Goal: Task Accomplishment & Management: Manage account settings

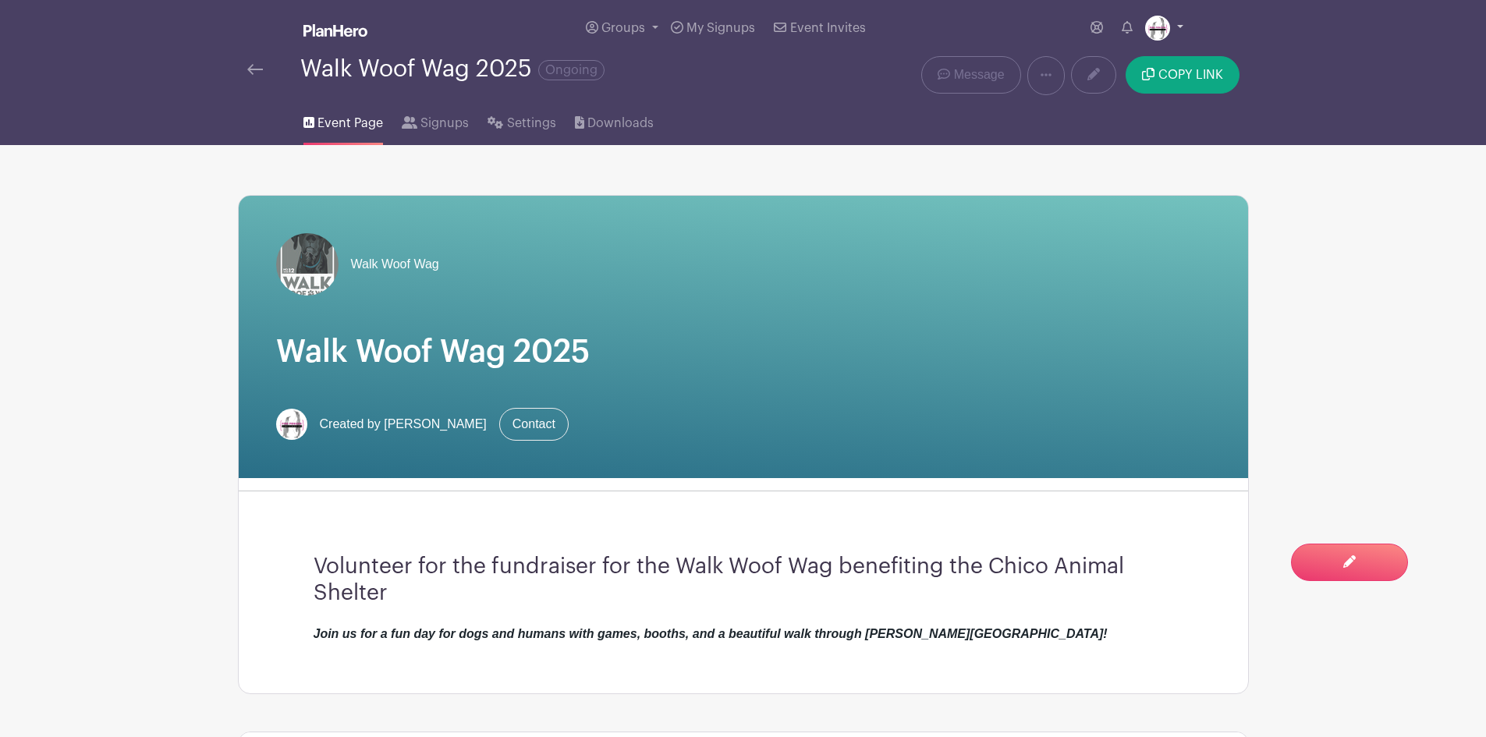
click at [1173, 27] on link at bounding box center [1164, 28] width 38 height 25
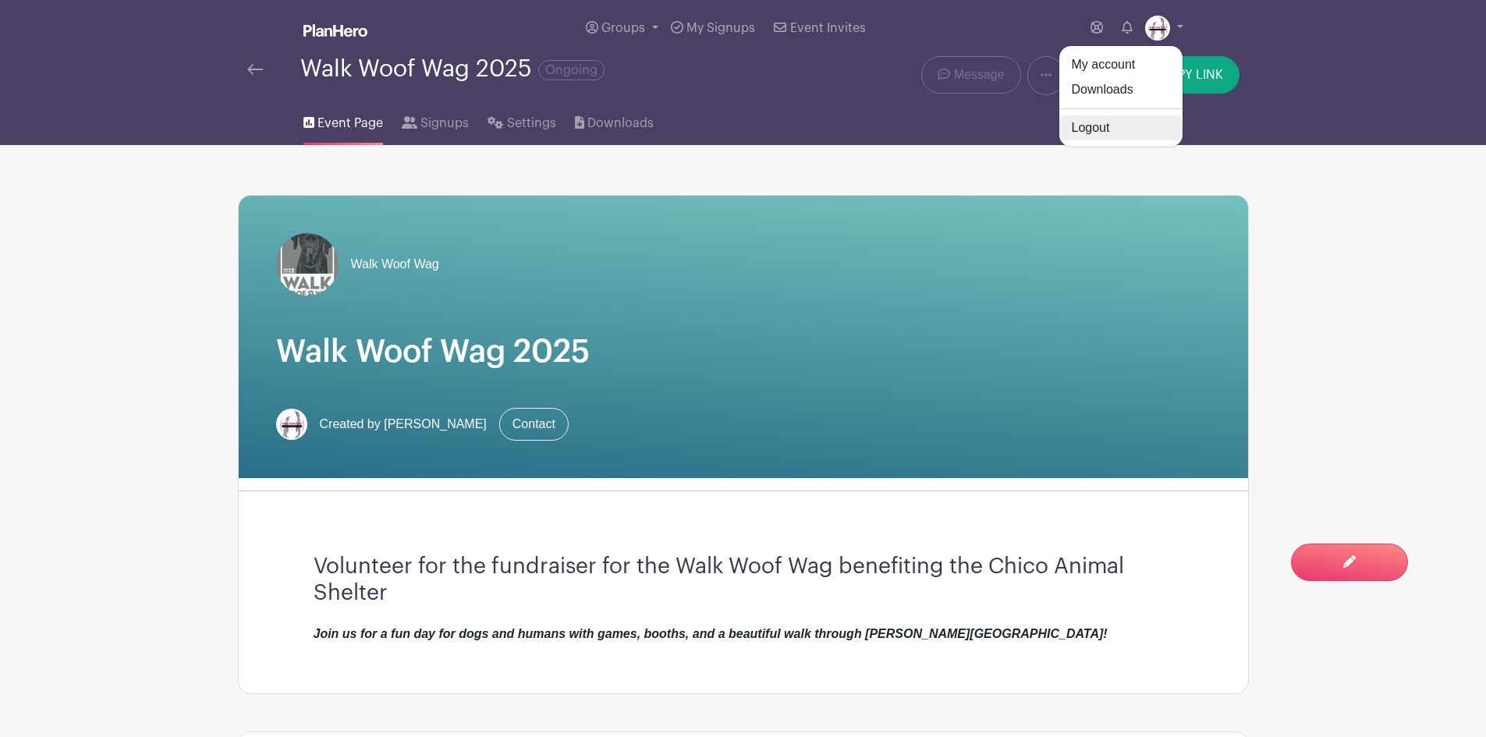
click at [1107, 134] on link "Logout" at bounding box center [1120, 127] width 123 height 25
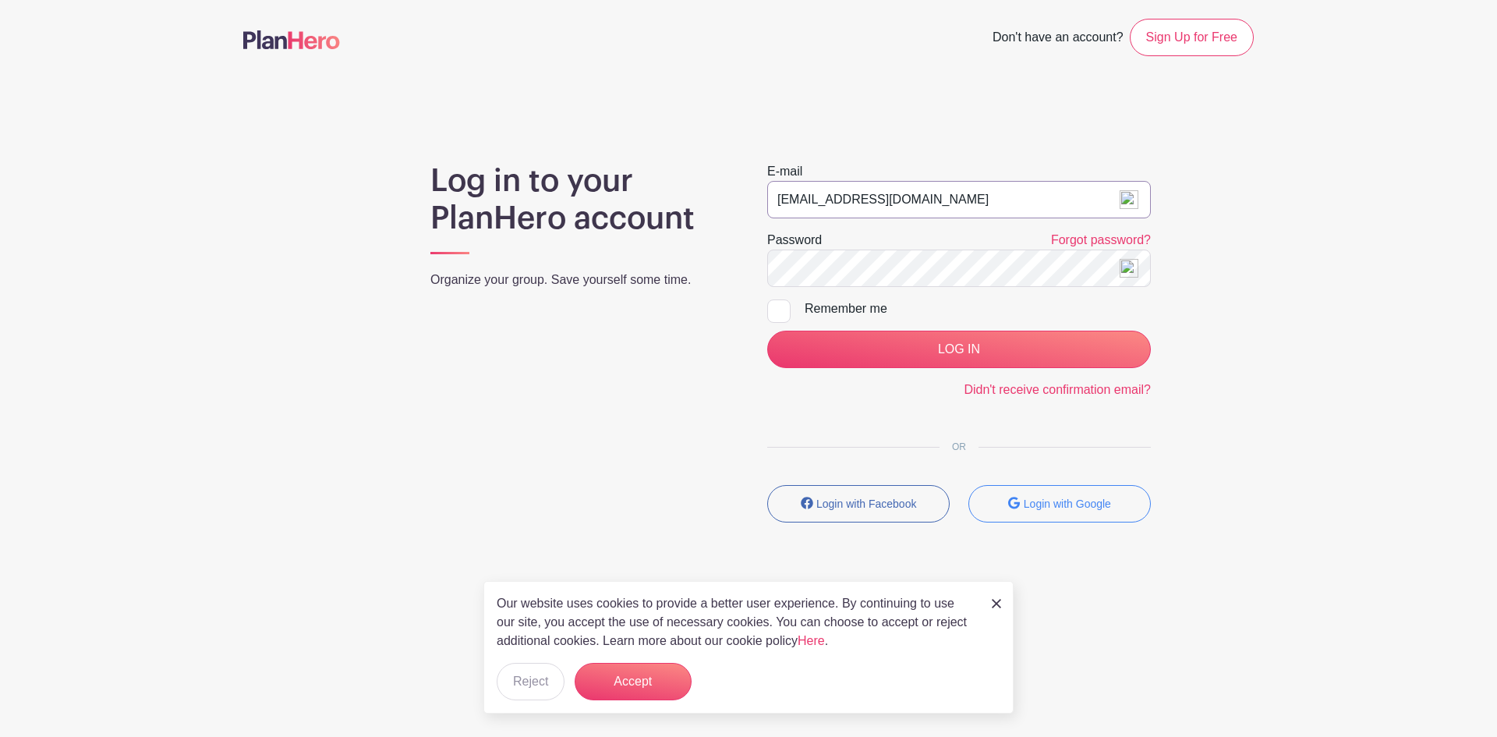
drag, startPoint x: 988, startPoint y: 197, endPoint x: 675, endPoint y: 188, distance: 313.6
click at [675, 188] on div "Log in to your PlanHero account Organize your group. Save yourself some time. E…" at bounding box center [748, 348] width 1011 height 373
type input "[EMAIL_ADDRESS][DOMAIN_NAME]"
drag, startPoint x: 927, startPoint y: 200, endPoint x: 764, endPoint y: 200, distance: 163.0
click at [764, 200] on div "E-mail [EMAIL_ADDRESS][DOMAIN_NAME] Password Forgot password? Remember me LOG I…" at bounding box center [959, 348] width 421 height 373
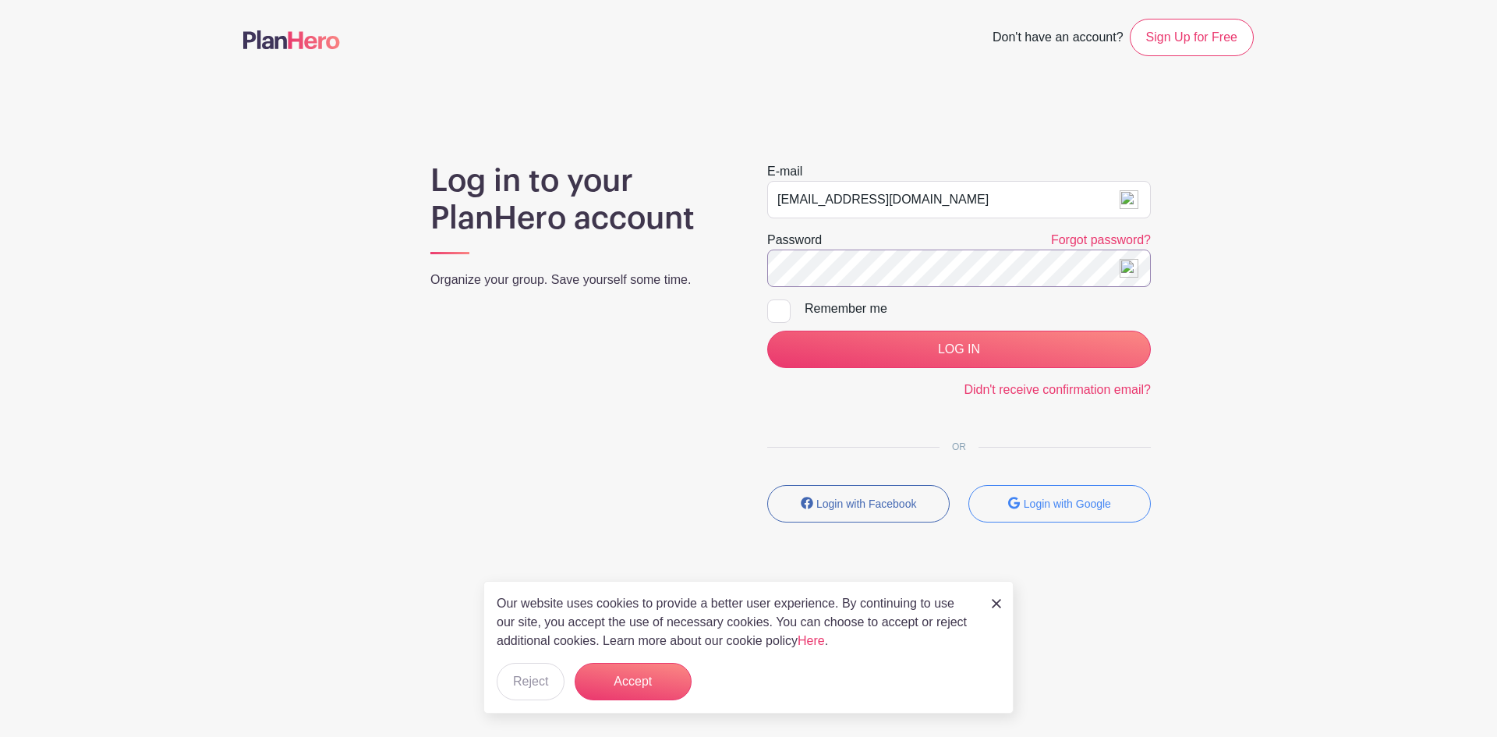
click at [767, 331] on input "LOG IN" at bounding box center [959, 349] width 384 height 37
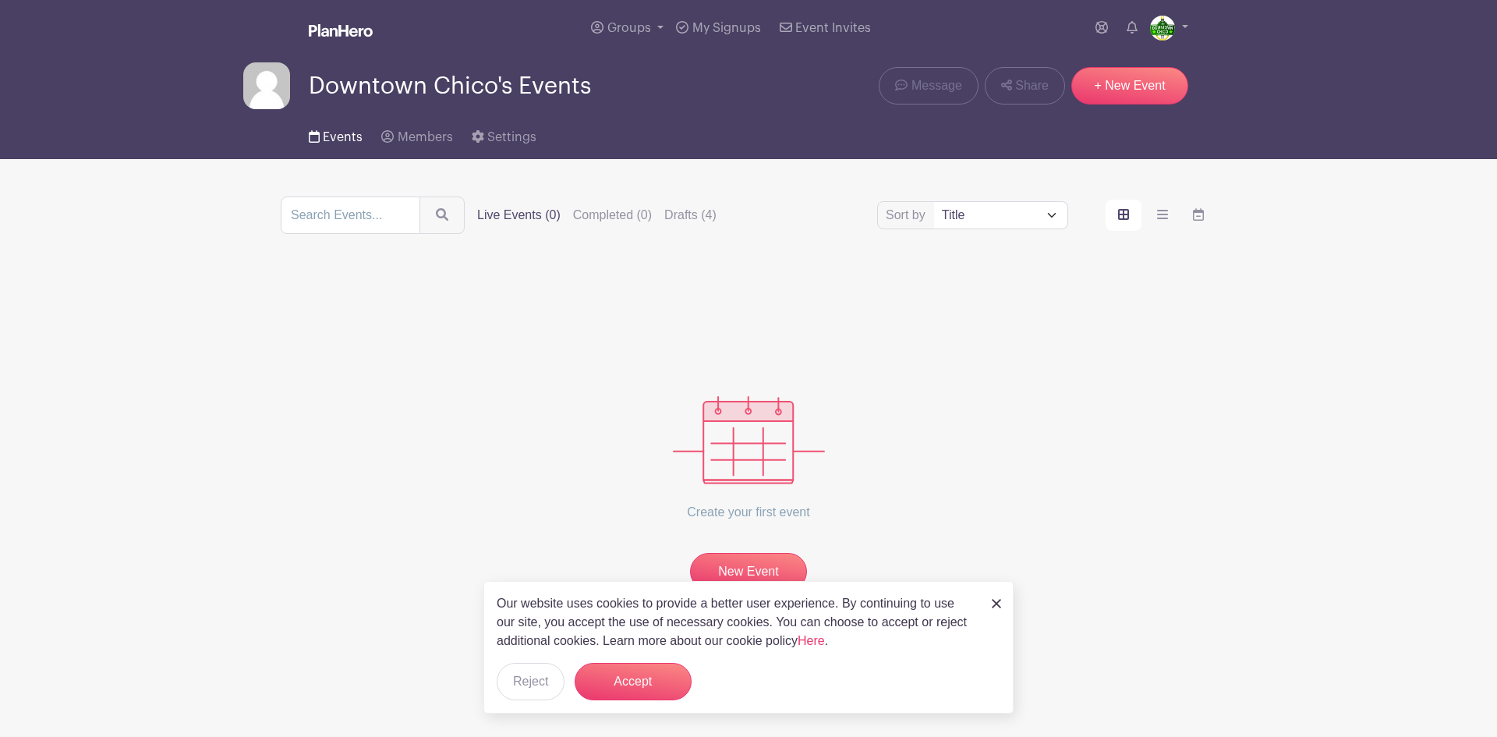
click at [343, 132] on span "Events" at bounding box center [343, 137] width 40 height 12
click at [522, 687] on button "Reject" at bounding box center [531, 681] width 68 height 37
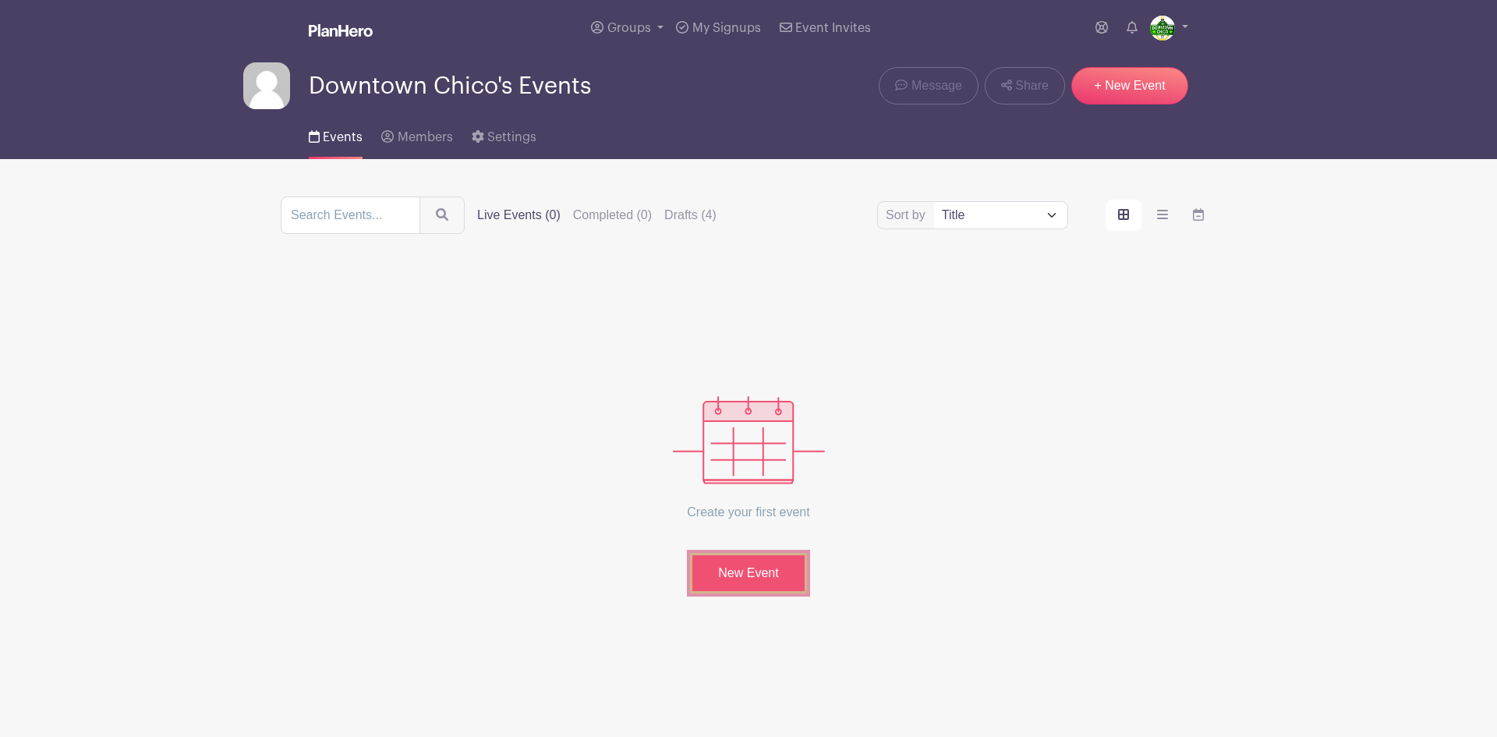
click at [737, 572] on link "New Event" at bounding box center [748, 573] width 117 height 41
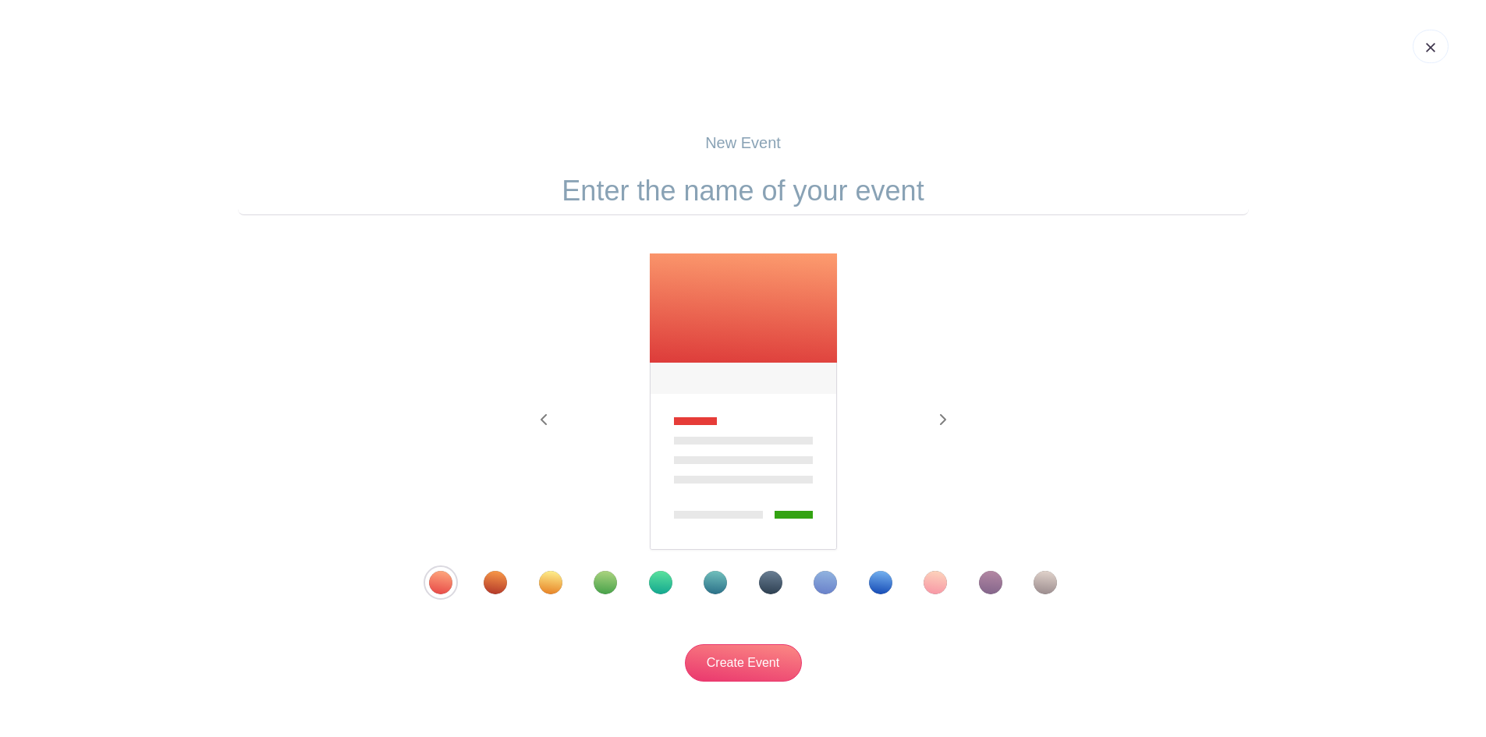
click at [1426, 43] on img at bounding box center [1430, 47] width 9 height 9
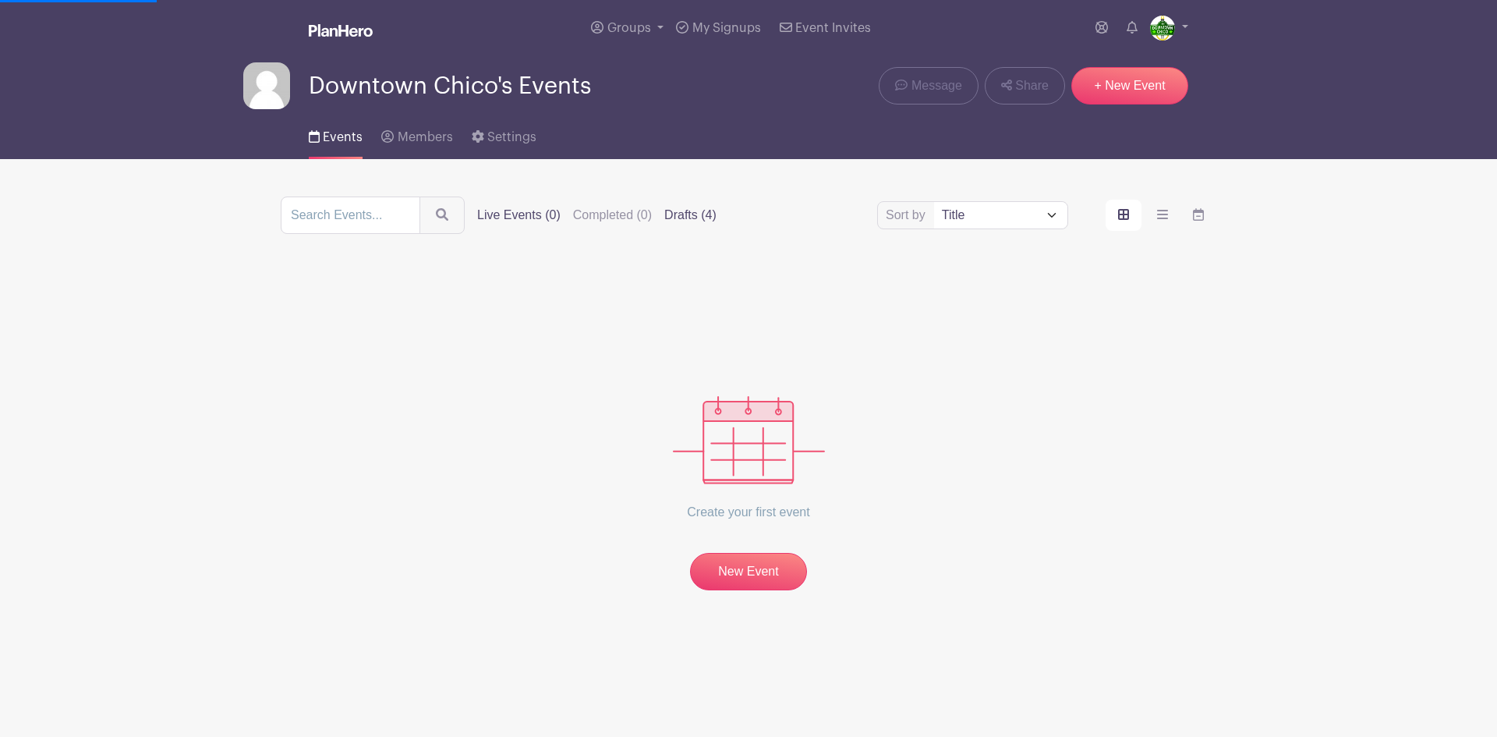
click at [699, 211] on label "Drafts (4)" at bounding box center [690, 215] width 52 height 19
click at [0, 0] on input "Drafts (4)" at bounding box center [0, 0] width 0 height 0
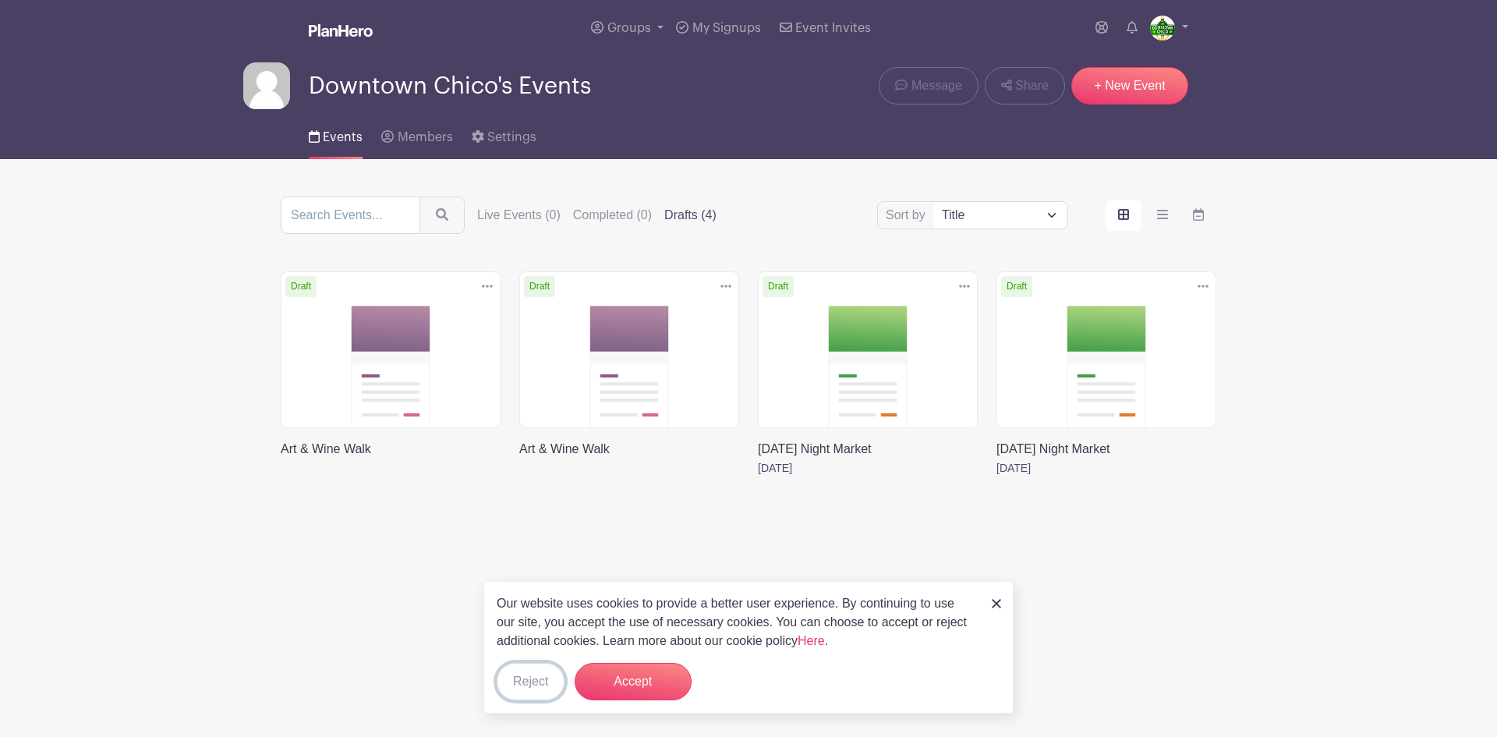
click at [529, 679] on button "Reject" at bounding box center [531, 681] width 68 height 37
click at [997, 605] on img at bounding box center [996, 603] width 9 height 9
click at [758, 477] on link at bounding box center [758, 477] width 0 height 0
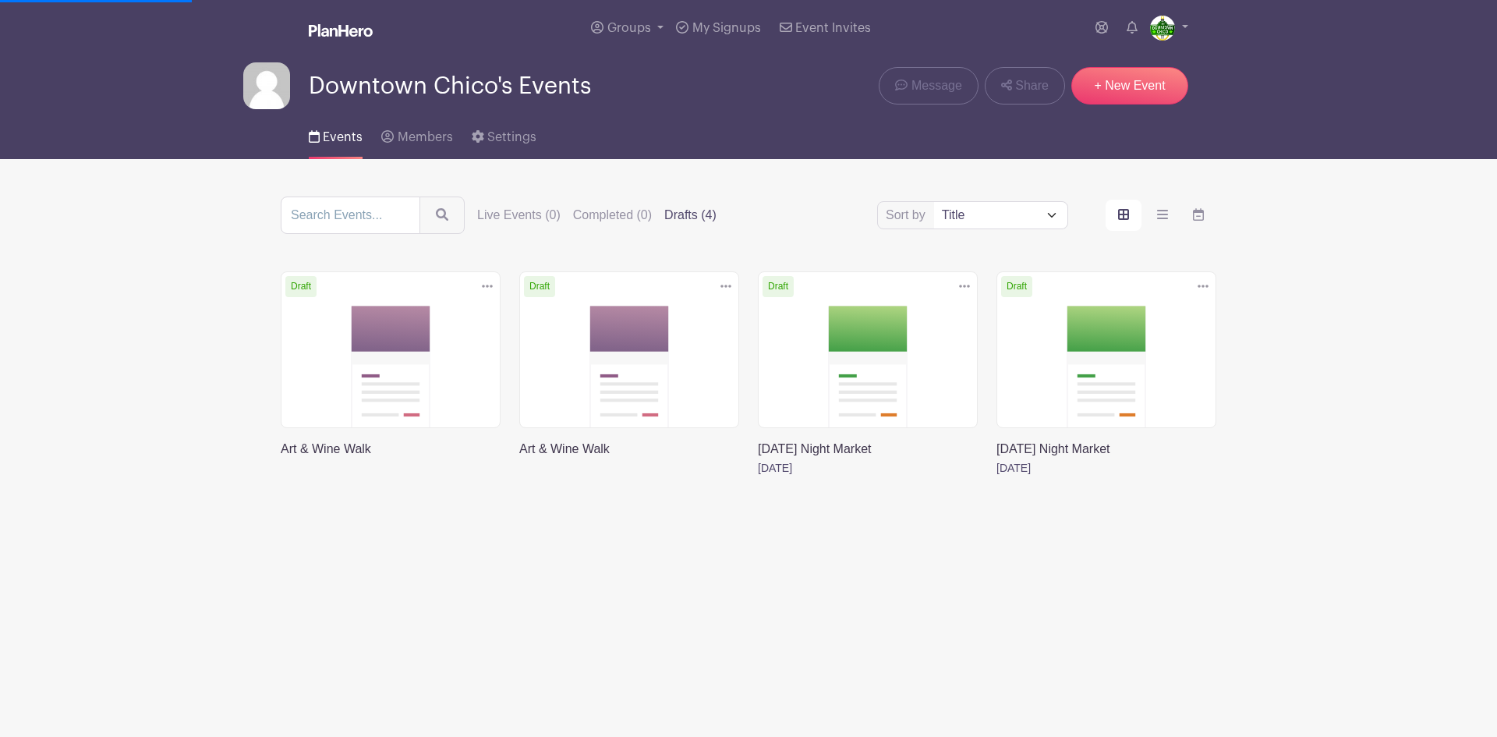
click at [758, 477] on link at bounding box center [758, 477] width 0 height 0
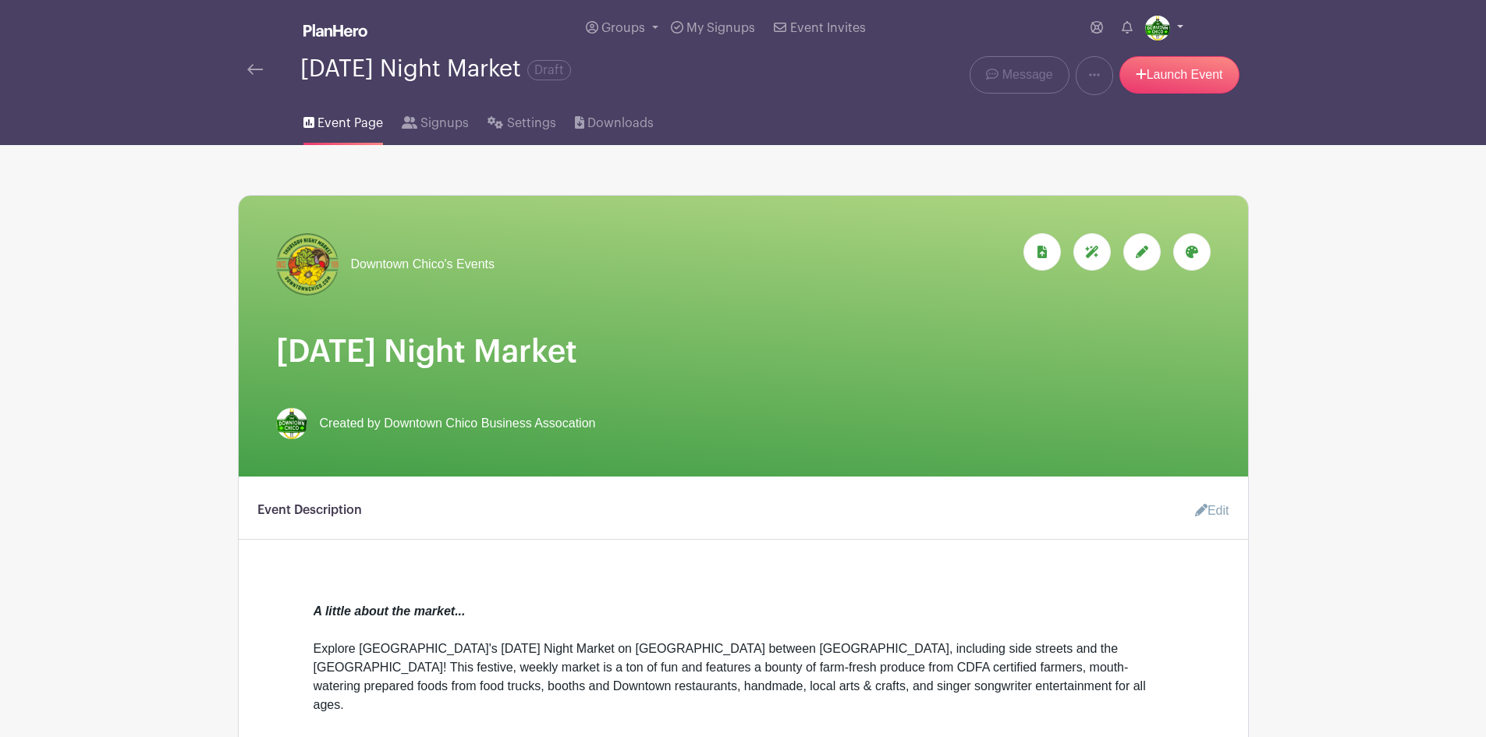
click at [1172, 23] on link at bounding box center [1164, 28] width 38 height 25
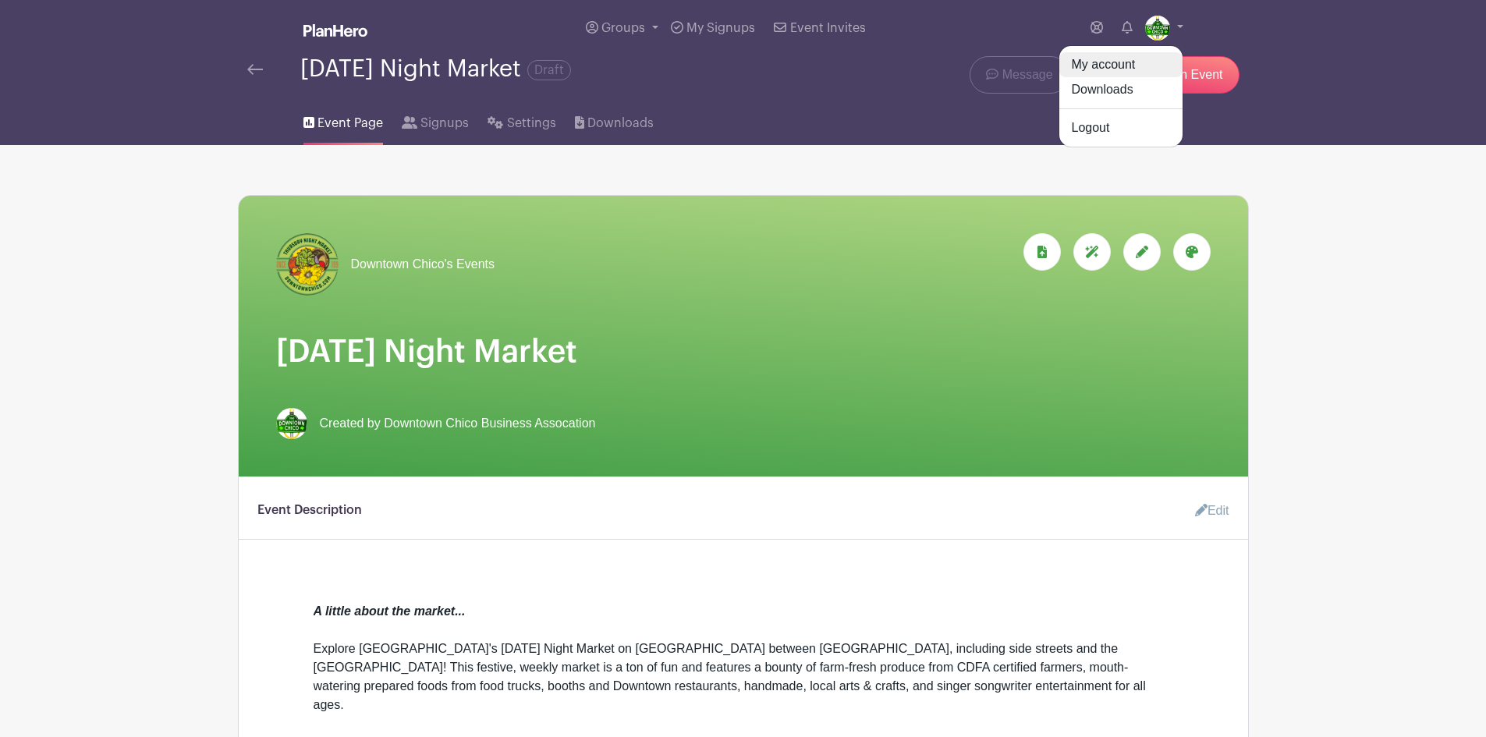
click at [1117, 61] on link "My account" at bounding box center [1120, 64] width 123 height 25
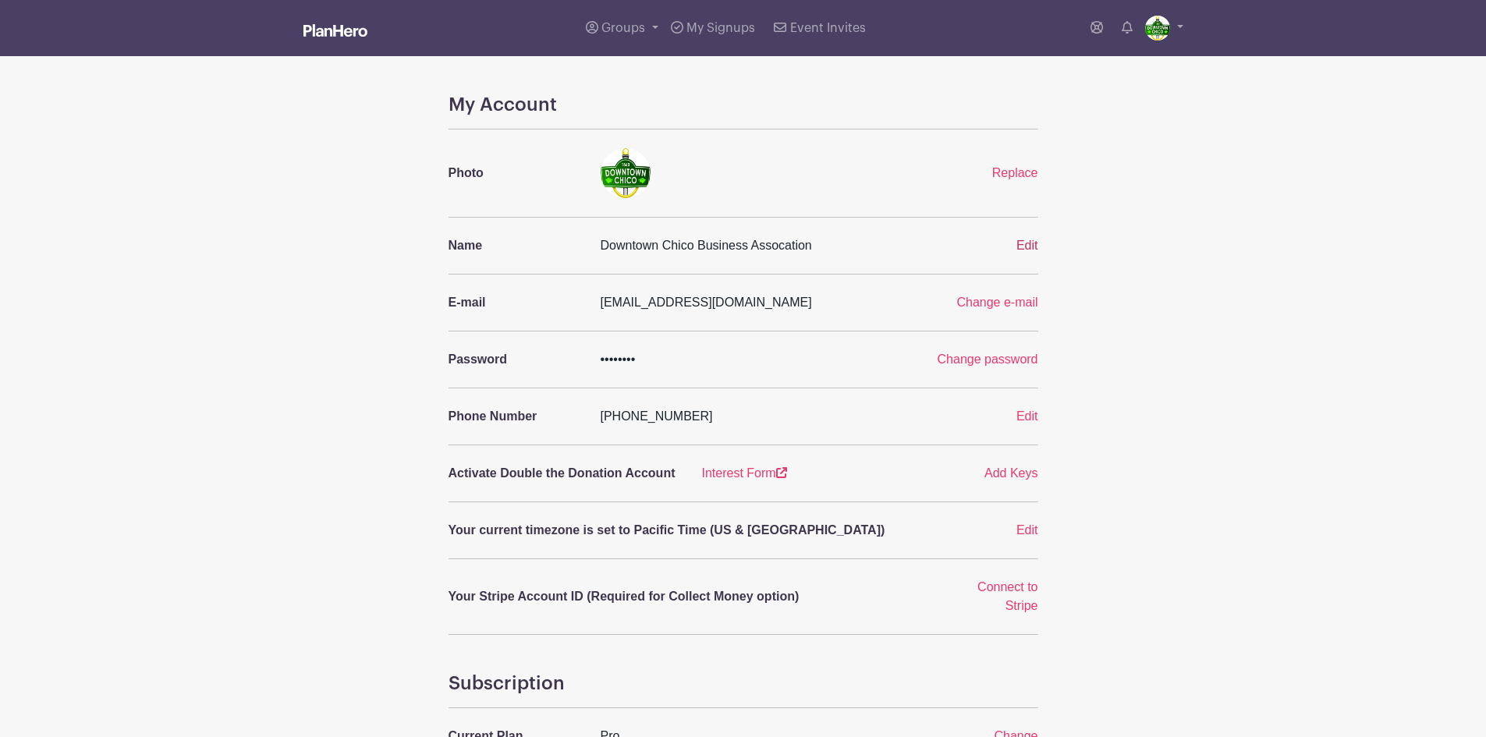
click at [1026, 244] on span "Edit" at bounding box center [1027, 245] width 22 height 13
click at [1028, 244] on span "Edit" at bounding box center [1027, 245] width 22 height 13
click at [1029, 243] on span "Edit" at bounding box center [1027, 245] width 22 height 13
click at [1028, 243] on span "Edit" at bounding box center [1027, 245] width 22 height 13
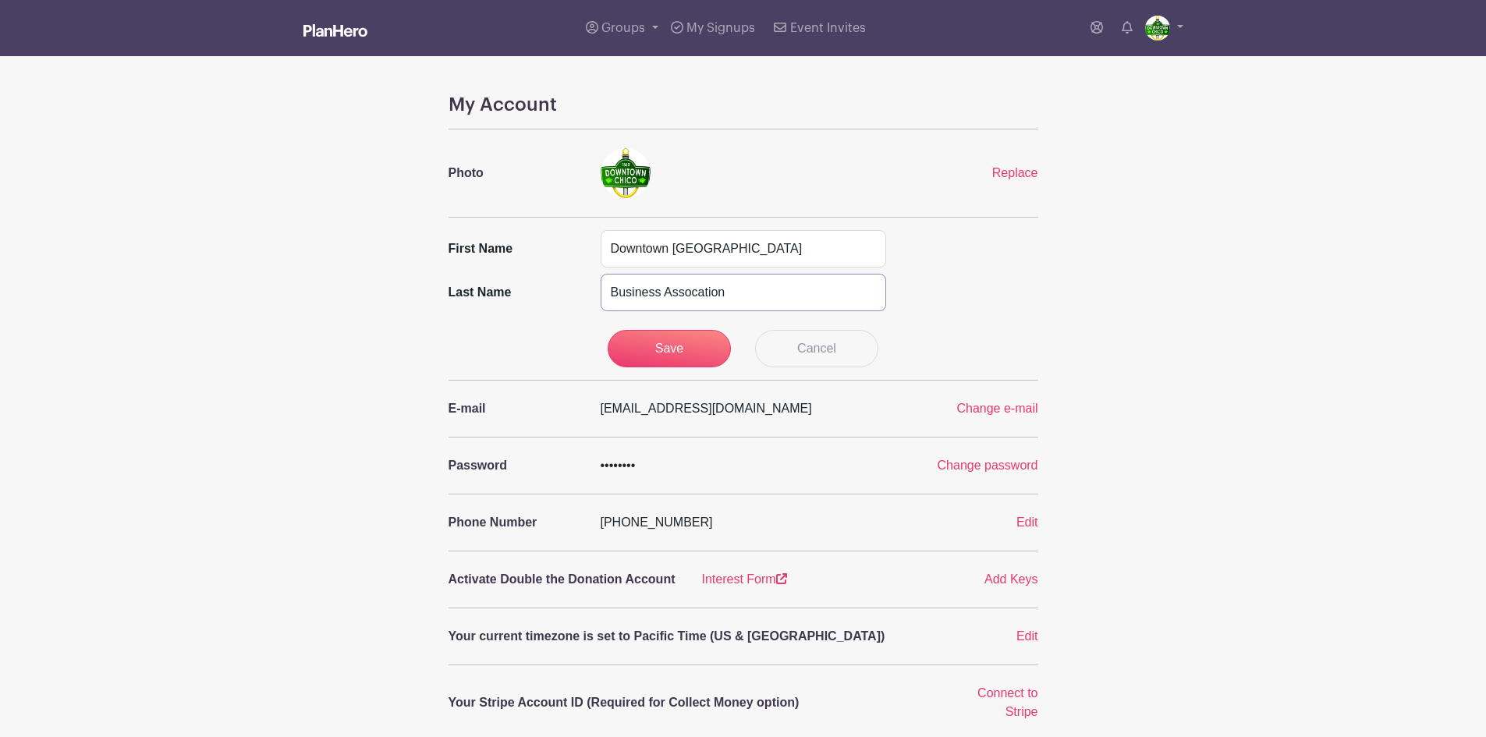
click at [699, 296] on input "Business Assocation" at bounding box center [742, 292] width 285 height 37
click at [756, 294] on input "Business Association" at bounding box center [742, 292] width 285 height 37
type input "Business Association"
click at [693, 345] on input "Save" at bounding box center [668, 348] width 123 height 37
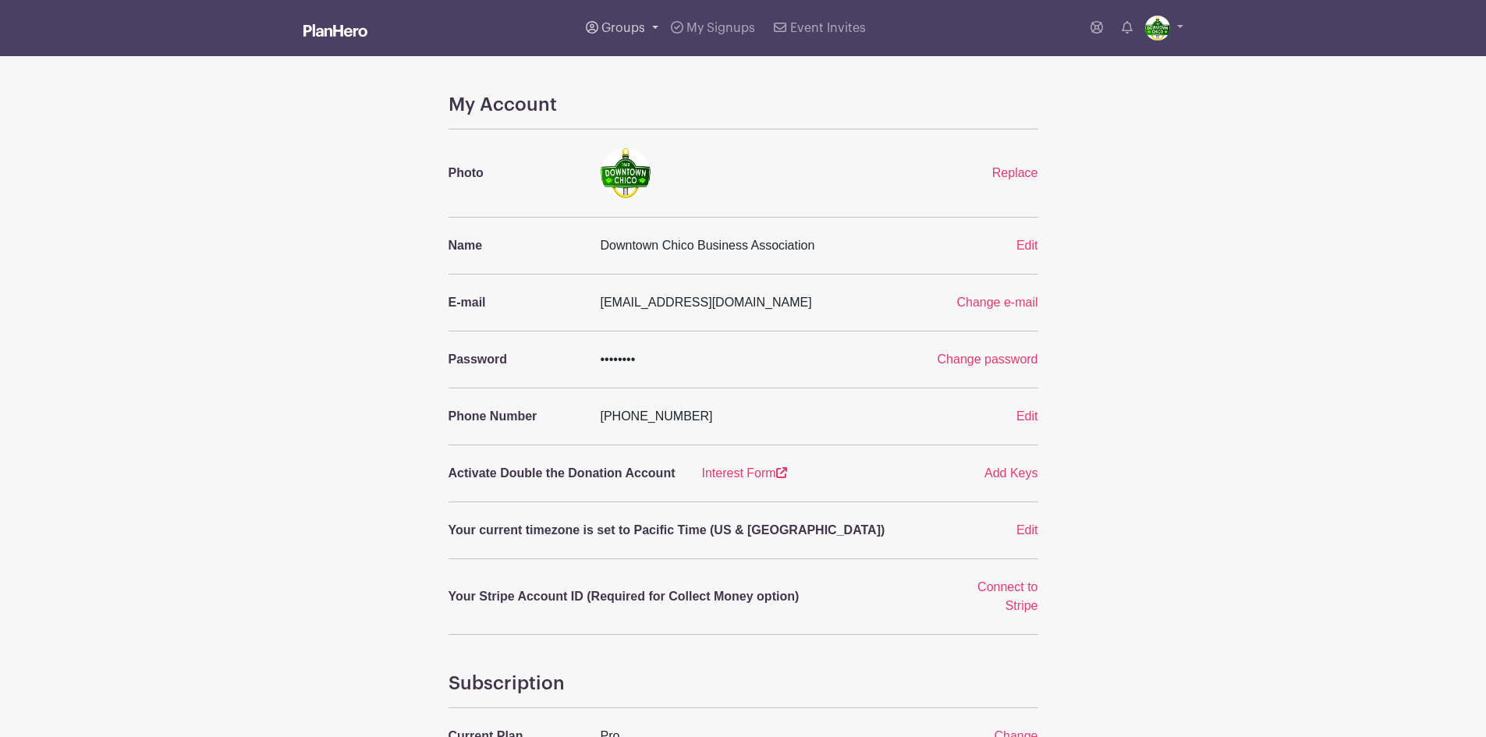
click at [614, 27] on span "Groups" at bounding box center [623, 28] width 44 height 12
click at [624, 74] on span "All Groups" at bounding box center [648, 81] width 61 height 18
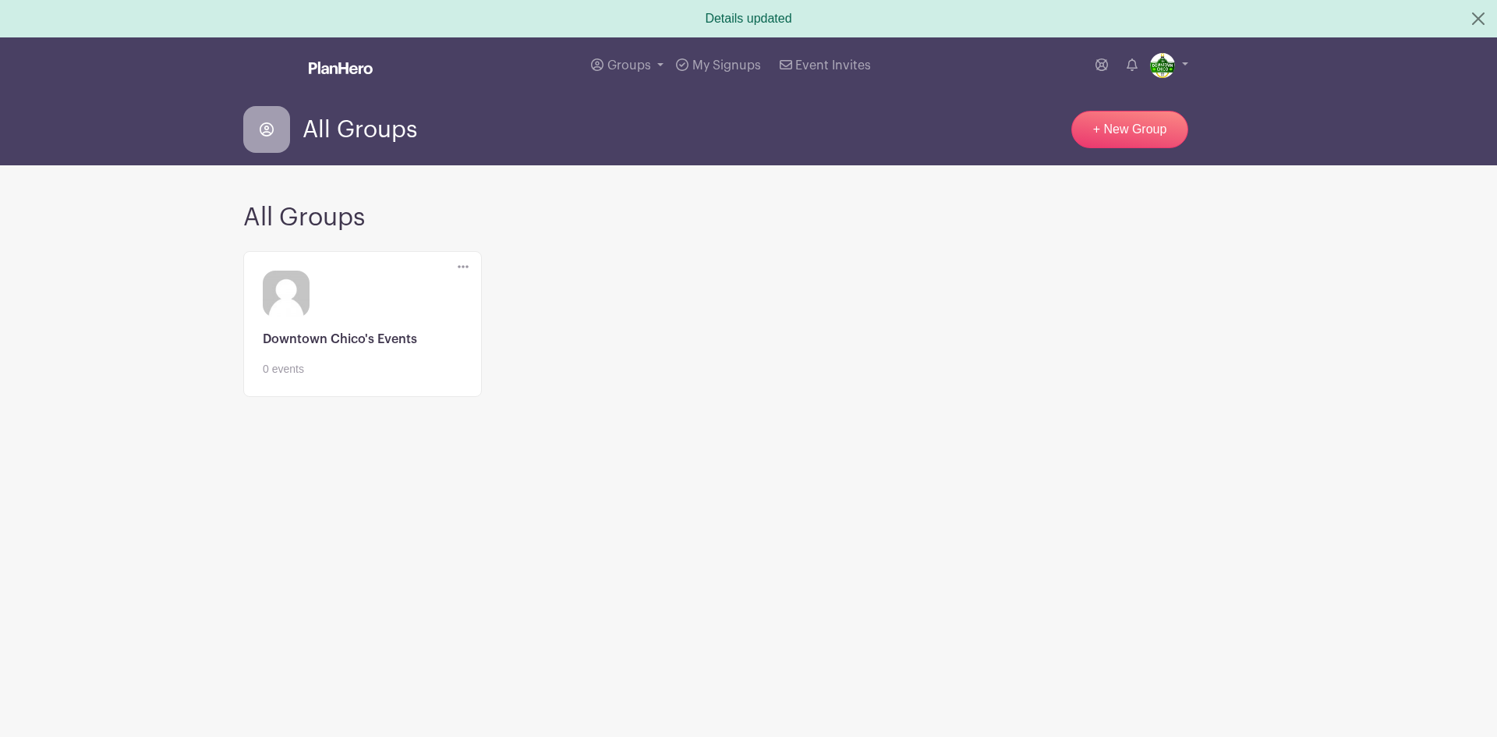
click at [370, 377] on link at bounding box center [363, 377] width 200 height 0
click at [463, 264] on icon at bounding box center [463, 266] width 11 height 12
click at [477, 284] on link "Edit" at bounding box center [520, 294] width 123 height 25
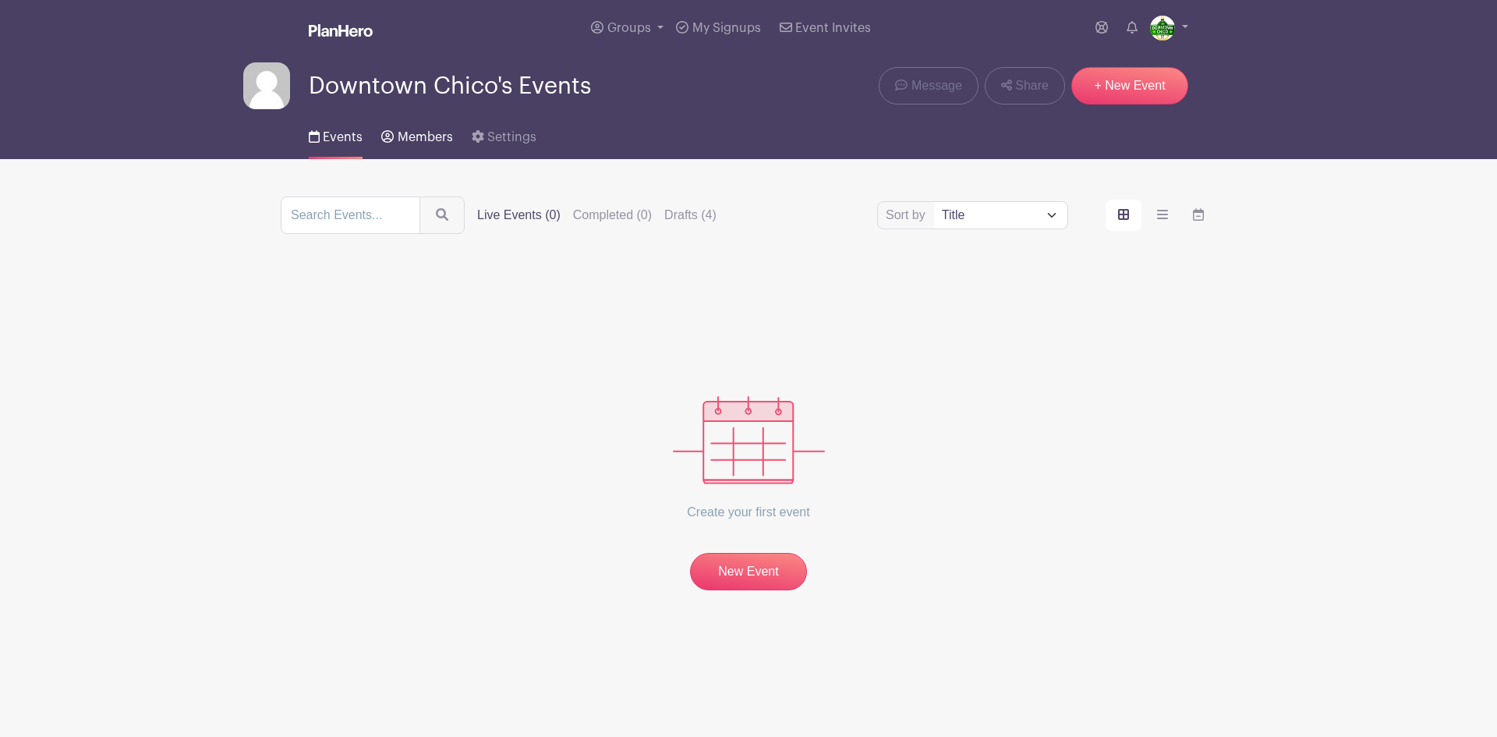
click at [413, 136] on span "Members" at bounding box center [425, 137] width 55 height 12
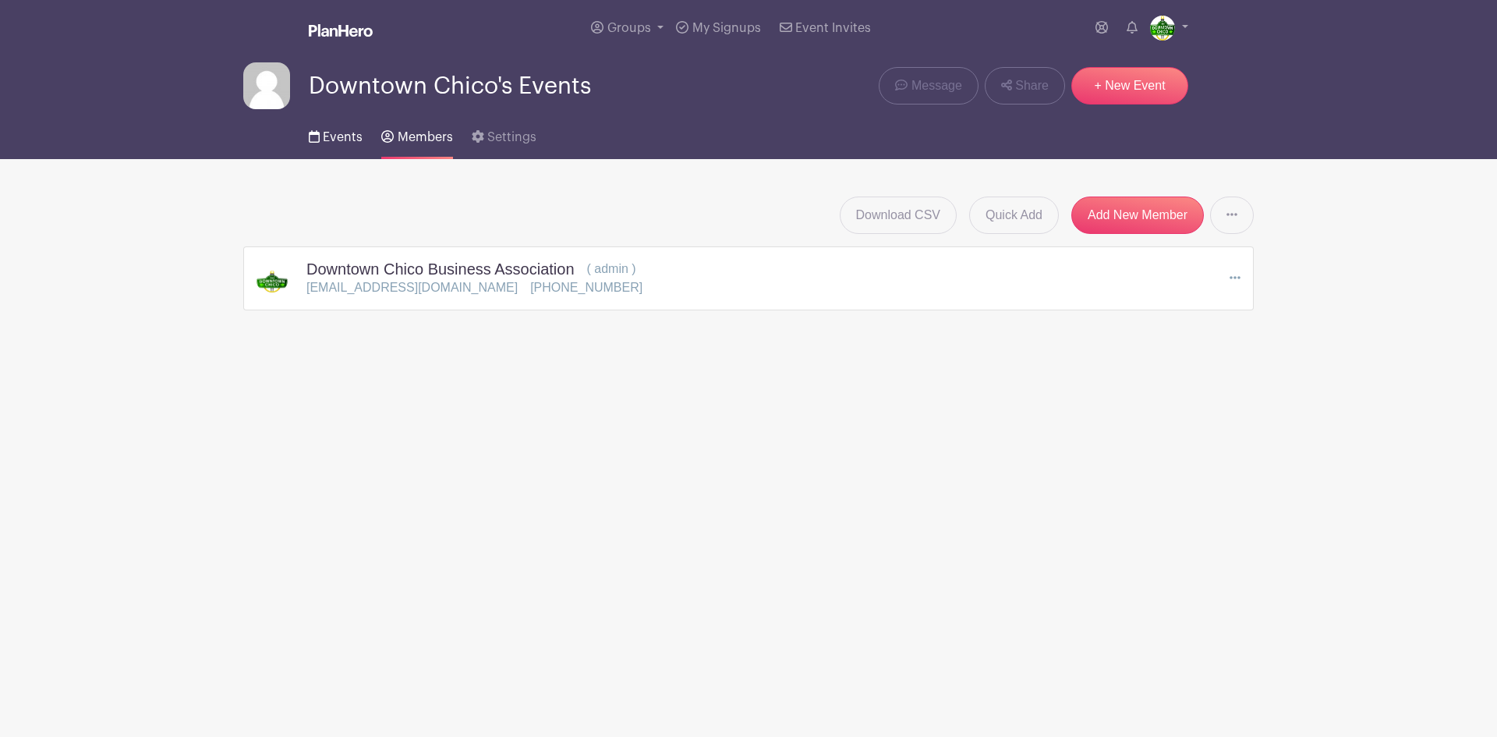
click at [347, 135] on span "Events" at bounding box center [343, 137] width 40 height 12
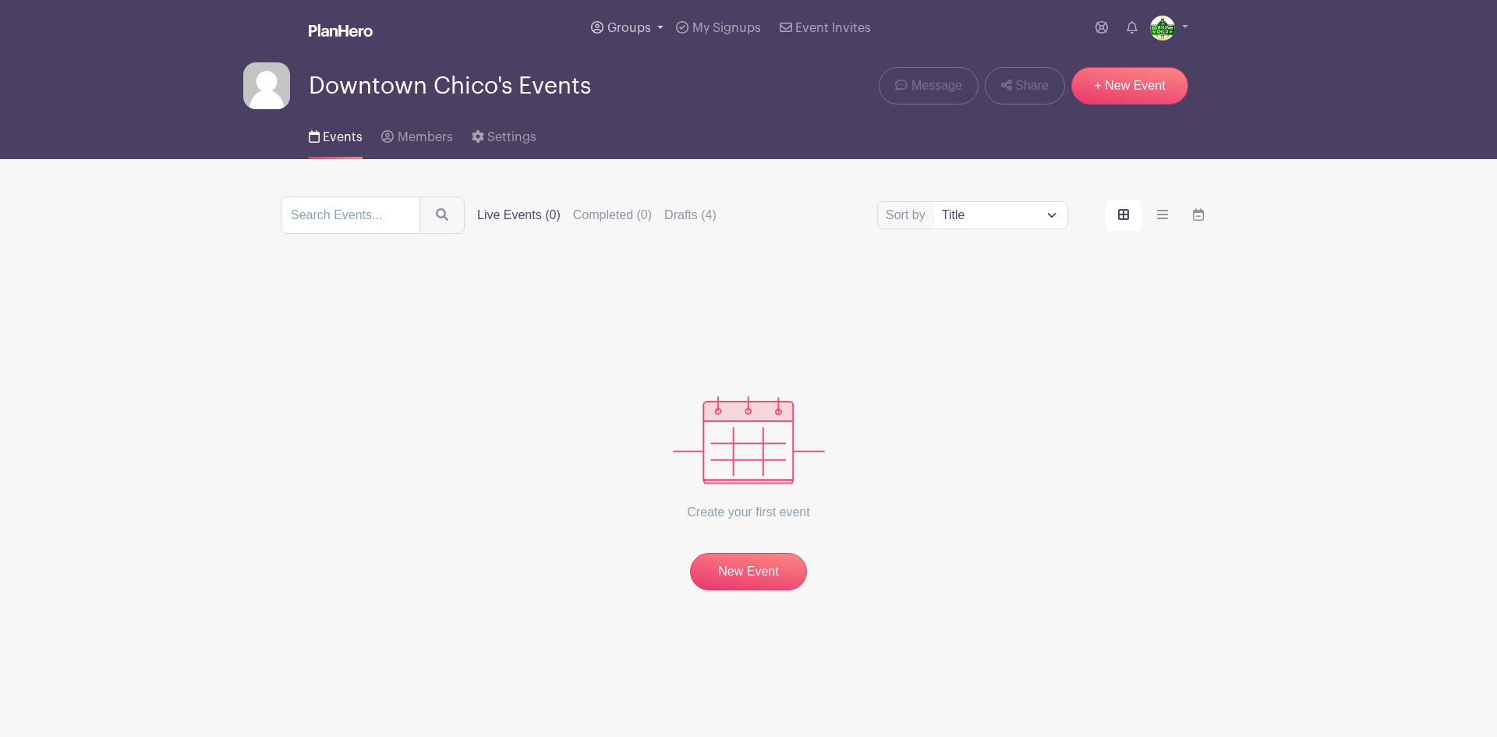
click at [640, 30] on span "Groups" at bounding box center [629, 28] width 44 height 12
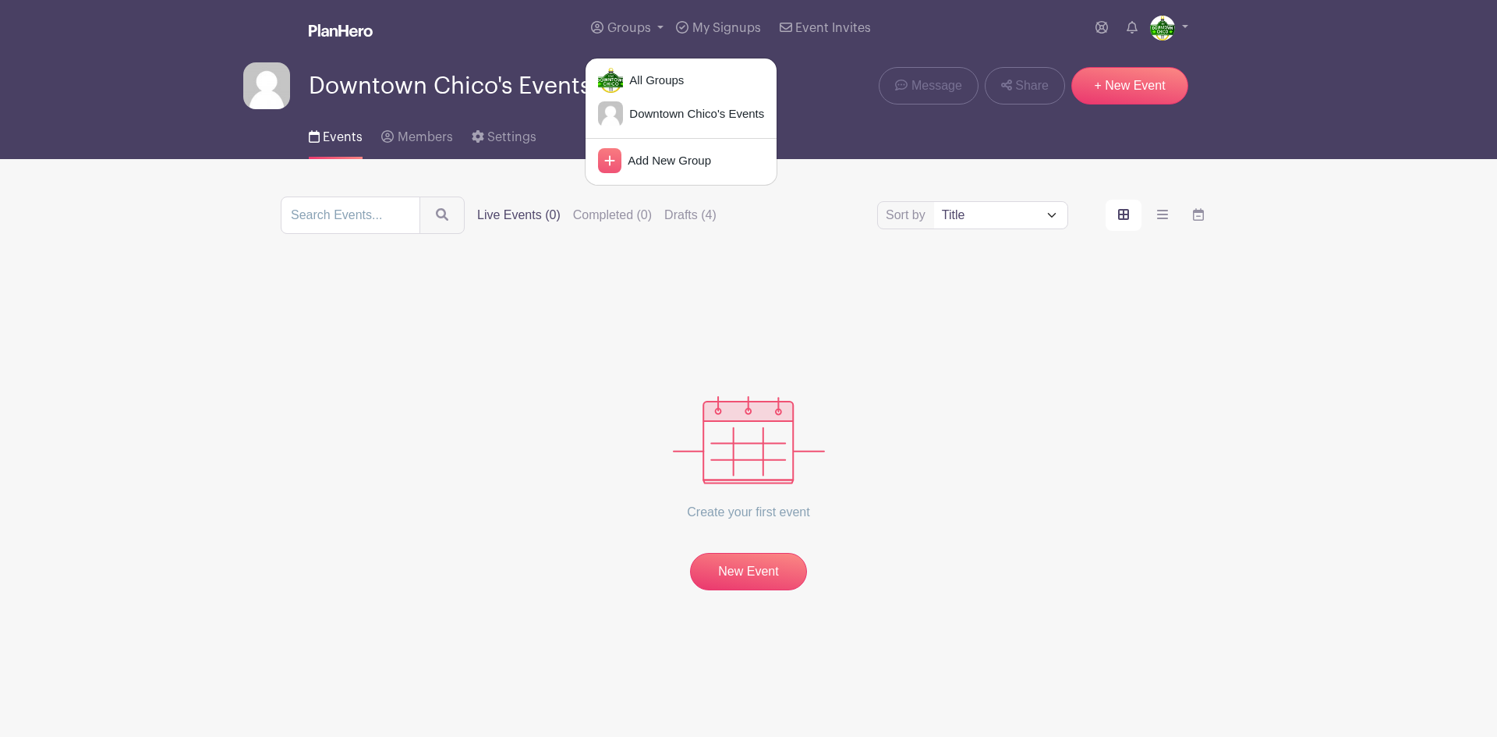
click at [448, 81] on span "Downtown Chico's Events" at bounding box center [450, 86] width 282 height 26
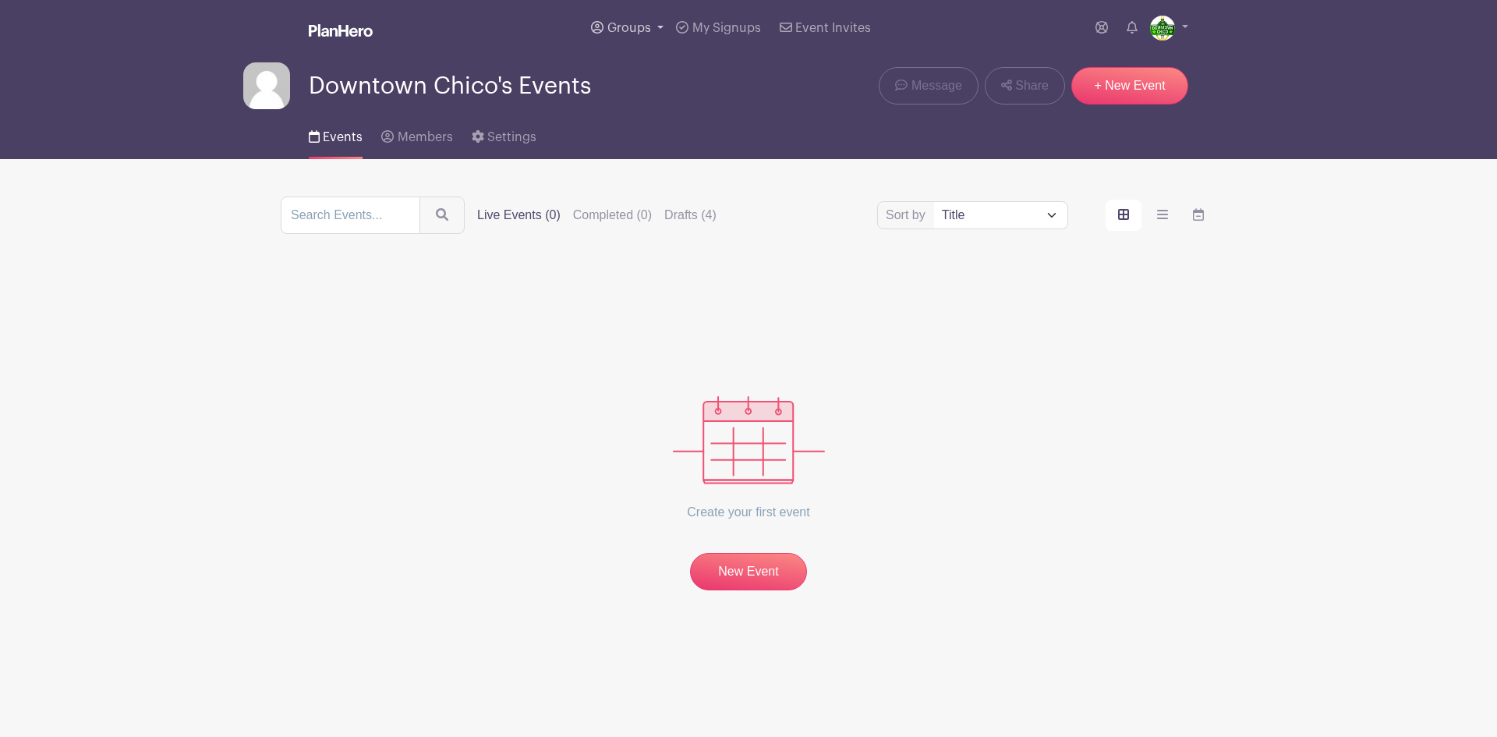
click at [617, 27] on span "Groups" at bounding box center [629, 28] width 44 height 12
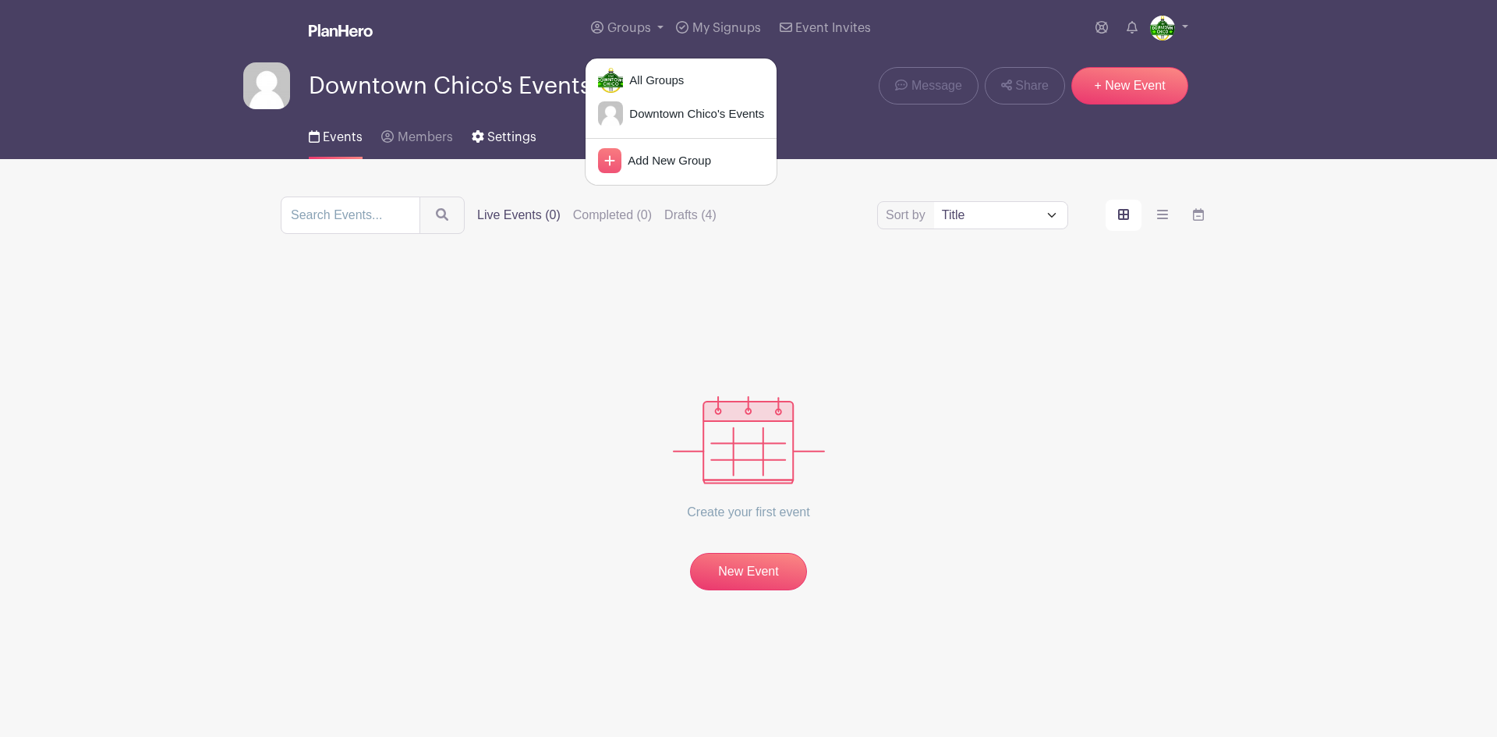
click at [496, 137] on span "Settings" at bounding box center [511, 137] width 49 height 12
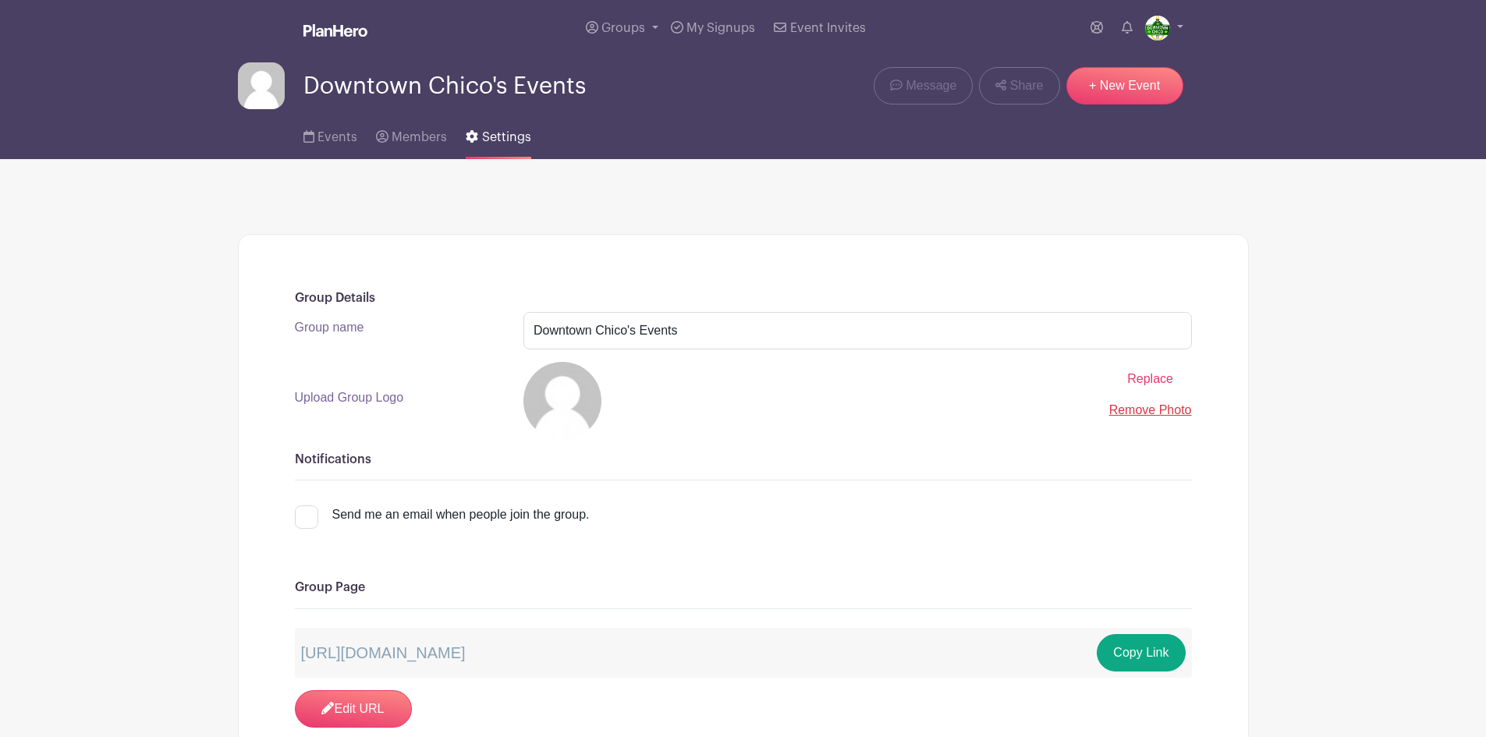
click at [1148, 385] on span "Replace" at bounding box center [1150, 378] width 46 height 13
click at [0, 0] on input "Replace" at bounding box center [0, 0] width 0 height 0
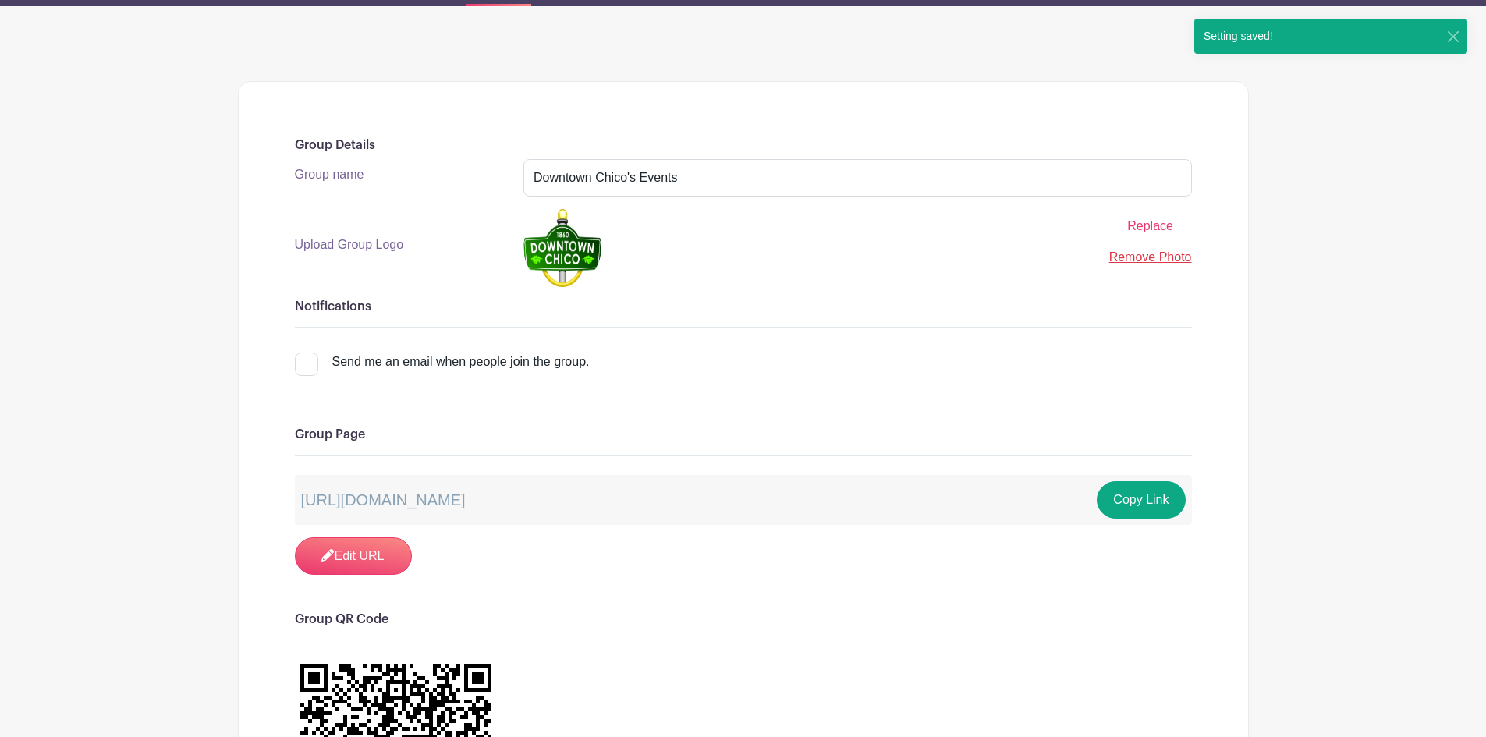
scroll to position [154, 0]
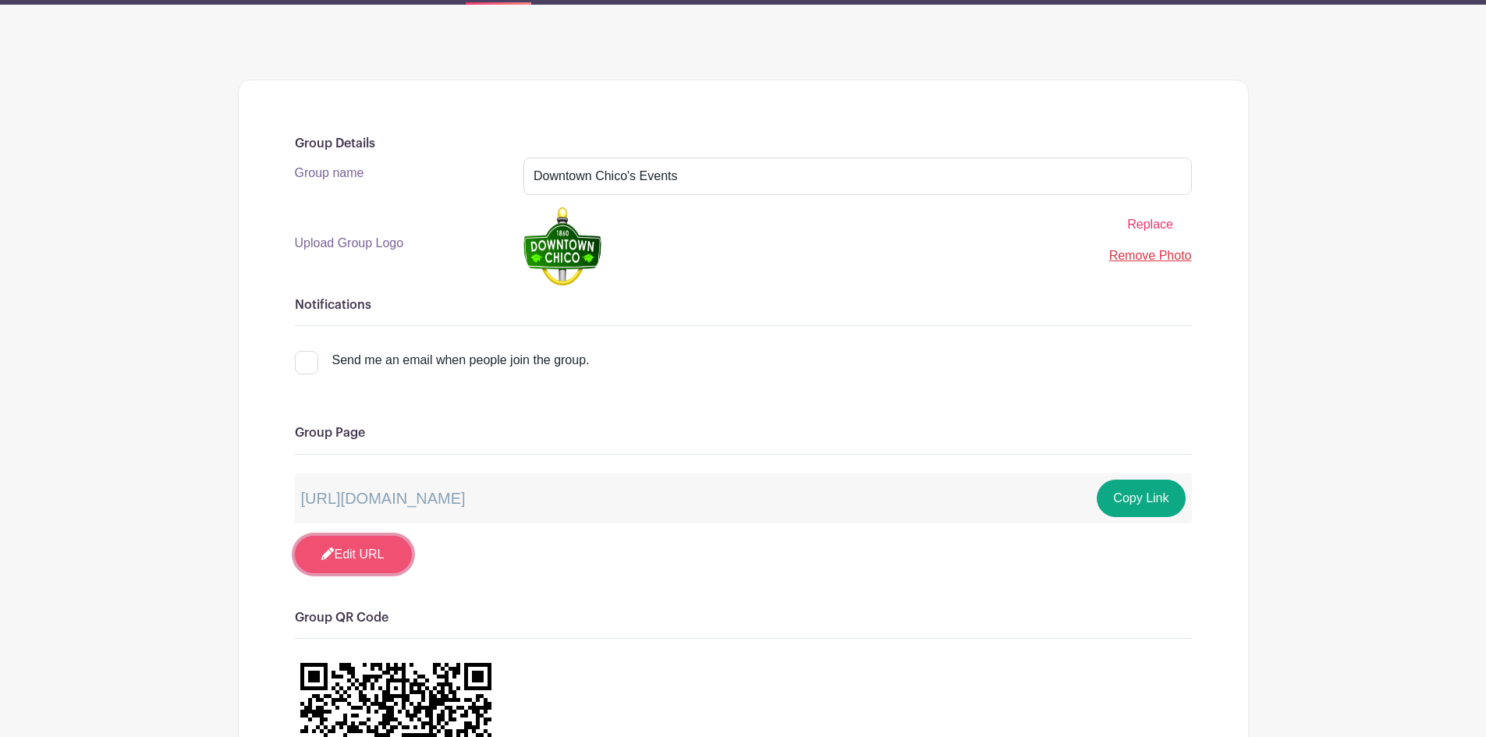
click at [384, 558] on link "Edit URL" at bounding box center [353, 554] width 117 height 37
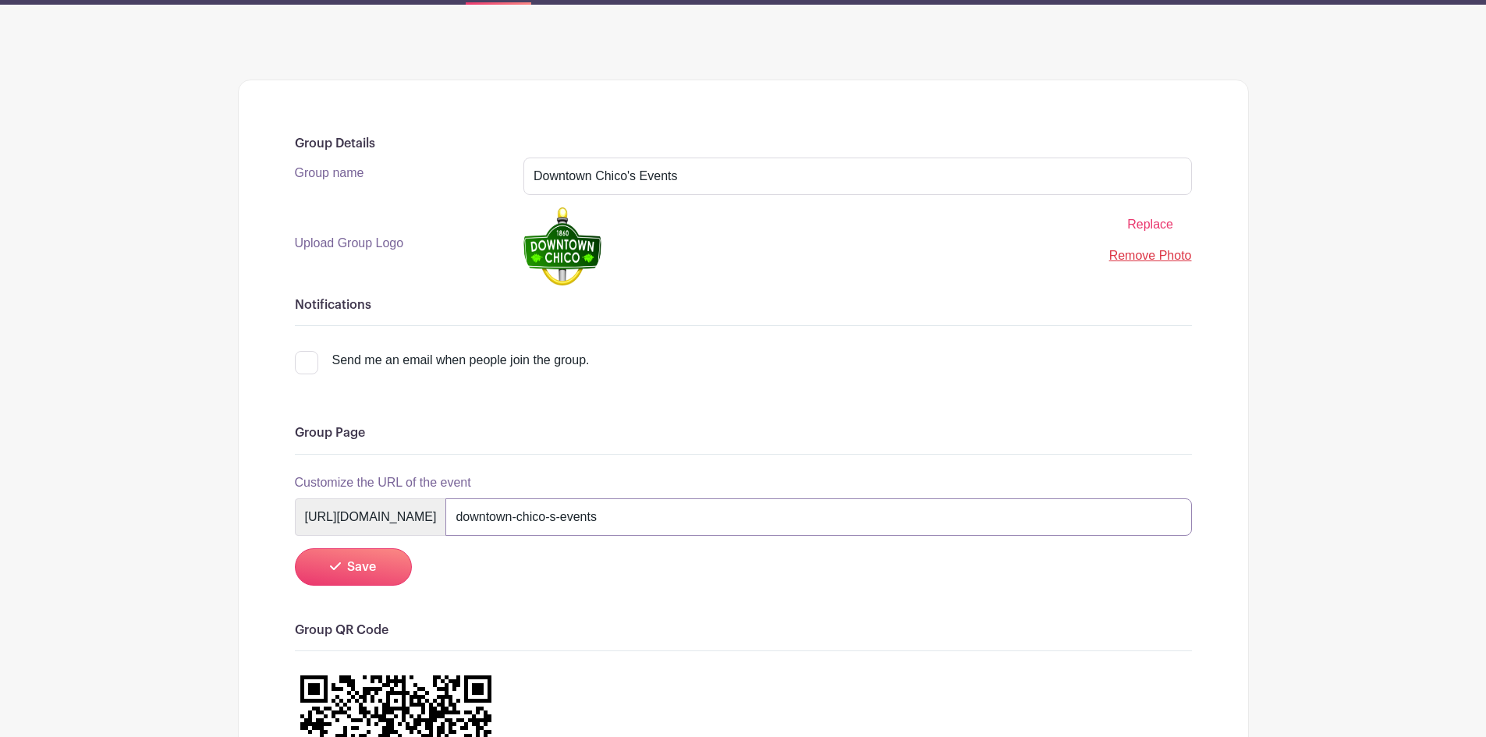
drag, startPoint x: 698, startPoint y: 517, endPoint x: 686, endPoint y: 516, distance: 11.7
click at [686, 516] on input "downtown-chico-s-events" at bounding box center [818, 516] width 746 height 37
type input "downtown-chico--events"
click at [386, 565] on button "Save" at bounding box center [353, 566] width 117 height 37
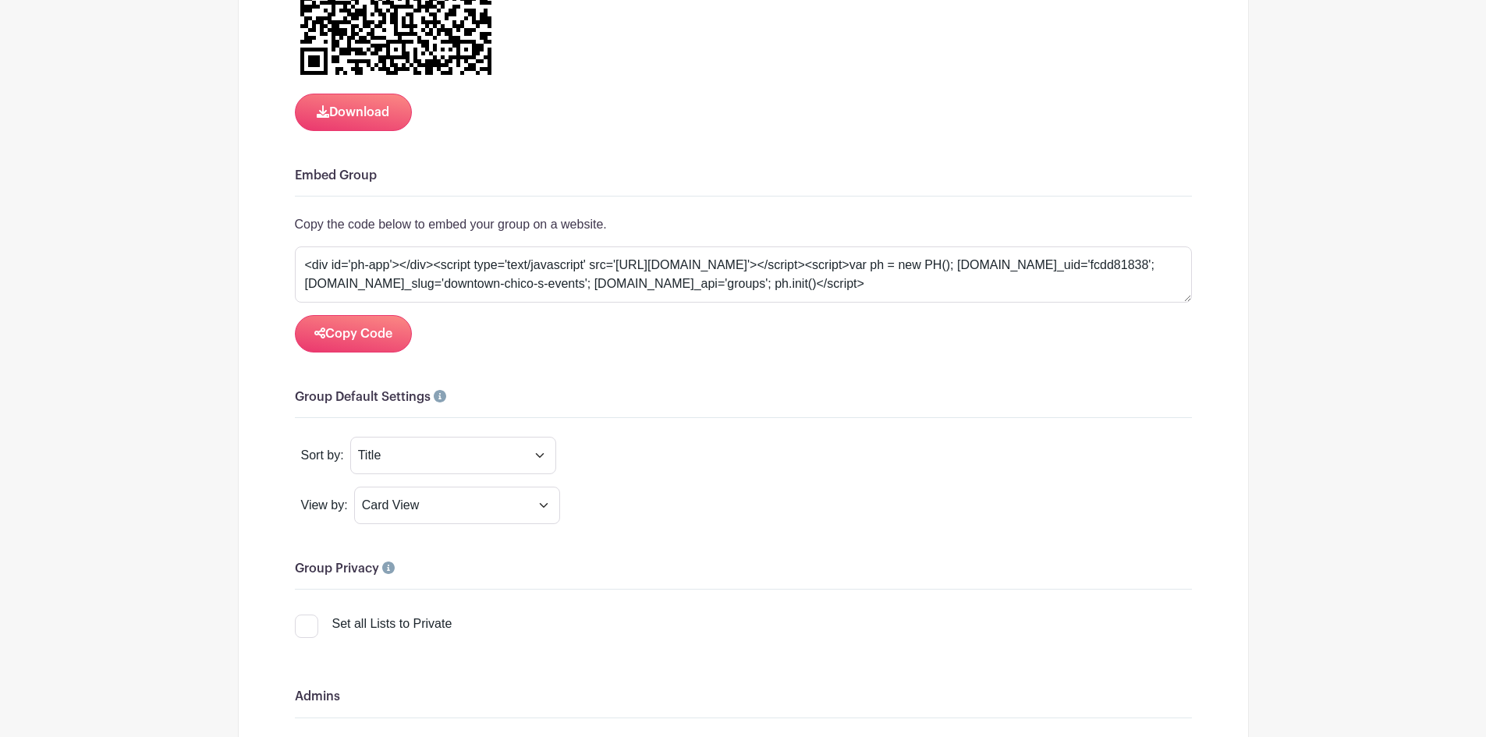
scroll to position [934, 0]
click at [543, 454] on select "Title Recently Modified Newest Upcoming Dates" at bounding box center [453, 454] width 206 height 37
click at [350, 436] on select "Title Recently Modified Newest Upcoming Dates" at bounding box center [453, 454] width 206 height 37
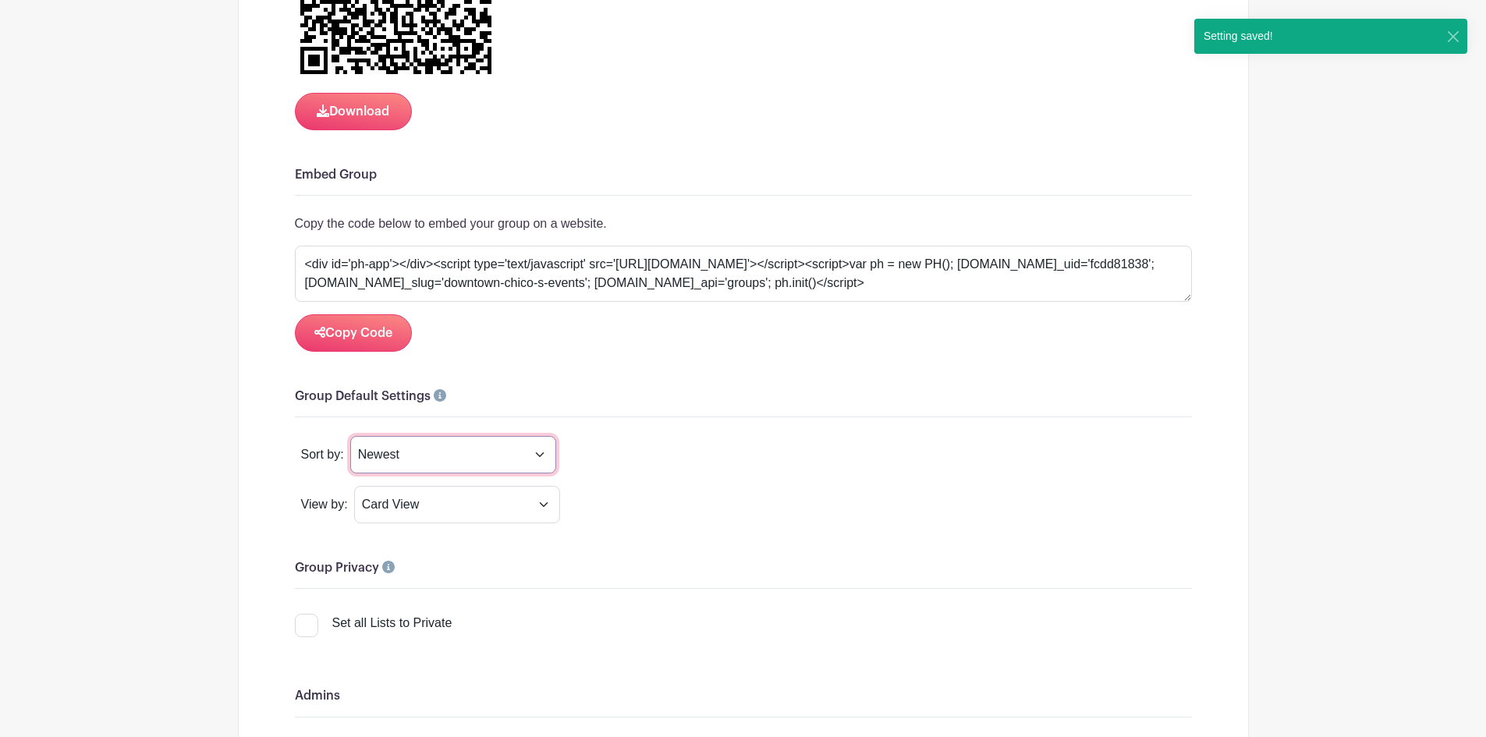
click at [540, 456] on select "Title Recently Modified Newest Upcoming Dates" at bounding box center [453, 454] width 206 height 37
select select "upcoming_date"
click at [350, 436] on select "Title Recently Modified Newest Upcoming Dates" at bounding box center [453, 454] width 206 height 37
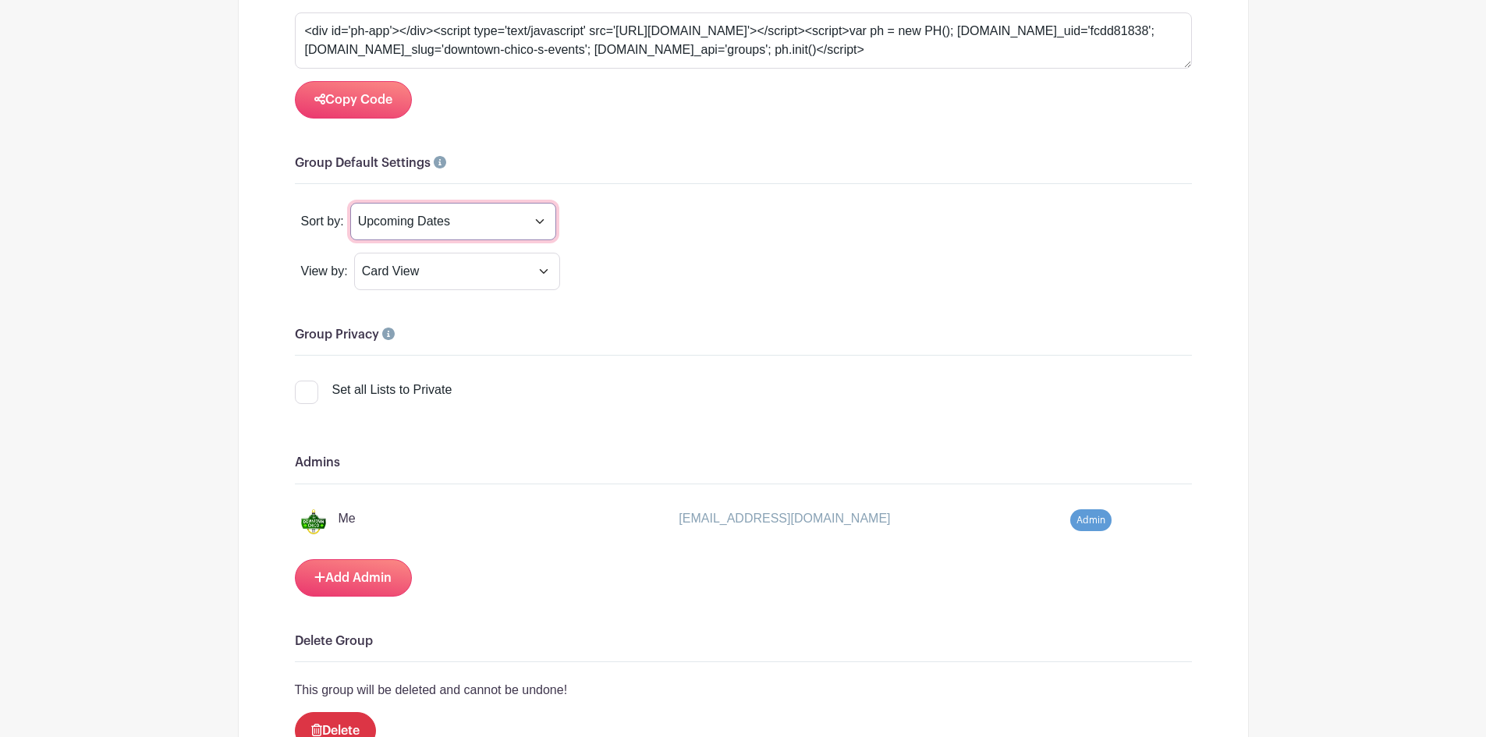
scroll to position [1168, 0]
click at [311, 391] on div at bounding box center [306, 391] width 23 height 23
click at [305, 390] on input "Set all Lists to Private" at bounding box center [300, 385] width 10 height 10
checkbox input "true"
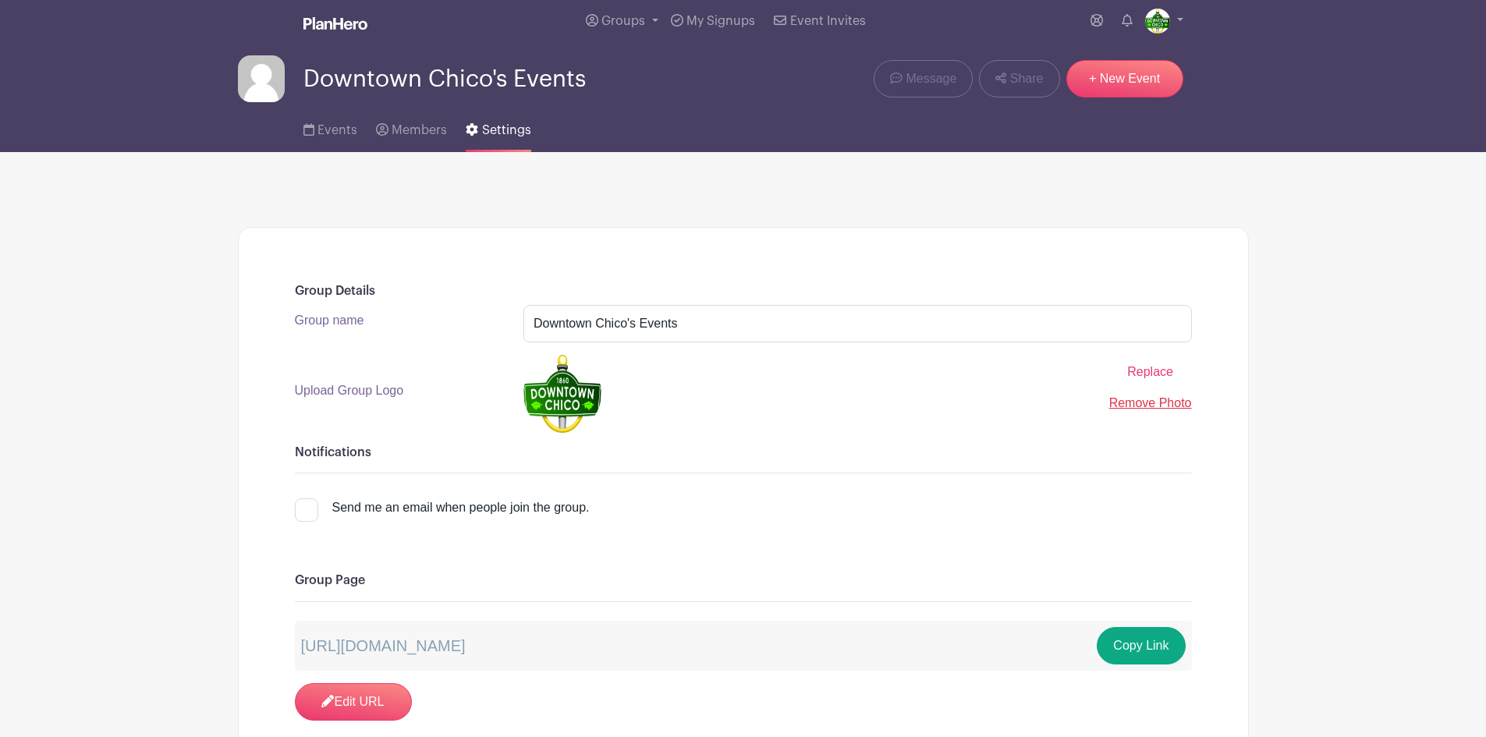
scroll to position [0, 0]
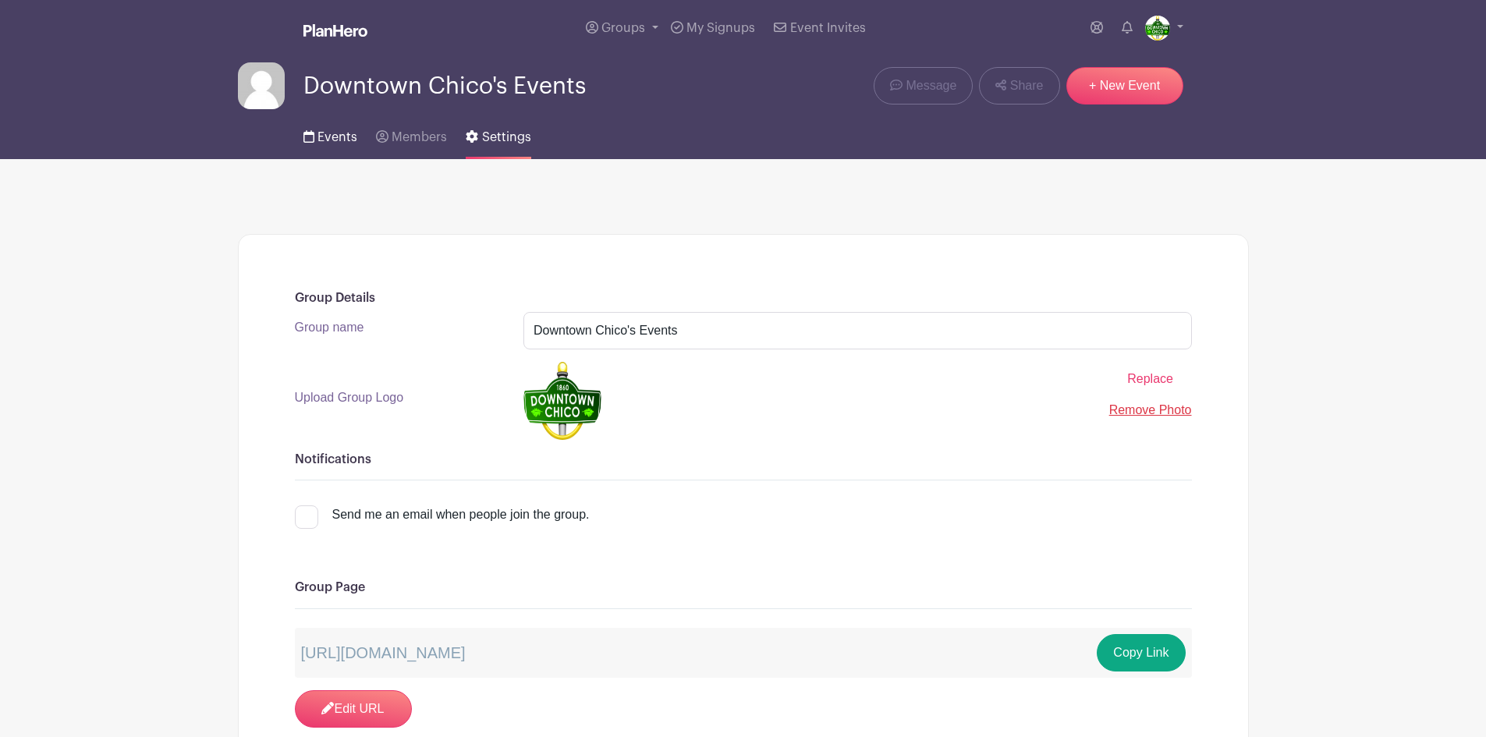
click at [335, 135] on span "Events" at bounding box center [337, 137] width 40 height 12
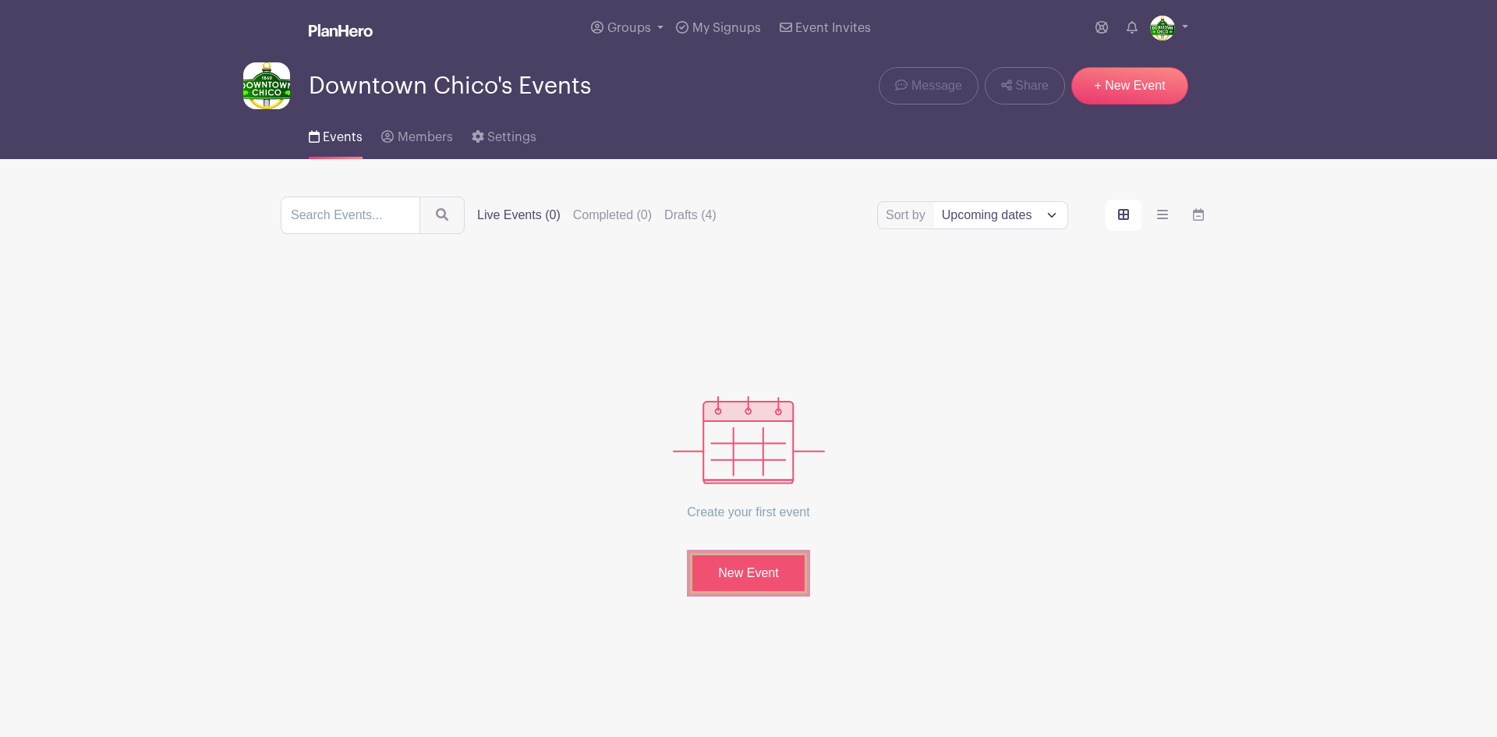
click at [767, 573] on link "New Event" at bounding box center [748, 573] width 117 height 41
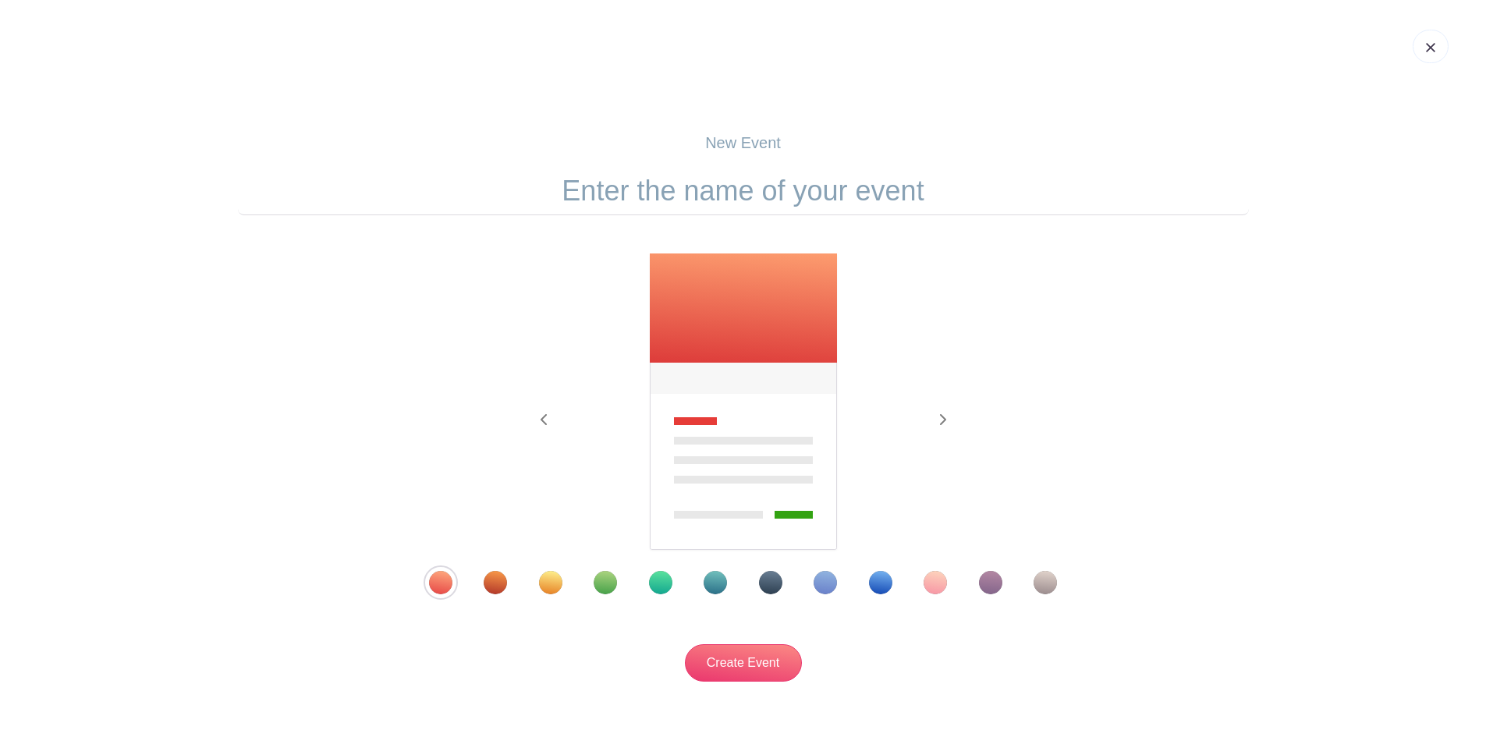
click at [490, 583] on div "Template 2" at bounding box center [495, 582] width 23 height 23
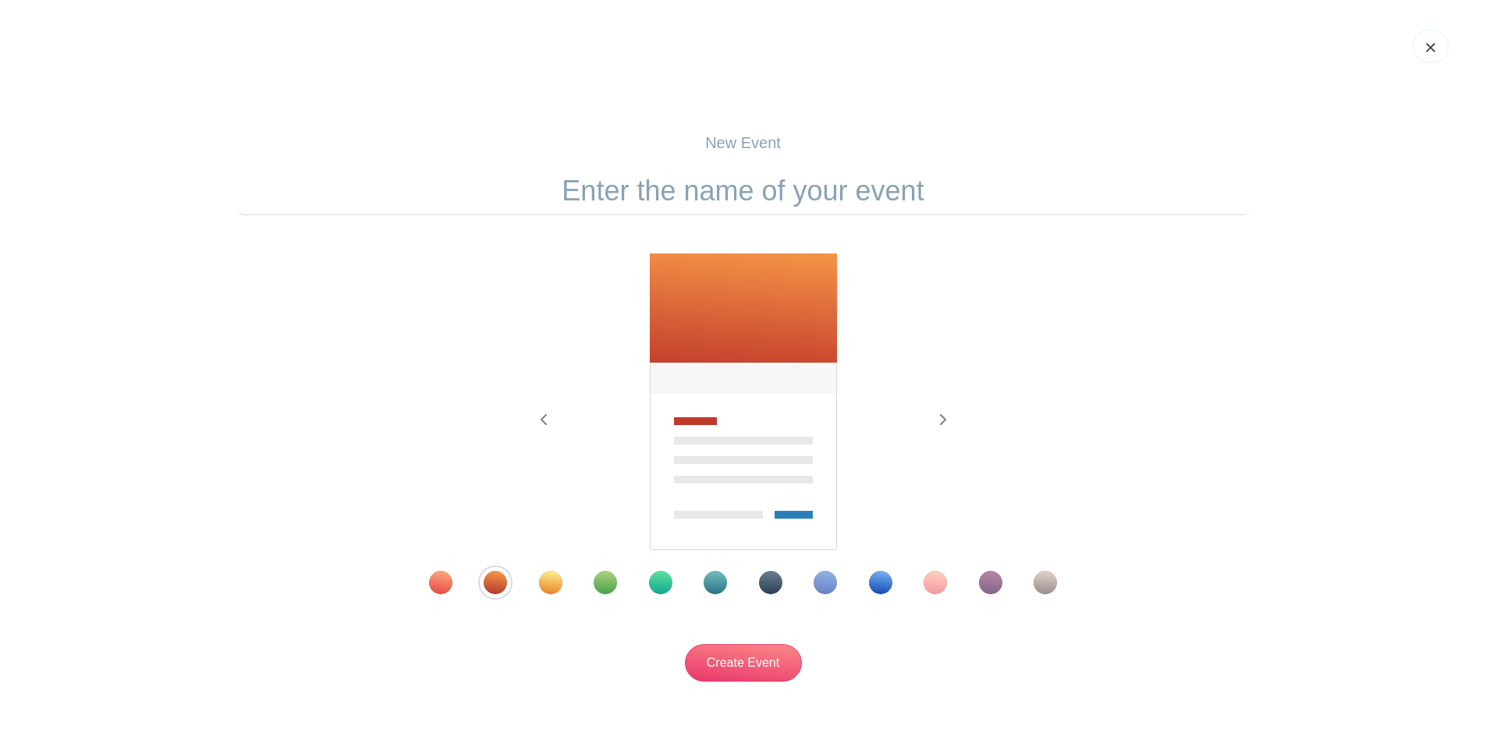
click at [446, 583] on div "Template 1" at bounding box center [440, 582] width 23 height 23
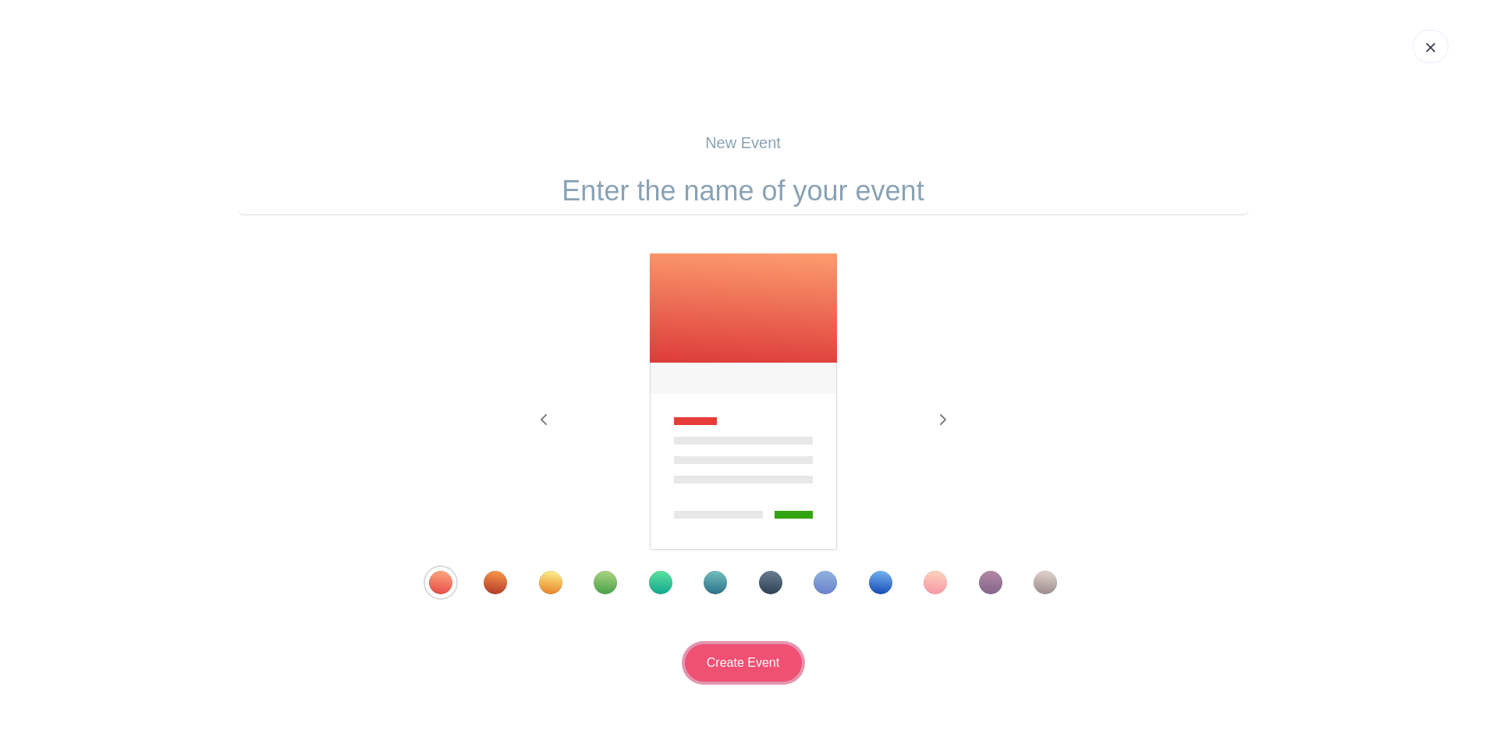
click at [737, 661] on input "Create Event" at bounding box center [743, 662] width 117 height 37
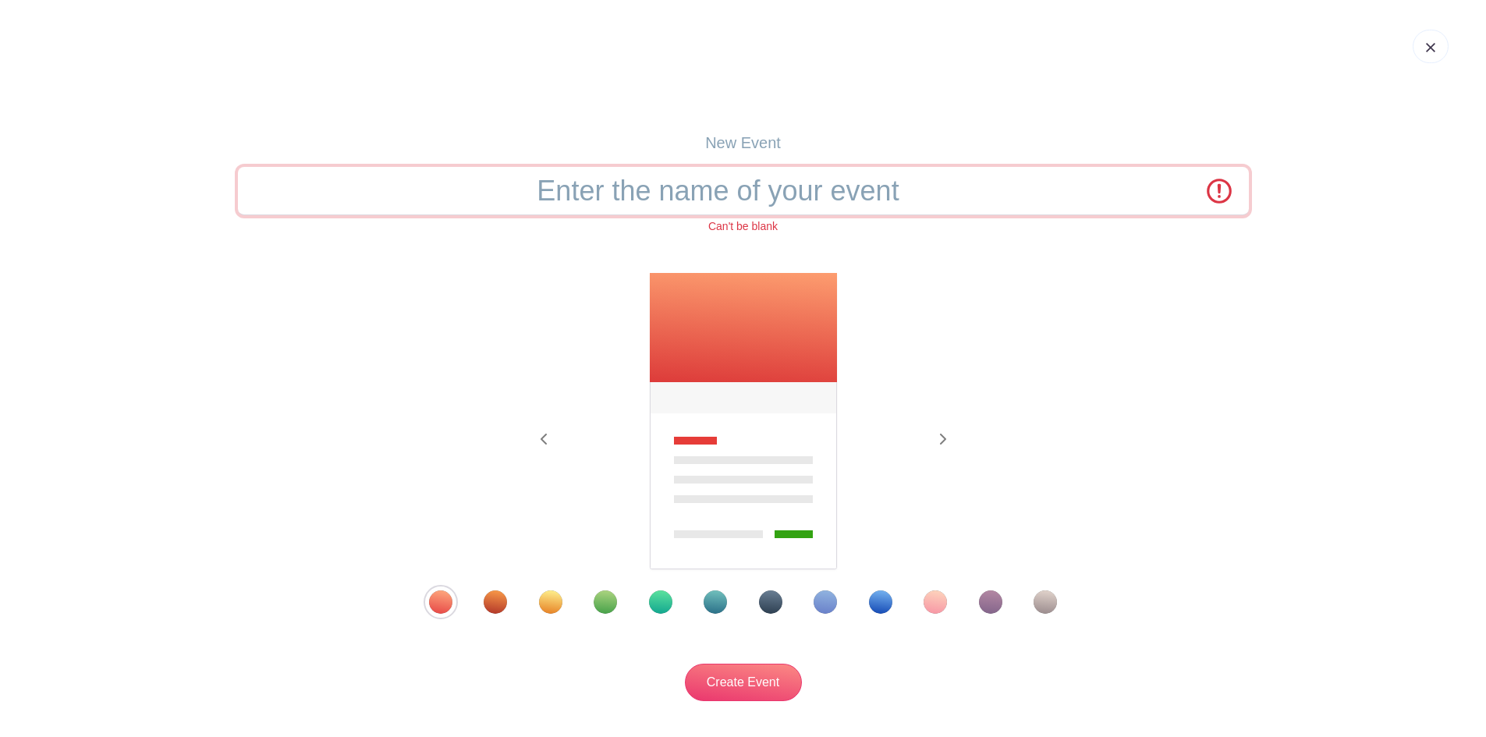
click at [751, 175] on input "text" at bounding box center [743, 191] width 1011 height 48
type input "A"
type input "Taste of Downtown 2026"
click at [791, 686] on input "Create Event" at bounding box center [743, 682] width 117 height 37
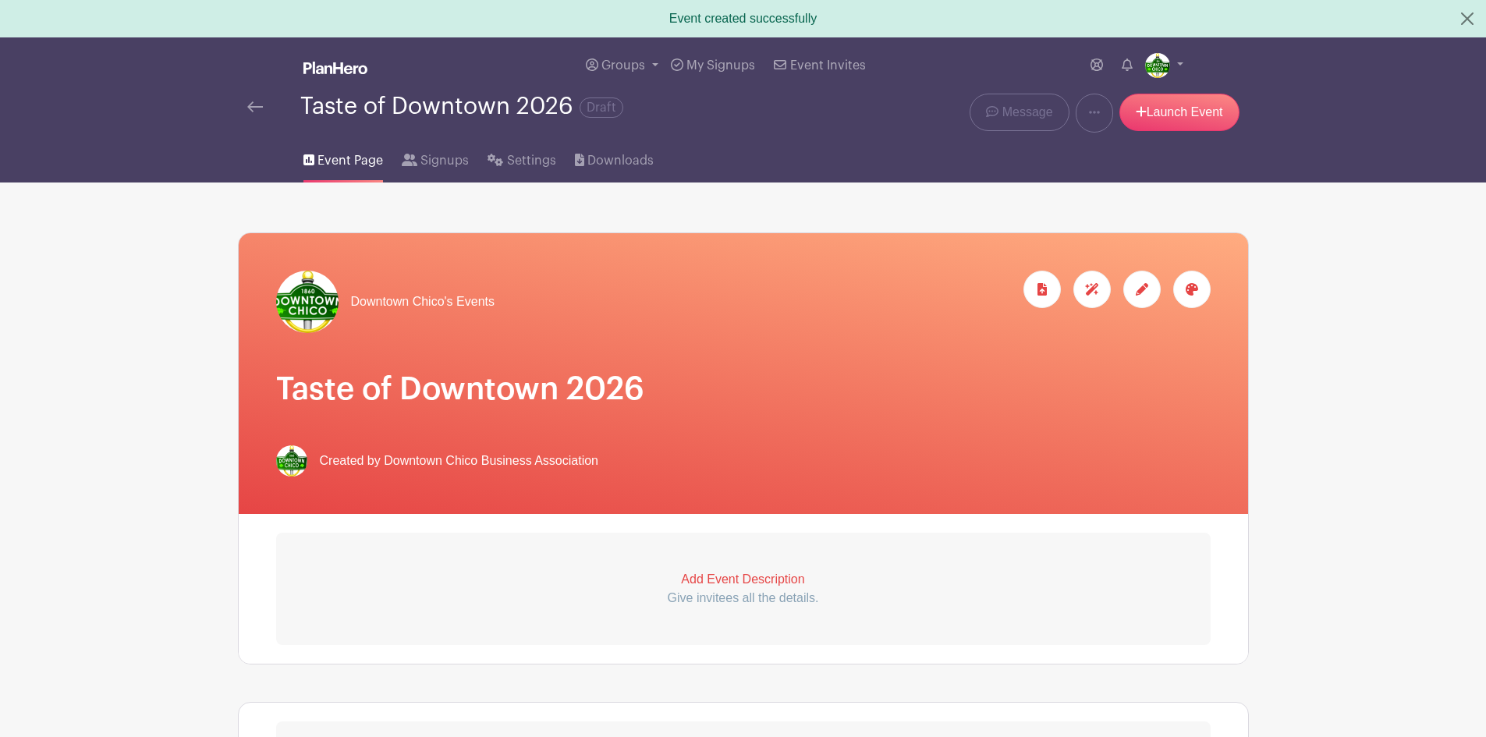
click at [1138, 289] on icon at bounding box center [1141, 289] width 12 height 12
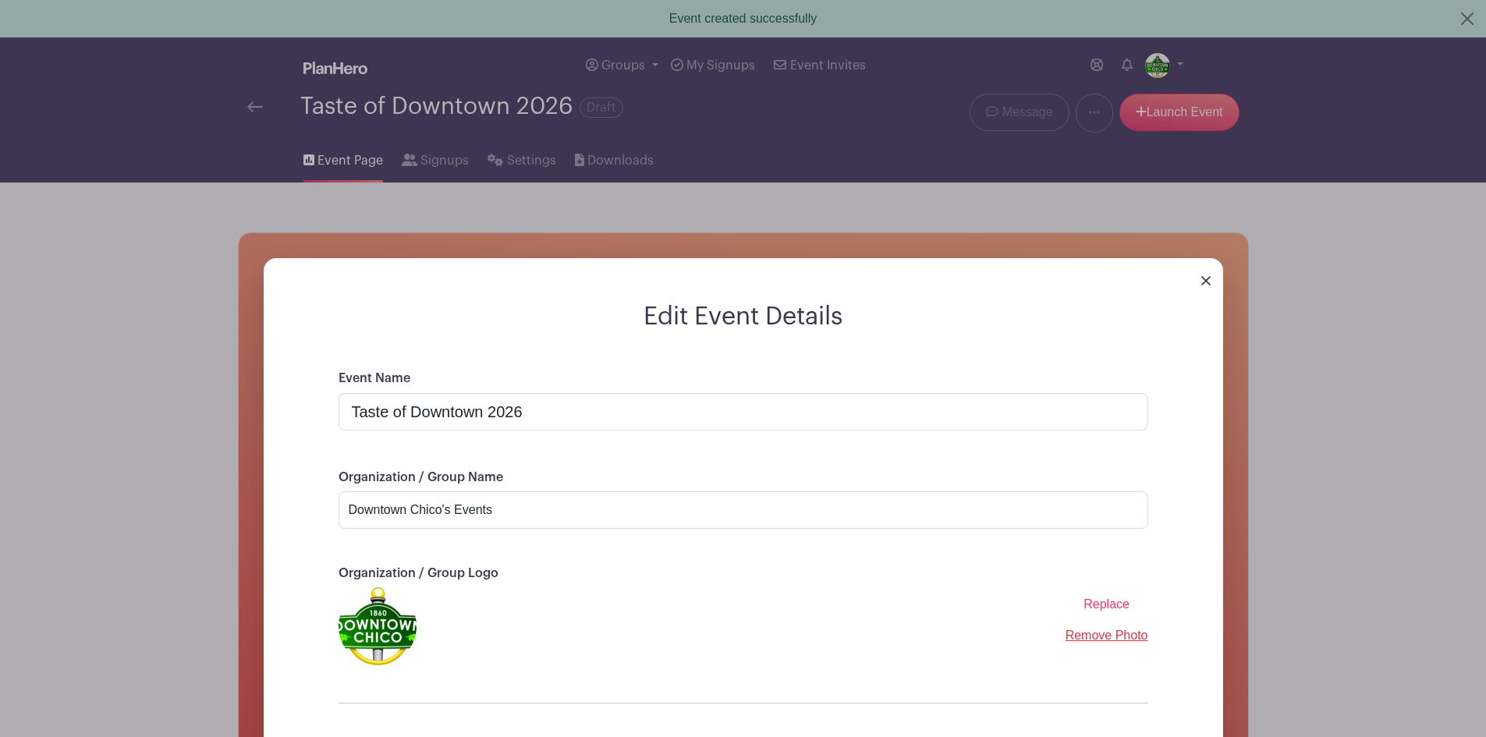
click at [1100, 600] on span "Replace" at bounding box center [1106, 603] width 46 height 13
click at [0, 0] on input "Replace" at bounding box center [0, 0] width 0 height 0
click at [1110, 606] on span "Replace" at bounding box center [1106, 603] width 46 height 13
click at [0, 0] on input "Replace" at bounding box center [0, 0] width 0 height 0
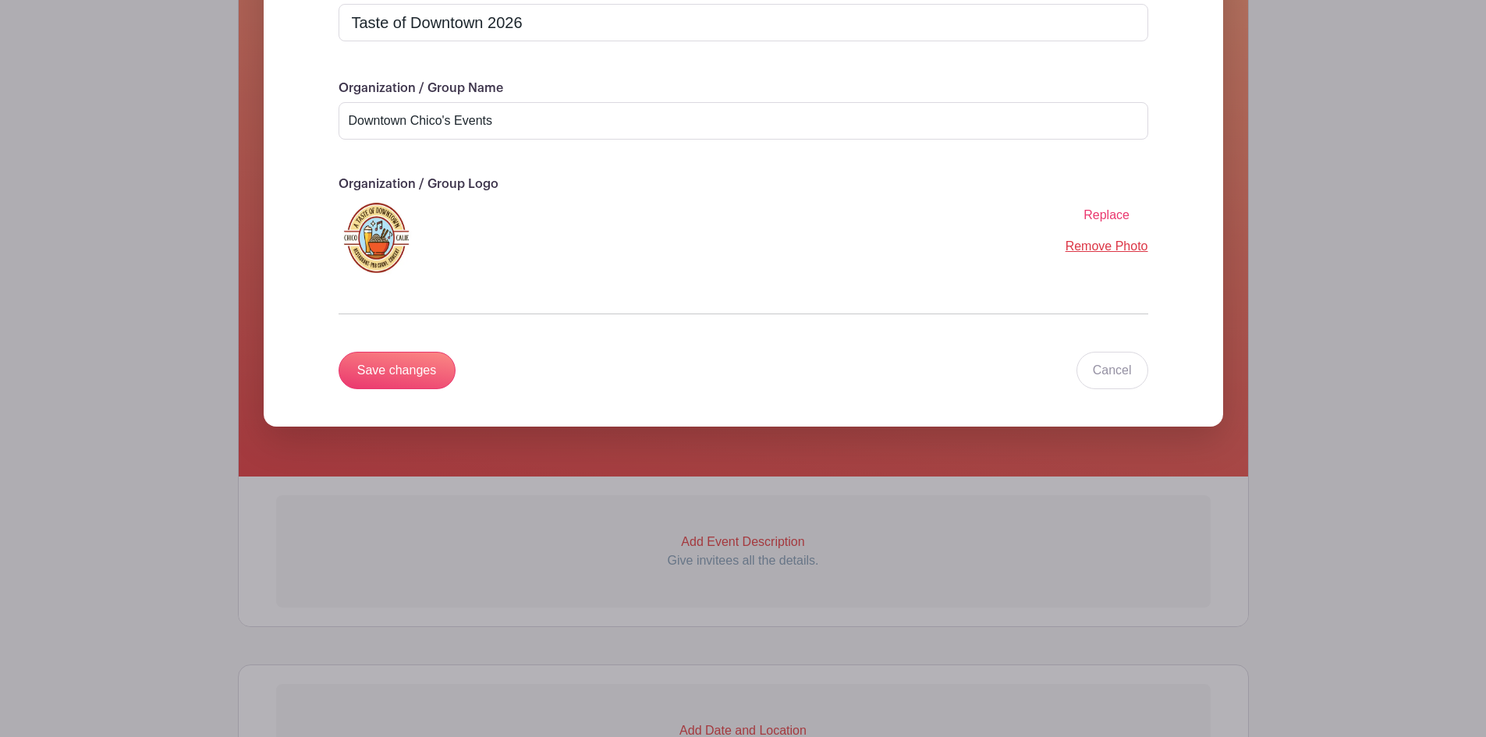
scroll to position [390, 0]
drag, startPoint x: 449, startPoint y: 119, endPoint x: 441, endPoint y: 120, distance: 8.6
click at [441, 120] on input "Downtown Chico's Events" at bounding box center [742, 119] width 809 height 37
type input "Downtown Chico Events"
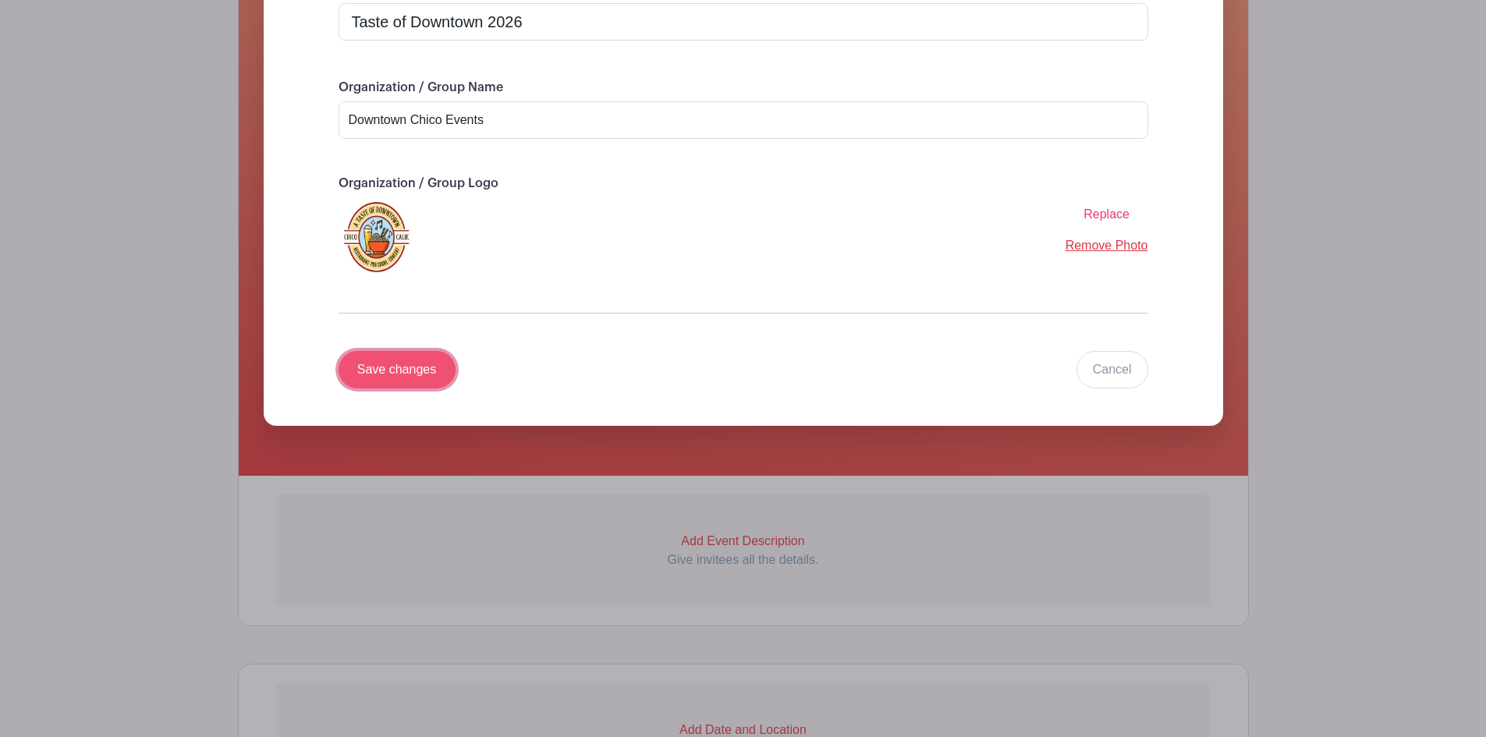
click at [413, 364] on input "Save changes" at bounding box center [396, 369] width 117 height 37
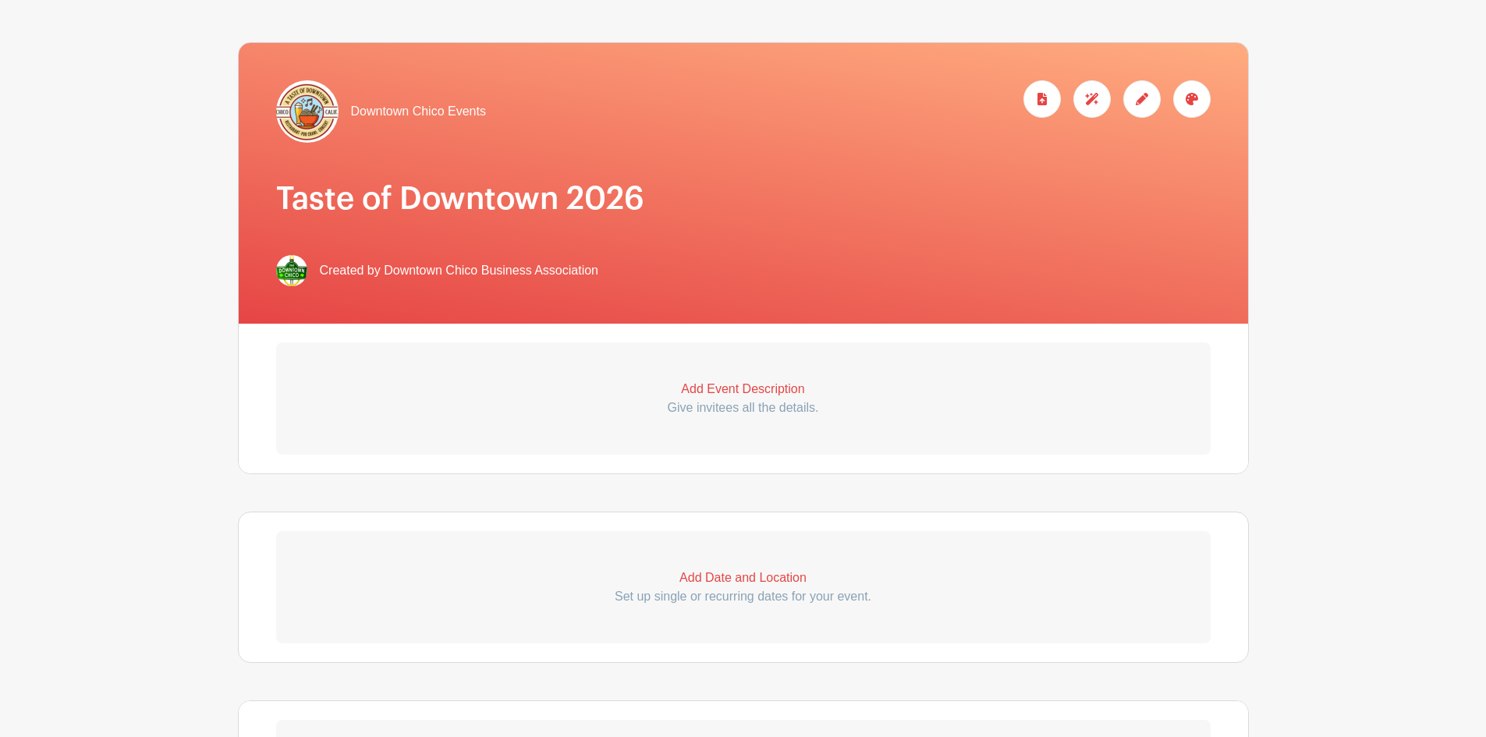
scroll to position [191, 0]
click at [757, 385] on p "Add Event Description" at bounding box center [743, 388] width 934 height 19
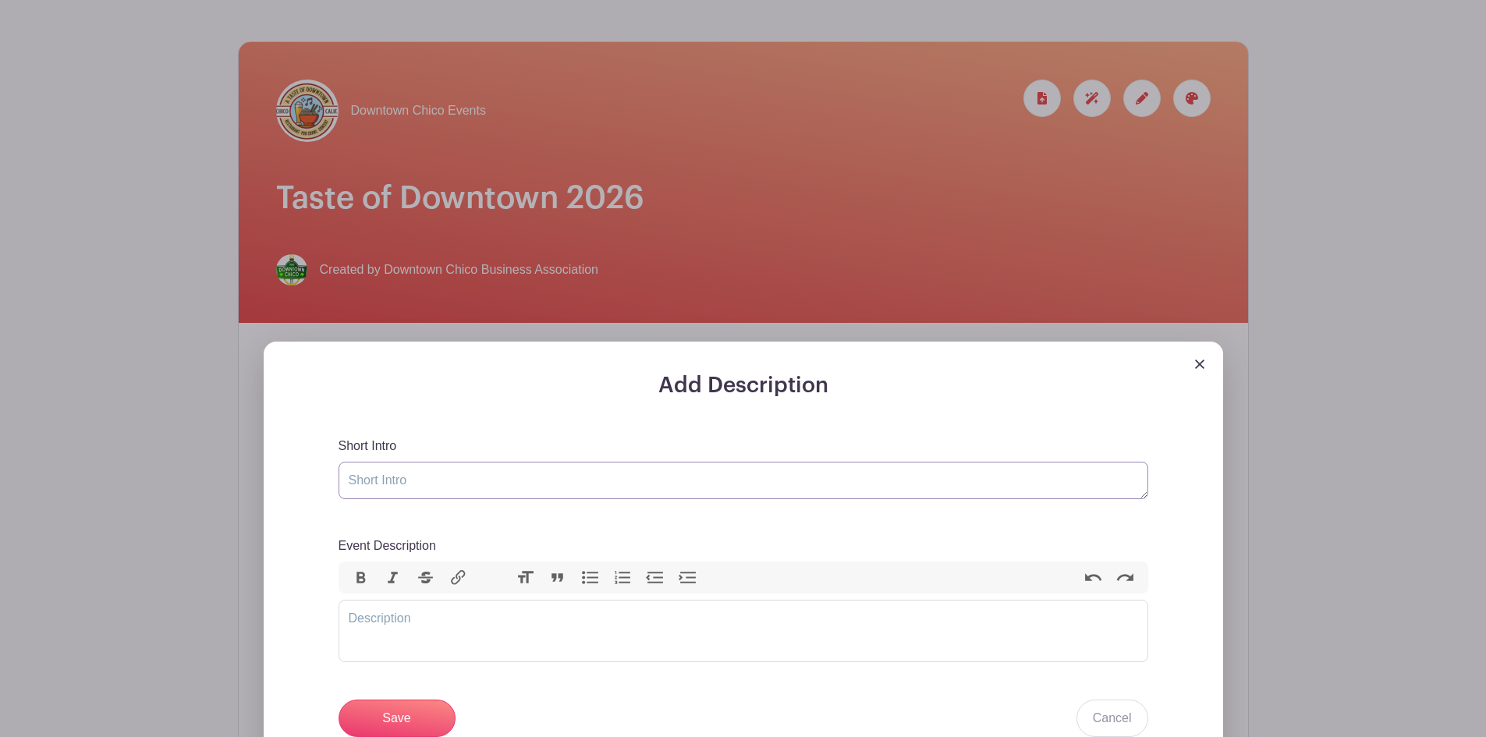
click at [538, 483] on textarea "Short Intro" at bounding box center [742, 480] width 809 height 37
type textarea "Restaurant, Pub Crawl and Concert"
click at [377, 619] on trix-editor "Event Description" at bounding box center [742, 631] width 809 height 62
paste trix-editor "<div>Get ready to savor the best of Chico. Taste of Downtown returns with a ful…"
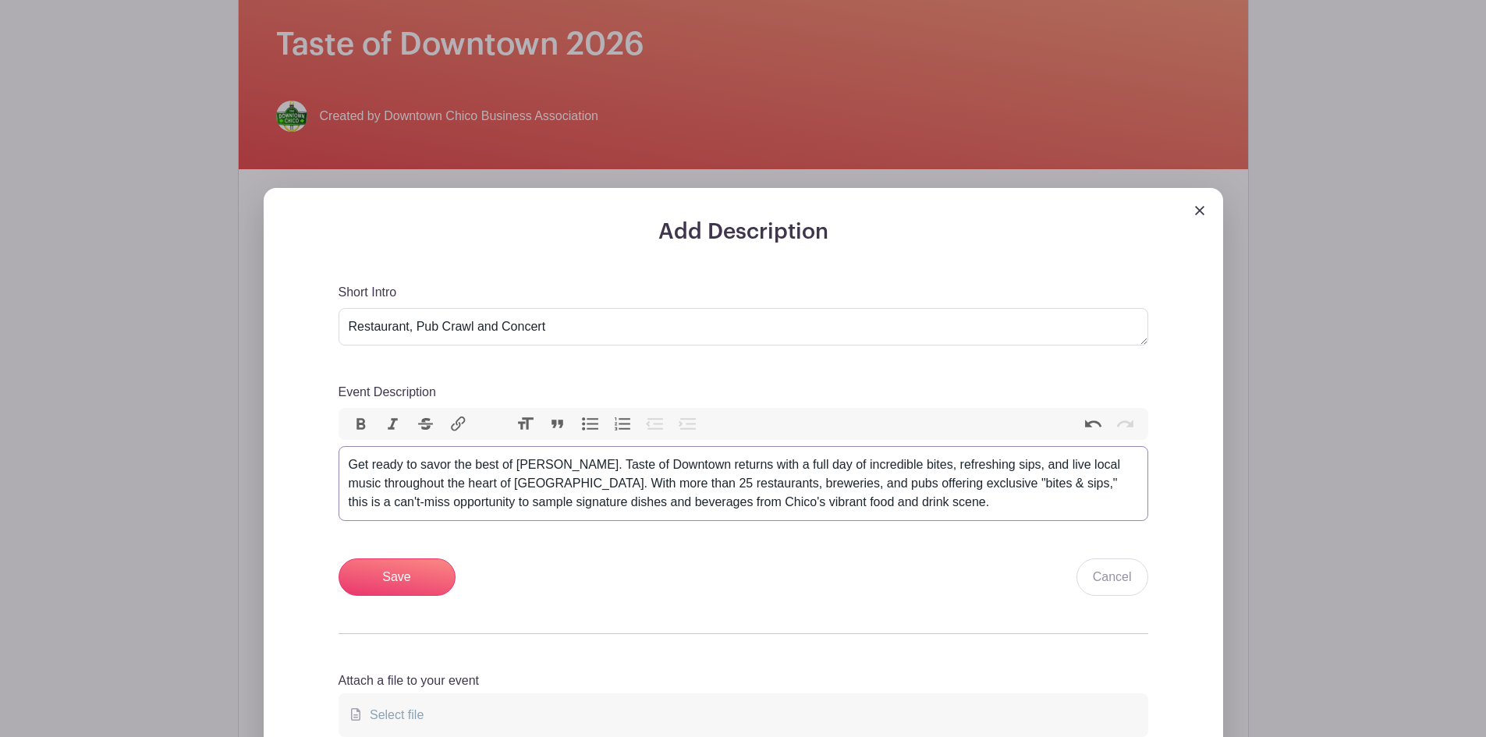
scroll to position [346, 0]
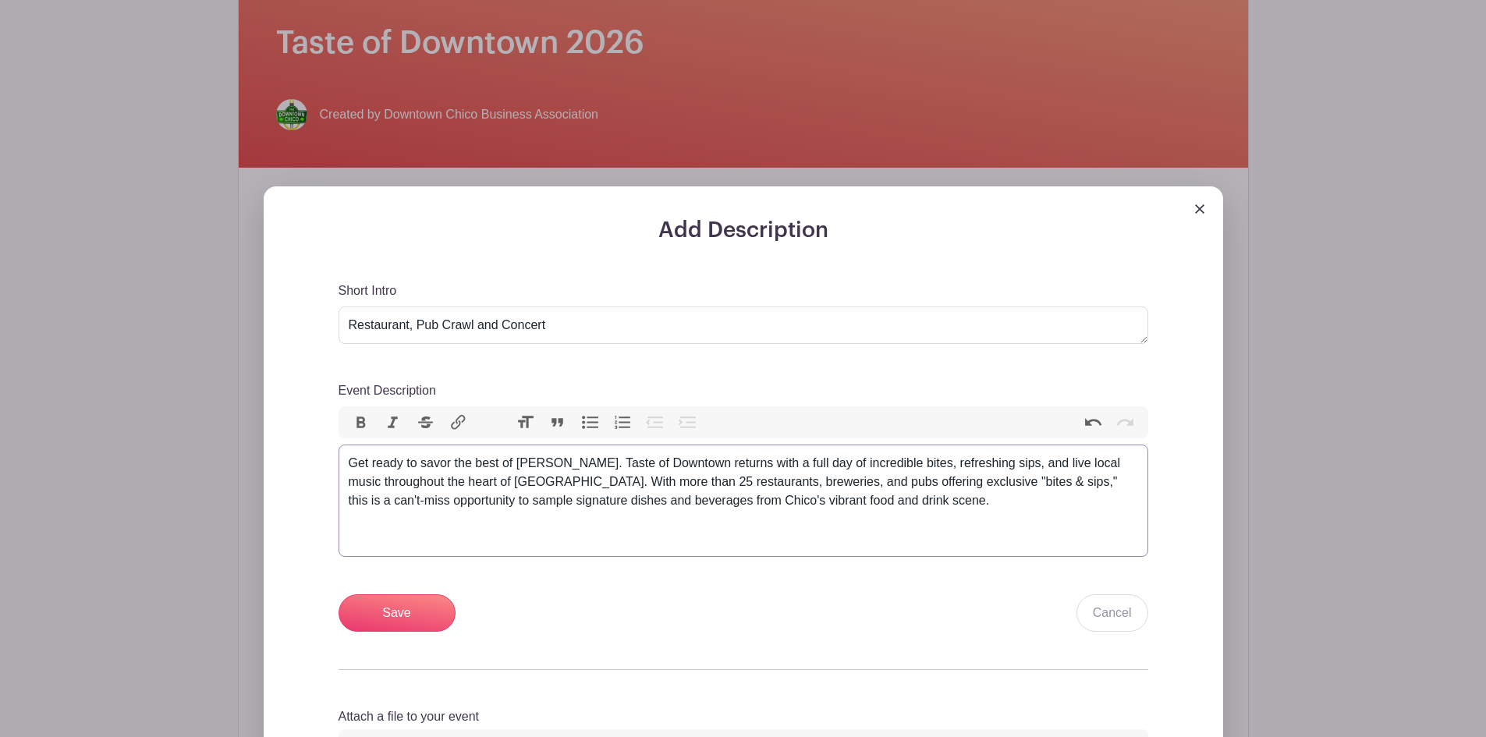
click at [375, 537] on div "Get ready to savor the best of Chico. Taste of Downtown returns with a full day…" at bounding box center [743, 501] width 789 height 94
paste trix-editor "<div>Get ready to savor the best of Chico. Taste of Downtown returns with a ful…"
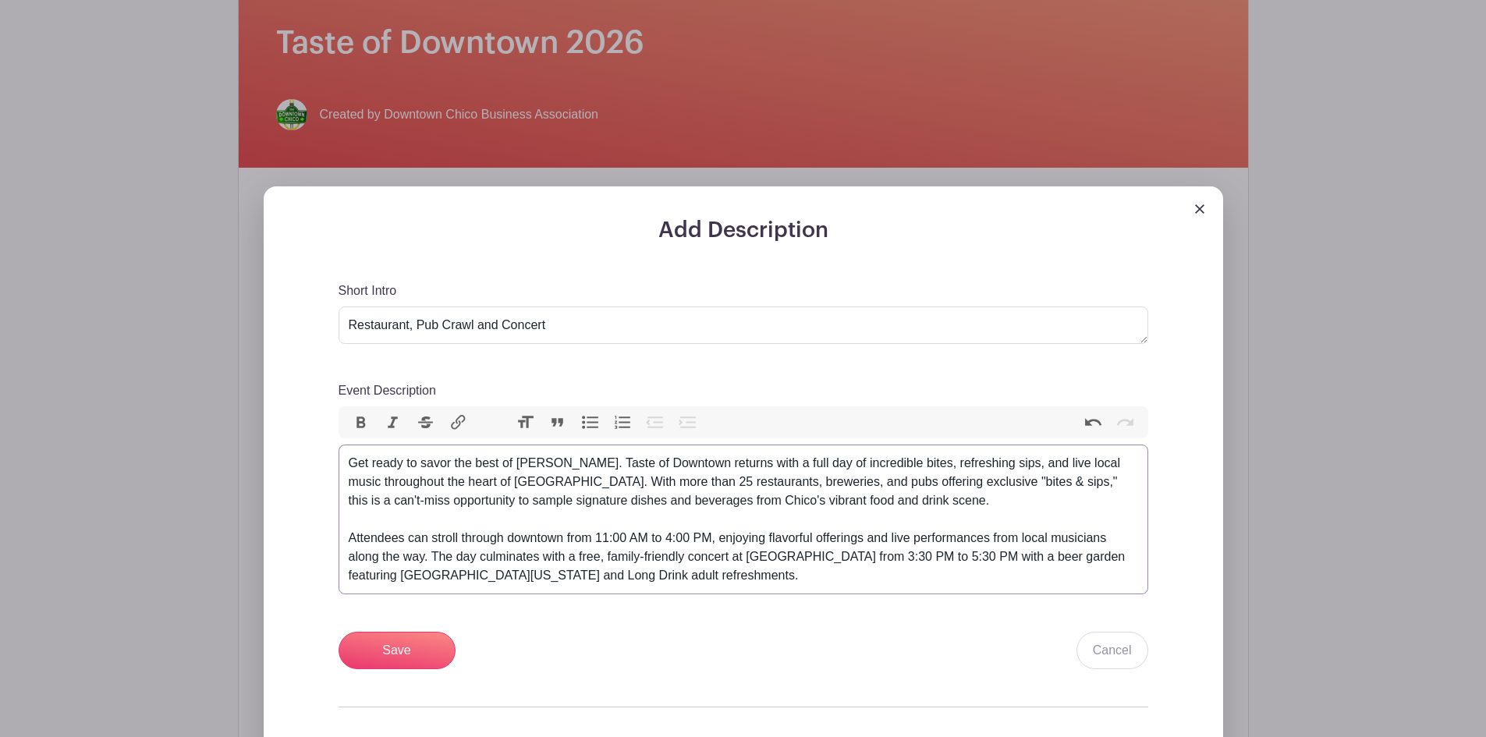
type trix-editor "<div>Get ready to savor the best of Chico. Taste of Downtown returns with a ful…"
click at [388, 647] on input "Save" at bounding box center [396, 650] width 117 height 37
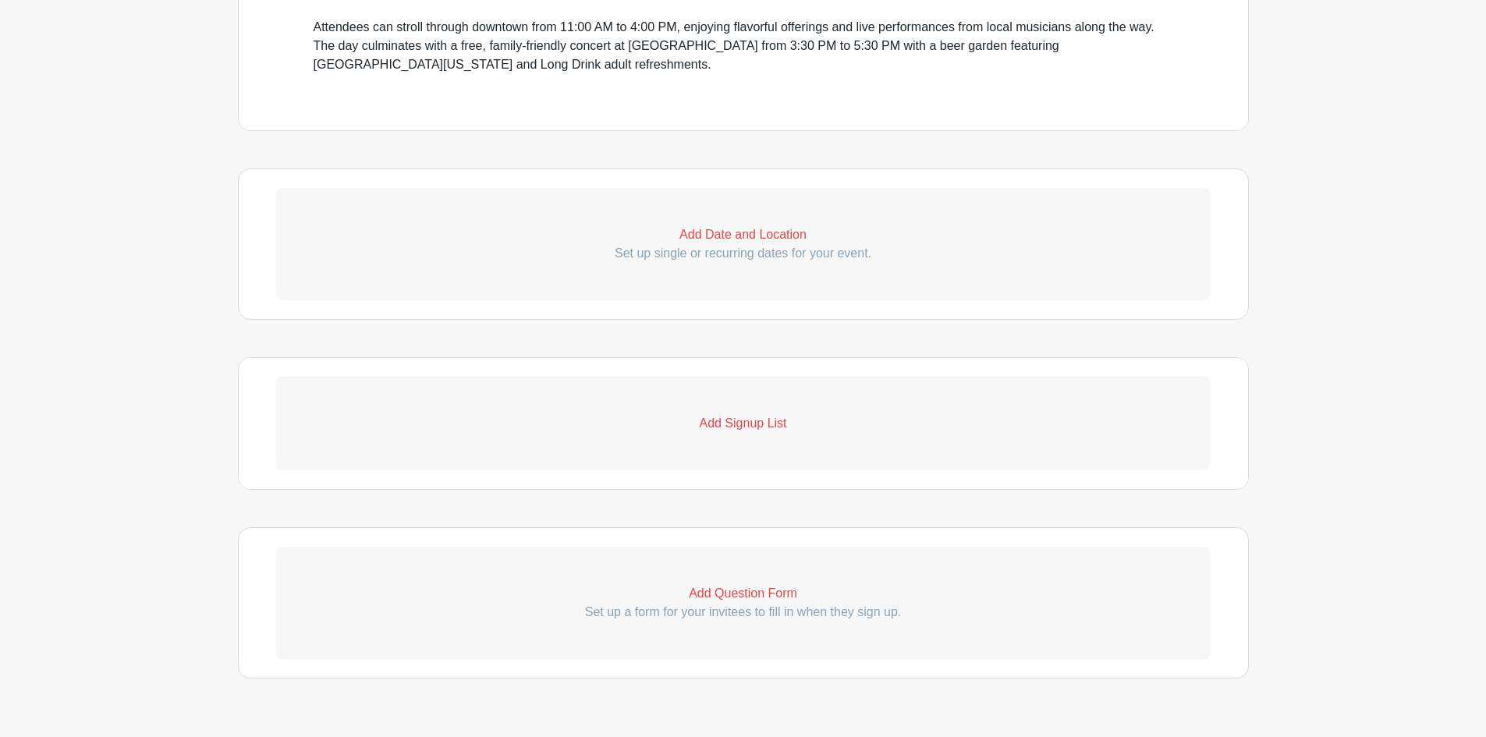
scroll to position [887, 0]
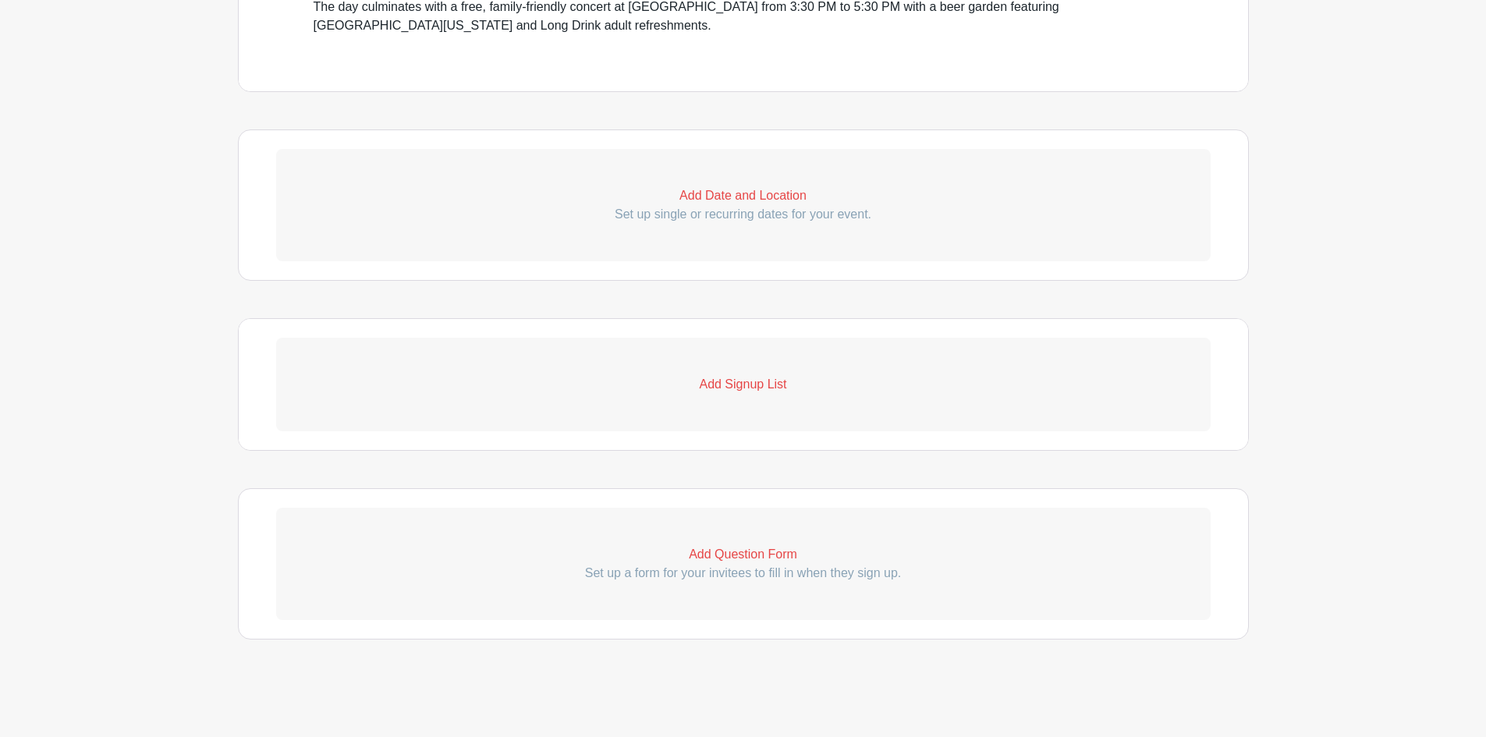
click at [748, 197] on p "Add Date and Location" at bounding box center [743, 195] width 934 height 19
select select "8"
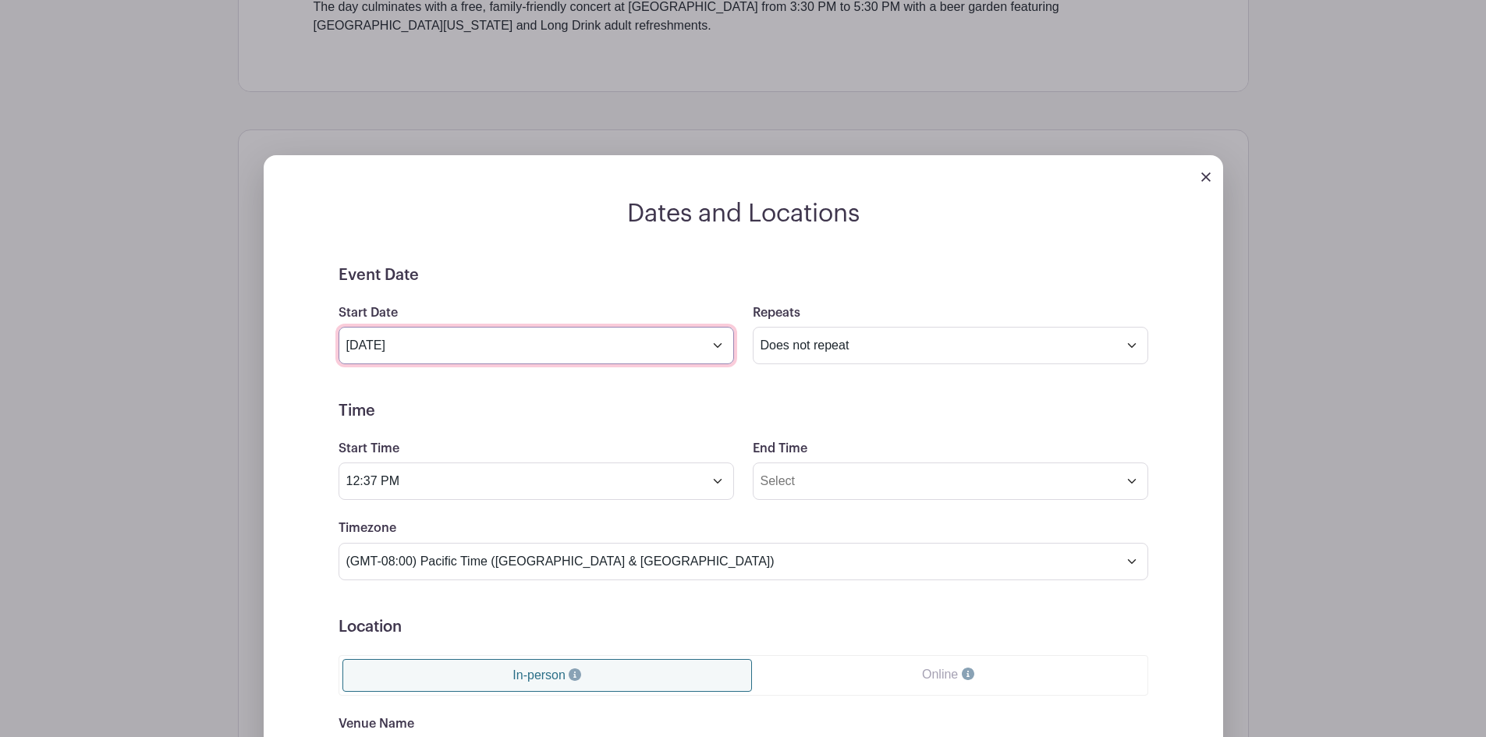
click at [715, 347] on input "Sep 9 2025" at bounding box center [535, 345] width 395 height 37
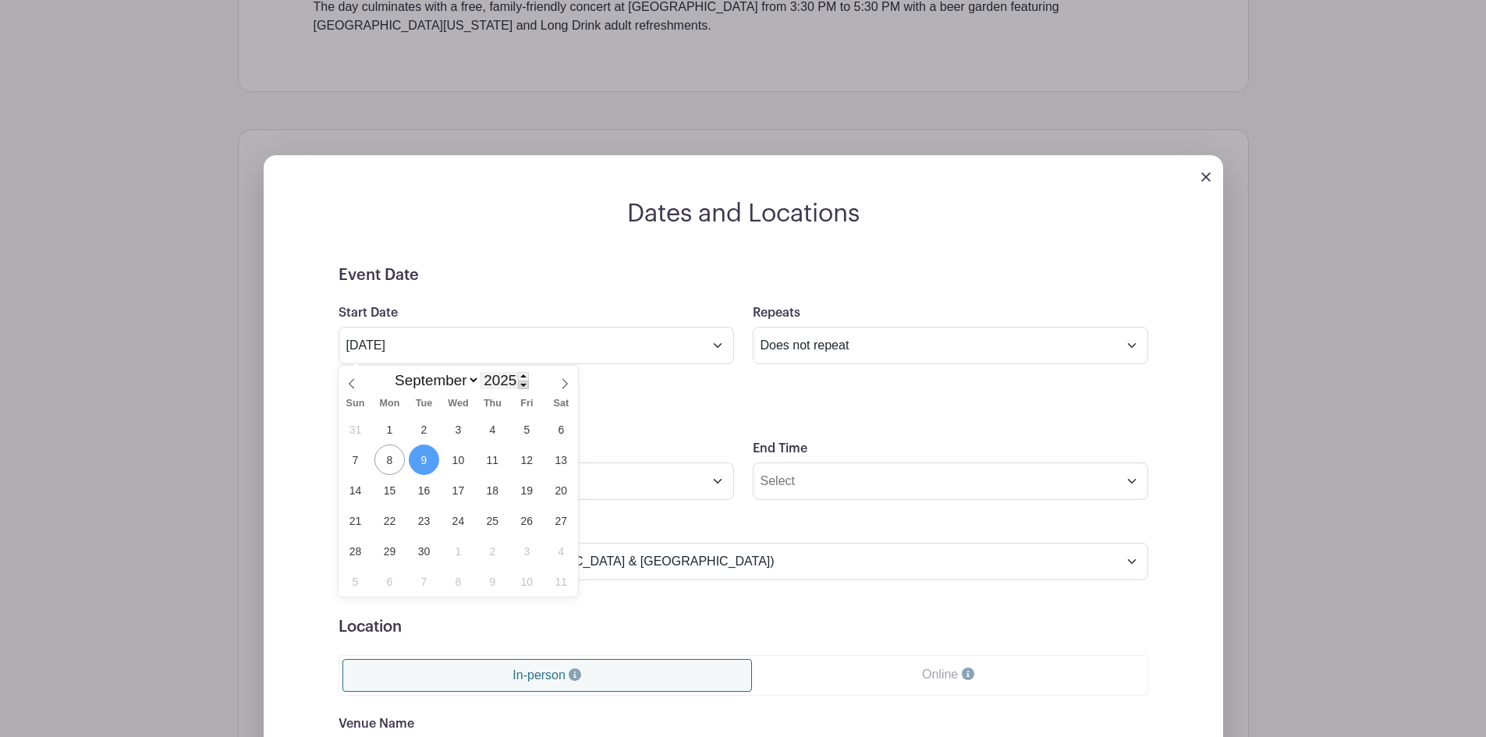
click at [522, 383] on span at bounding box center [523, 385] width 11 height 9
click at [522, 377] on span at bounding box center [523, 376] width 11 height 9
type input "2026"
click at [349, 456] on span "6" at bounding box center [355, 460] width 30 height 30
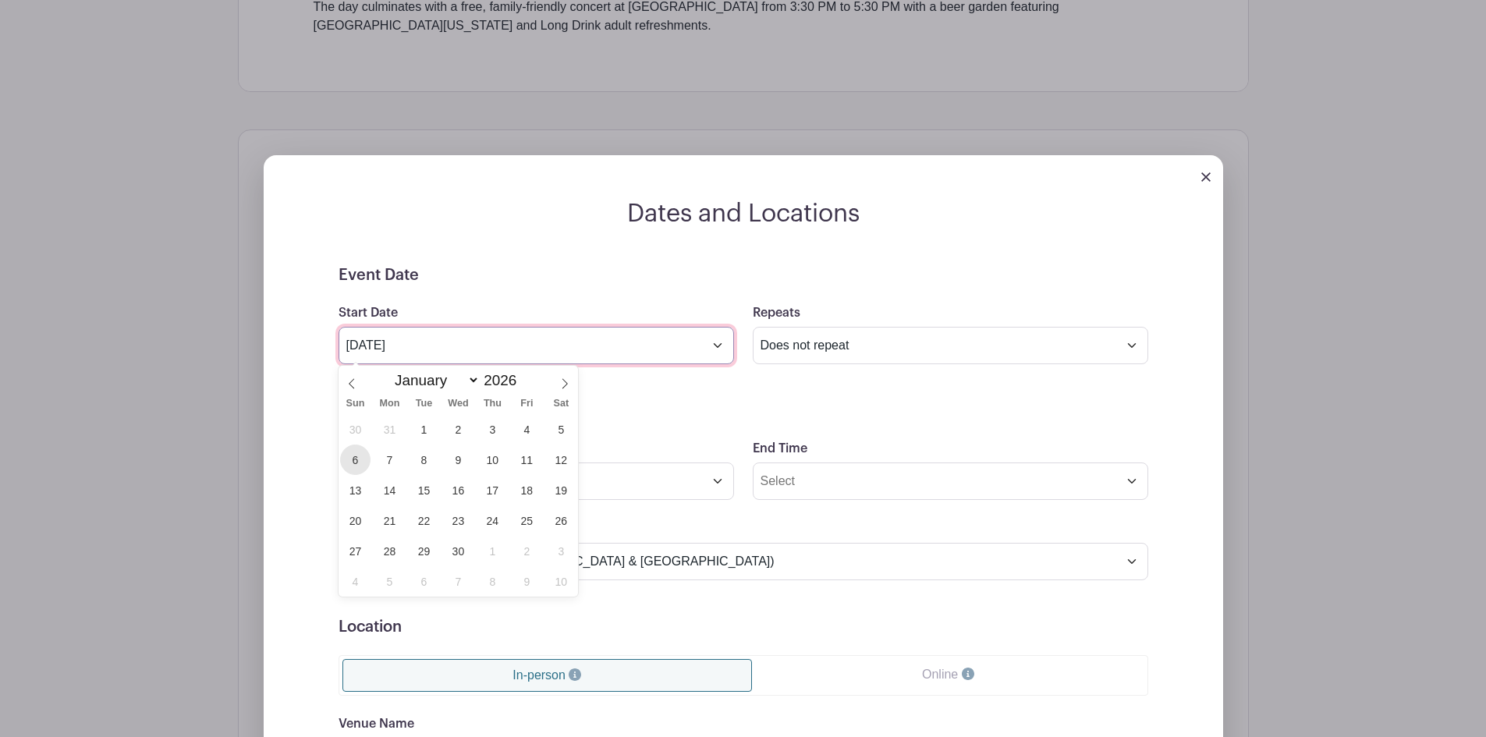
type input "Sep 6 2026"
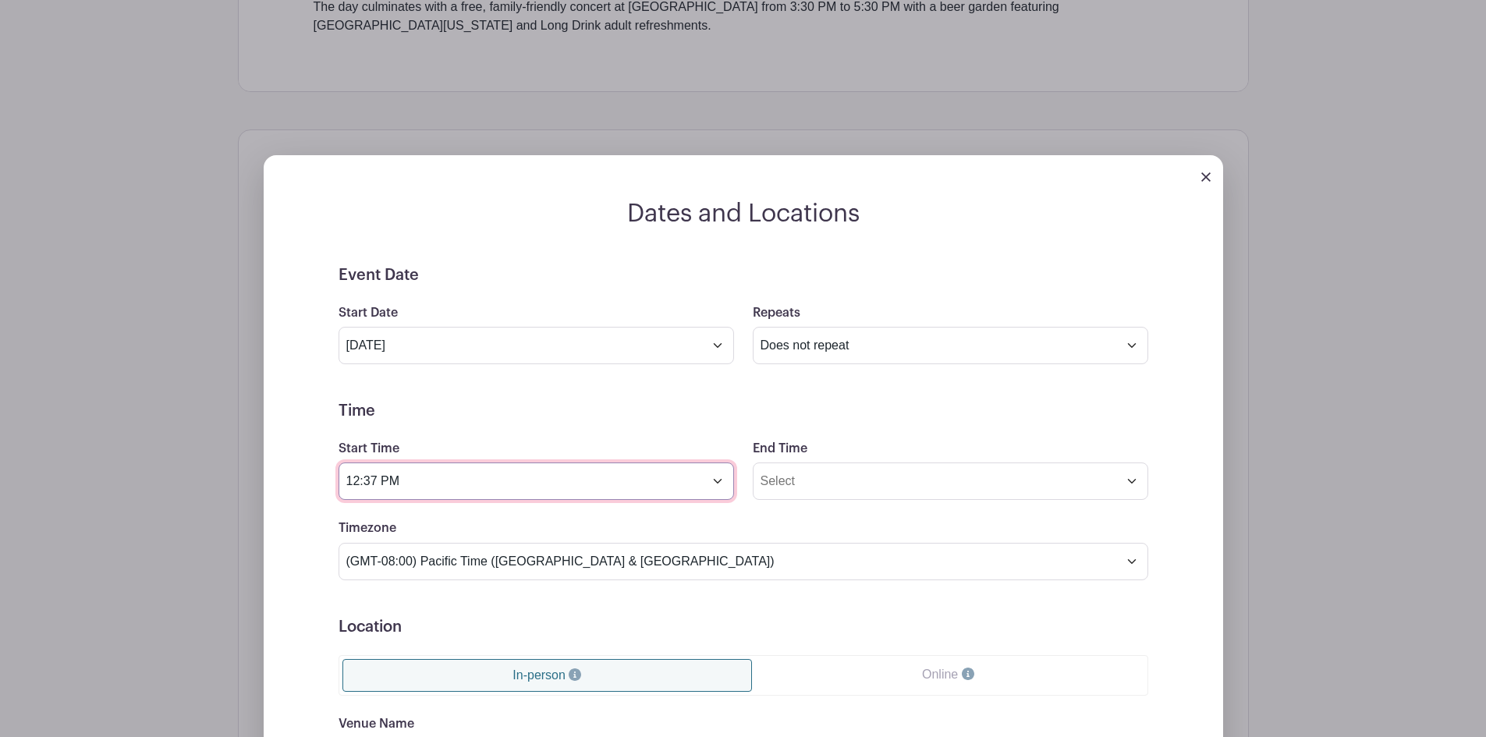
click at [717, 482] on input "12:37 PM" at bounding box center [535, 480] width 395 height 37
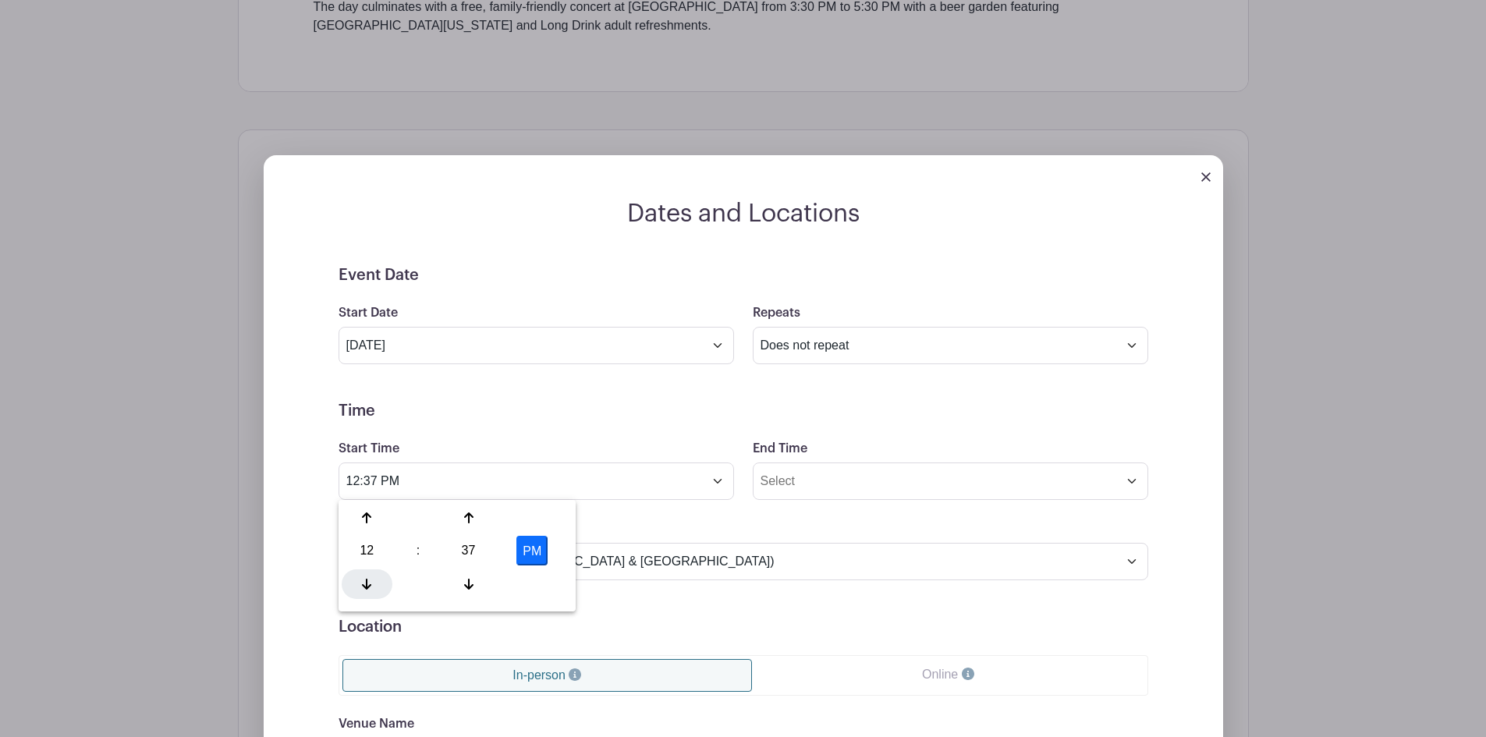
click at [367, 590] on div at bounding box center [367, 584] width 51 height 30
click at [476, 582] on div at bounding box center [468, 584] width 51 height 30
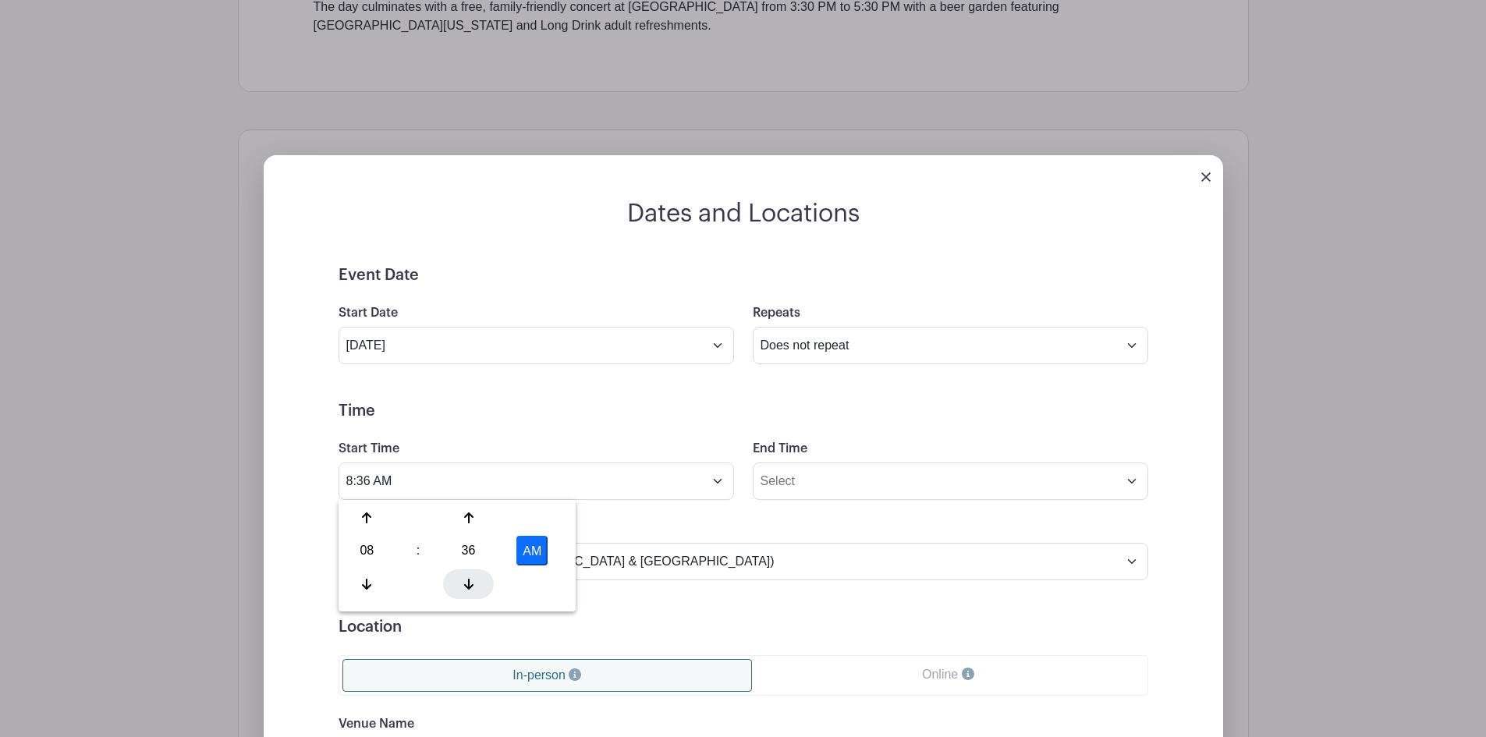
click at [476, 582] on div at bounding box center [468, 584] width 51 height 30
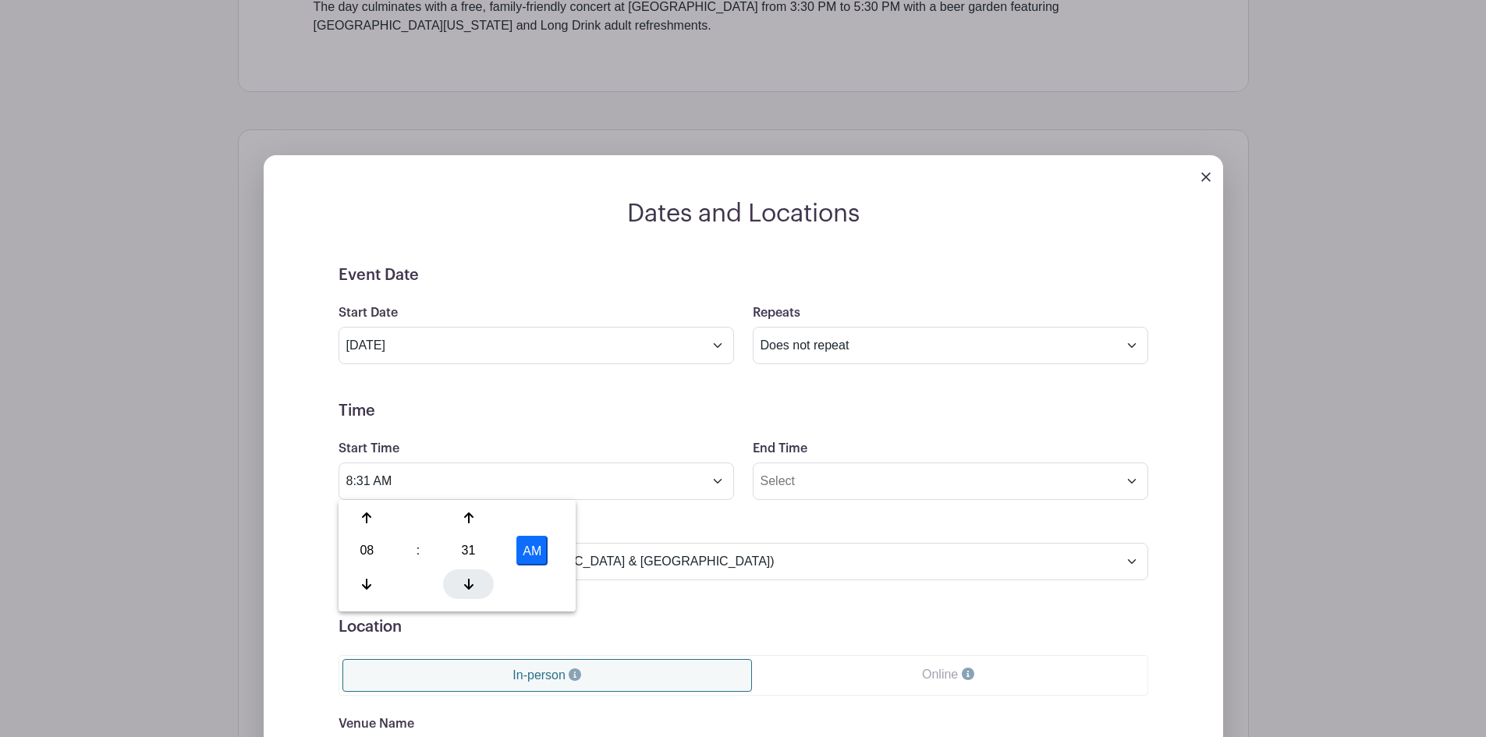
click at [476, 582] on div at bounding box center [468, 584] width 51 height 30
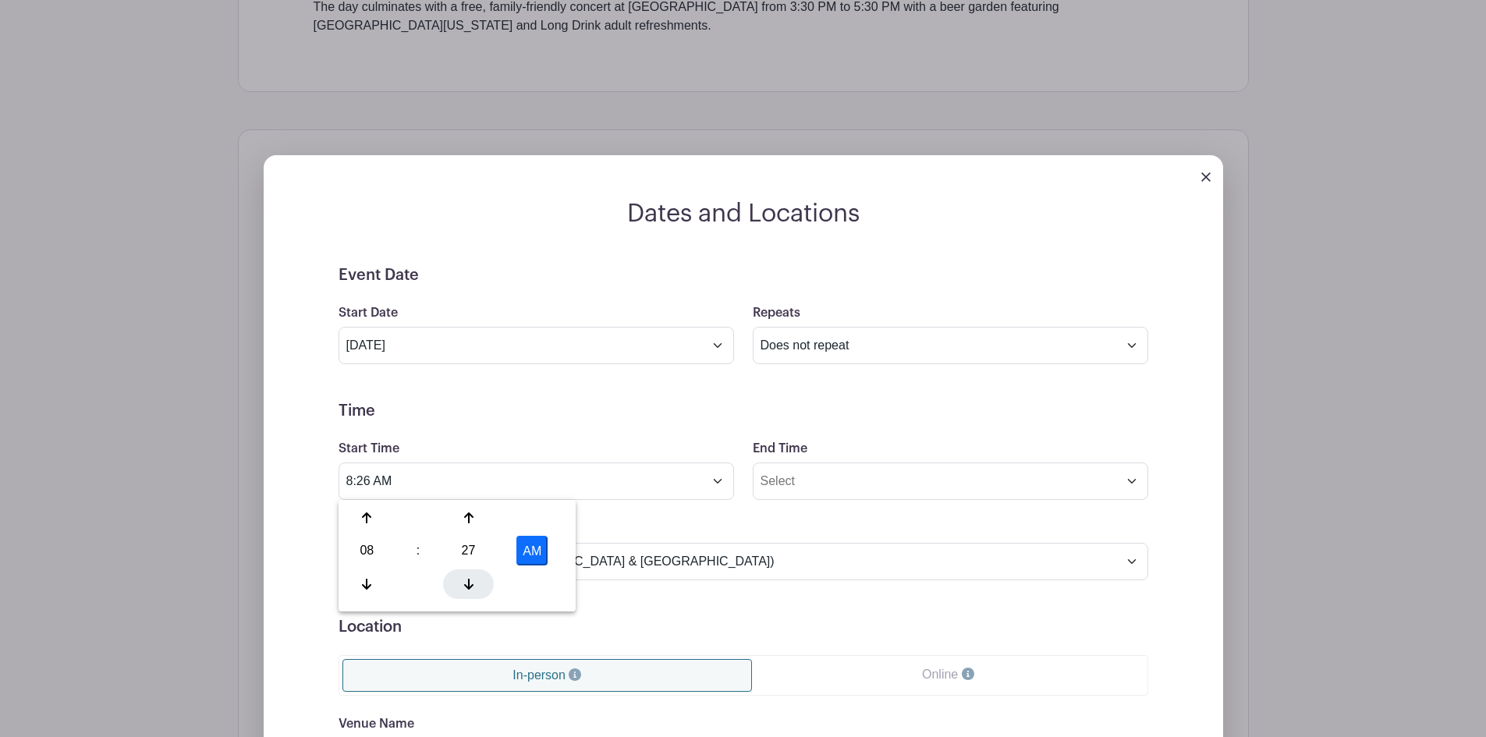
click at [476, 582] on div at bounding box center [468, 584] width 51 height 30
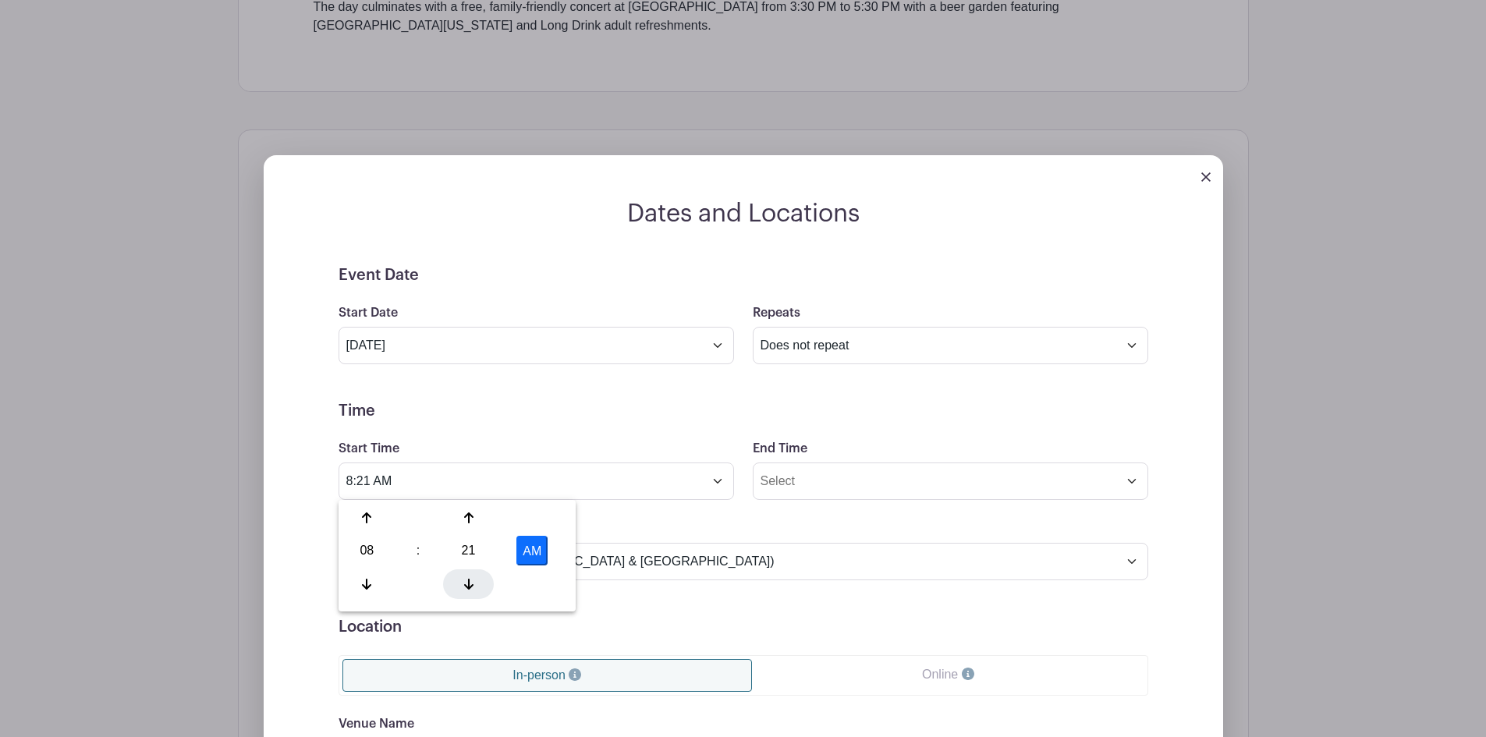
click at [476, 582] on div at bounding box center [468, 584] width 51 height 30
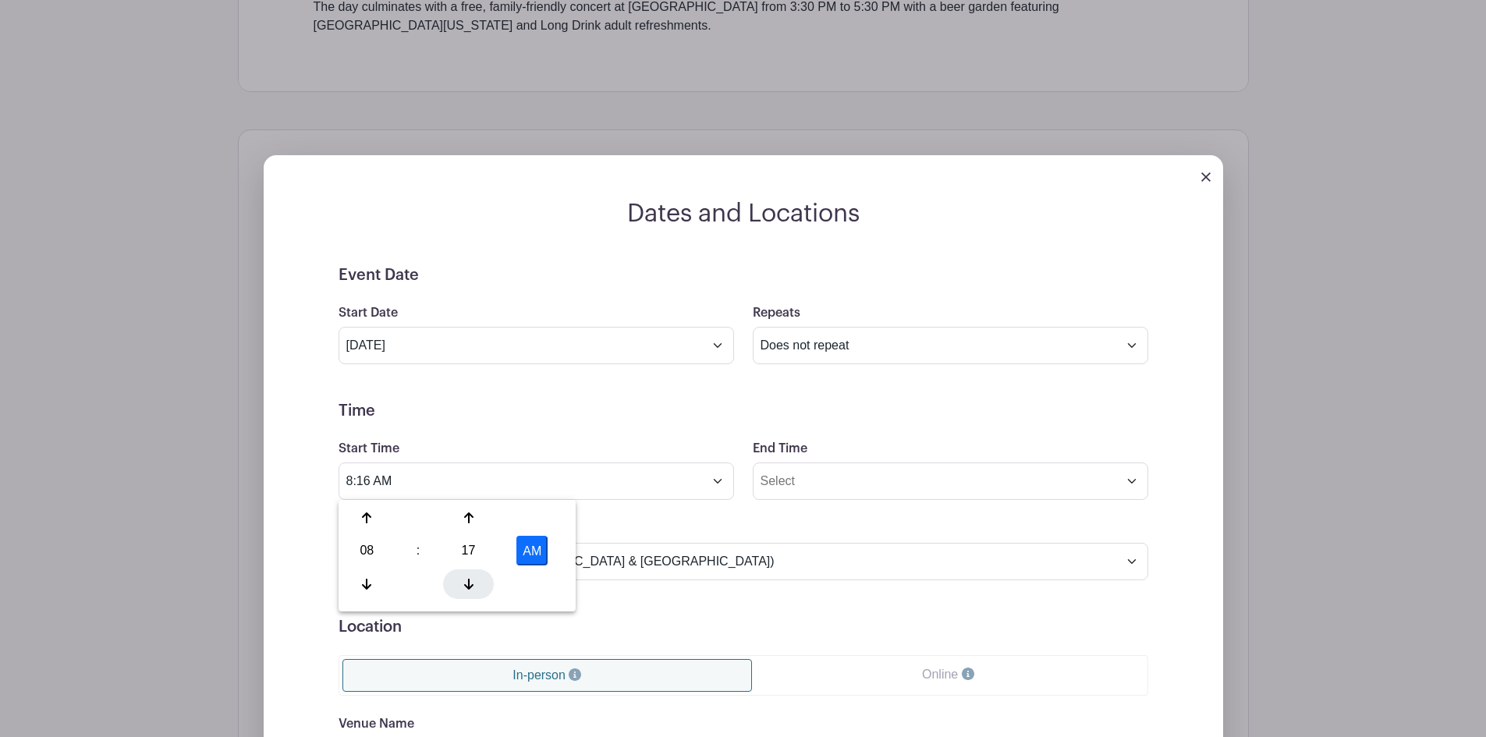
click at [476, 582] on div at bounding box center [468, 584] width 51 height 30
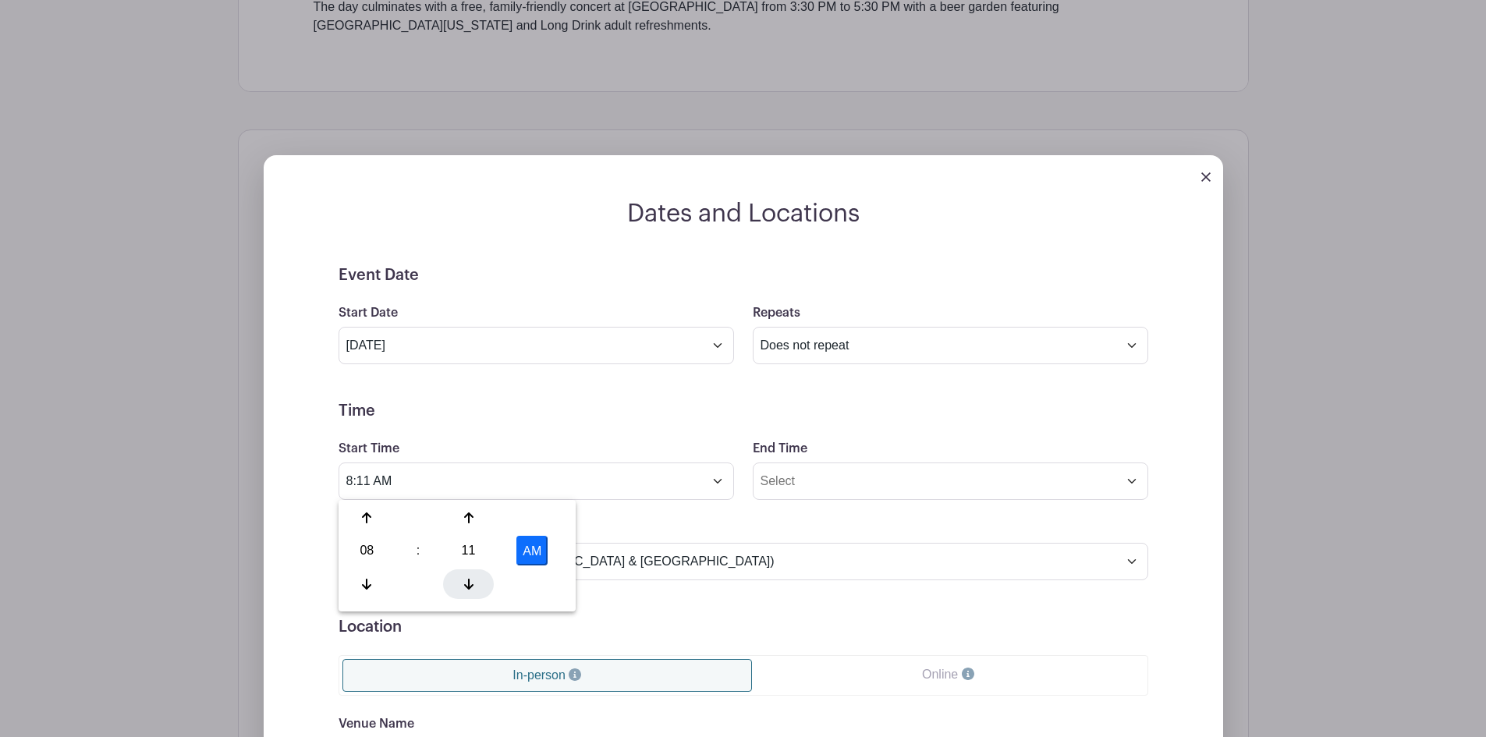
click at [476, 582] on div at bounding box center [468, 584] width 51 height 30
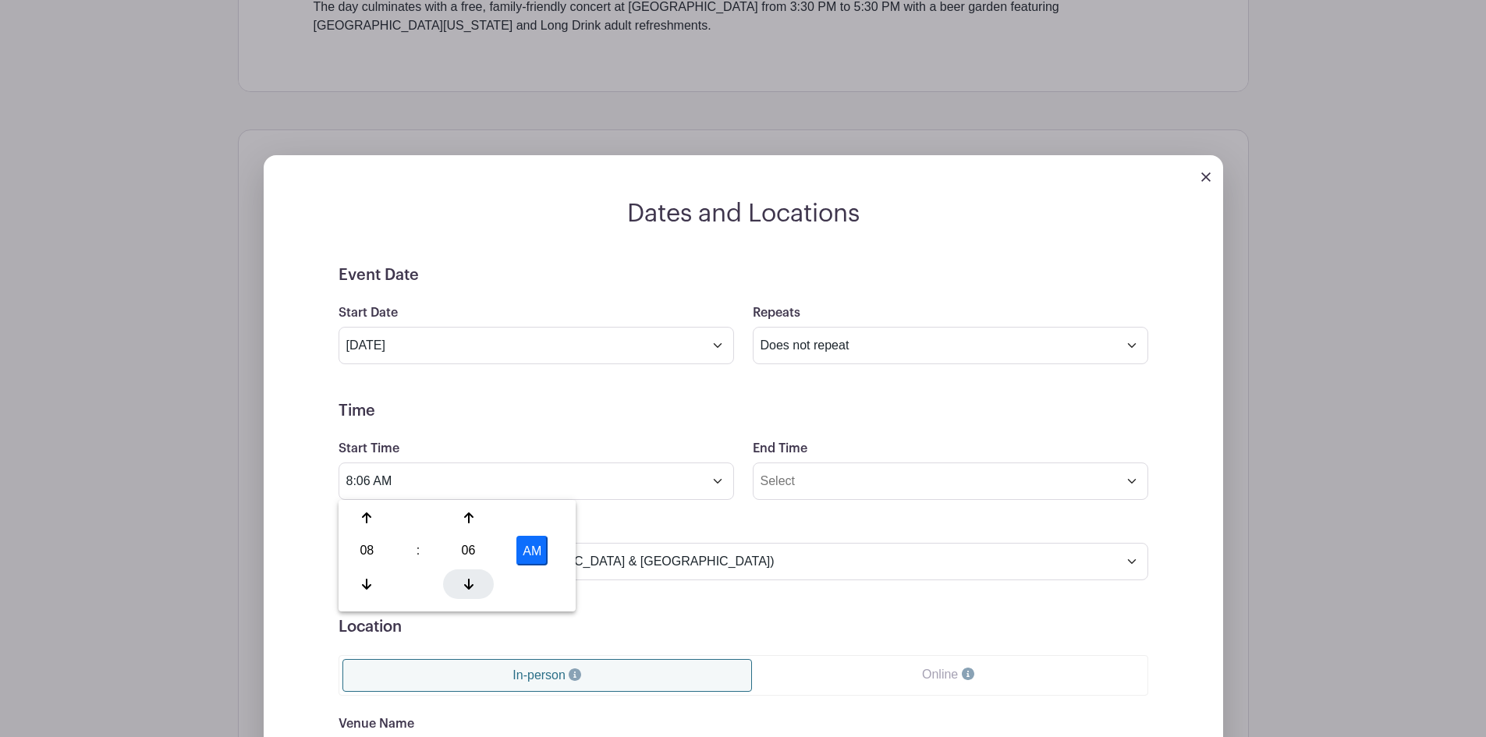
click at [476, 582] on div at bounding box center [468, 584] width 51 height 30
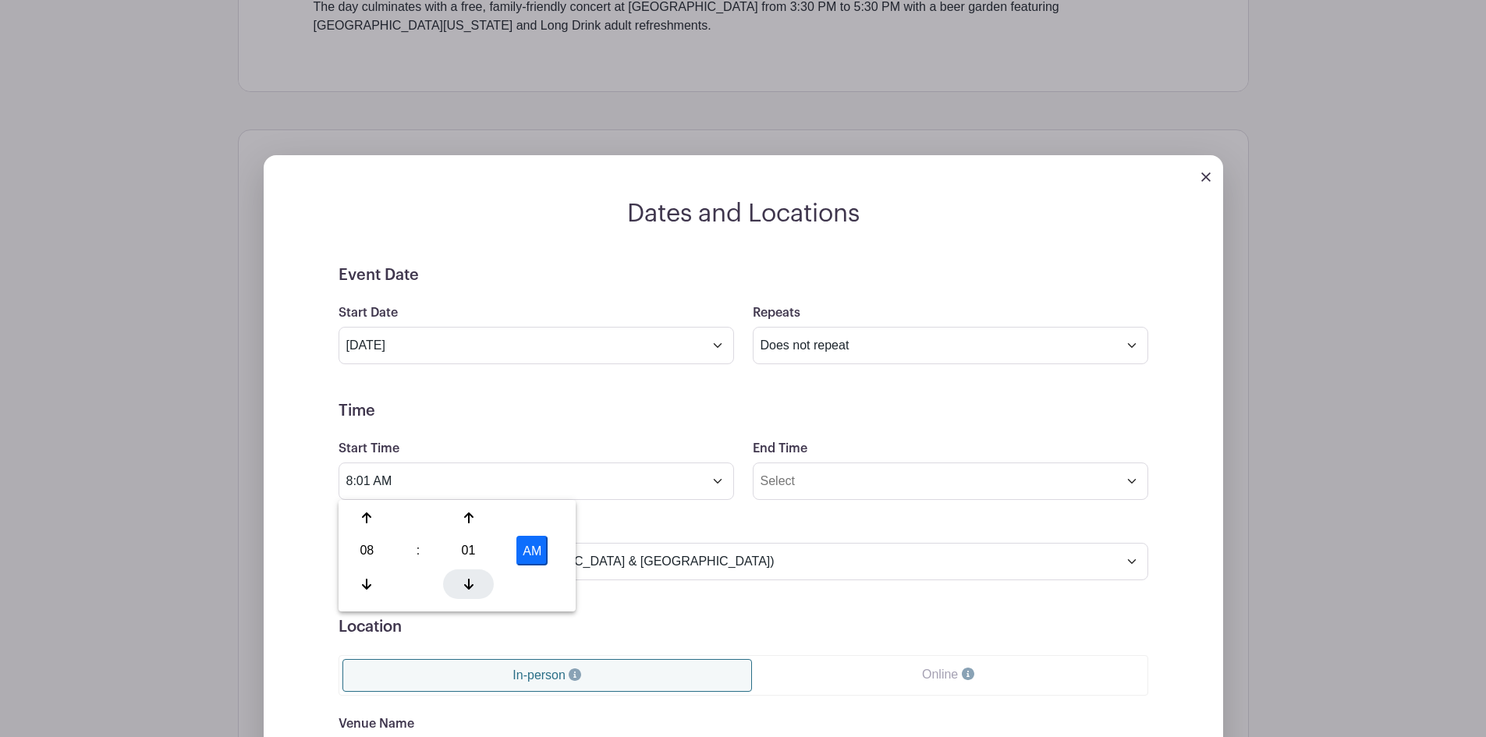
click at [476, 582] on div at bounding box center [468, 584] width 51 height 30
type input "8:00 AM"
click at [655, 536] on div "Timezone (GMT-12:00) International Date Line West (GMT-11:00) American Samoa (G…" at bounding box center [743, 549] width 828 height 61
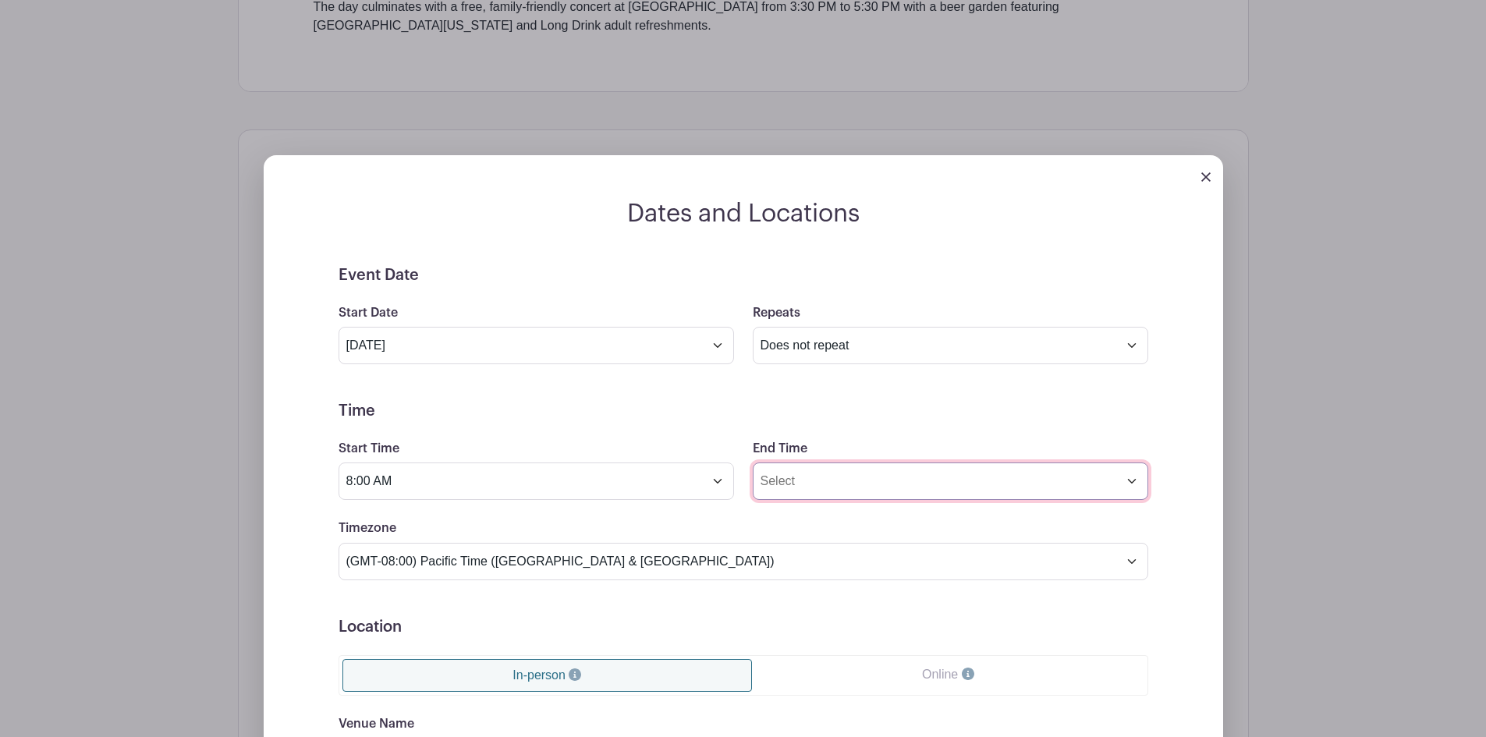
click at [807, 484] on input "End Time" at bounding box center [950, 480] width 395 height 37
click at [792, 519] on div at bounding box center [781, 518] width 51 height 30
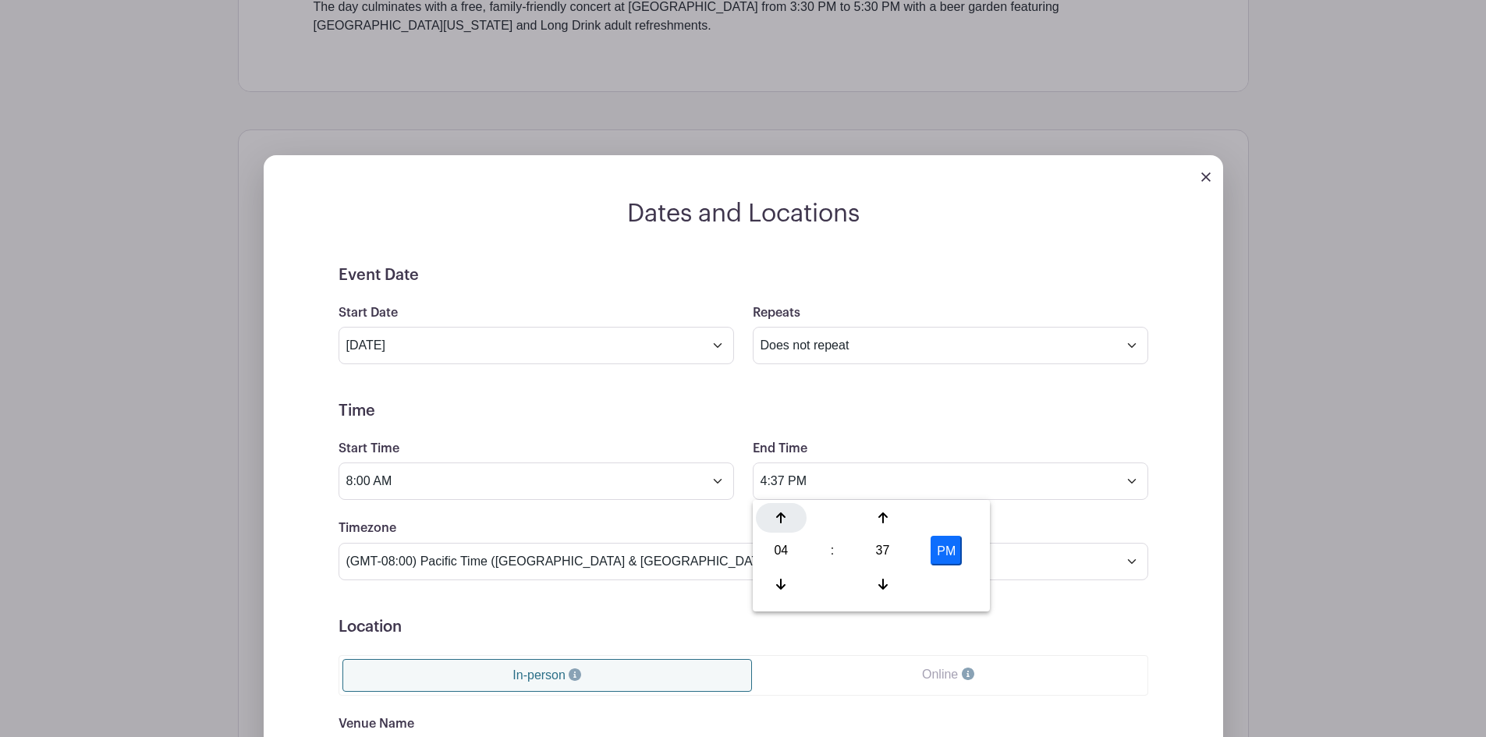
click at [792, 519] on div at bounding box center [781, 518] width 51 height 30
click at [779, 572] on div at bounding box center [781, 584] width 51 height 30
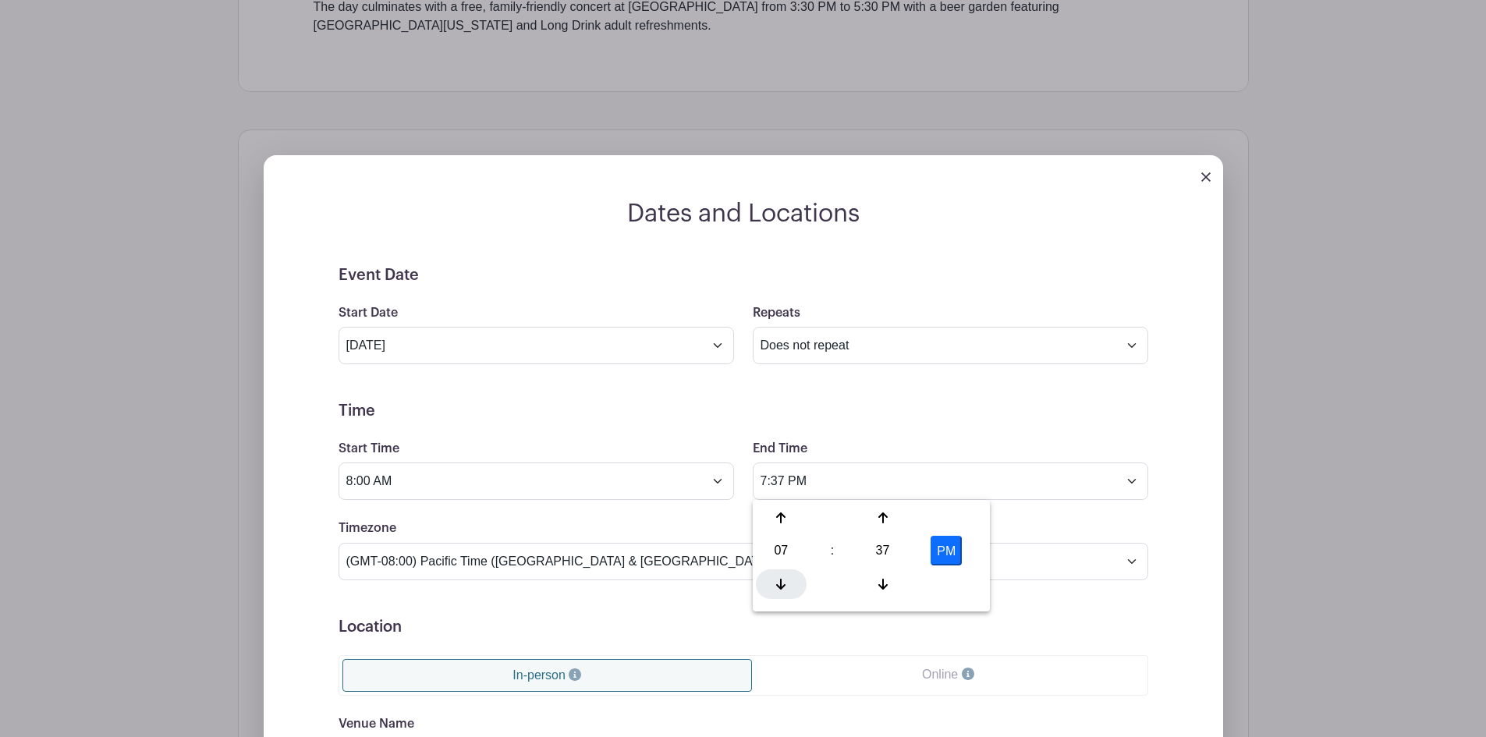
click at [779, 571] on div at bounding box center [781, 584] width 51 height 30
click at [876, 583] on div at bounding box center [882, 584] width 51 height 30
click at [875, 582] on div at bounding box center [882, 584] width 51 height 30
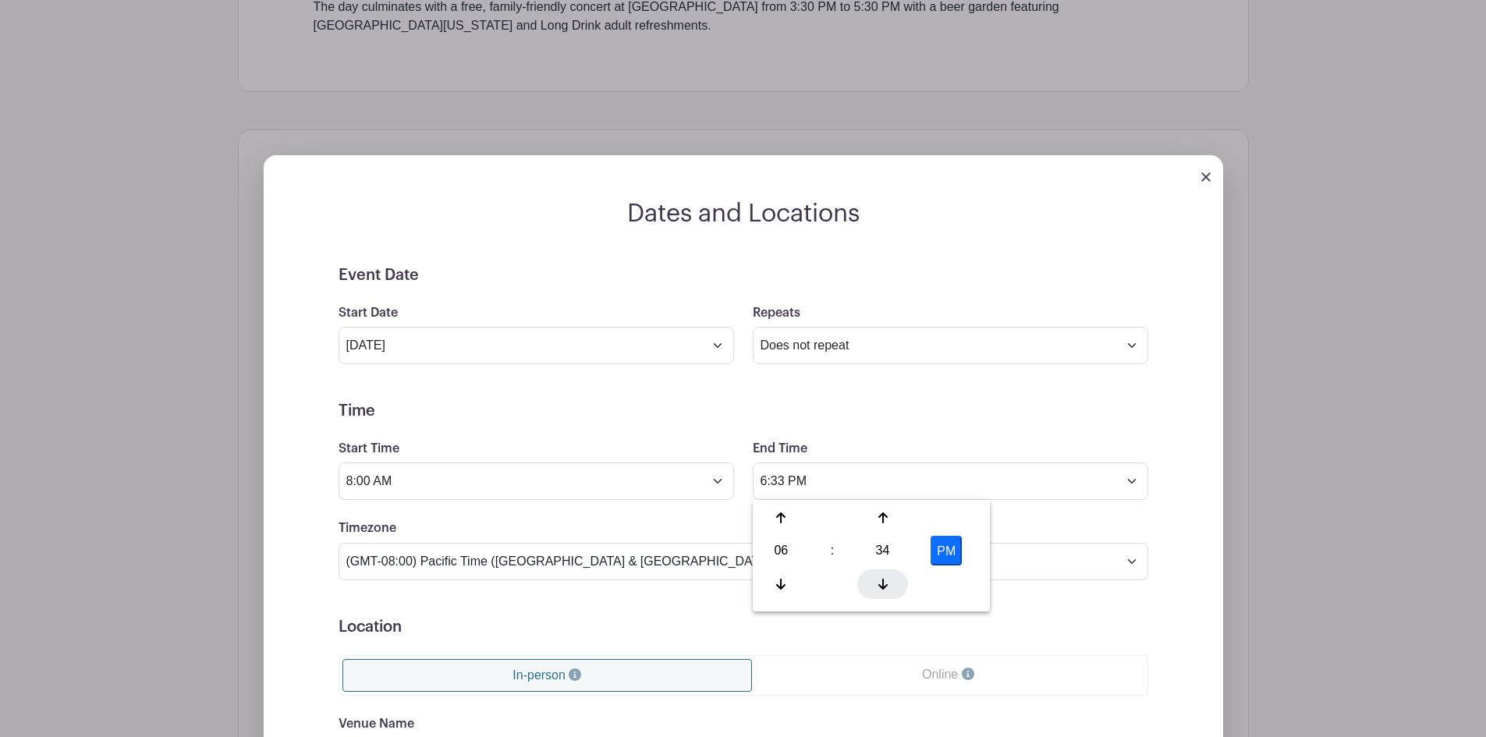
click at [875, 582] on div at bounding box center [882, 584] width 51 height 30
type input "6:30 PM"
click at [720, 527] on div "Timezone (GMT-12:00) International Date Line West (GMT-11:00) American Samoa (G…" at bounding box center [743, 549] width 828 height 61
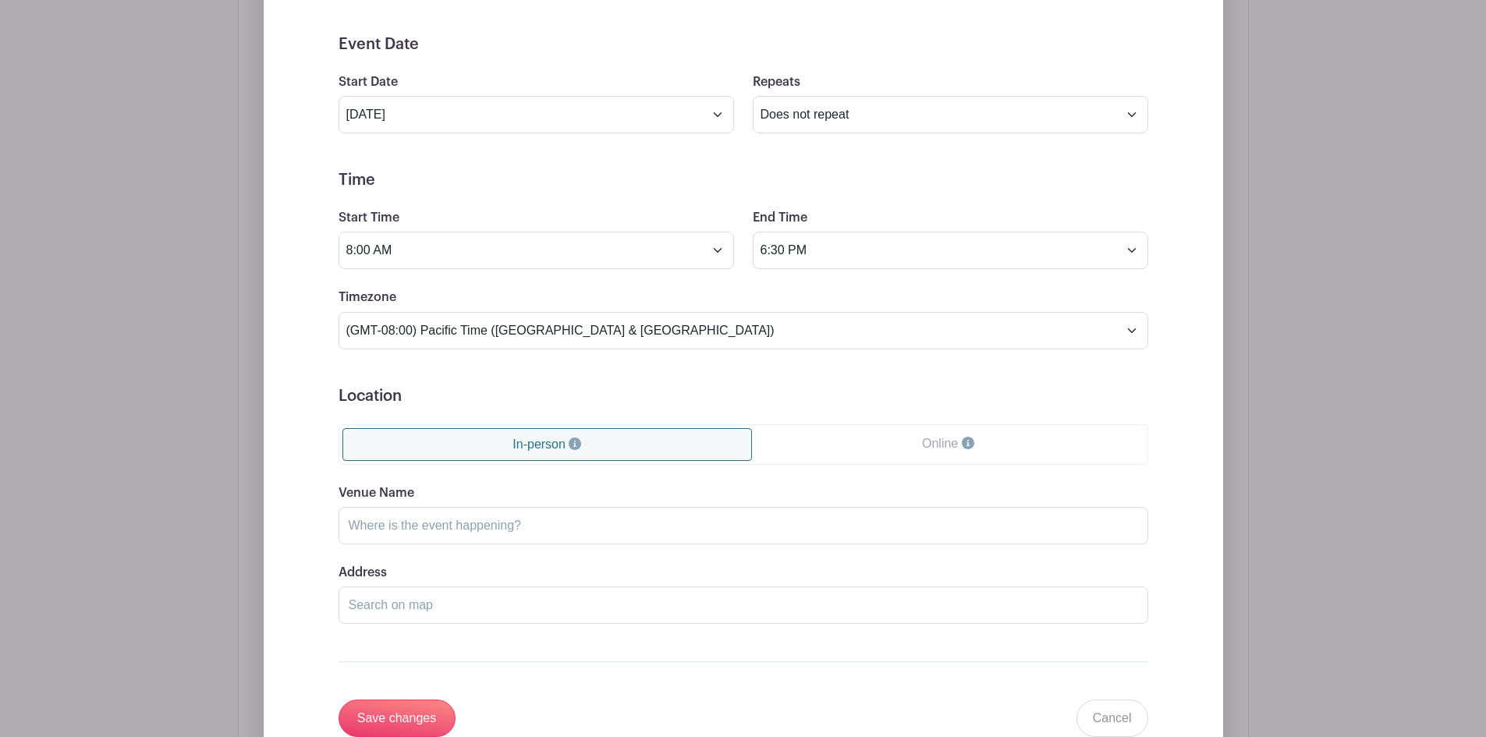
scroll to position [1119, 0]
click at [576, 524] on input "Venue Name" at bounding box center [742, 523] width 809 height 37
type input "Downtown Chico City Plaza"
click at [435, 611] on input "Address" at bounding box center [742, 603] width 809 height 37
drag, startPoint x: 510, startPoint y: 529, endPoint x: 331, endPoint y: 516, distance: 179.0
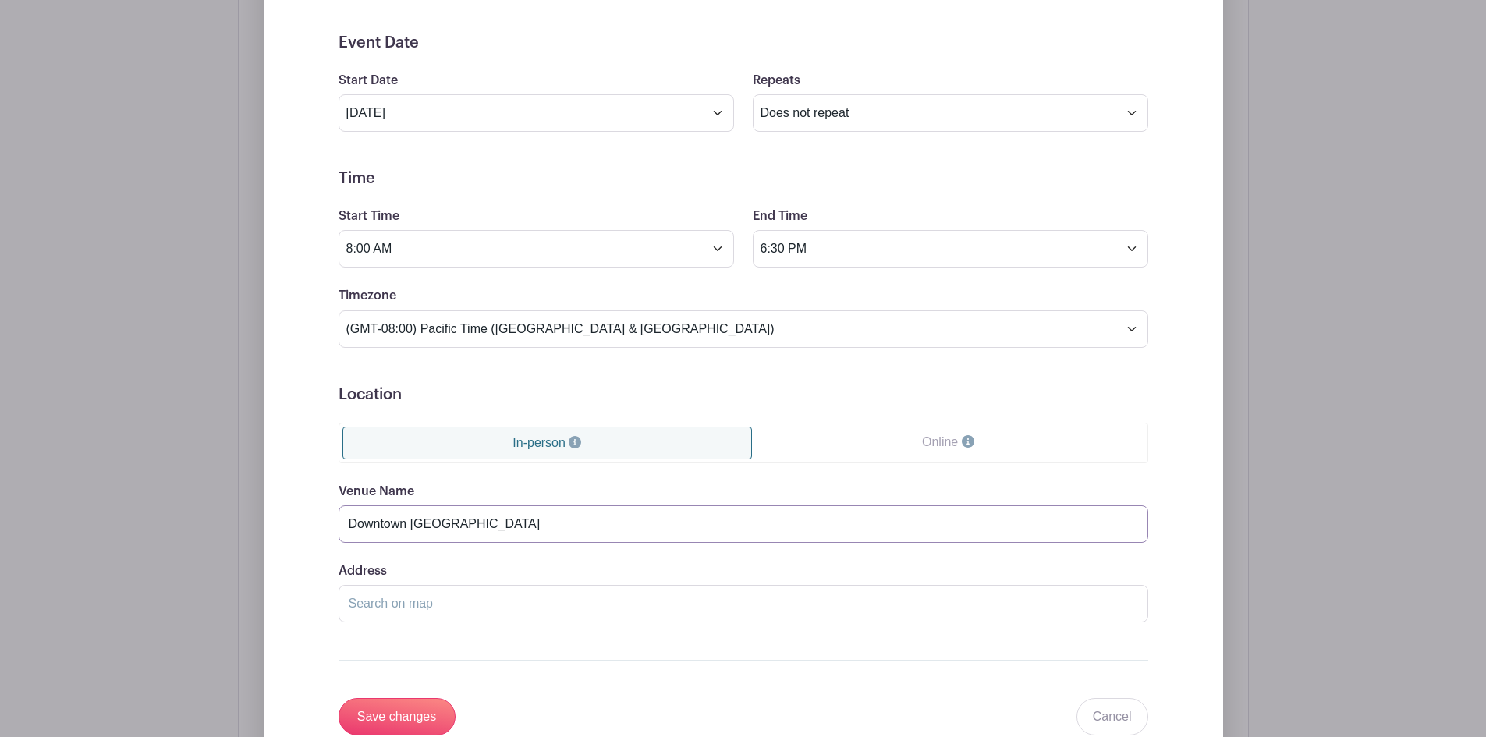
click at [331, 516] on div "Event Date Start Date Sep 6 2026 Repeats Does not repeat Daily Weekly Monthly o…" at bounding box center [743, 385] width 884 height 702
click at [374, 604] on input "Address" at bounding box center [742, 603] width 809 height 37
paste input "Downtown Chico City Plaza"
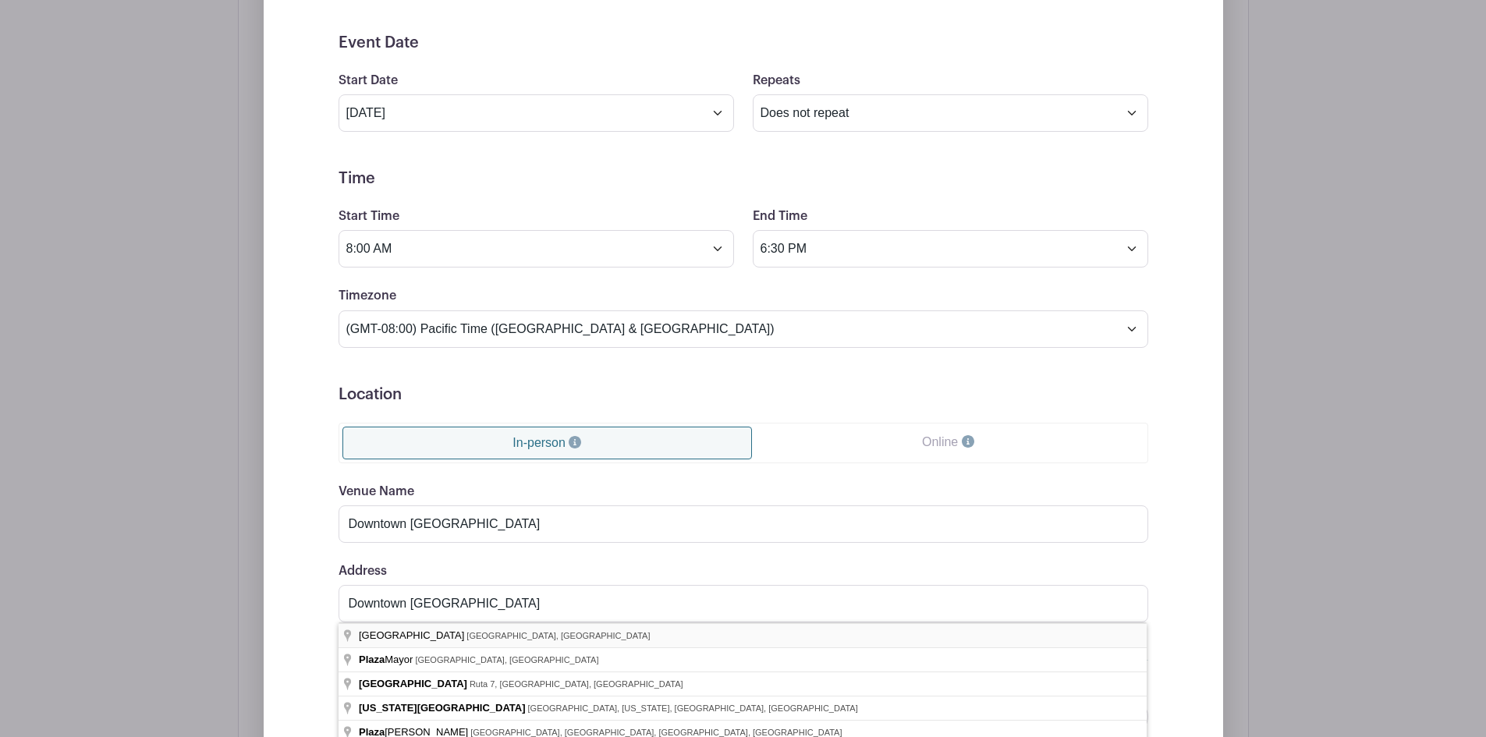
type input "City Plaza, West 4th Street, Chico, CA, USA"
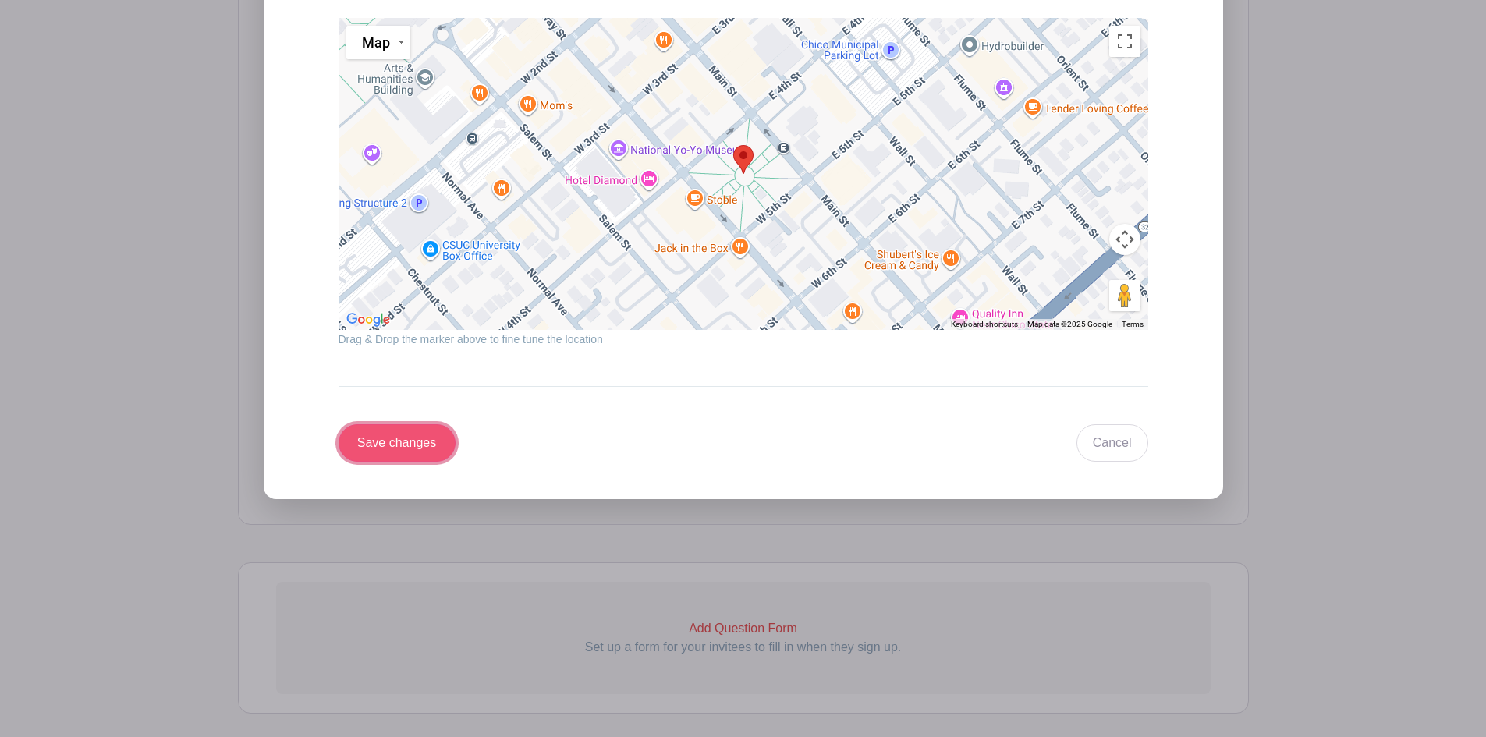
click at [409, 441] on input "Save changes" at bounding box center [396, 442] width 117 height 37
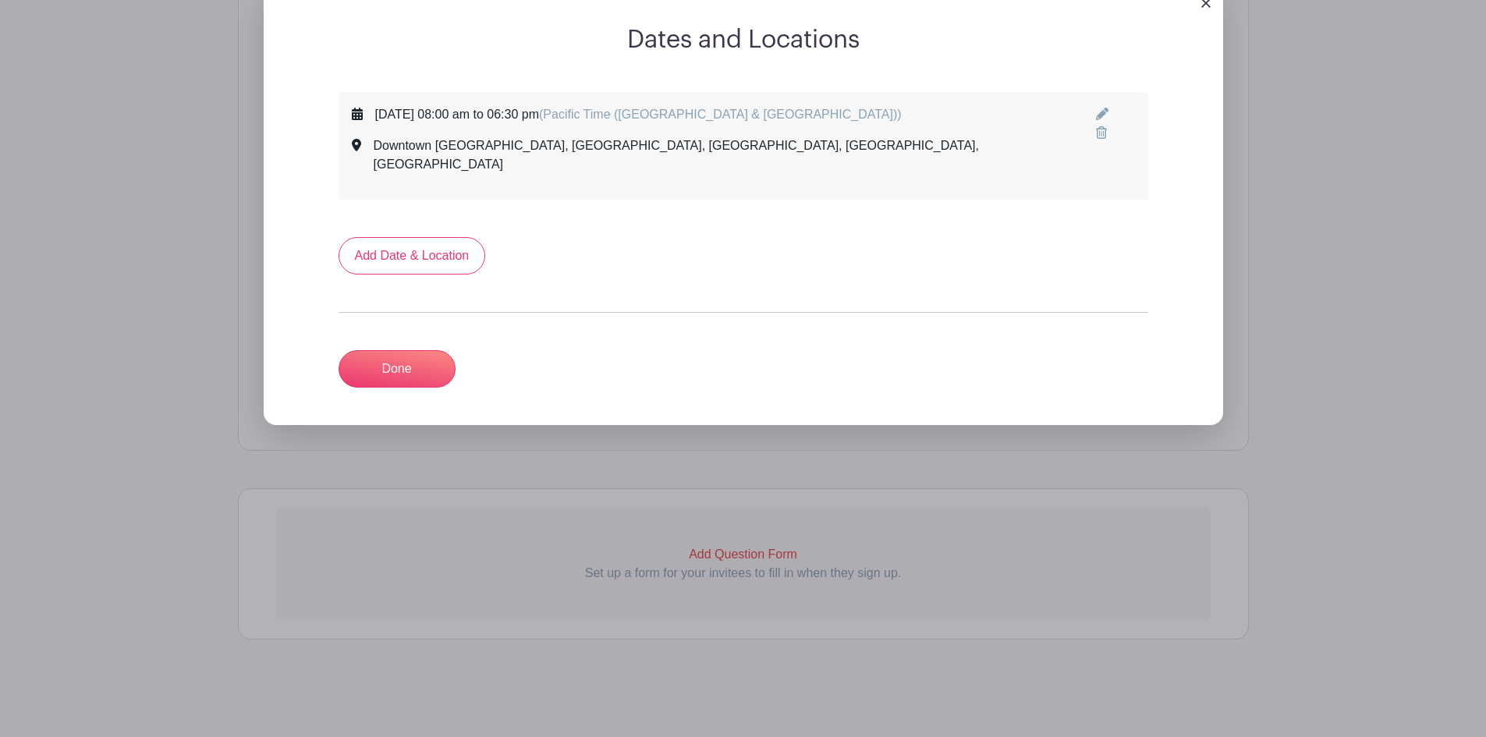
scroll to position [917, 0]
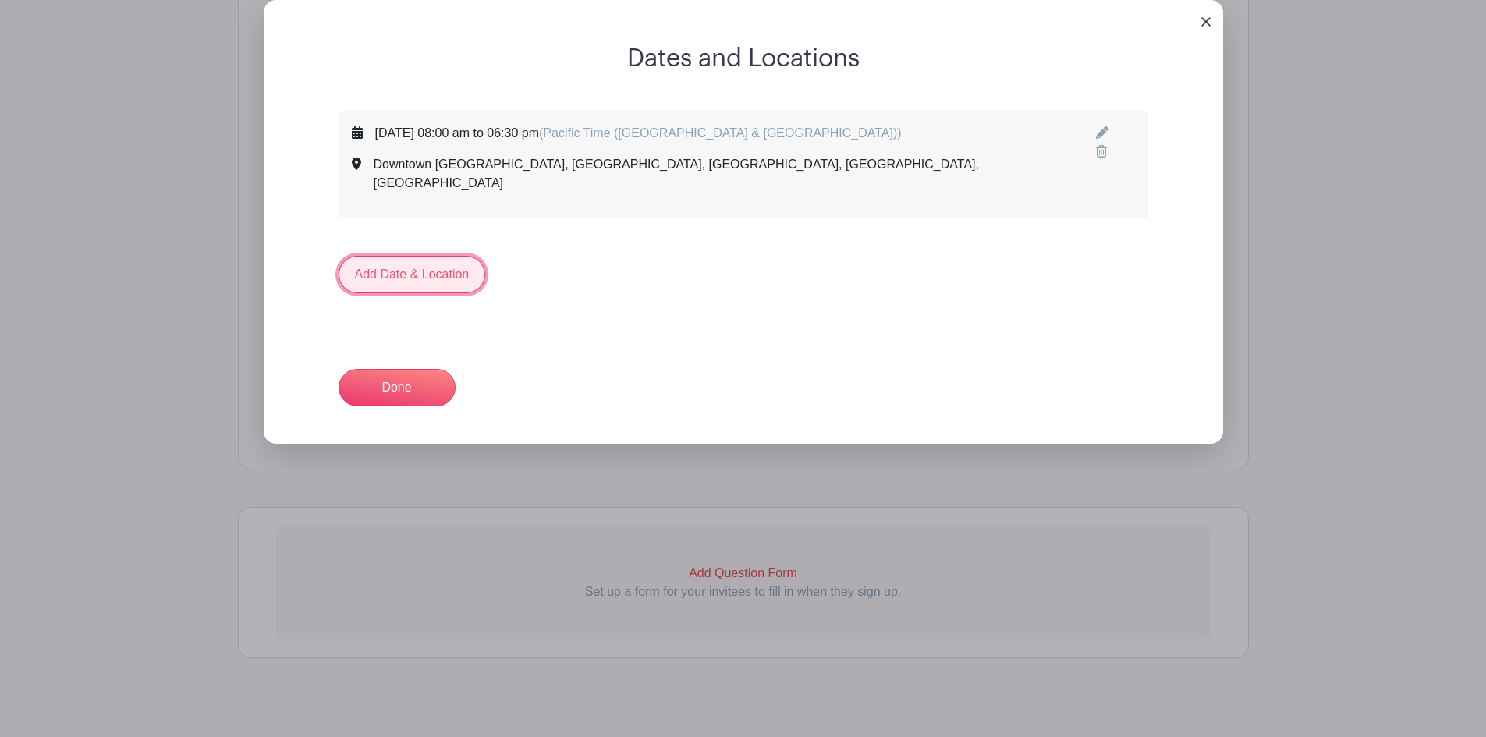
click at [446, 256] on link "Add Date & Location" at bounding box center [411, 274] width 147 height 37
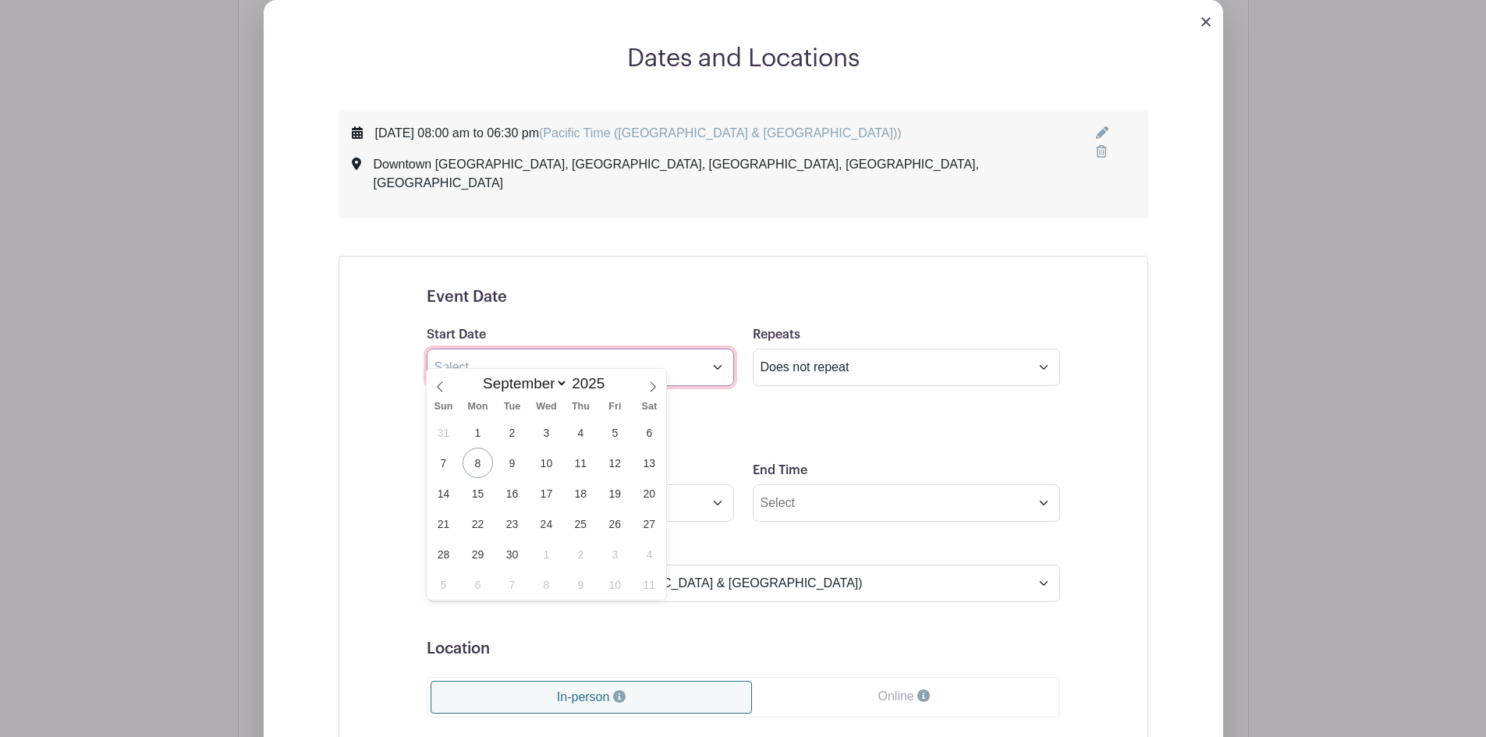
click at [724, 354] on input "text" at bounding box center [580, 367] width 307 height 37
click at [612, 381] on span at bounding box center [611, 379] width 11 height 9
type input "2026"
click at [615, 430] on span "4" at bounding box center [615, 432] width 30 height 30
type input "Sep 4 2026"
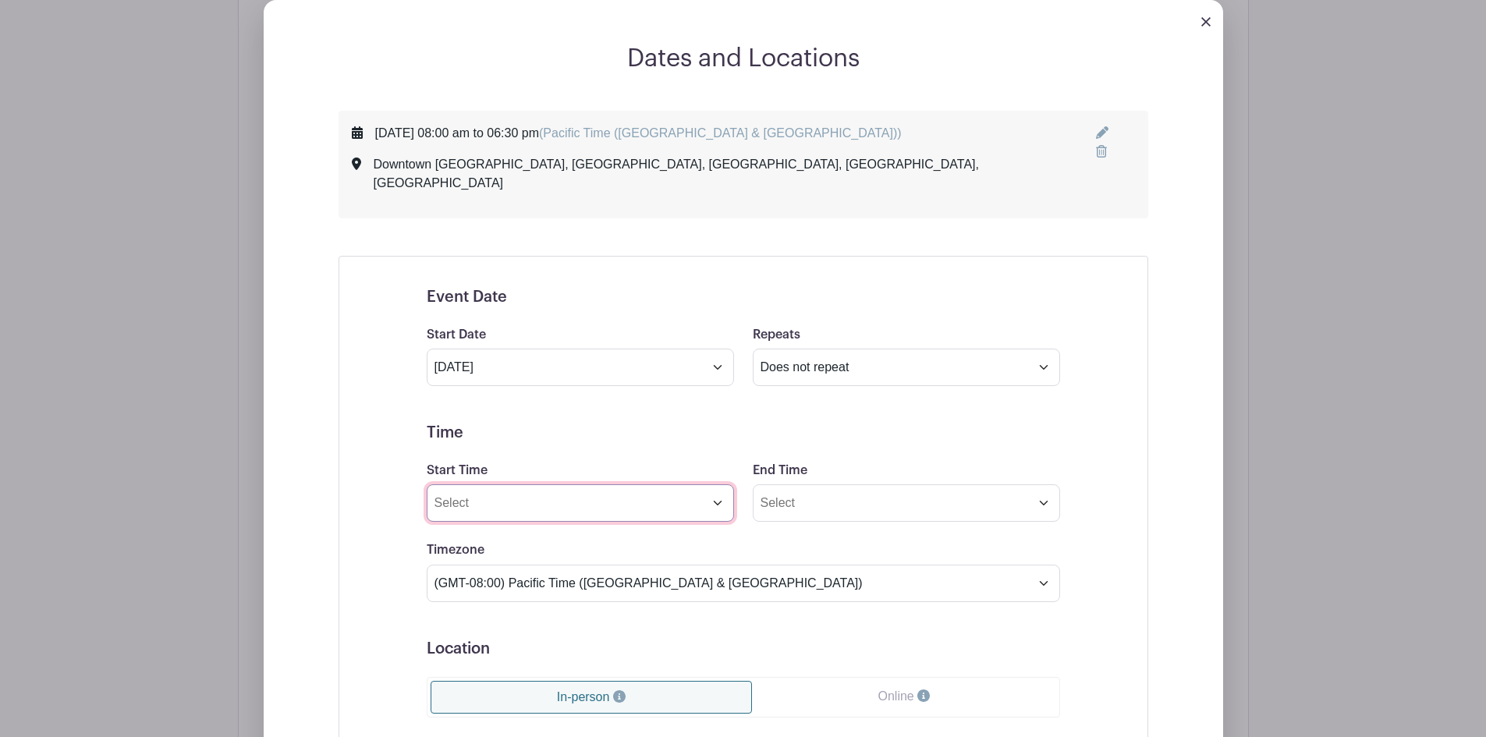
click at [719, 486] on input "Start Time" at bounding box center [580, 502] width 307 height 37
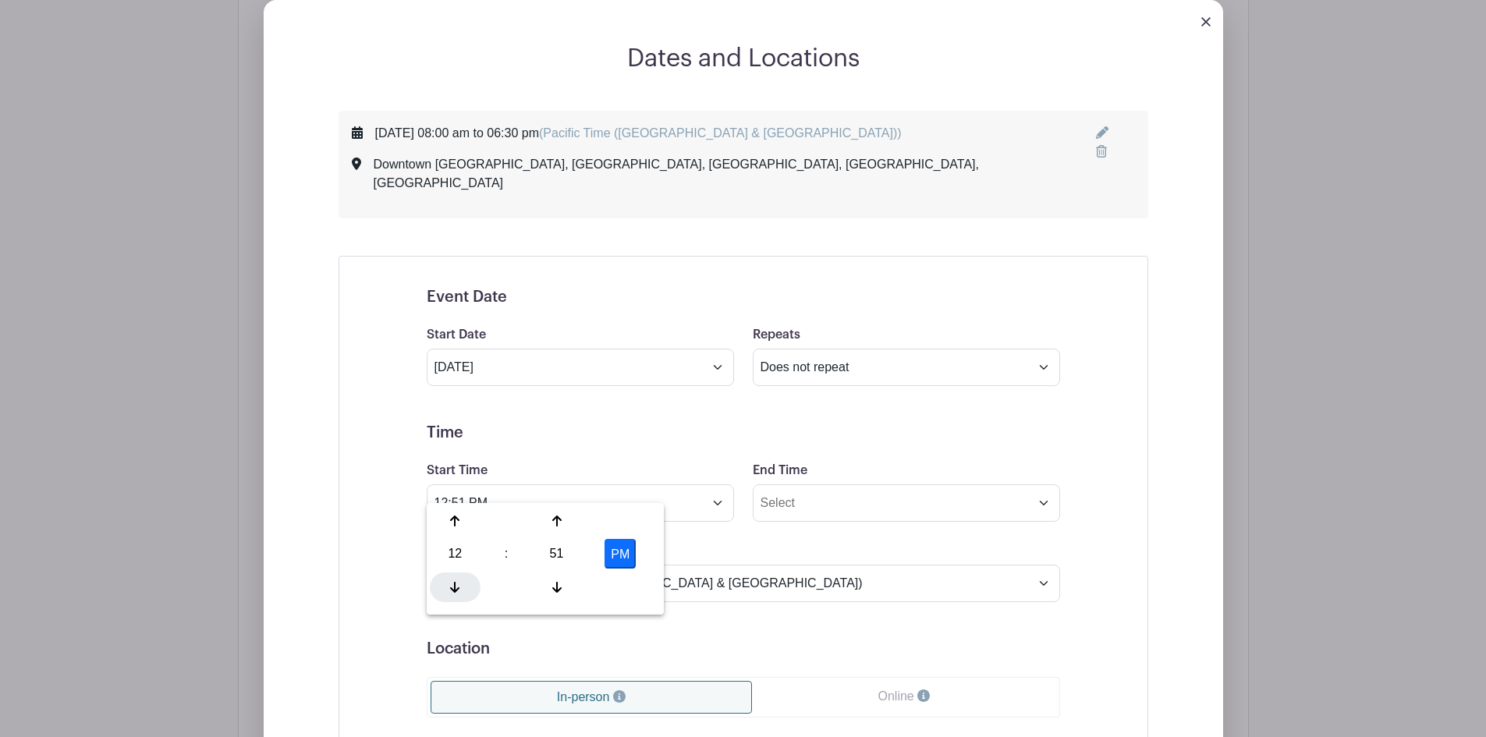
click at [463, 586] on div at bounding box center [455, 587] width 51 height 30
click at [459, 518] on icon at bounding box center [454, 521] width 9 height 12
click at [459, 518] on div at bounding box center [455, 521] width 51 height 30
click at [459, 518] on icon at bounding box center [454, 521] width 9 height 12
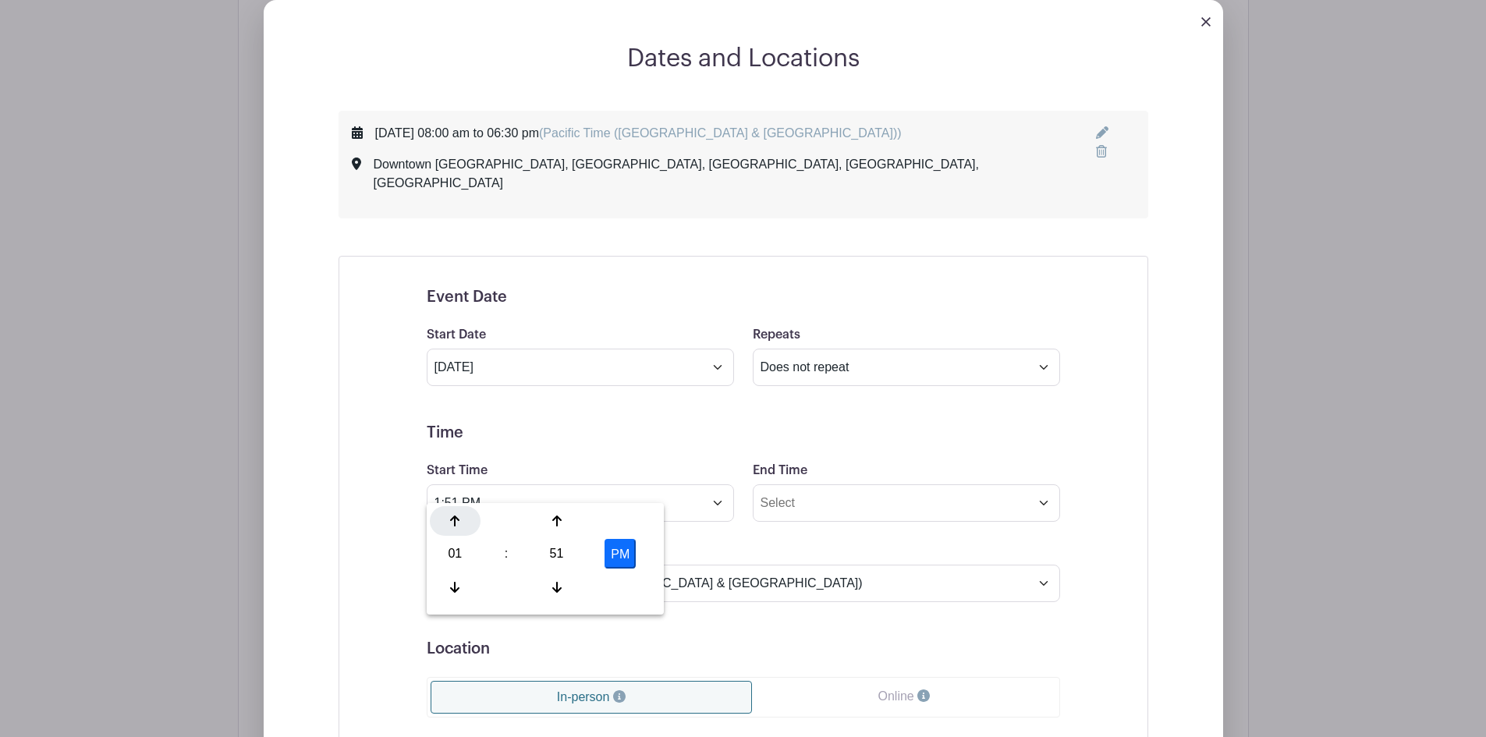
click at [459, 518] on icon at bounding box center [454, 521] width 9 height 12
click at [552, 583] on icon at bounding box center [556, 587] width 9 height 12
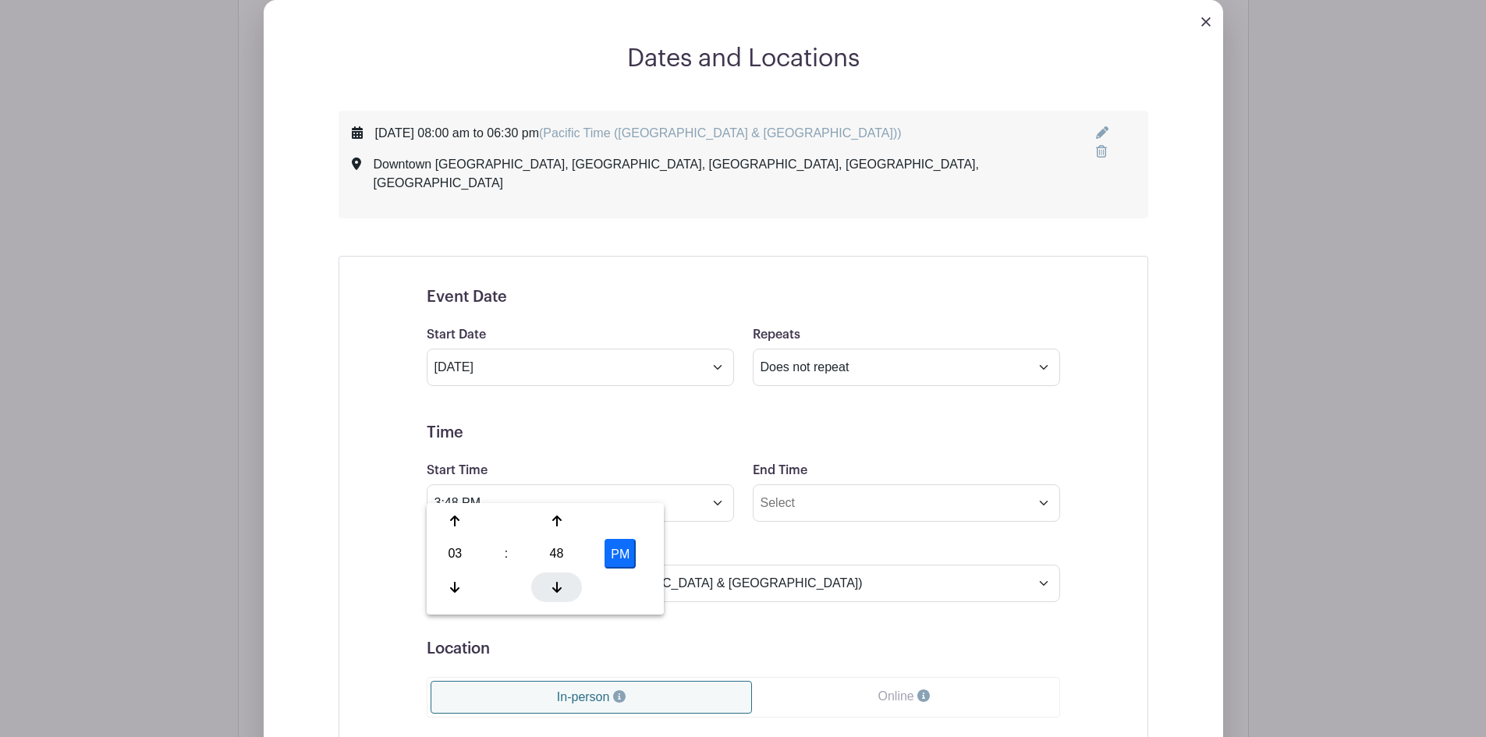
click at [552, 583] on icon at bounding box center [556, 587] width 9 height 12
click at [554, 518] on icon at bounding box center [556, 521] width 9 height 12
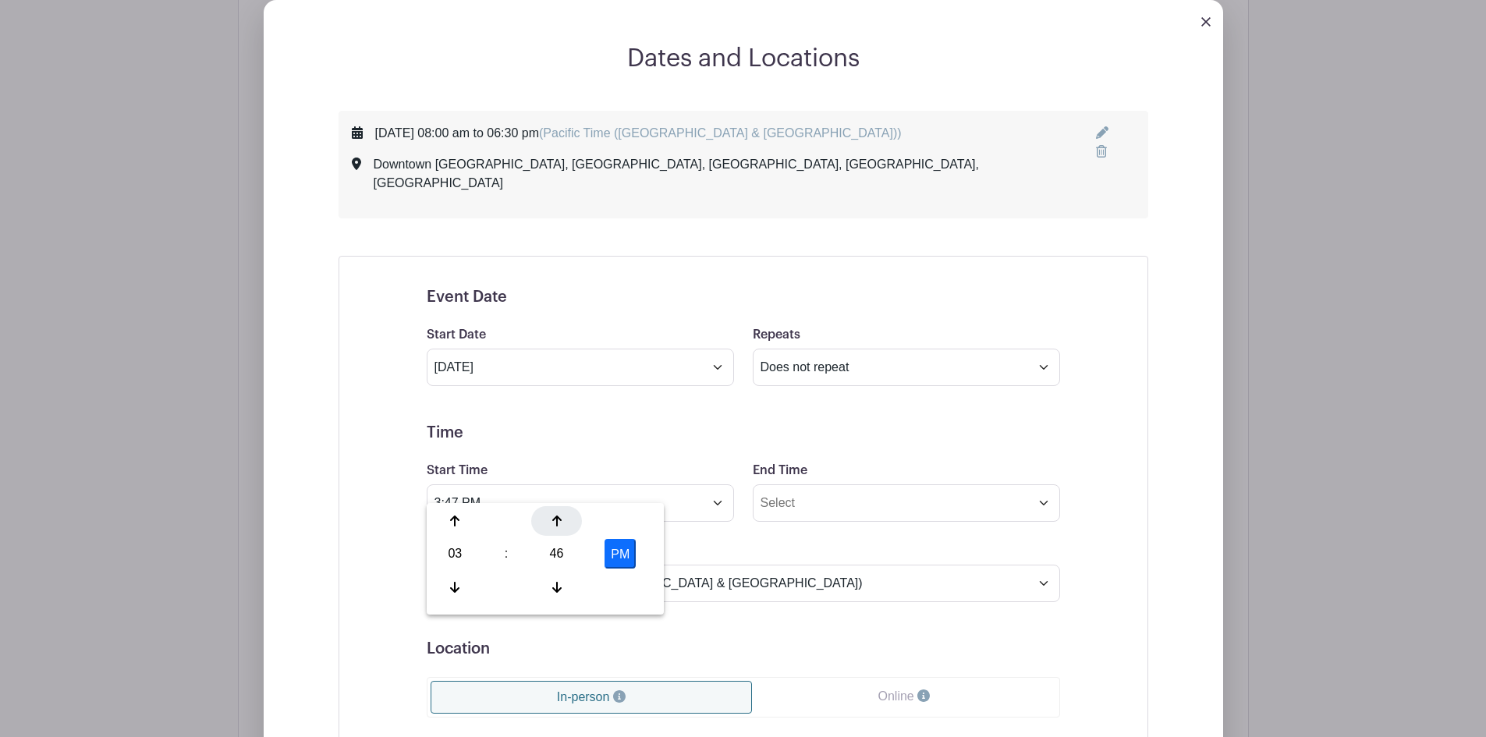
click at [554, 518] on icon at bounding box center [556, 521] width 9 height 12
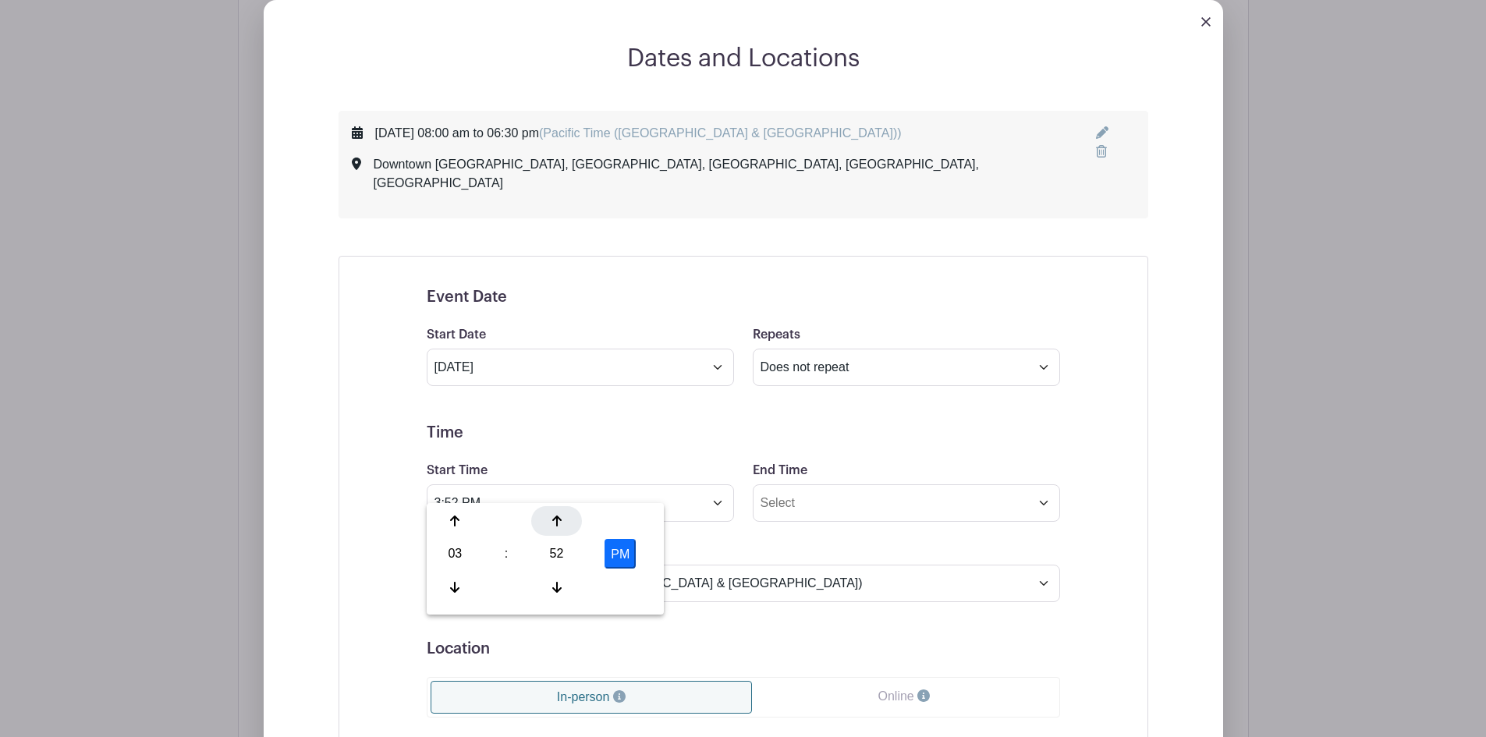
click at [554, 518] on icon at bounding box center [556, 521] width 9 height 12
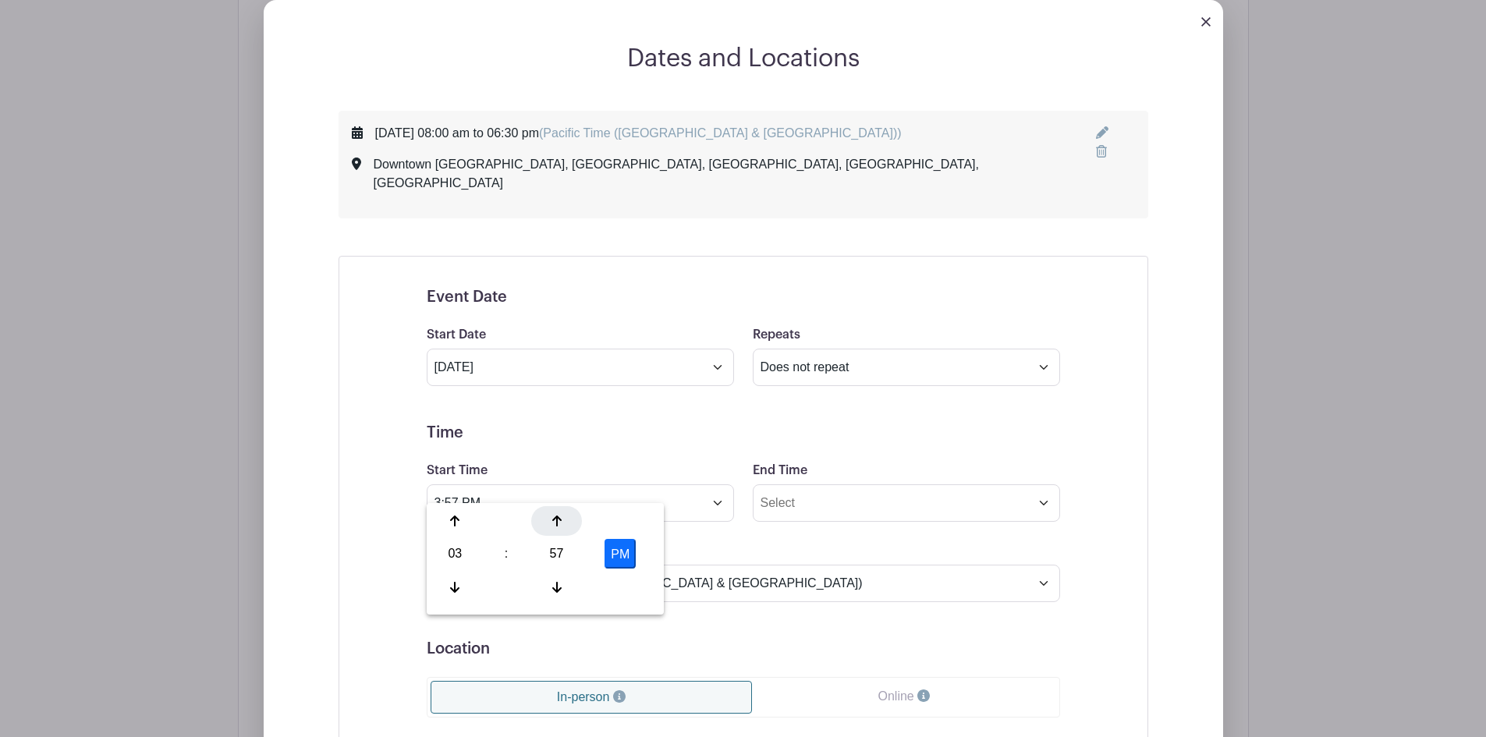
click at [554, 518] on icon at bounding box center [556, 521] width 9 height 12
click at [561, 581] on div at bounding box center [556, 587] width 51 height 30
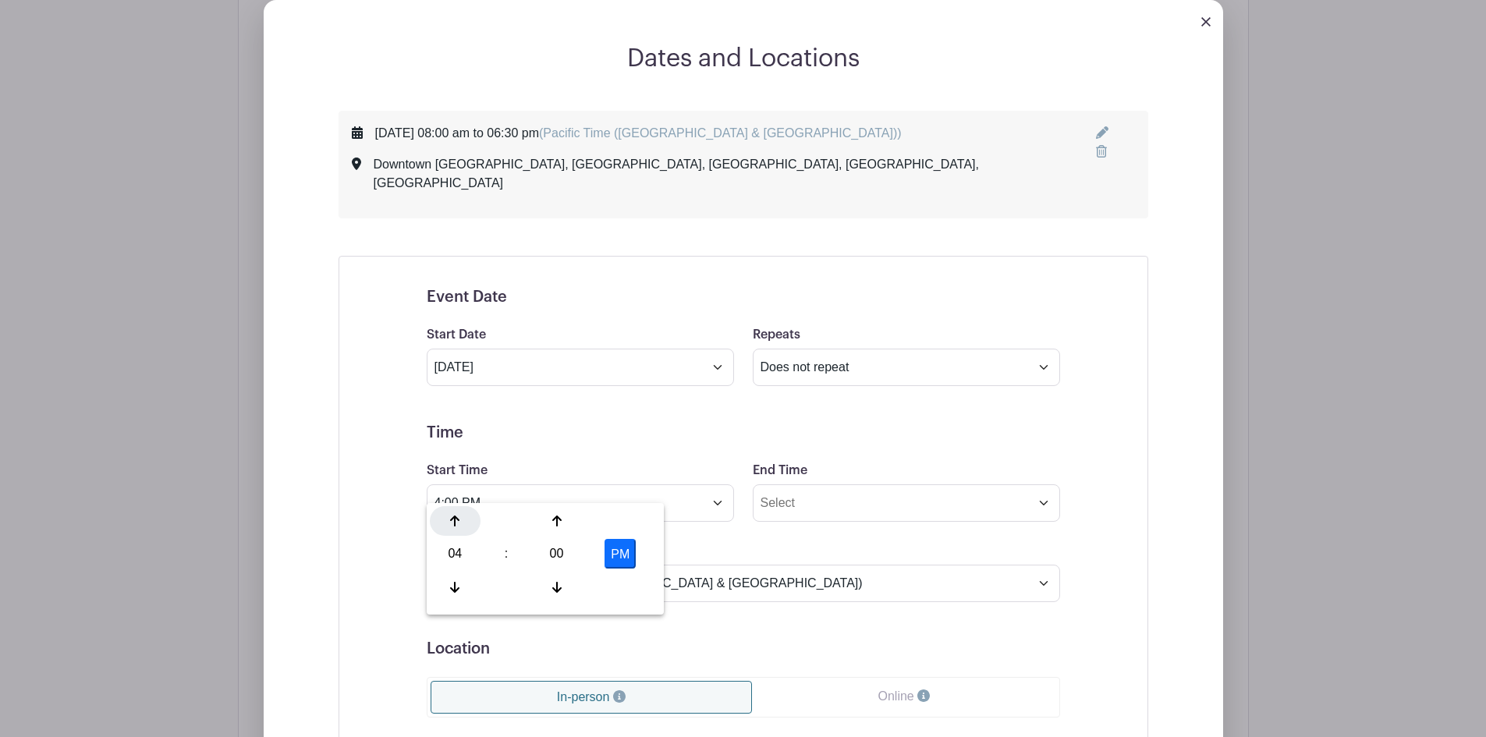
click at [451, 525] on icon at bounding box center [454, 521] width 9 height 12
click at [459, 586] on div at bounding box center [455, 587] width 51 height 30
click at [459, 586] on icon at bounding box center [454, 587] width 9 height 12
type input "3:00 PM"
click at [774, 492] on input "End Time" at bounding box center [906, 502] width 307 height 37
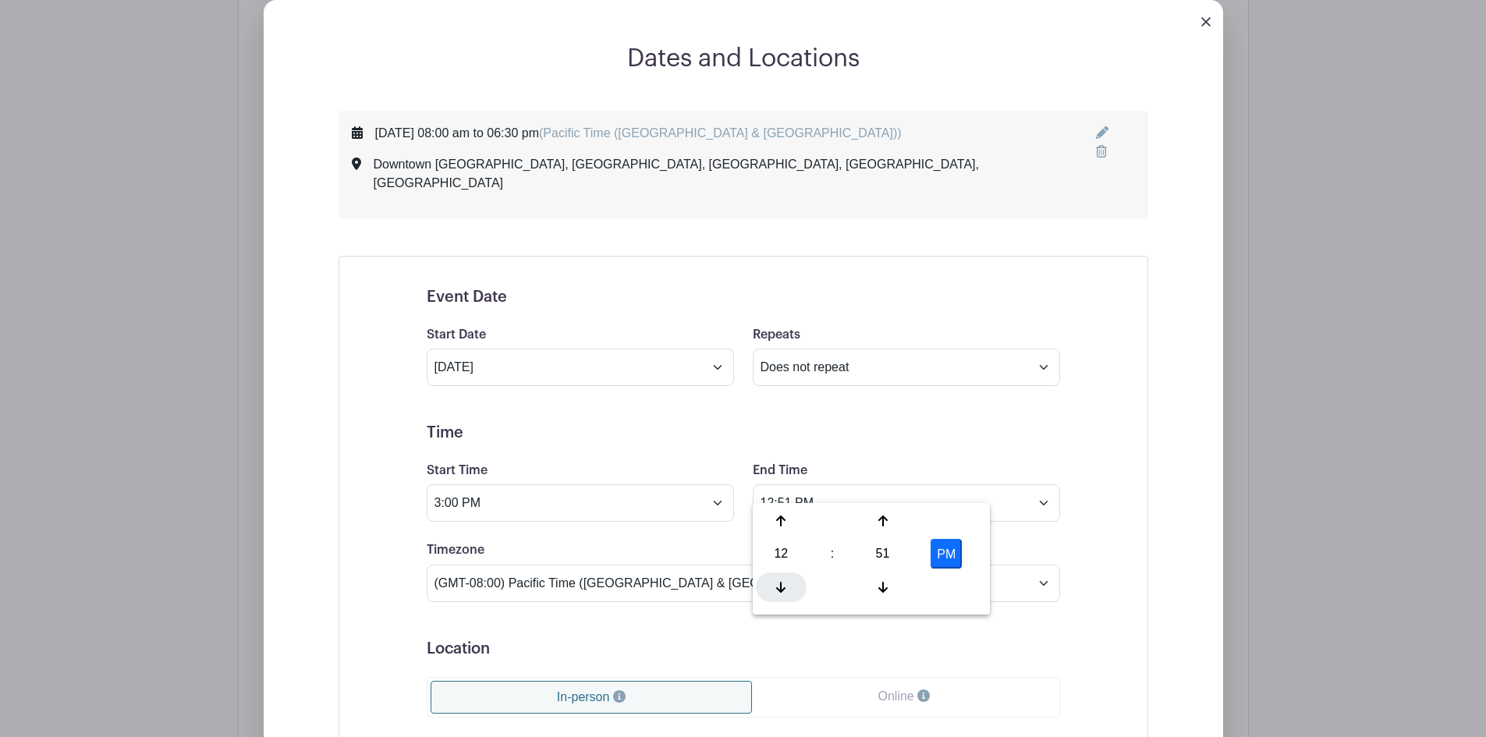
click at [776, 583] on icon at bounding box center [780, 587] width 9 height 12
click at [778, 516] on icon at bounding box center [780, 521] width 9 height 12
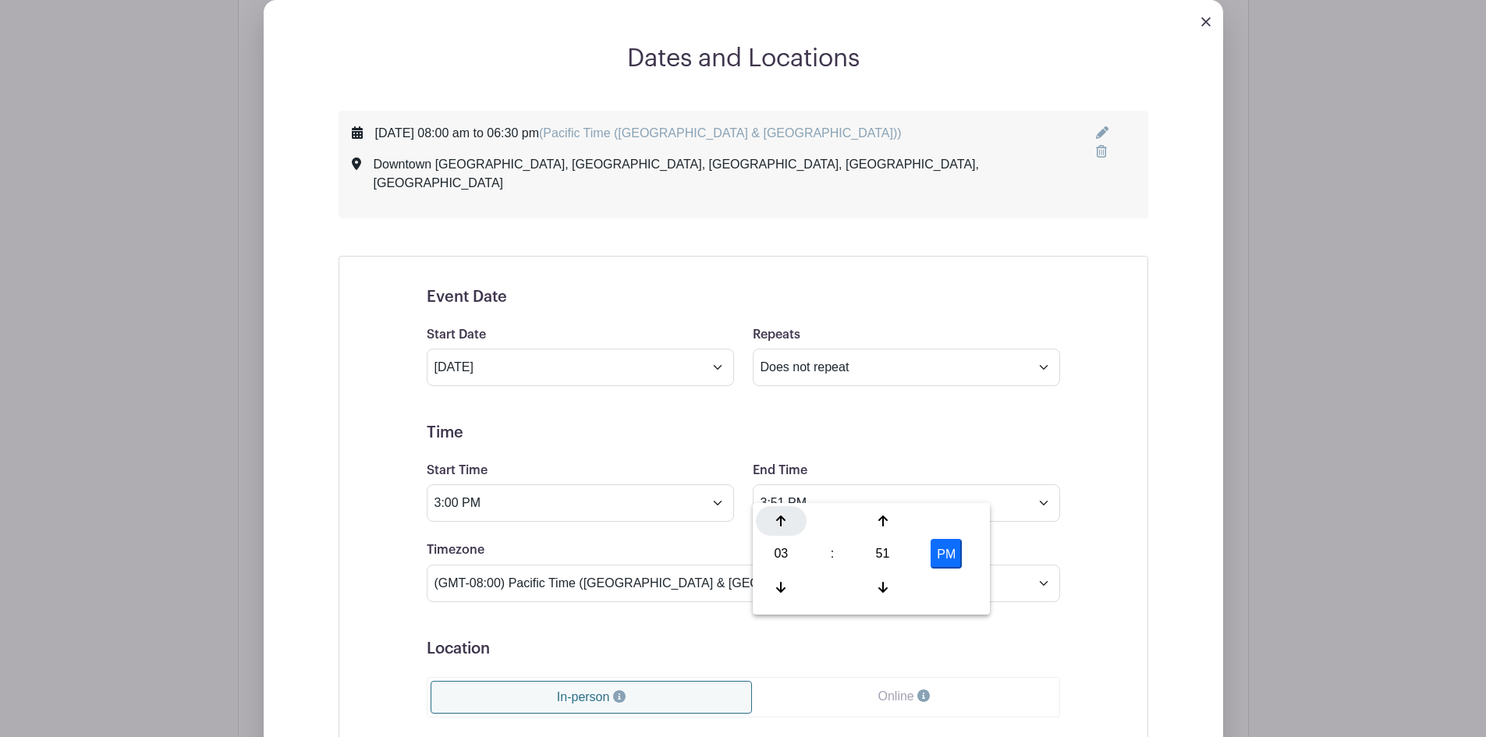
click at [778, 516] on icon at bounding box center [780, 521] width 9 height 12
click at [779, 582] on icon at bounding box center [780, 587] width 9 height 12
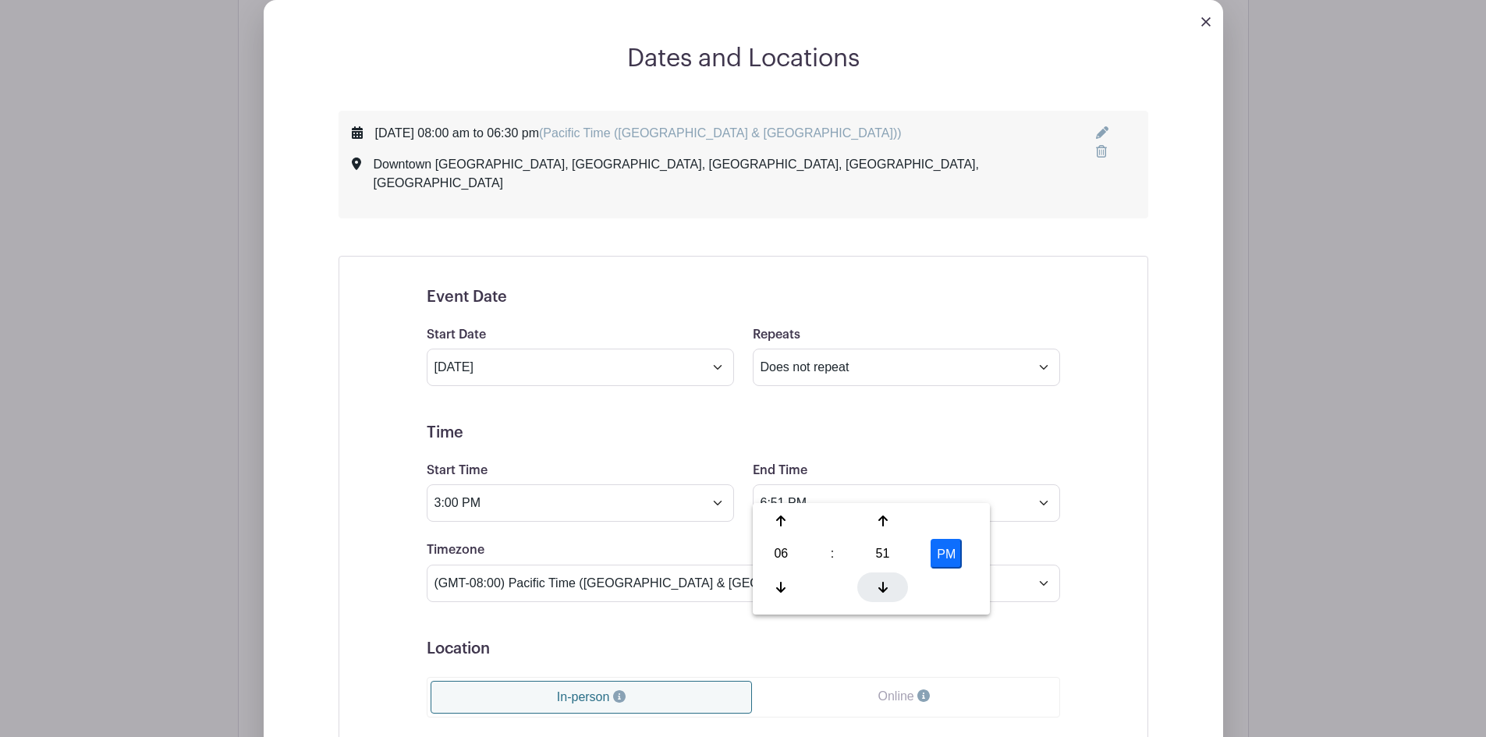
click at [882, 581] on icon at bounding box center [882, 587] width 9 height 12
click at [880, 581] on icon at bounding box center [882, 587] width 9 height 12
click at [878, 522] on icon at bounding box center [882, 521] width 9 height 12
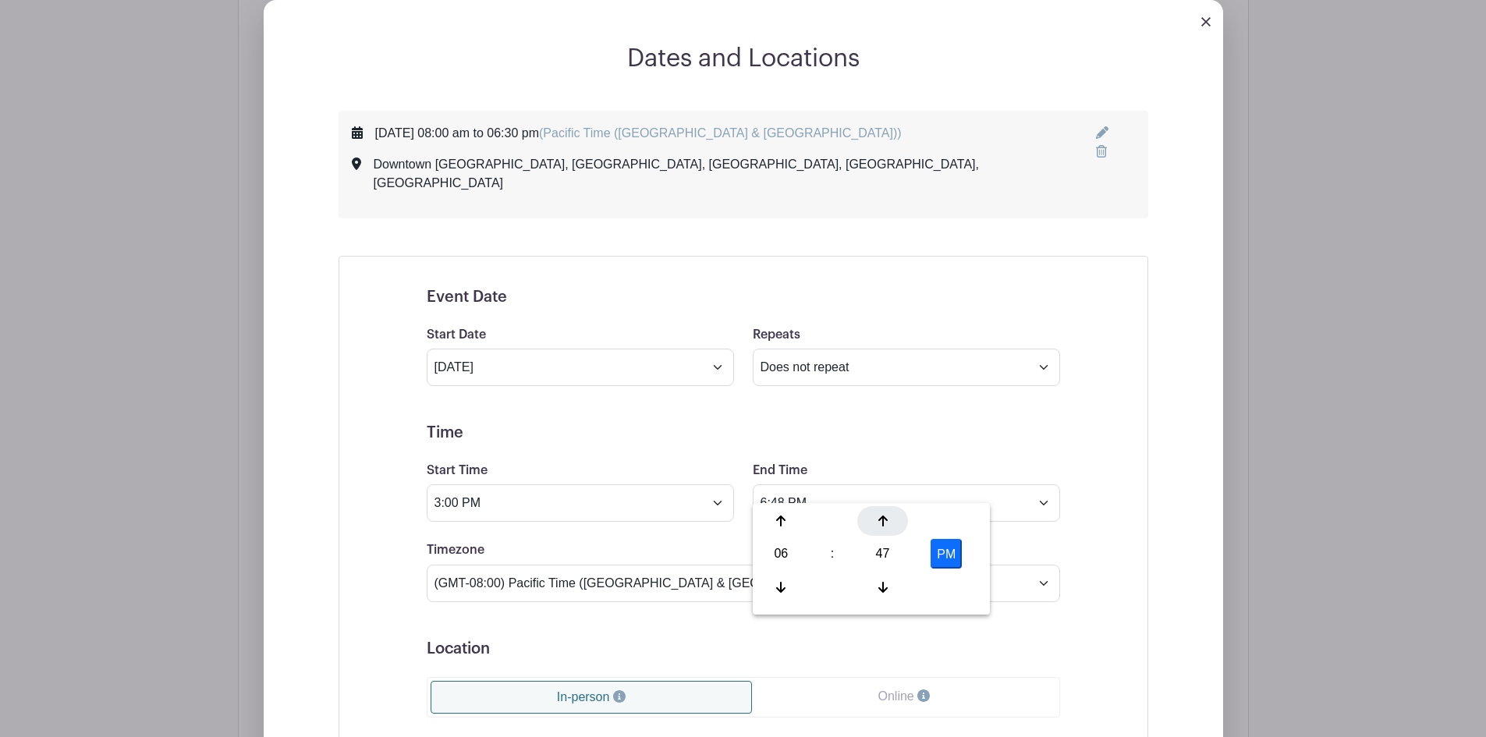
click at [878, 522] on icon at bounding box center [882, 521] width 9 height 12
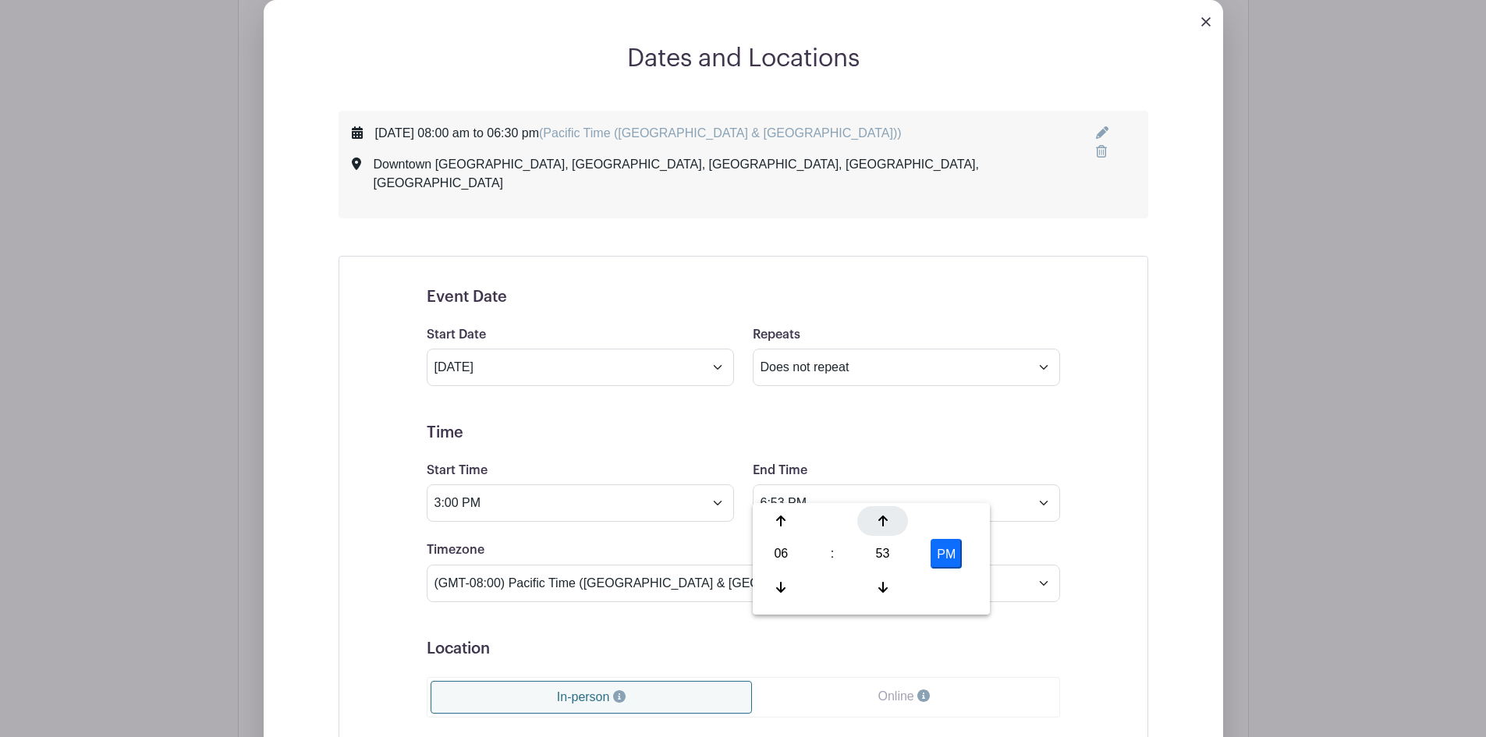
click at [878, 522] on icon at bounding box center [882, 521] width 9 height 12
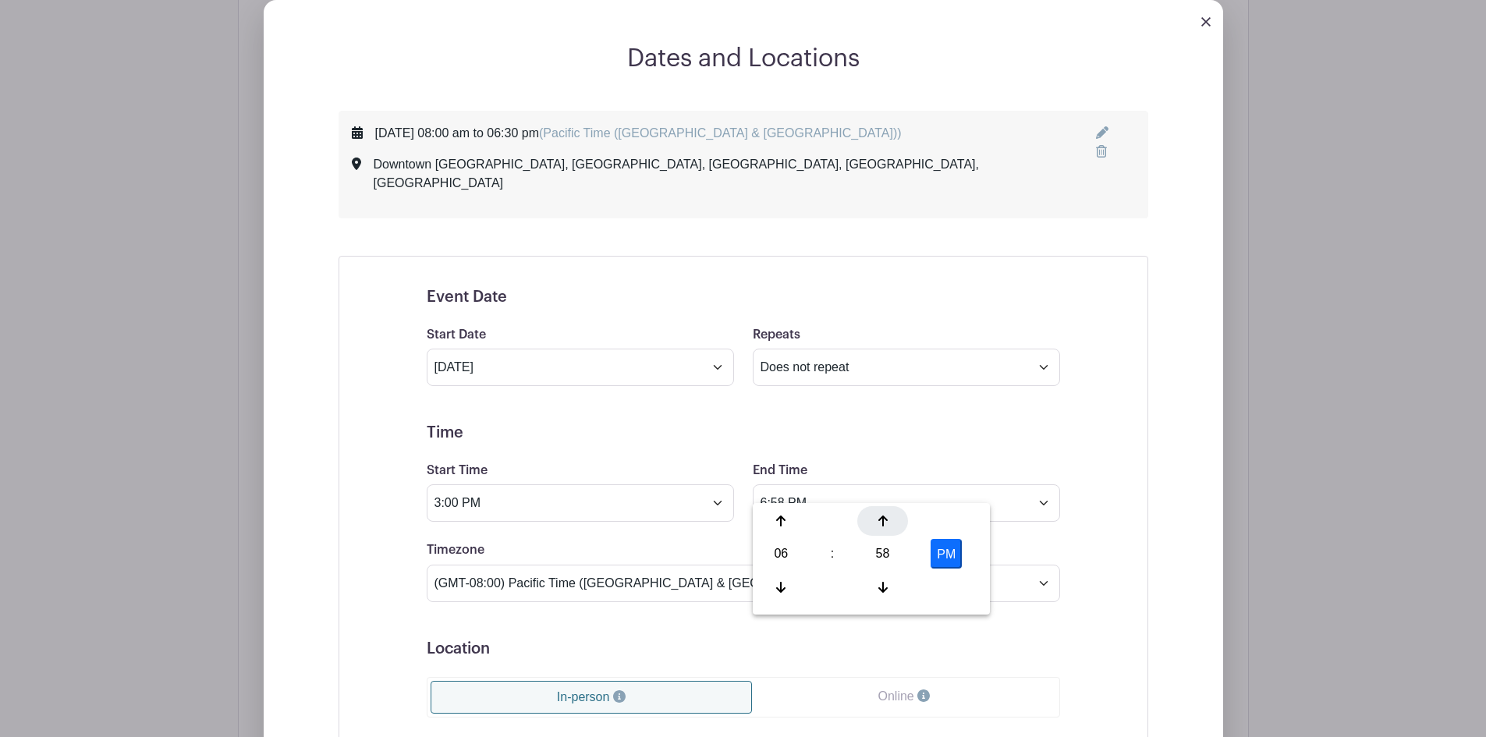
click at [878, 522] on icon at bounding box center [882, 521] width 9 height 12
click at [773, 583] on div at bounding box center [781, 587] width 51 height 30
type input "6:00 PM"
click at [896, 423] on h5 "Time" at bounding box center [743, 432] width 633 height 19
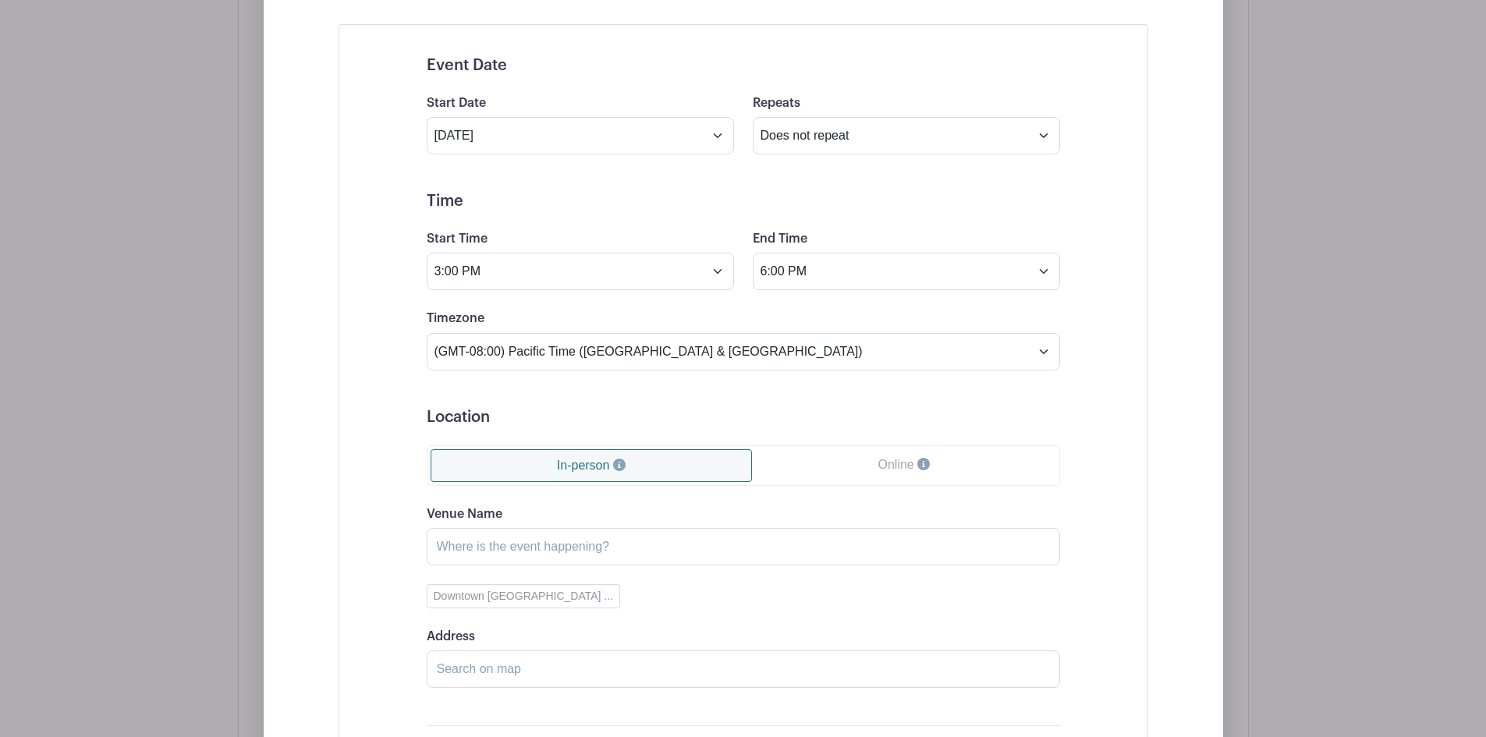
scroll to position [1150, 0]
click at [594, 528] on input "Venue Name" at bounding box center [743, 544] width 633 height 37
drag, startPoint x: 669, startPoint y: 529, endPoint x: 413, endPoint y: 508, distance: 256.6
click at [413, 508] on div "Event Date Start Date Sep 4 2026 Repeats Does not repeat Daily Weekly Monthly o…" at bounding box center [743, 427] width 708 height 782
type input "Downtown Chico Business Association"
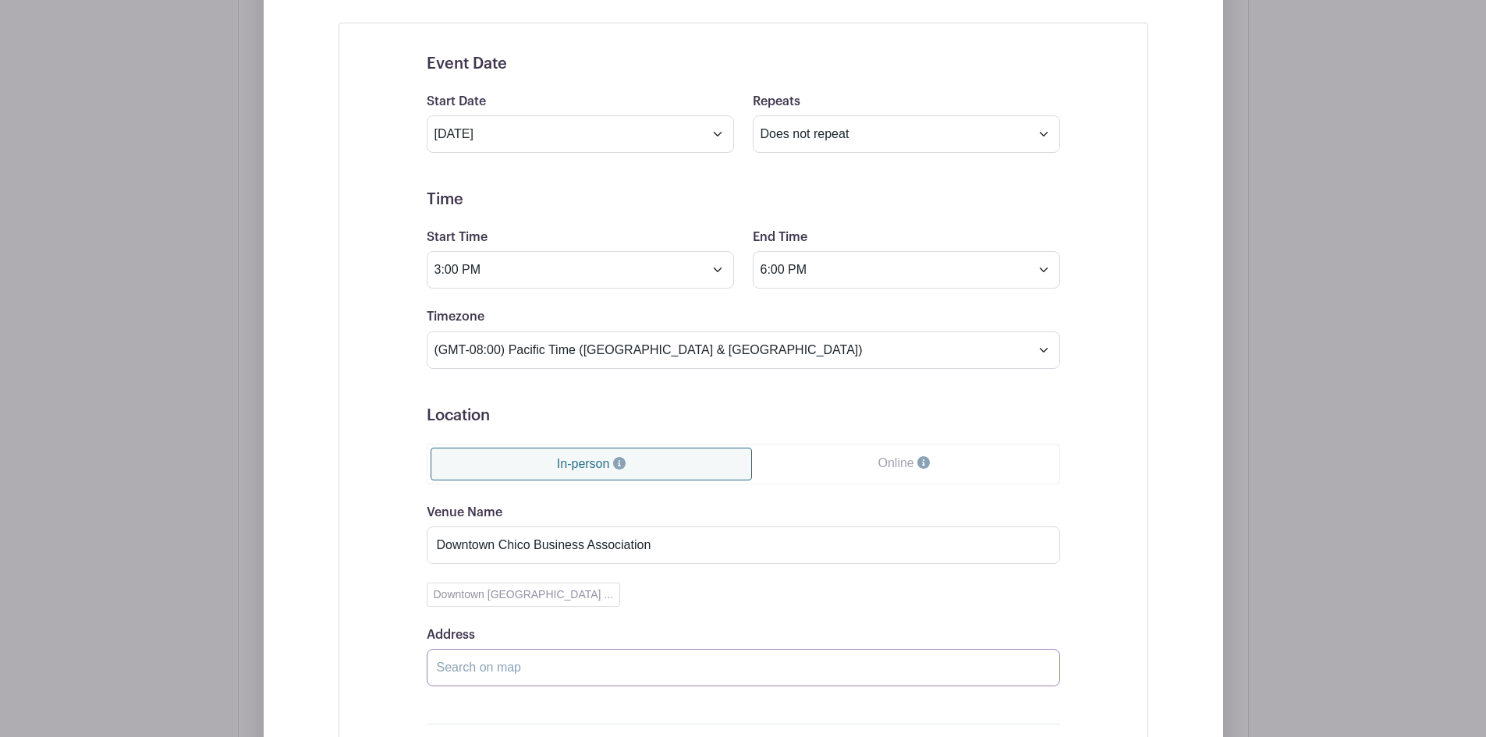
click at [487, 649] on input "Address" at bounding box center [743, 667] width 633 height 37
paste input "Downtown Chico Business Association"
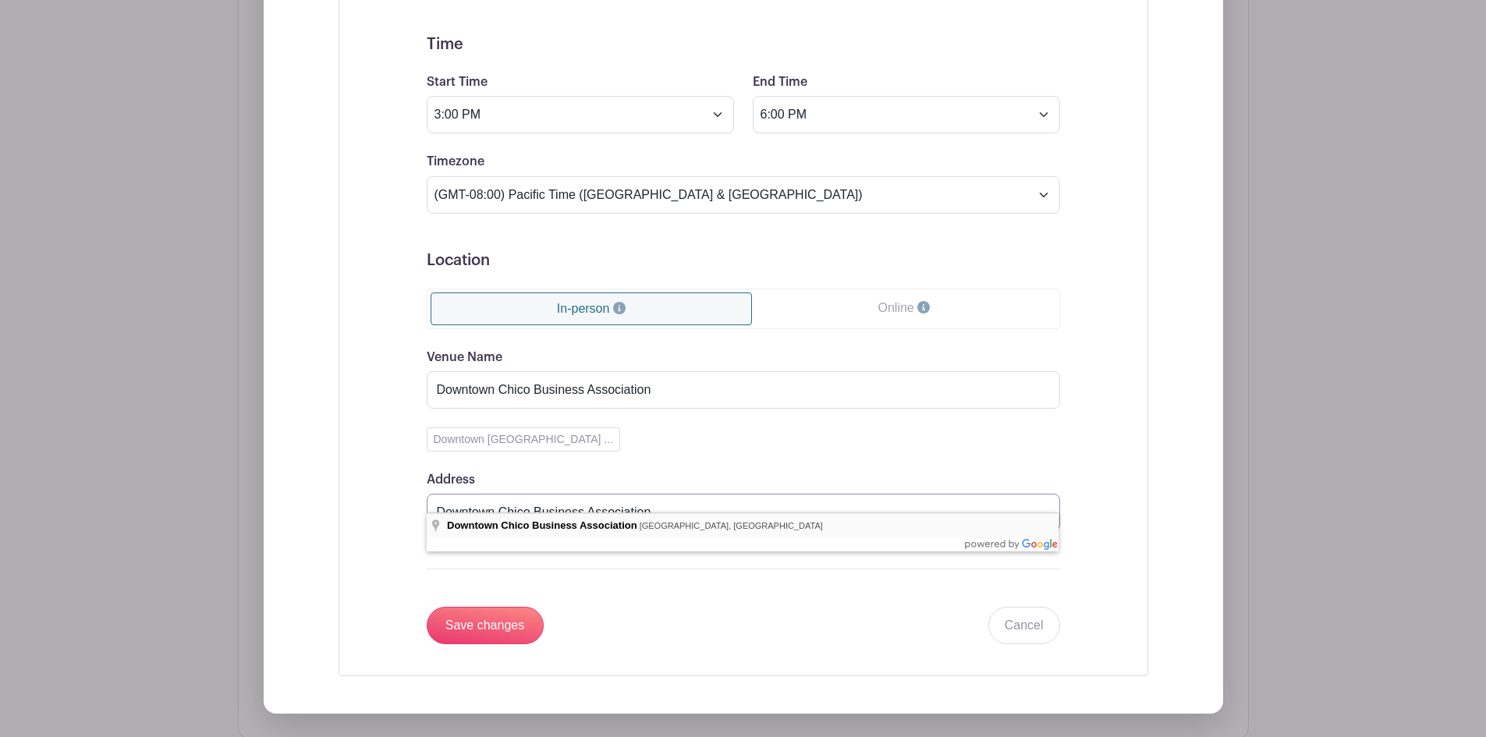
scroll to position [1306, 0]
type input "Downtown Chico Business Association, Broadway Street, Chico, CA, USA"
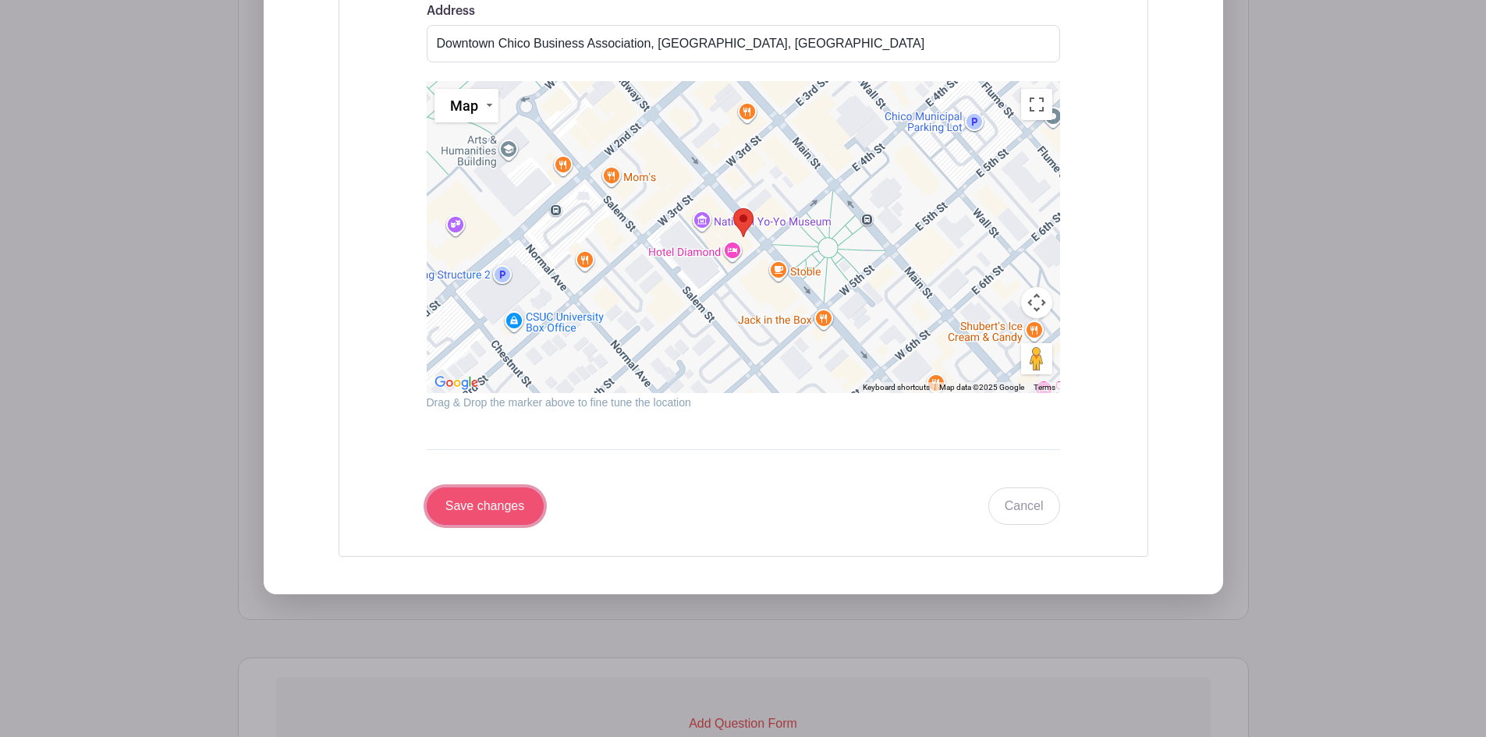
click at [505, 491] on input "Save changes" at bounding box center [485, 505] width 117 height 37
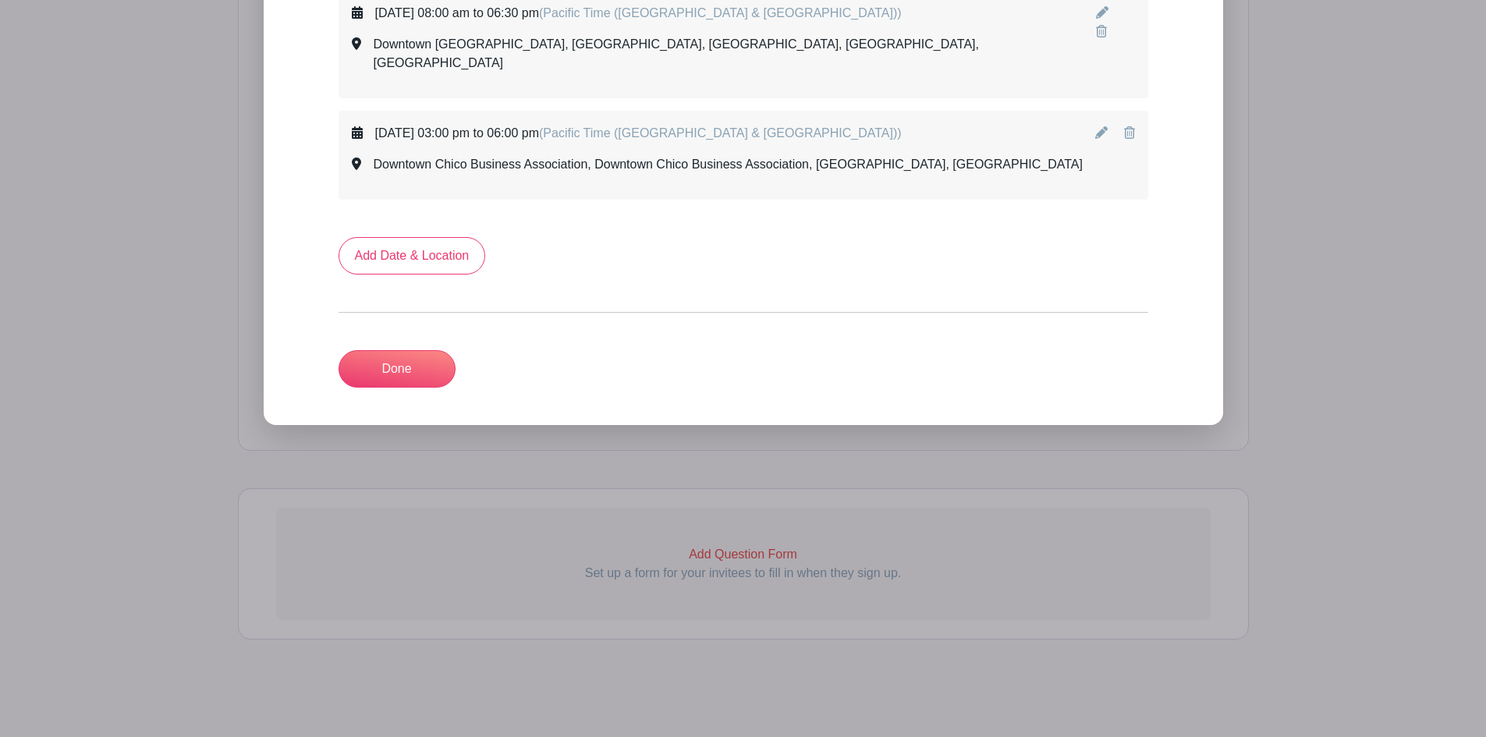
scroll to position [1018, 0]
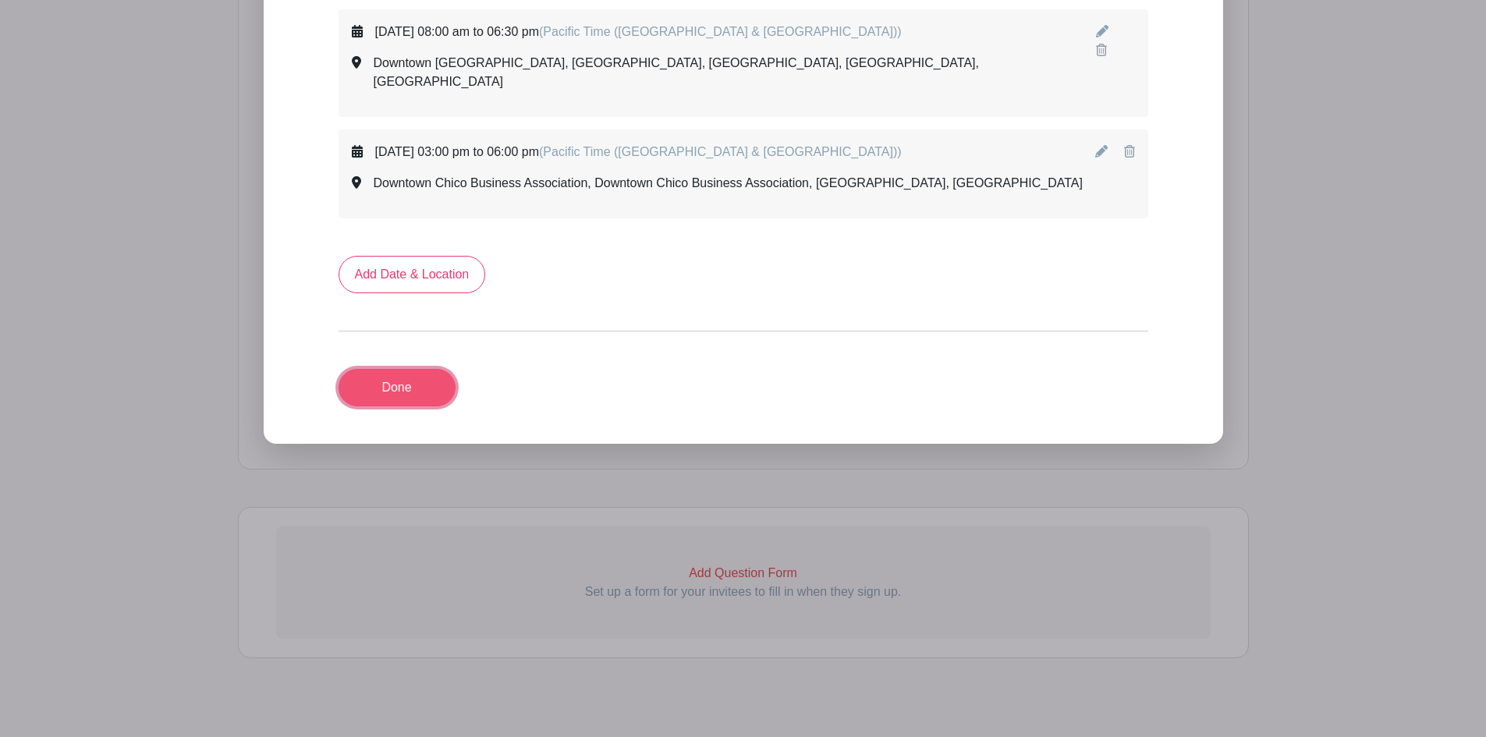
click at [408, 374] on link "Done" at bounding box center [396, 387] width 117 height 37
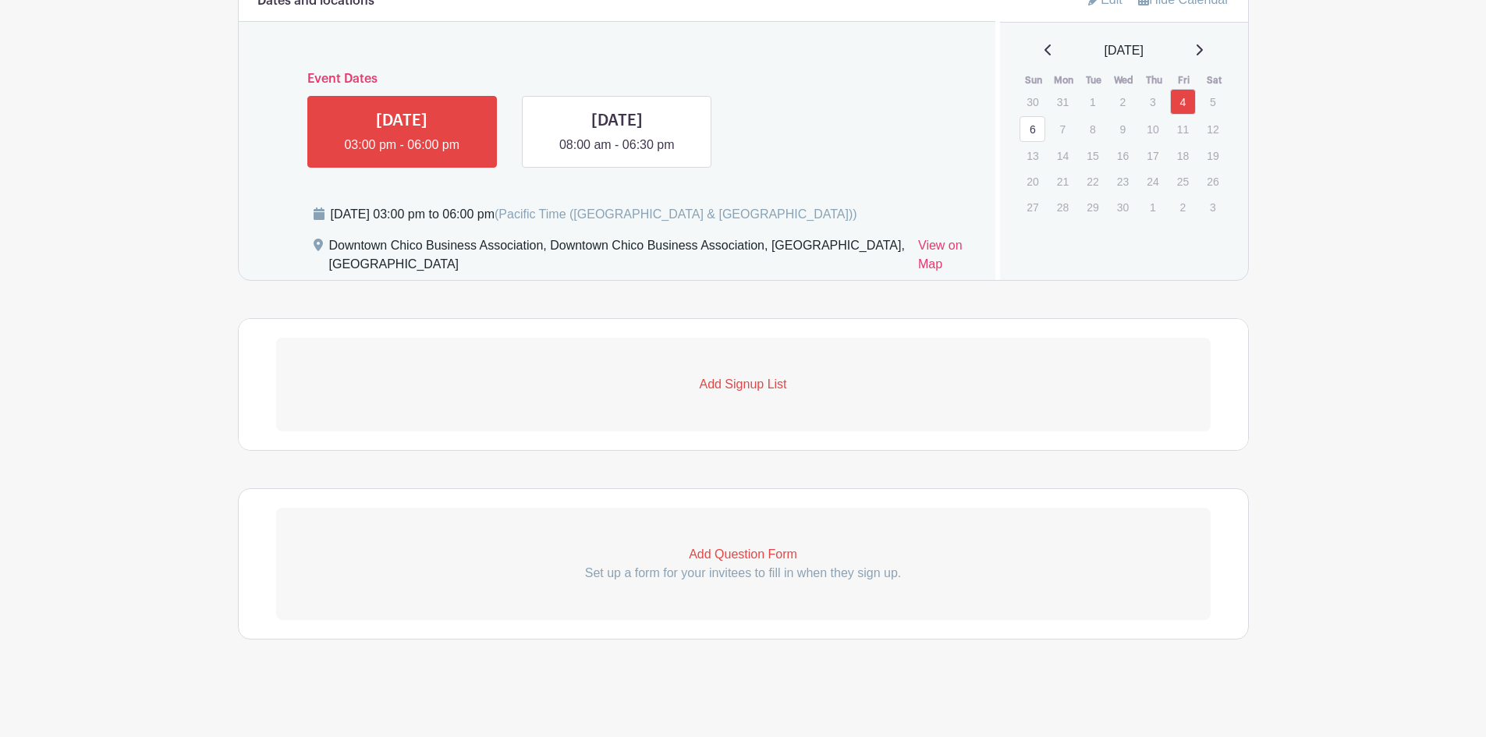
click at [767, 385] on p "Add Signup List" at bounding box center [743, 384] width 934 height 19
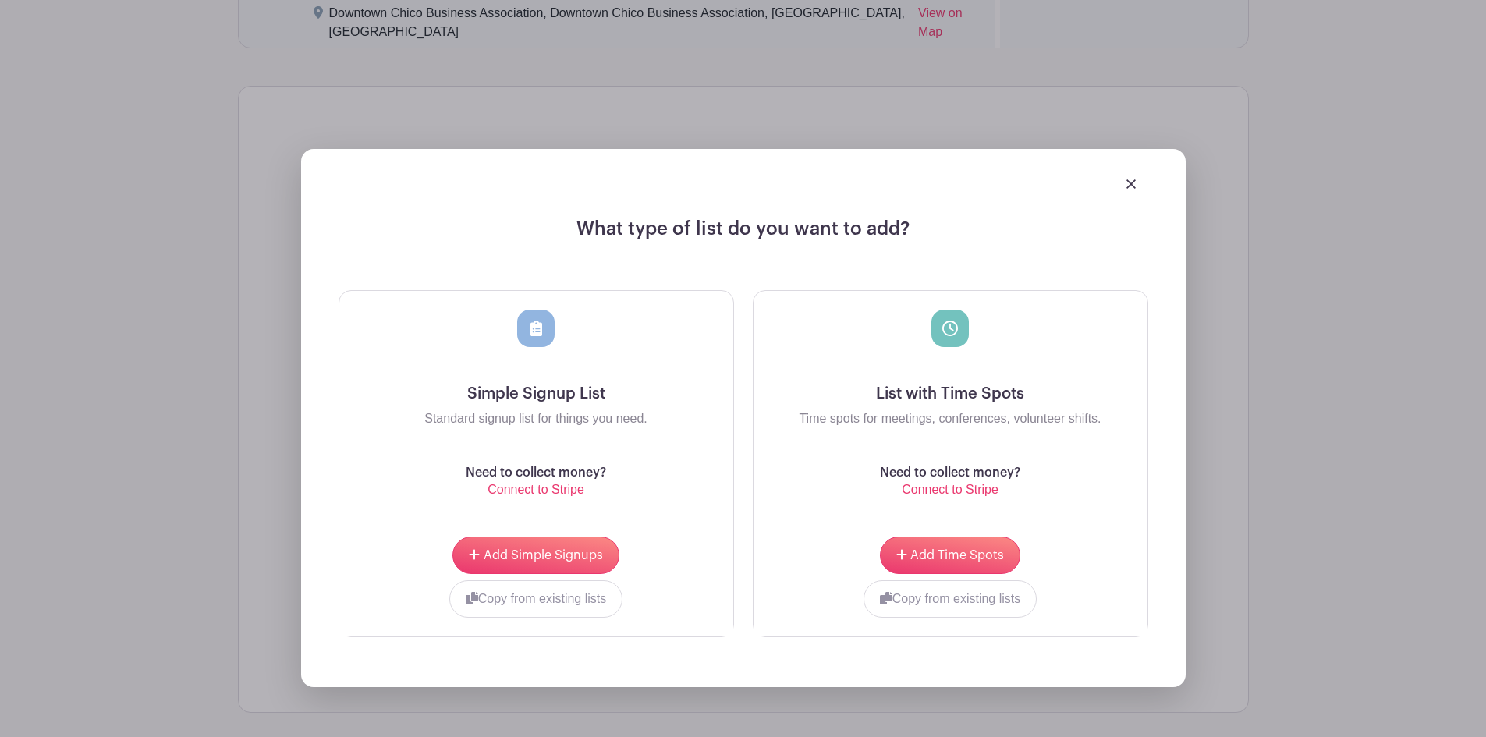
scroll to position [1147, 0]
click at [969, 554] on span "Add Time Spots" at bounding box center [957, 554] width 94 height 12
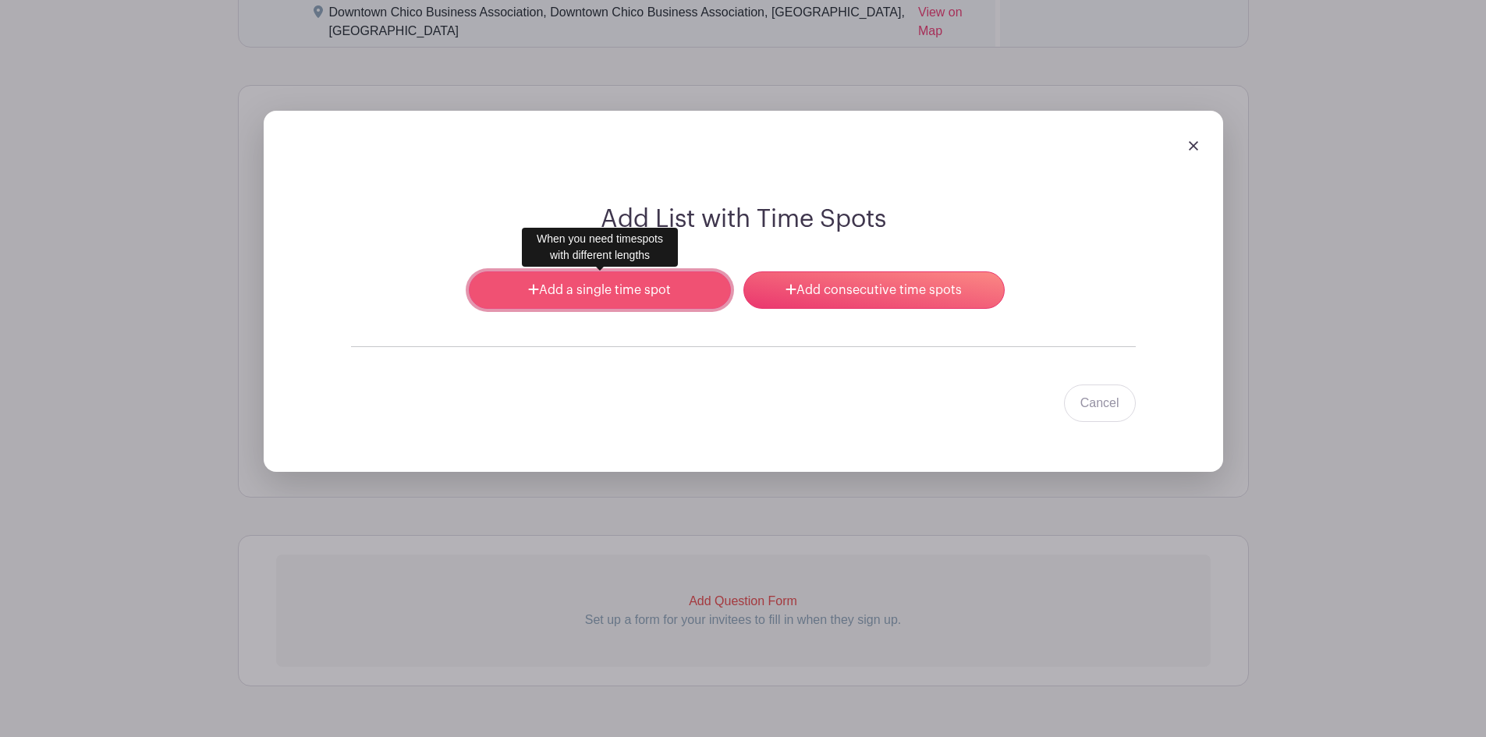
click at [642, 292] on link "Add a single time spot" at bounding box center [599, 289] width 261 height 37
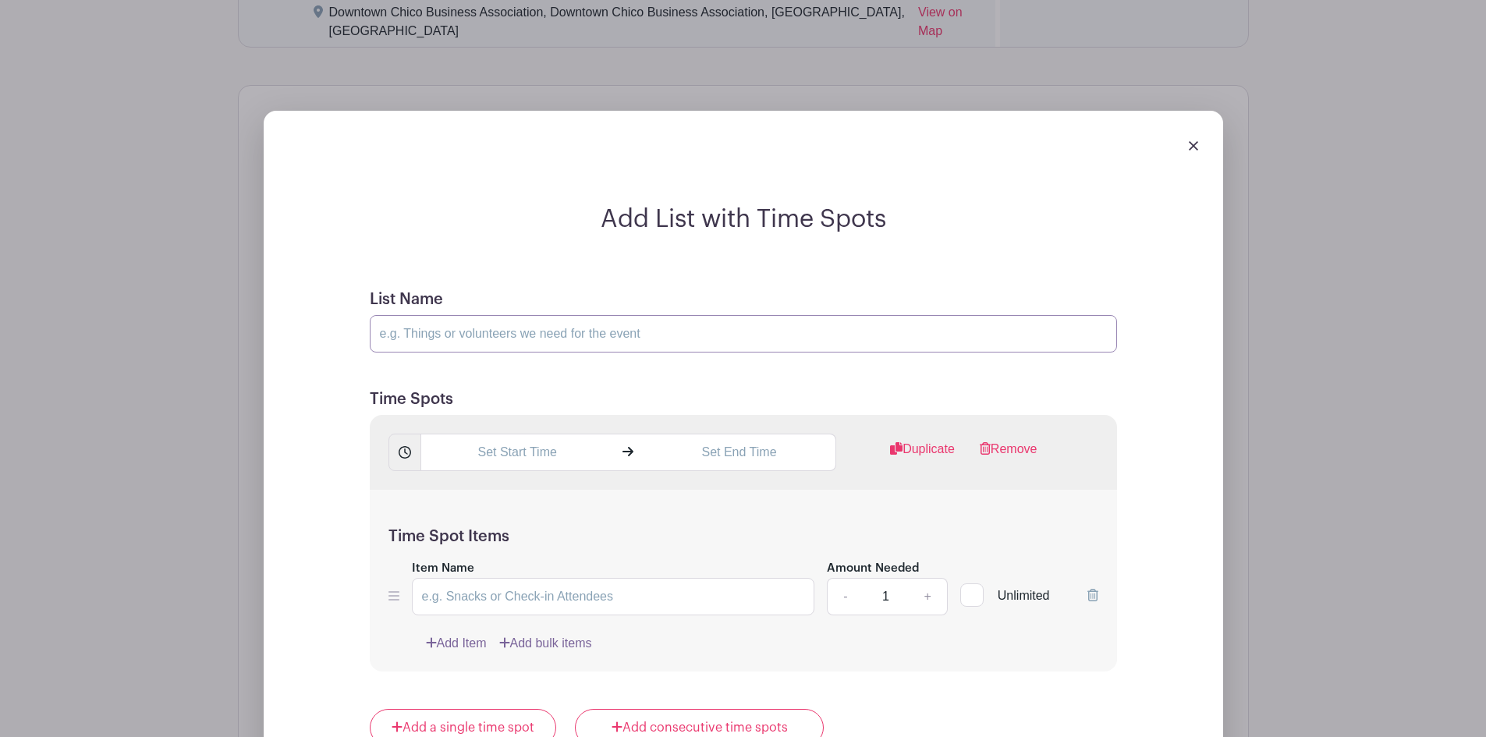
click at [502, 331] on input "List Name" at bounding box center [743, 333] width 747 height 37
click at [462, 338] on input "Early Registation Booth" at bounding box center [743, 333] width 747 height 37
drag, startPoint x: 473, startPoint y: 332, endPoint x: 423, endPoint y: 338, distance: 50.3
click at [411, 336] on input "Early Registation Booth" at bounding box center [743, 333] width 747 height 37
type input "Early Registration Booth"
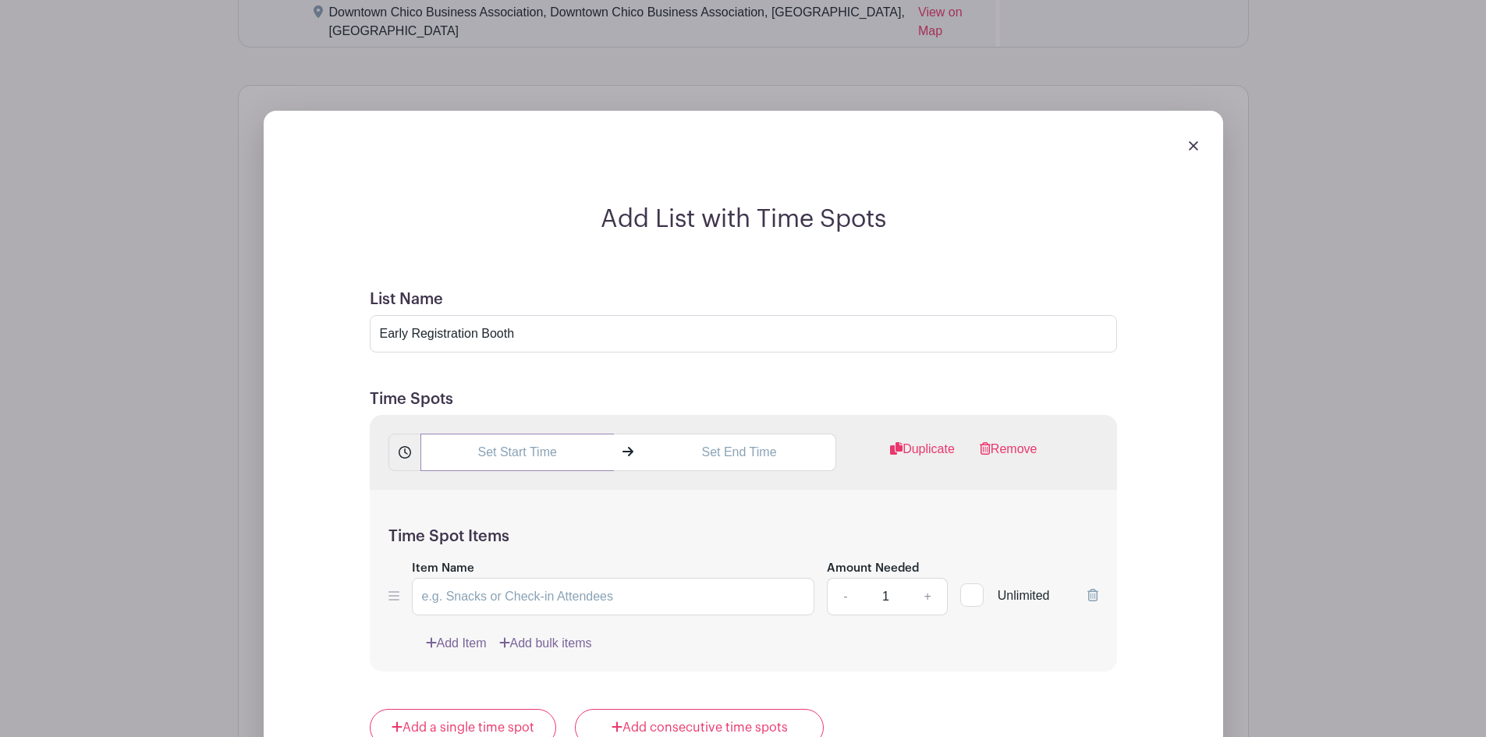
click at [536, 456] on input "text" at bounding box center [516, 452] width 193 height 37
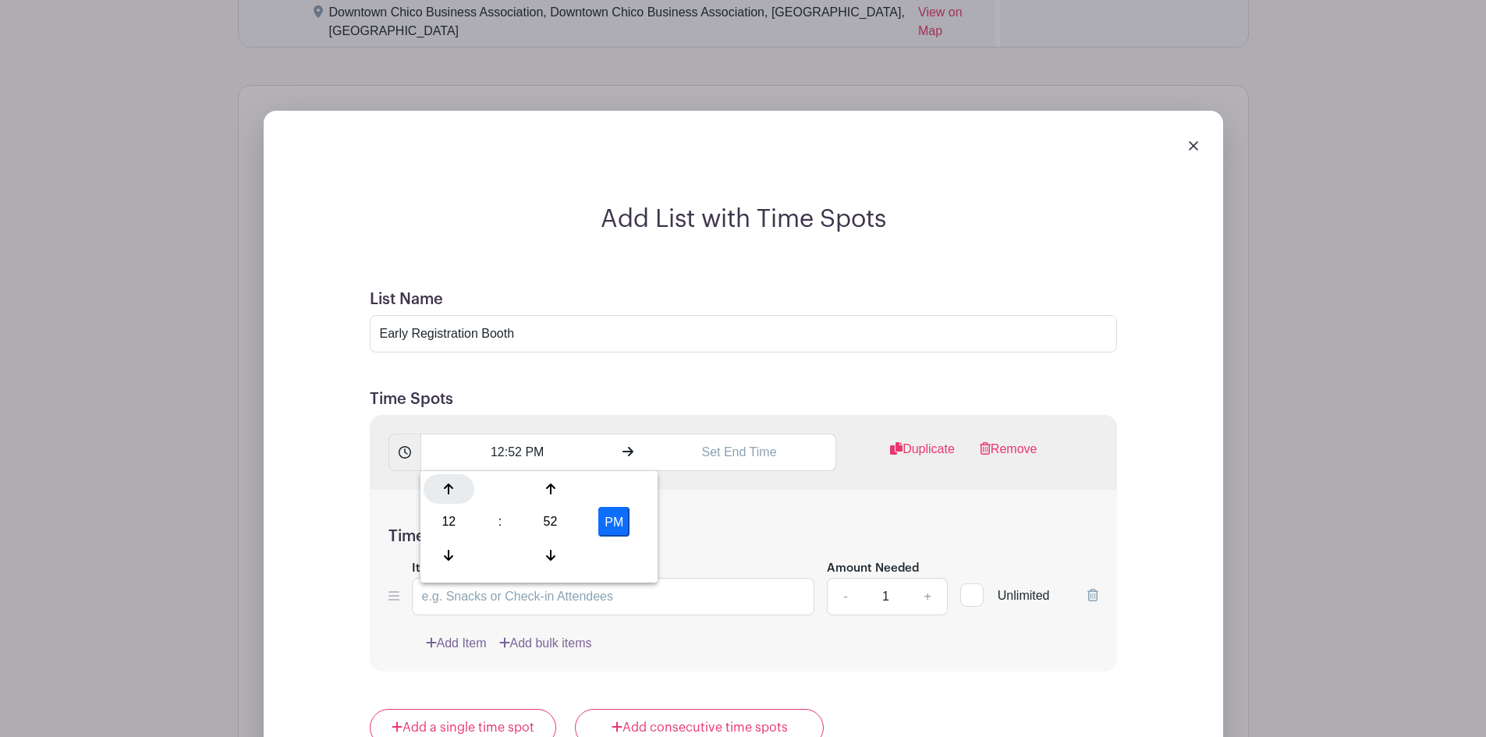
click at [450, 491] on icon at bounding box center [448, 489] width 9 height 12
click at [557, 491] on div at bounding box center [550, 489] width 51 height 30
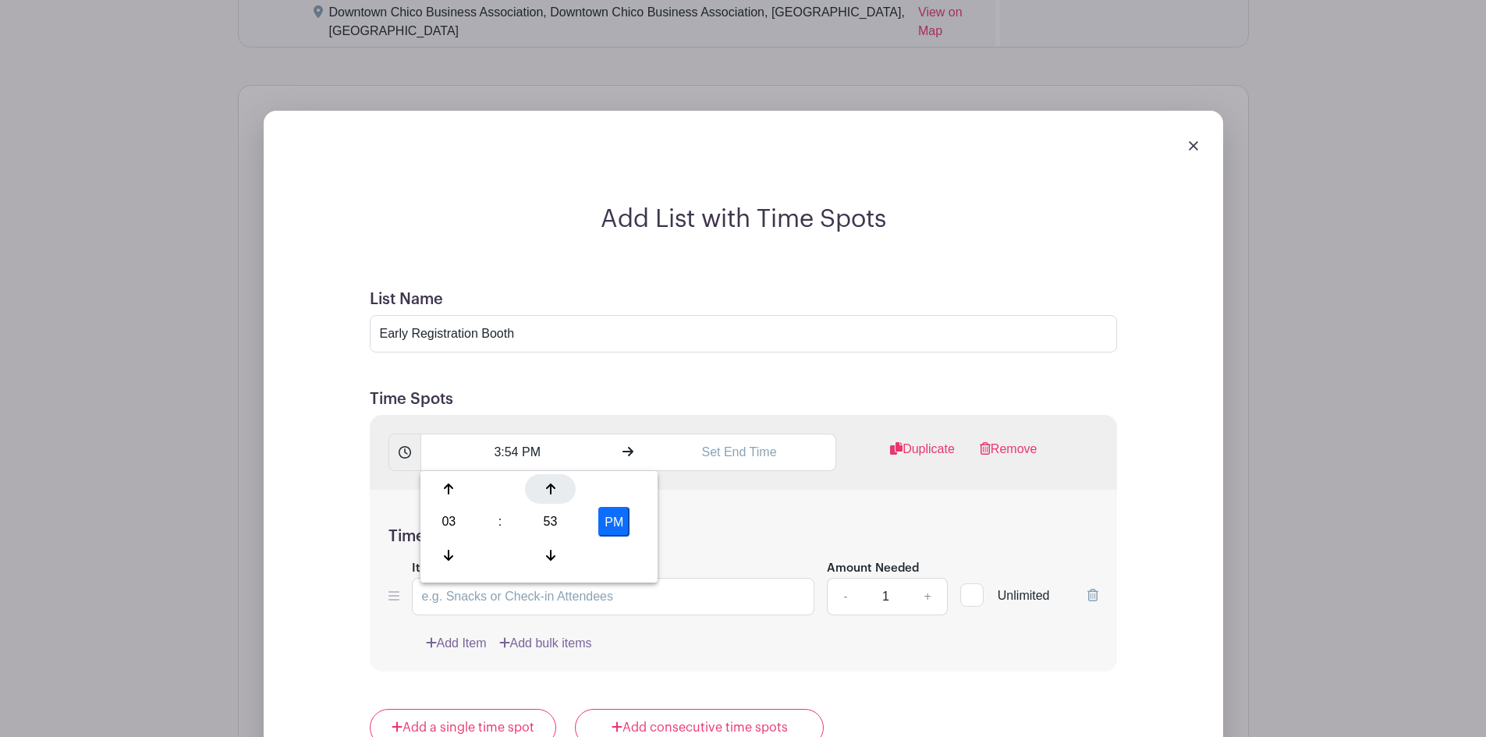
click at [557, 491] on div at bounding box center [550, 489] width 51 height 30
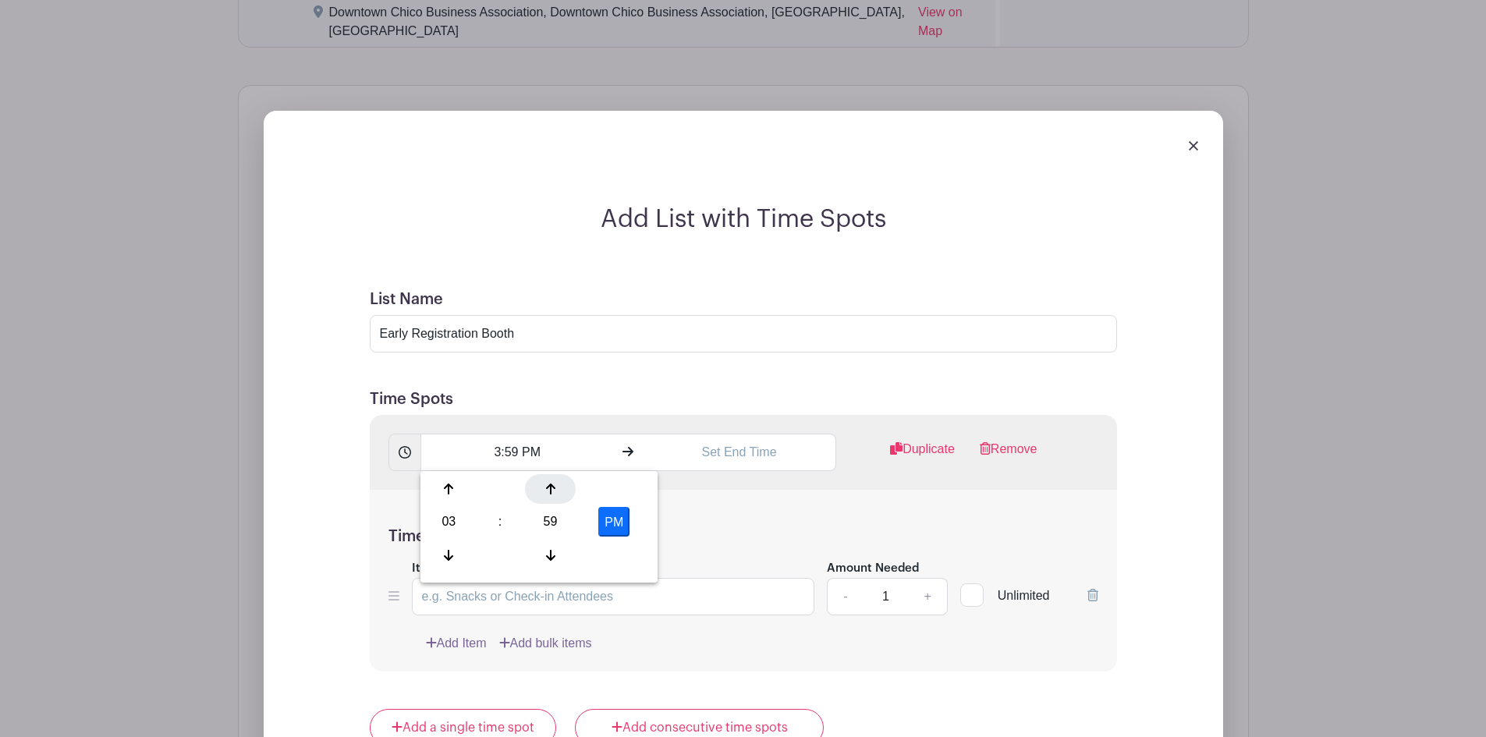
click at [557, 491] on div at bounding box center [550, 489] width 51 height 30
click at [553, 550] on icon at bounding box center [550, 555] width 9 height 12
click at [553, 549] on icon at bounding box center [550, 555] width 9 height 12
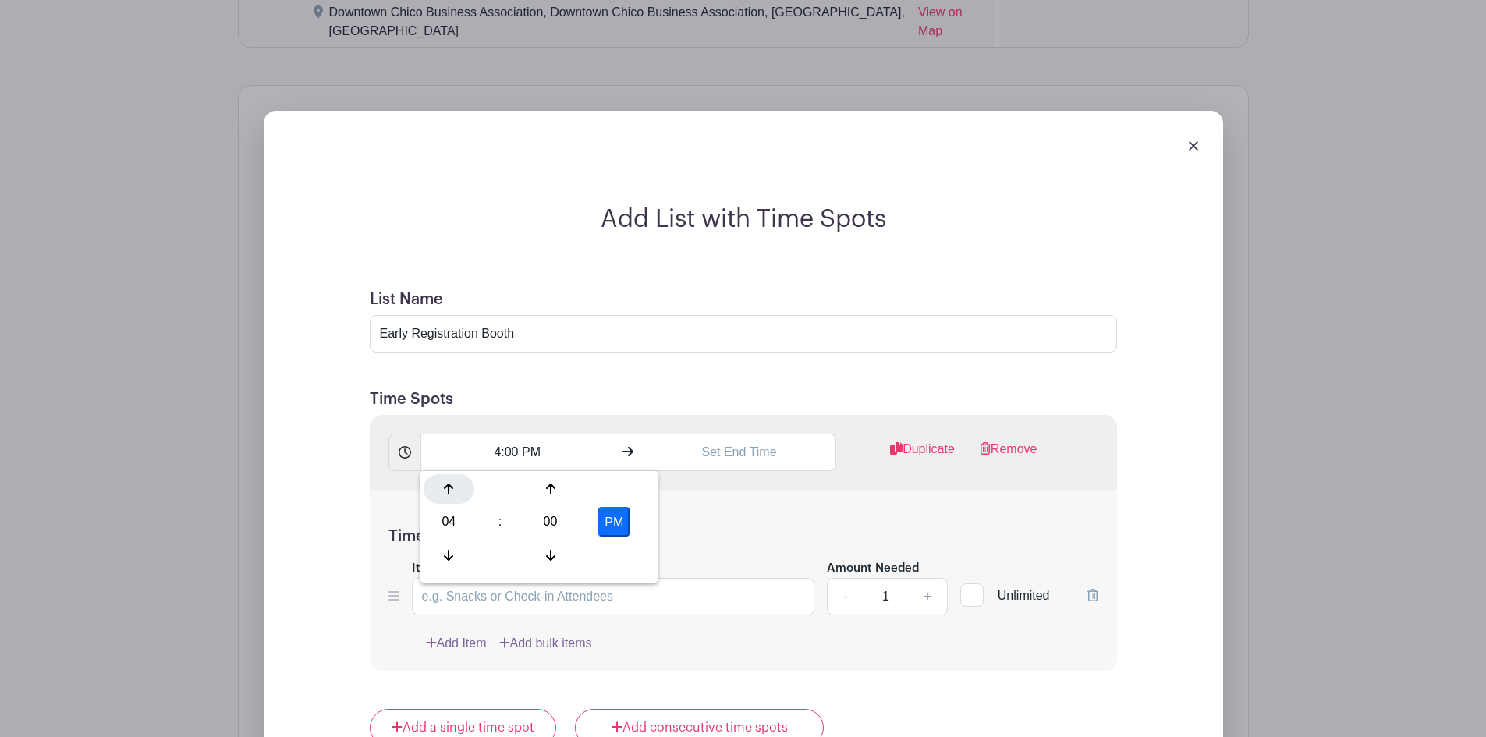
click at [446, 490] on icon at bounding box center [448, 489] width 9 height 12
click at [445, 554] on icon at bounding box center [448, 555] width 9 height 12
type input "3:00 PM"
click at [707, 455] on input "text" at bounding box center [739, 452] width 193 height 37
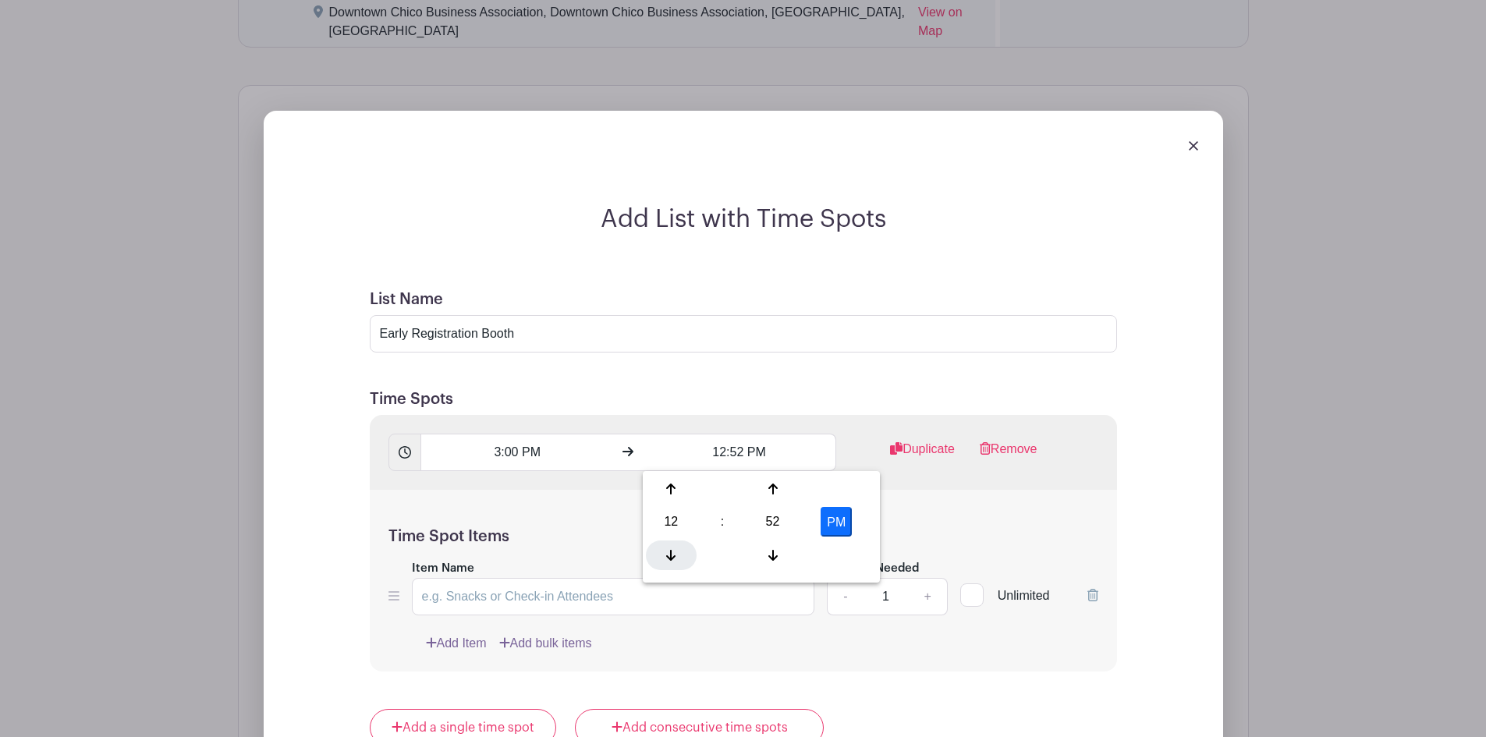
click at [678, 546] on div at bounding box center [671, 555] width 51 height 30
click at [714, 454] on input "11:52 AM" at bounding box center [739, 452] width 193 height 37
click at [664, 487] on div at bounding box center [671, 489] width 51 height 30
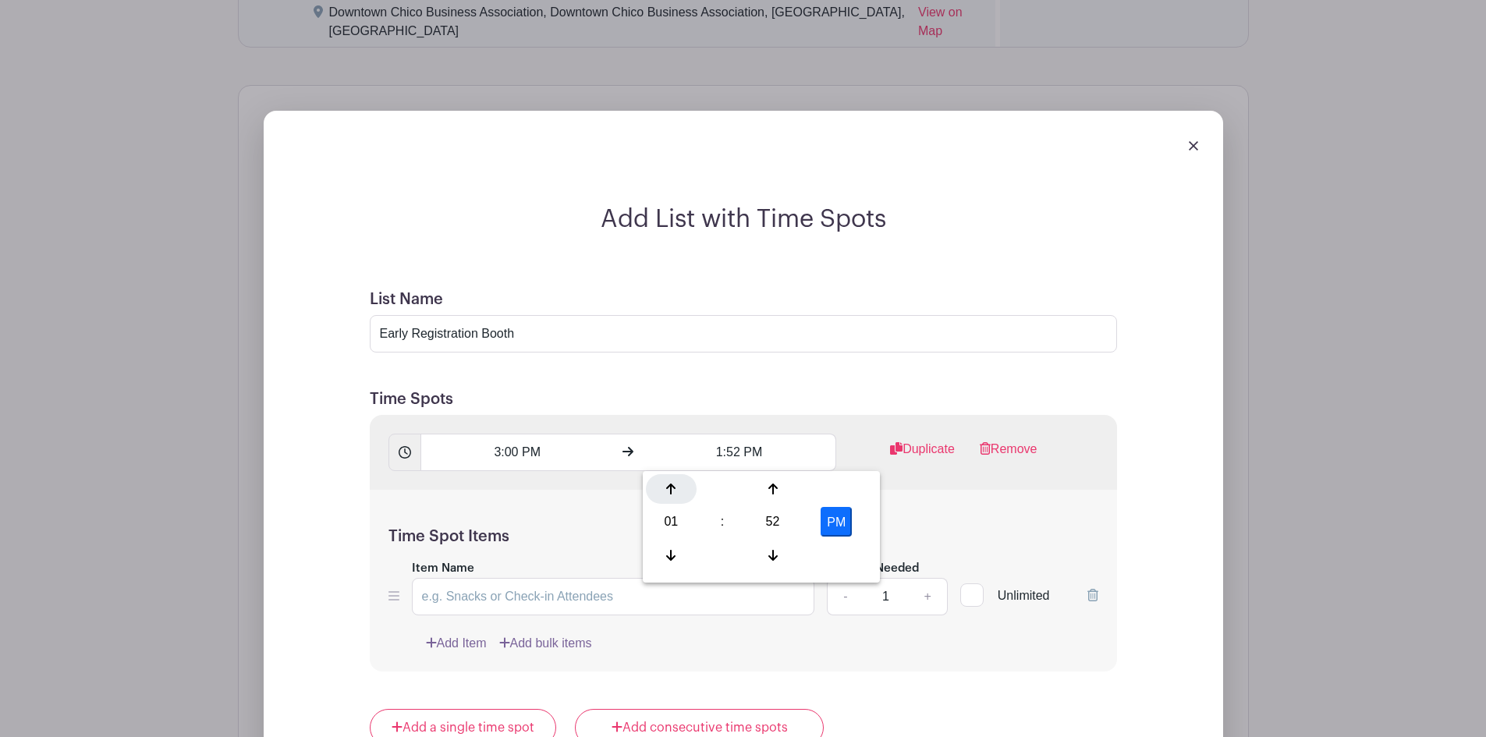
click at [664, 487] on div at bounding box center [671, 489] width 51 height 30
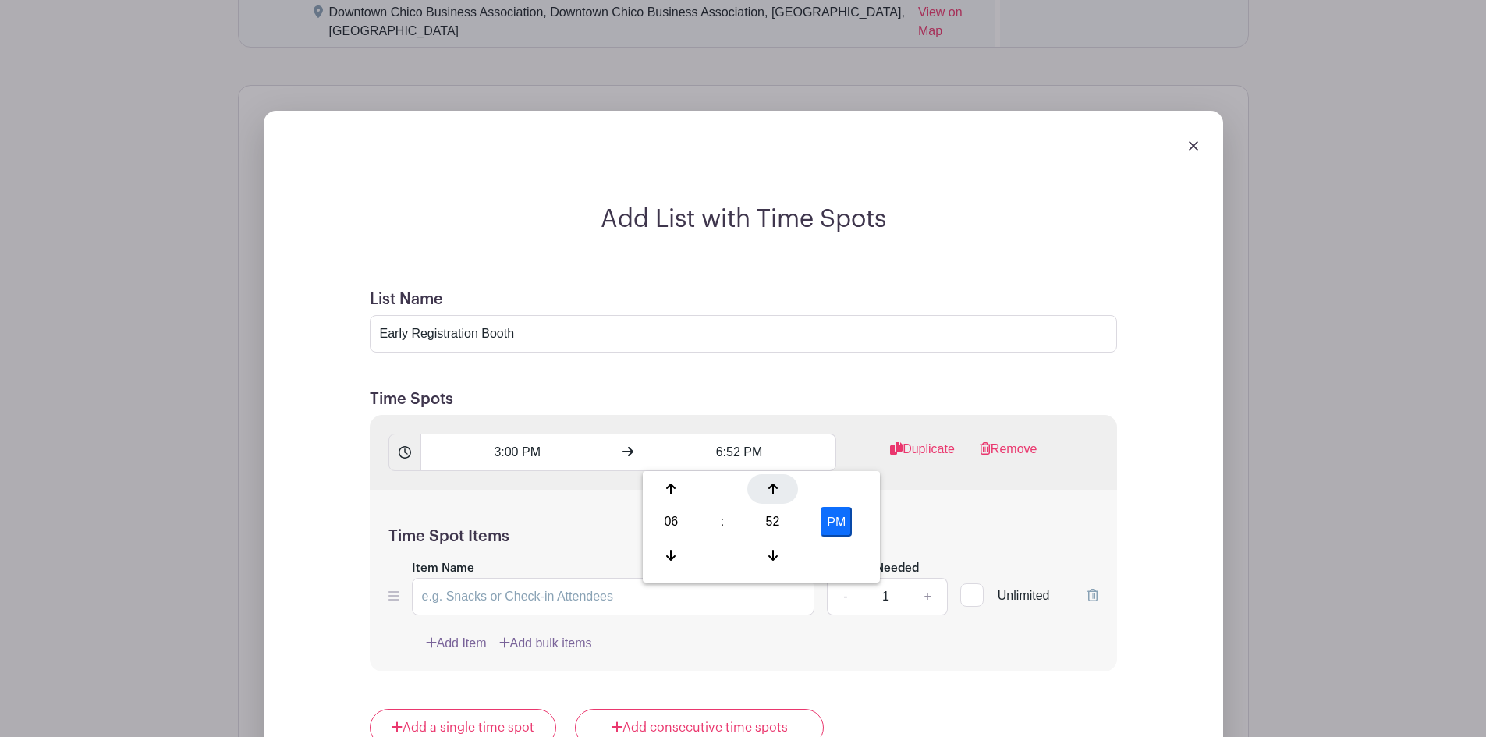
click at [771, 488] on icon at bounding box center [772, 489] width 9 height 12
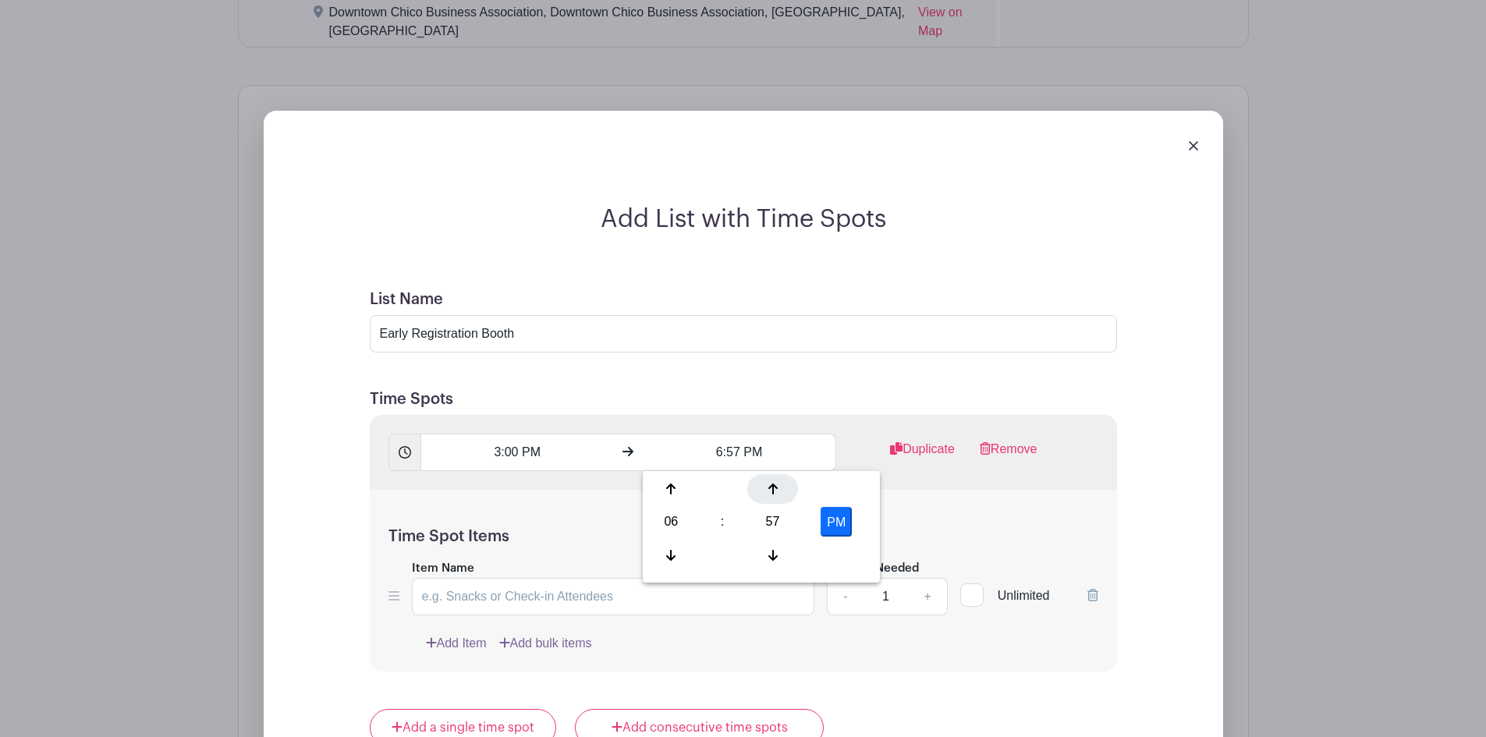
click at [771, 488] on icon at bounding box center [772, 489] width 9 height 12
click at [664, 484] on div at bounding box center [671, 489] width 51 height 30
click at [665, 546] on div at bounding box center [671, 555] width 51 height 30
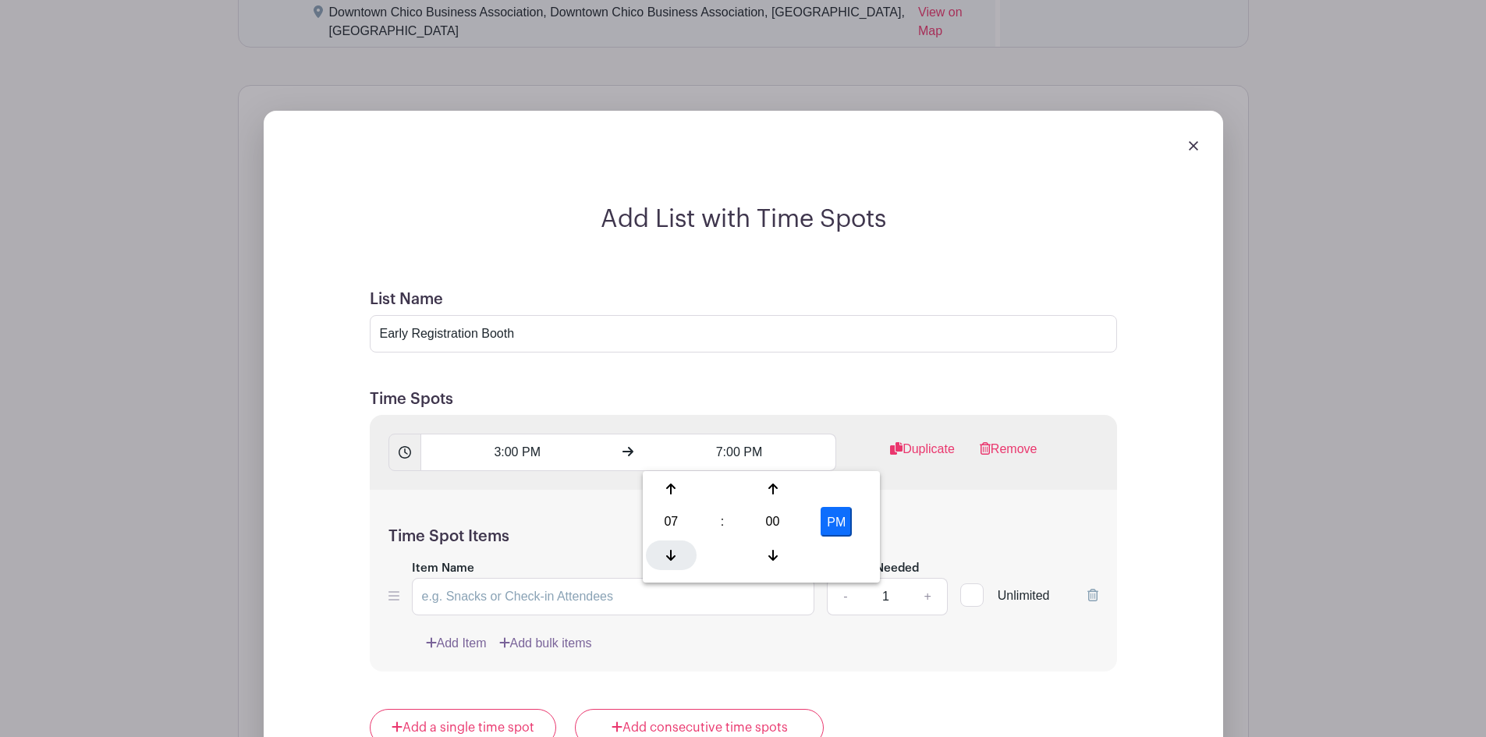
click at [665, 546] on div at bounding box center [671, 555] width 51 height 30
type input "6:00 PM"
click at [942, 519] on div "Time Spot Items Item Name Amount Needed - 1 + Unlimited Add Item Add bulk items" at bounding box center [743, 581] width 747 height 182
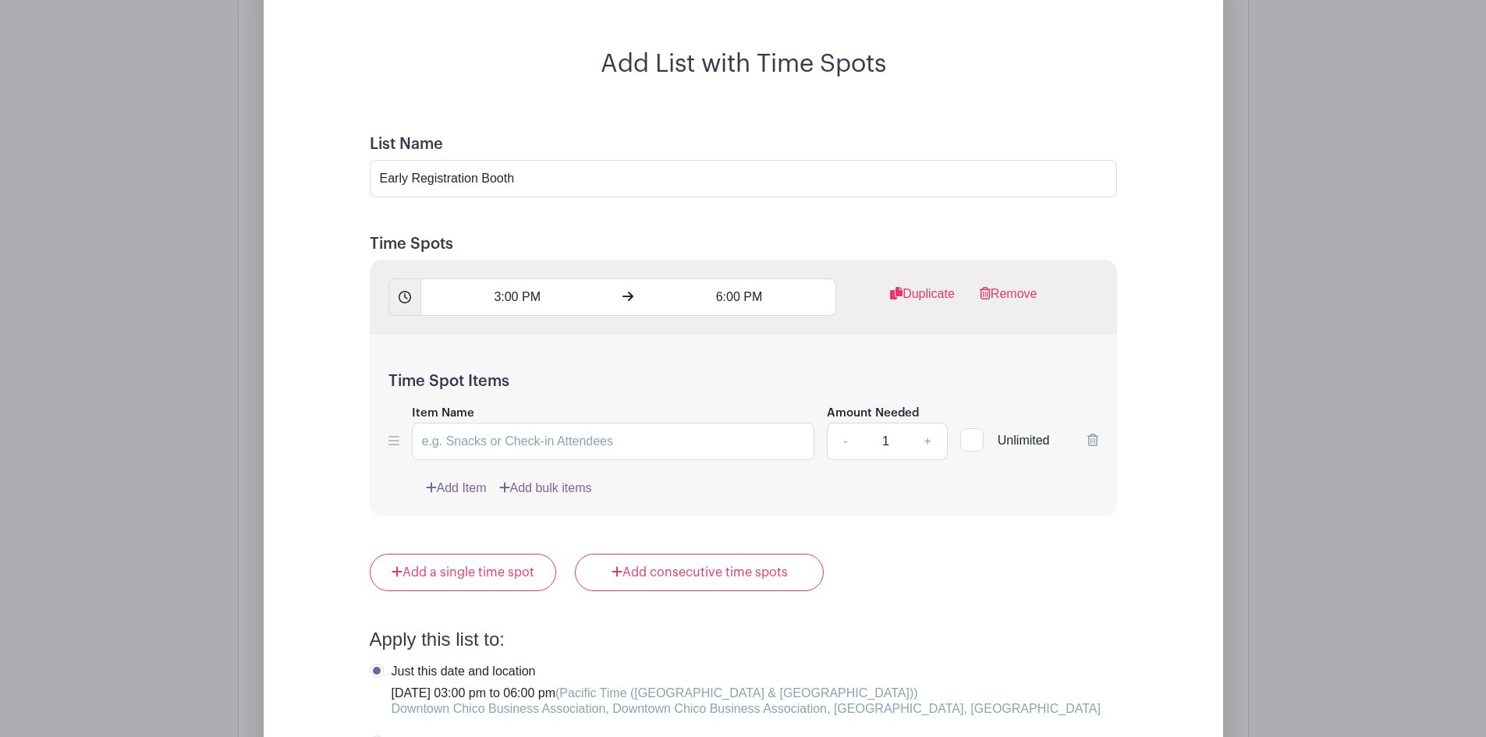
scroll to position [1428, 0]
click at [515, 441] on input "Item Name" at bounding box center [613, 440] width 403 height 37
type input "Registration Booth"
click at [926, 443] on link "+" at bounding box center [927, 440] width 39 height 37
type input "2"
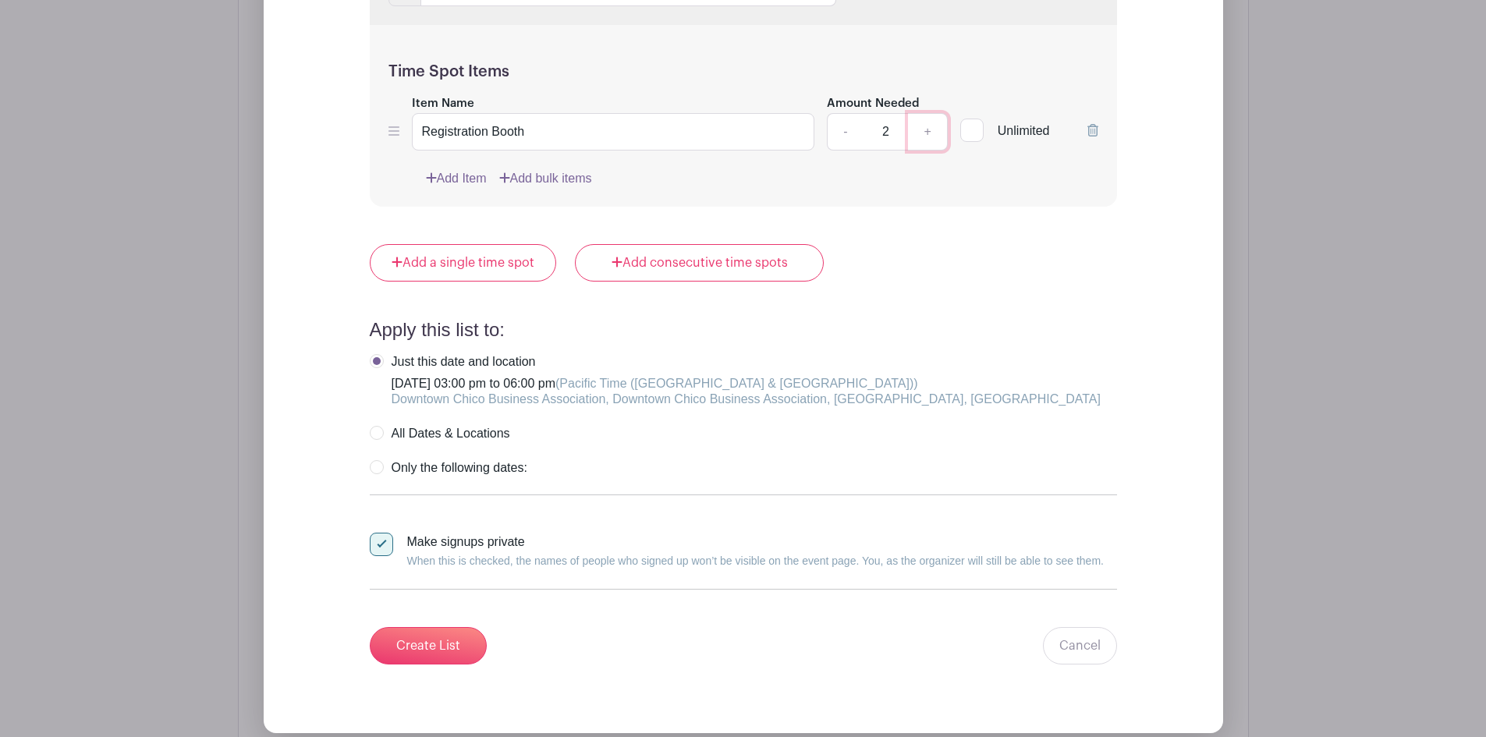
scroll to position [1739, 0]
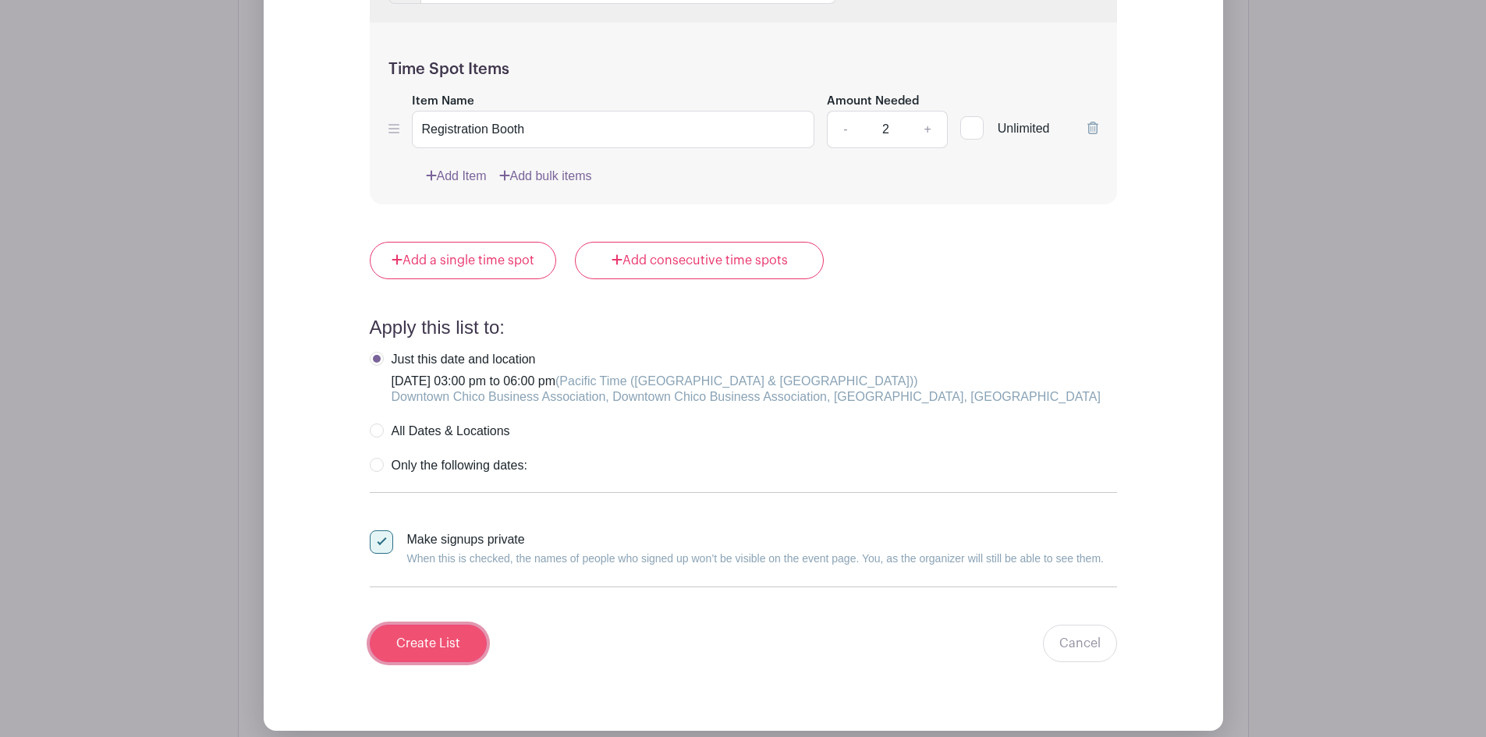
click at [446, 640] on input "Create List" at bounding box center [428, 643] width 117 height 37
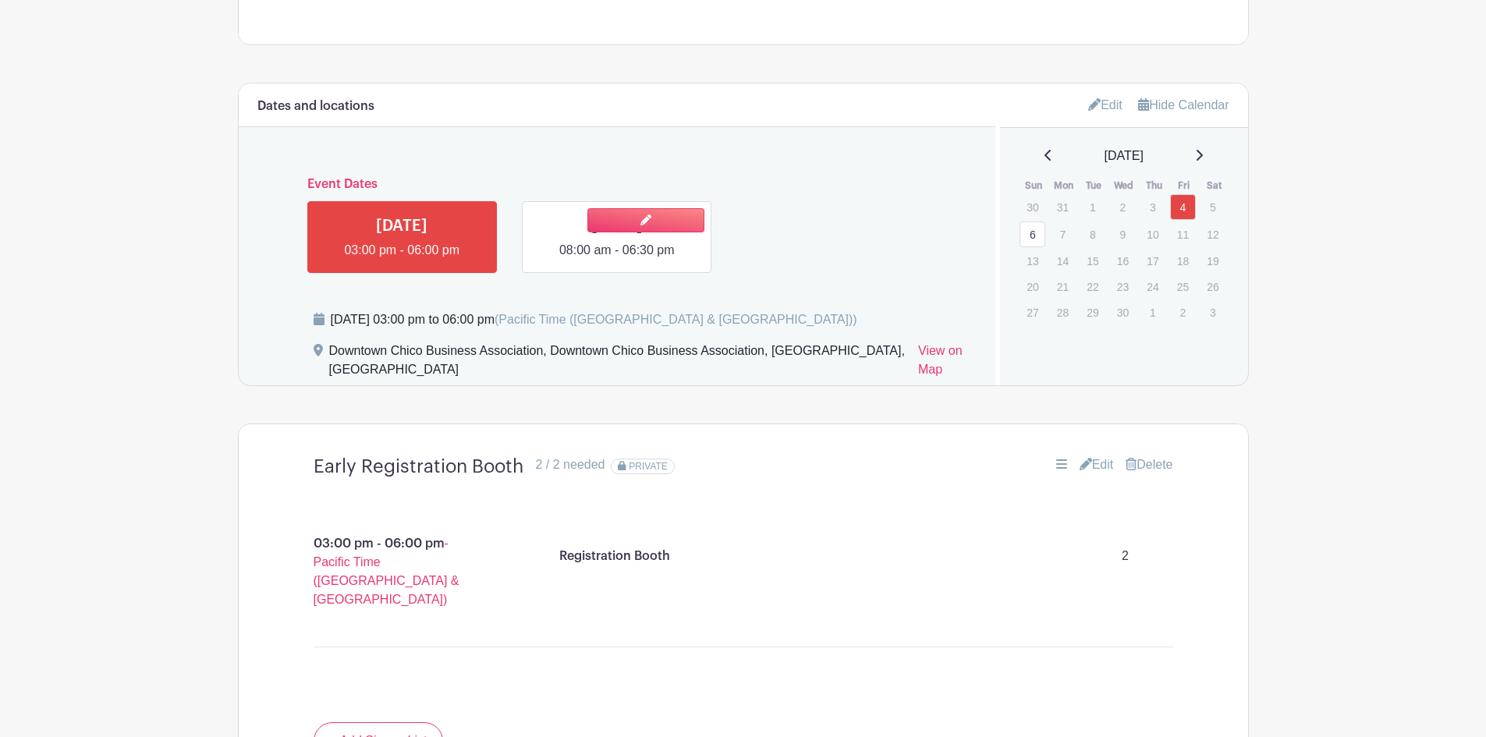
click at [617, 260] on link at bounding box center [617, 260] width 0 height 0
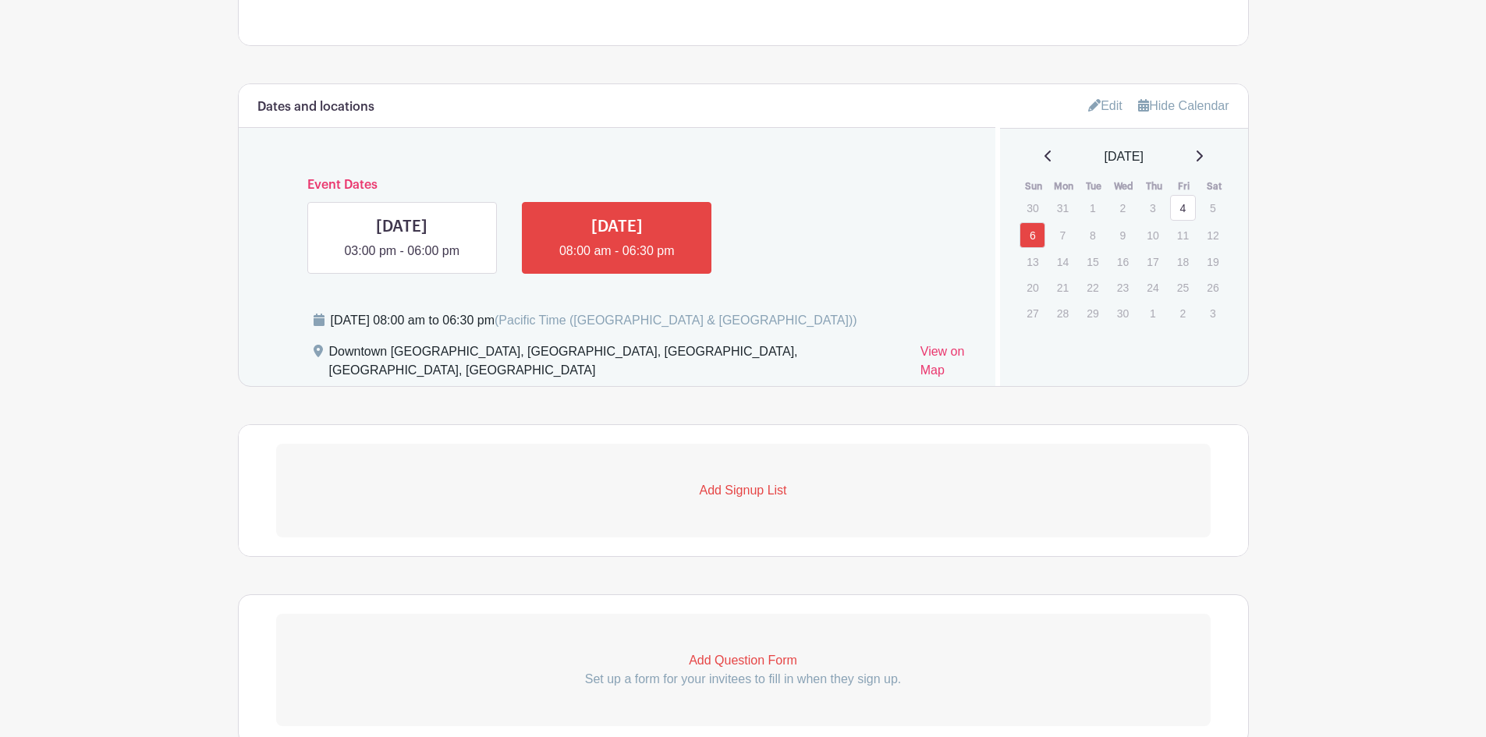
click at [777, 481] on p "Add Signup List" at bounding box center [743, 490] width 934 height 19
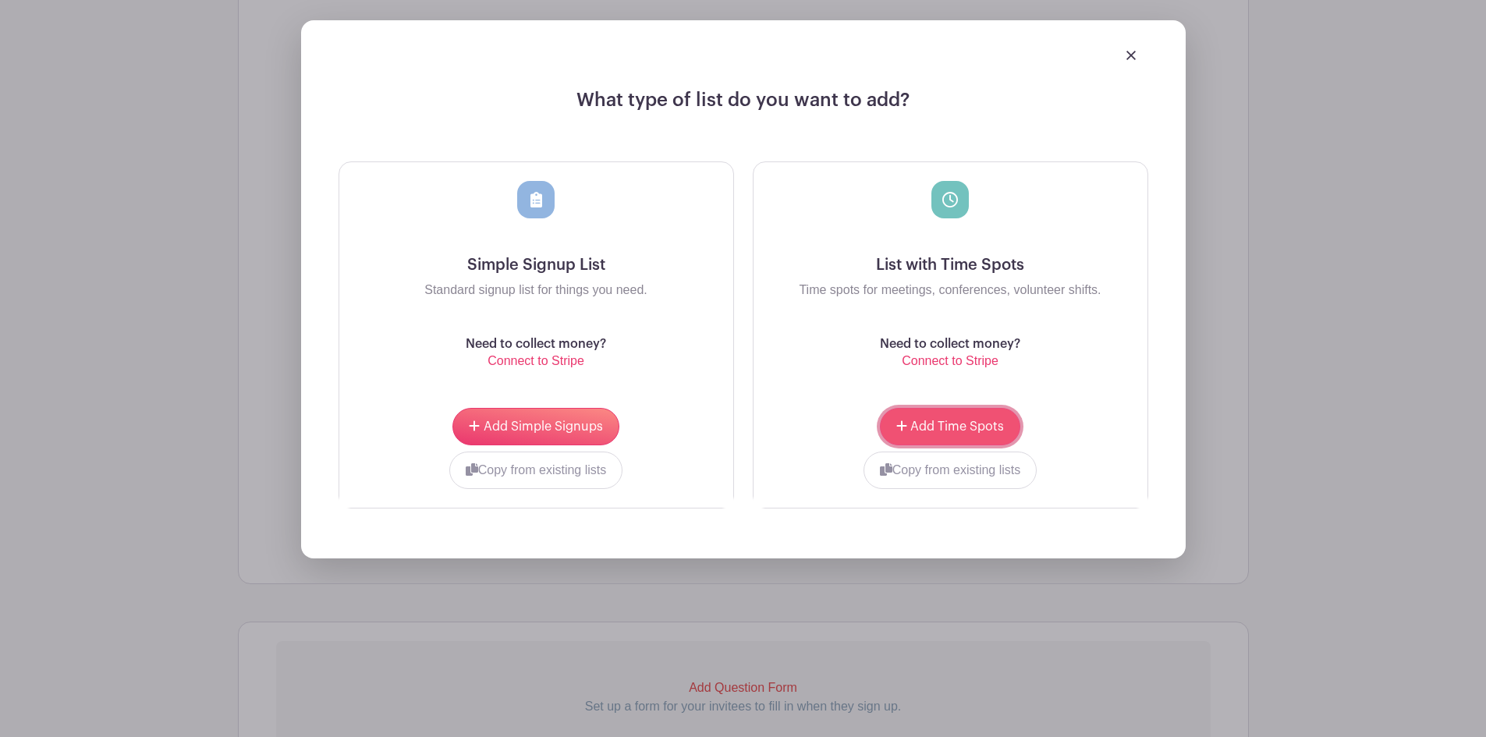
click at [931, 420] on span "Add Time Spots" at bounding box center [957, 426] width 94 height 12
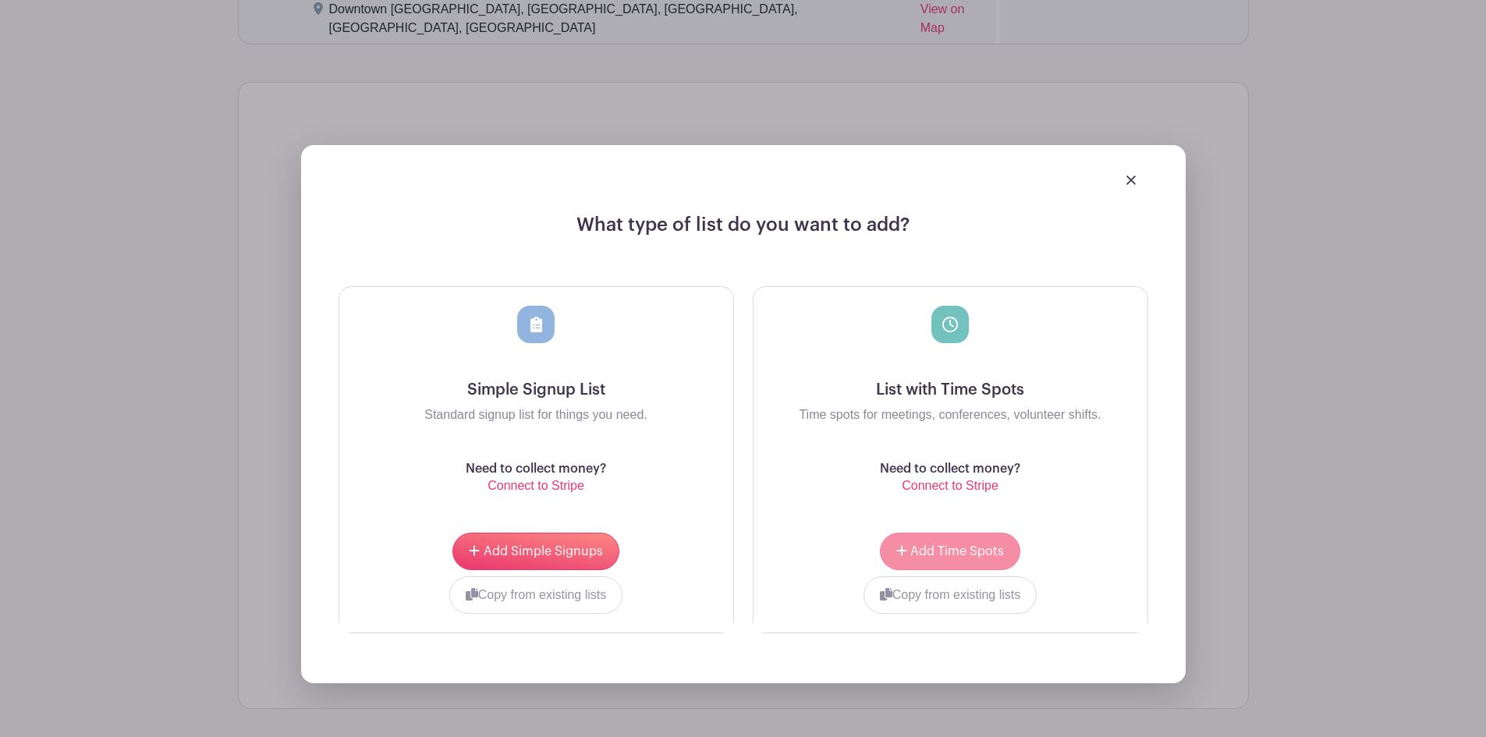
scroll to position [1300, 0]
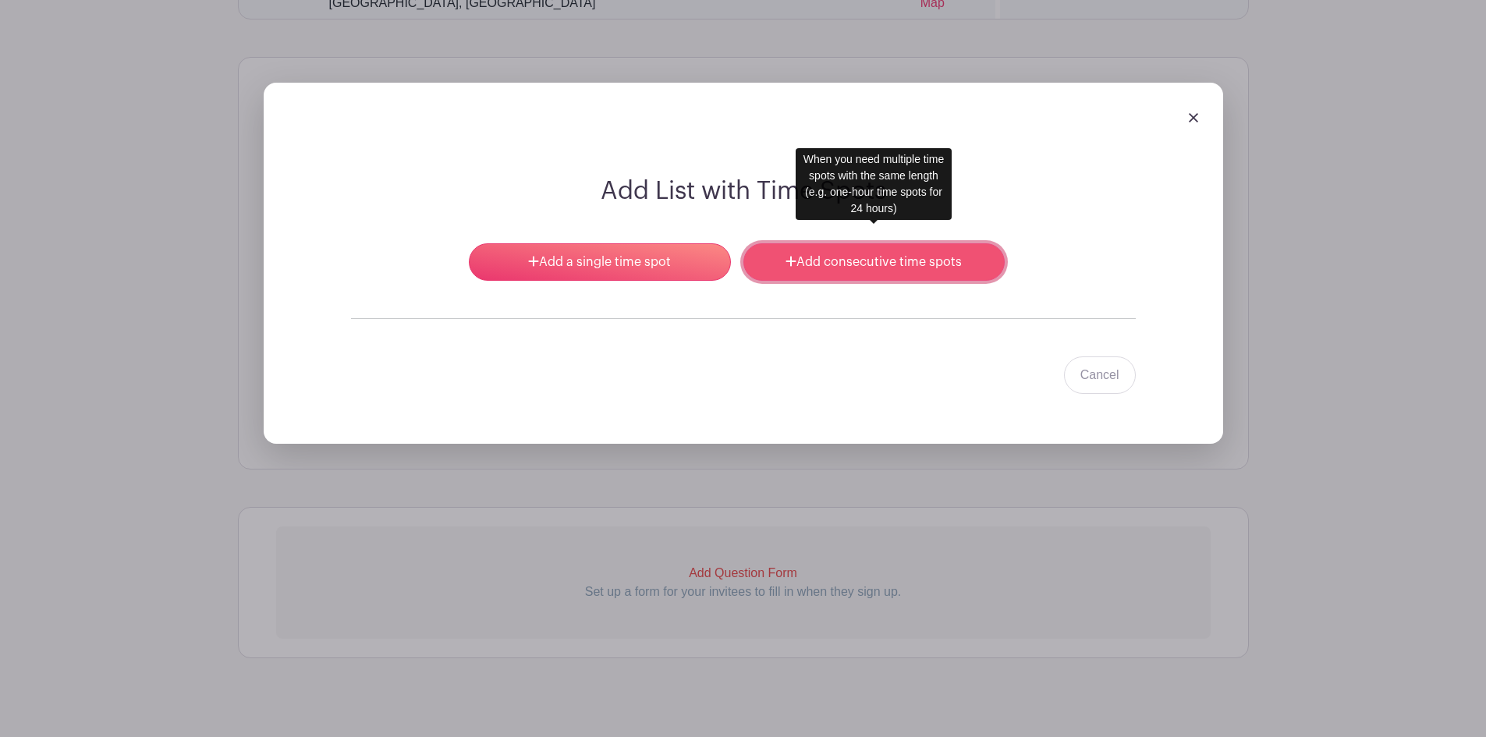
click at [781, 243] on link "Add consecutive time spots" at bounding box center [873, 261] width 261 height 37
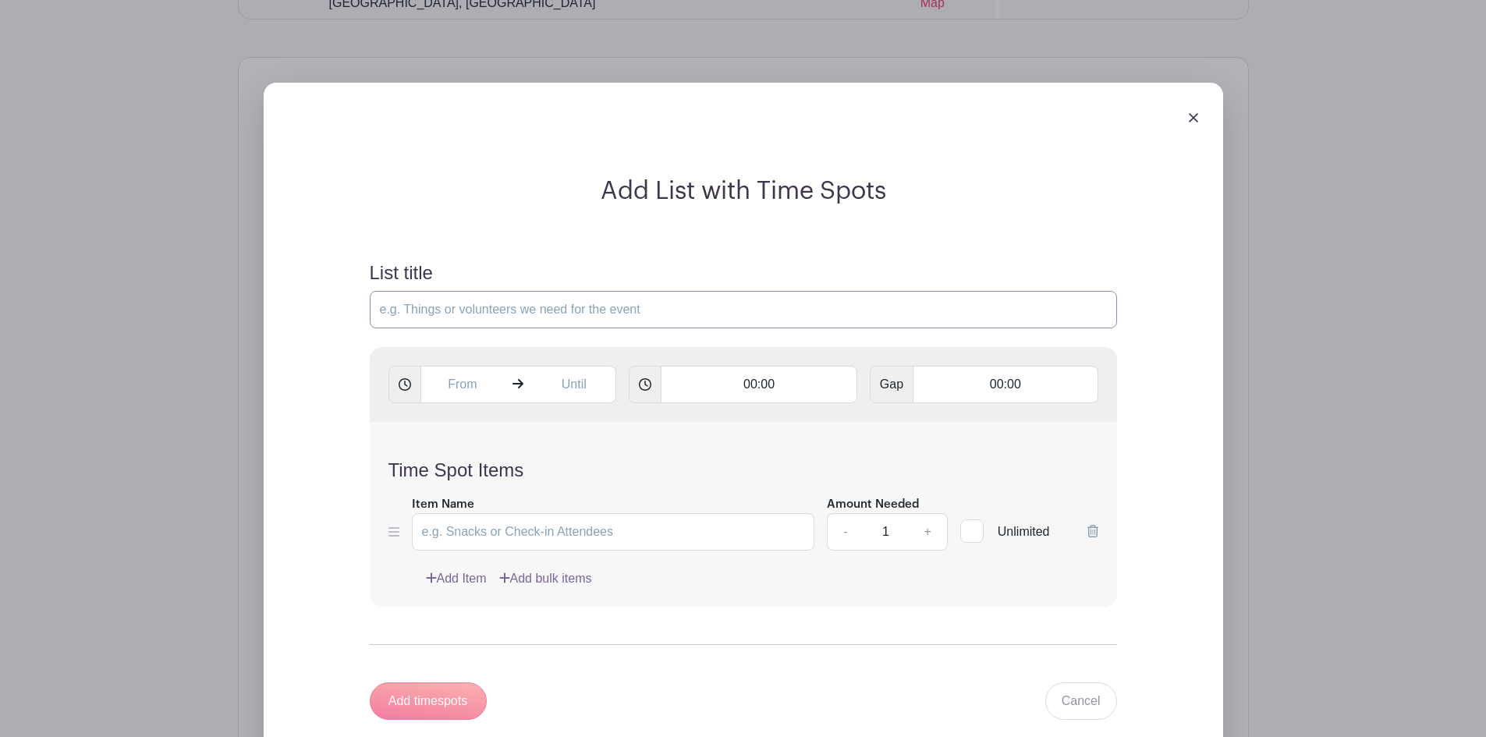
click at [534, 291] on input "List title" at bounding box center [743, 309] width 747 height 37
click at [1188, 112] on img at bounding box center [1192, 116] width 9 height 9
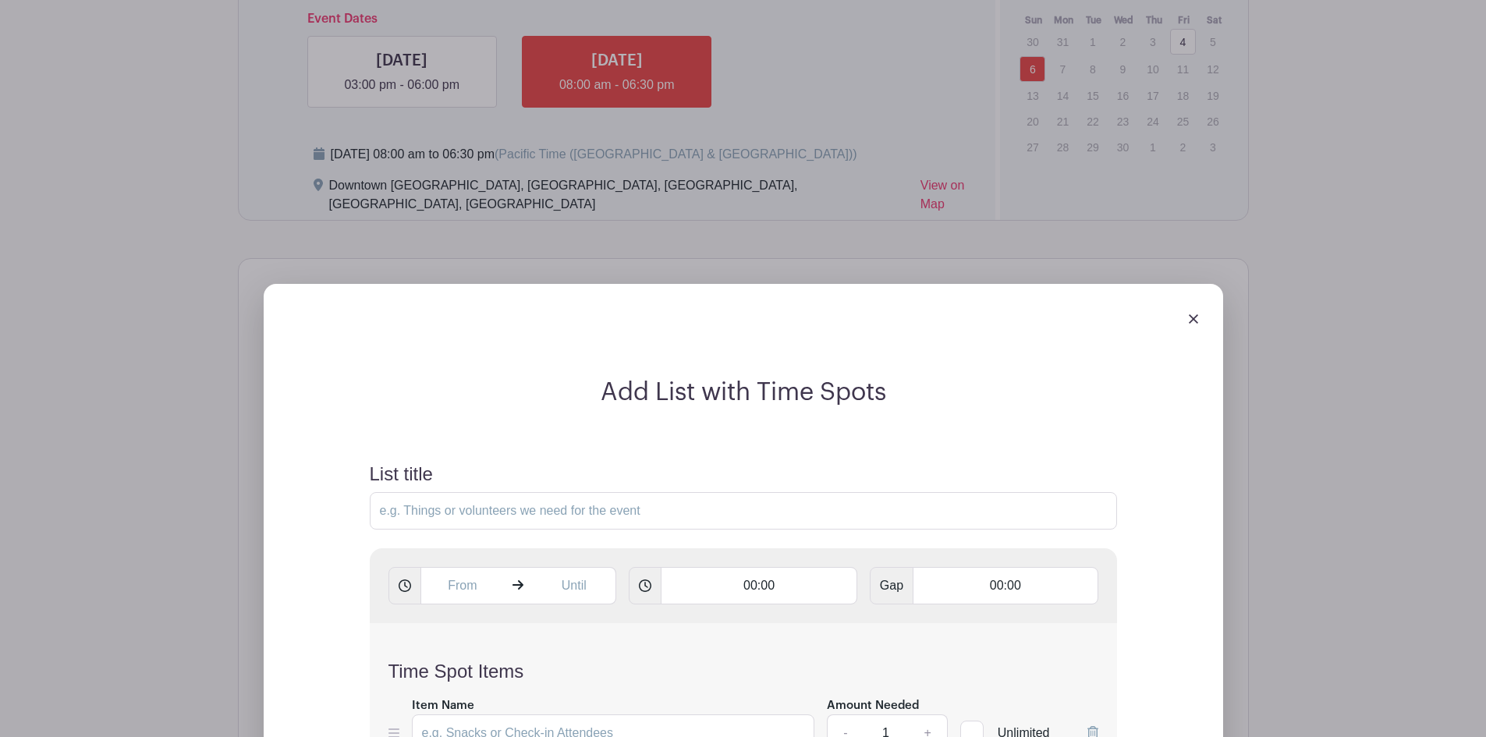
scroll to position [1020, 0]
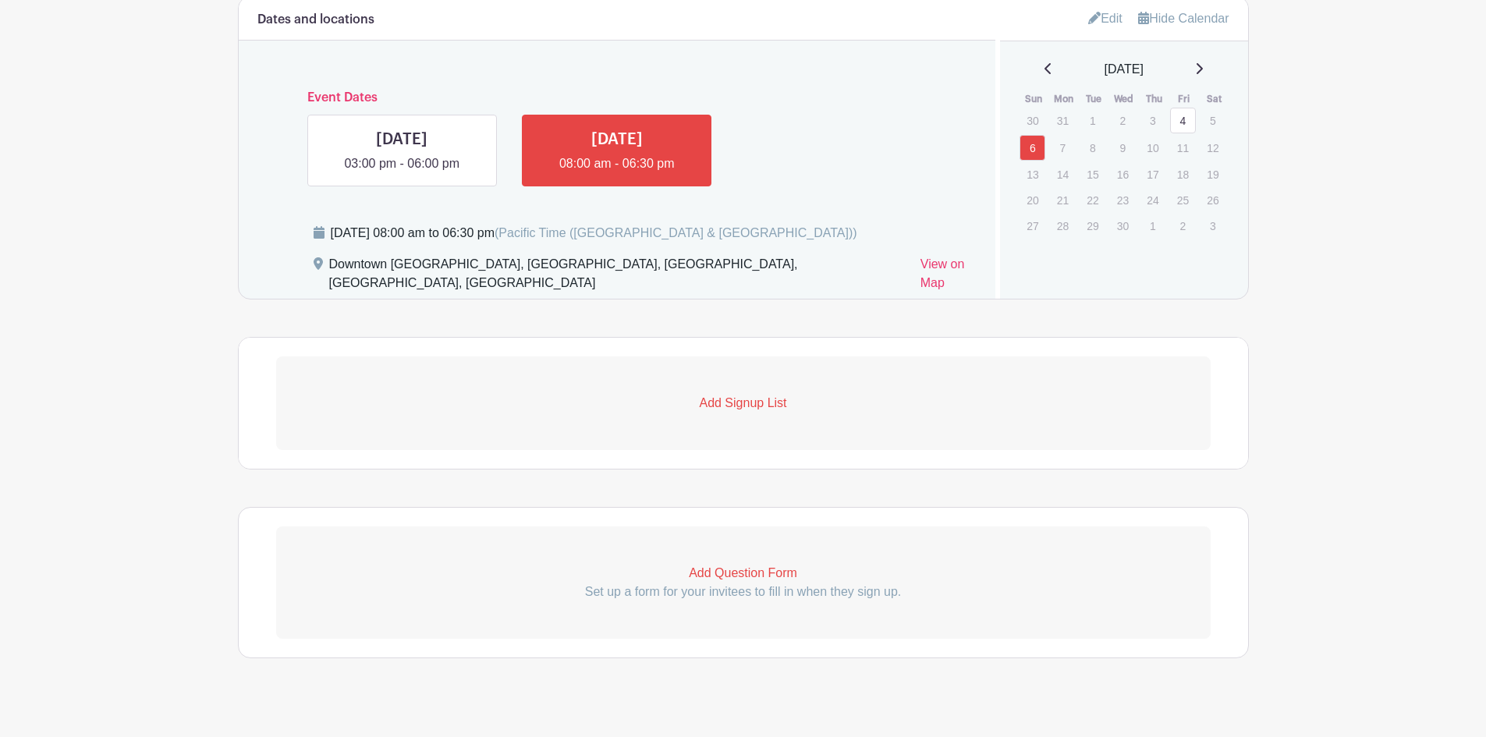
click at [762, 394] on p "Add Signup List" at bounding box center [743, 403] width 934 height 19
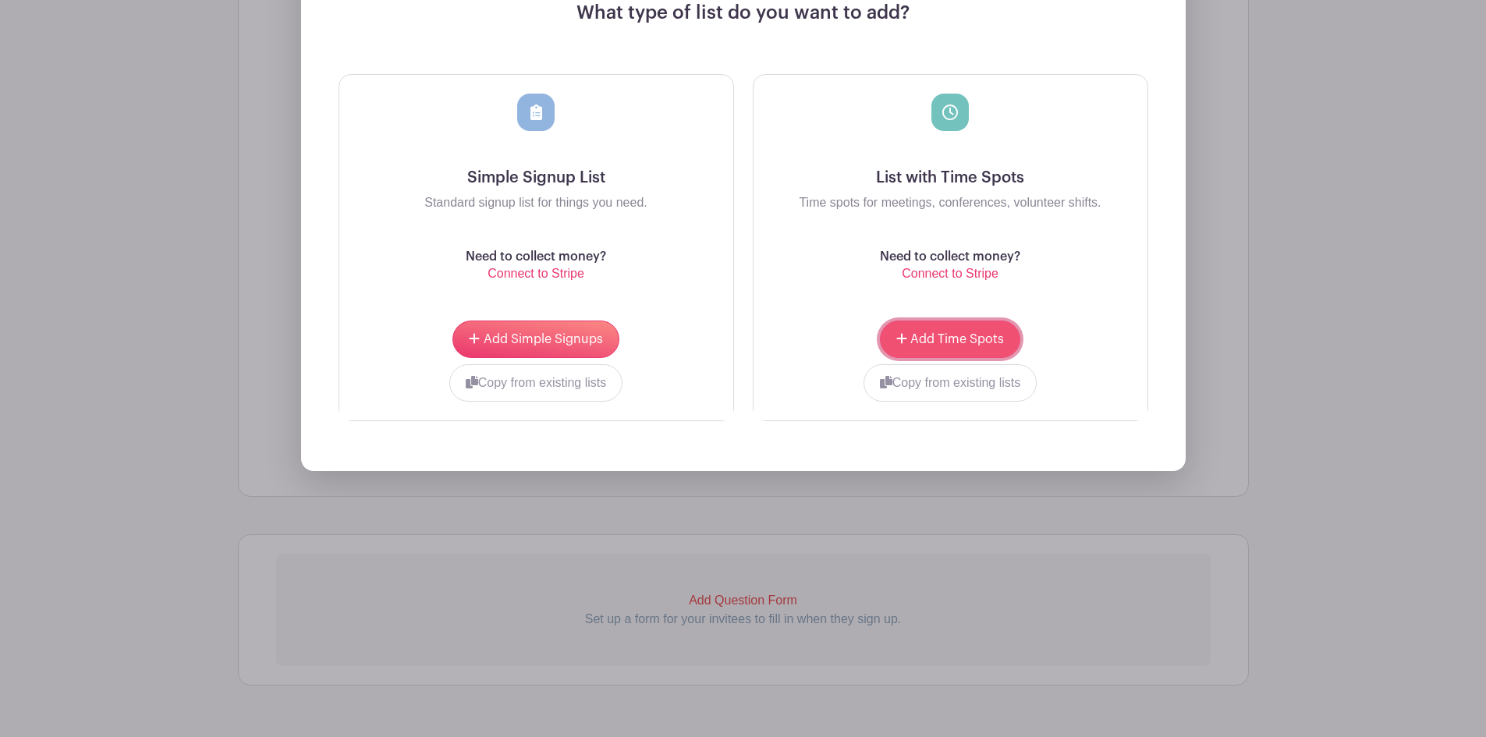
click at [940, 333] on span "Add Time Spots" at bounding box center [957, 339] width 94 height 12
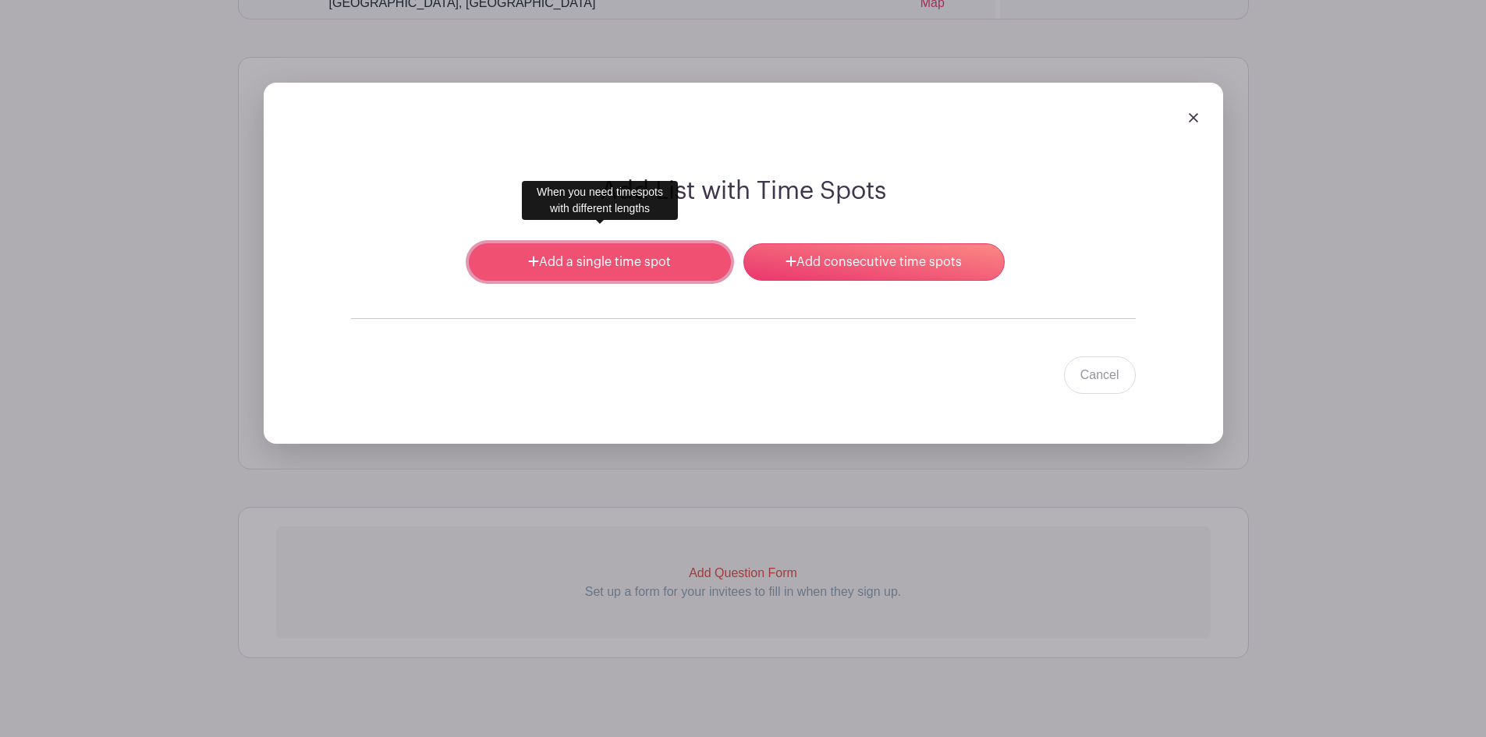
click at [687, 248] on link "Add a single time spot" at bounding box center [599, 261] width 261 height 37
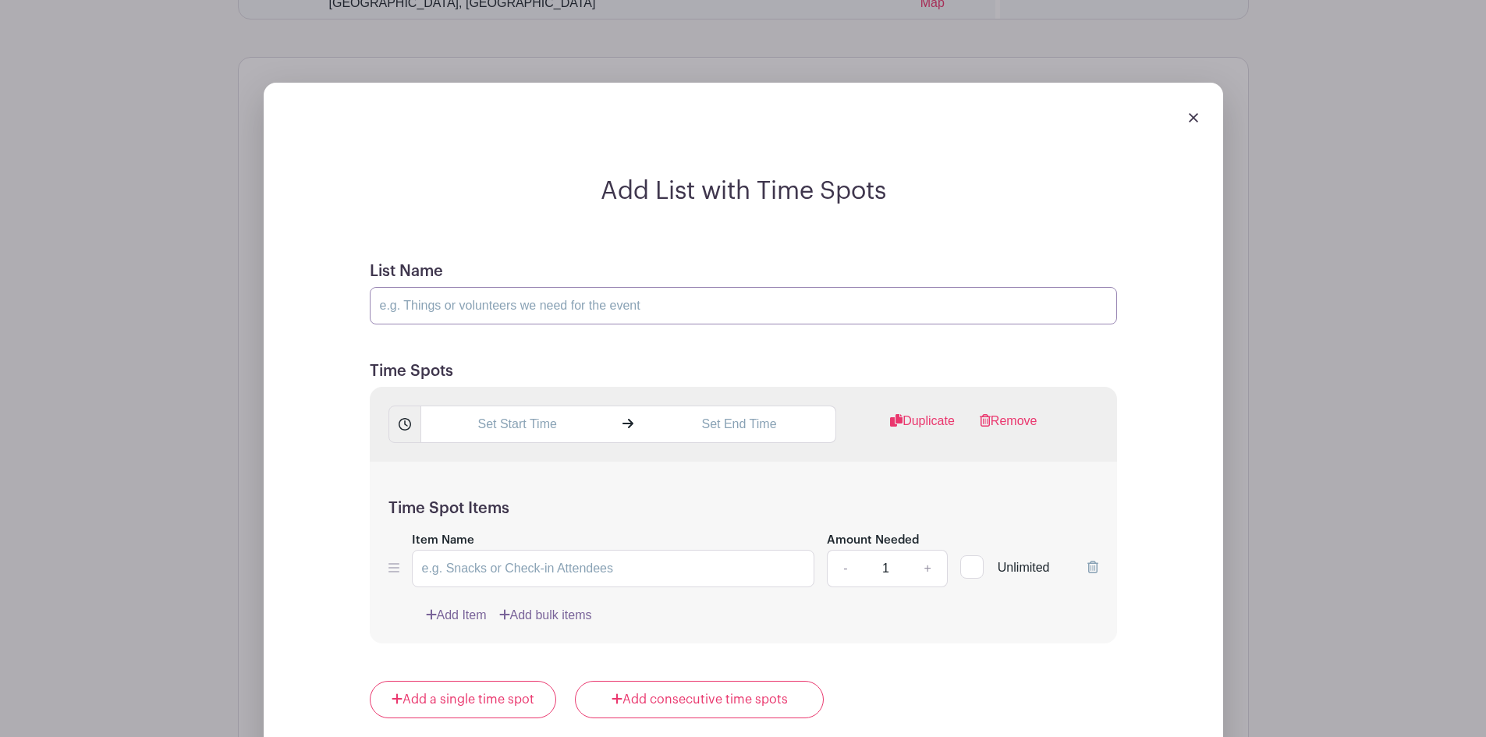
click at [516, 287] on input "List Name" at bounding box center [743, 305] width 747 height 37
type input "Set Up"
click at [537, 409] on input "text" at bounding box center [516, 424] width 193 height 37
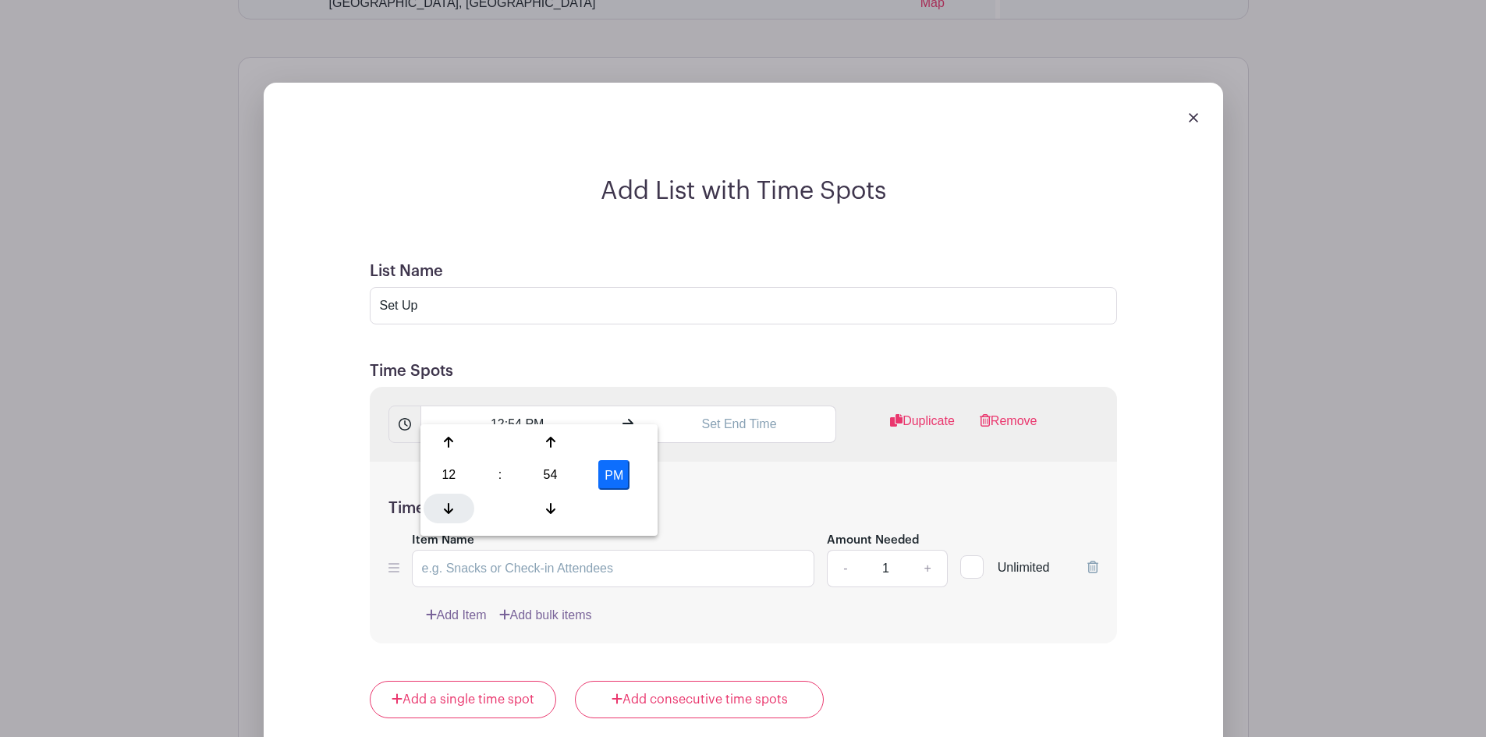
click at [446, 512] on icon at bounding box center [448, 508] width 9 height 12
click at [538, 437] on div at bounding box center [550, 442] width 51 height 30
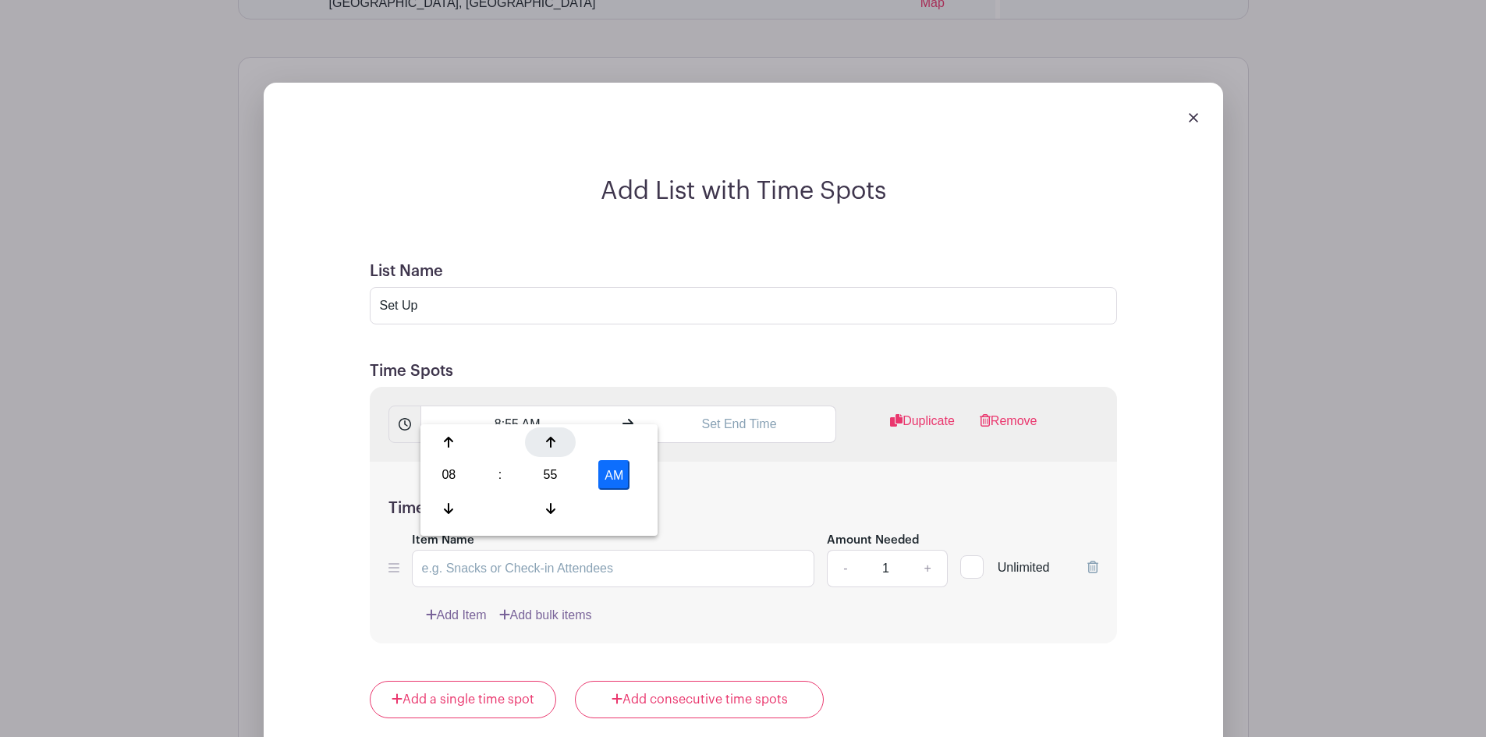
click at [540, 437] on div at bounding box center [550, 442] width 51 height 30
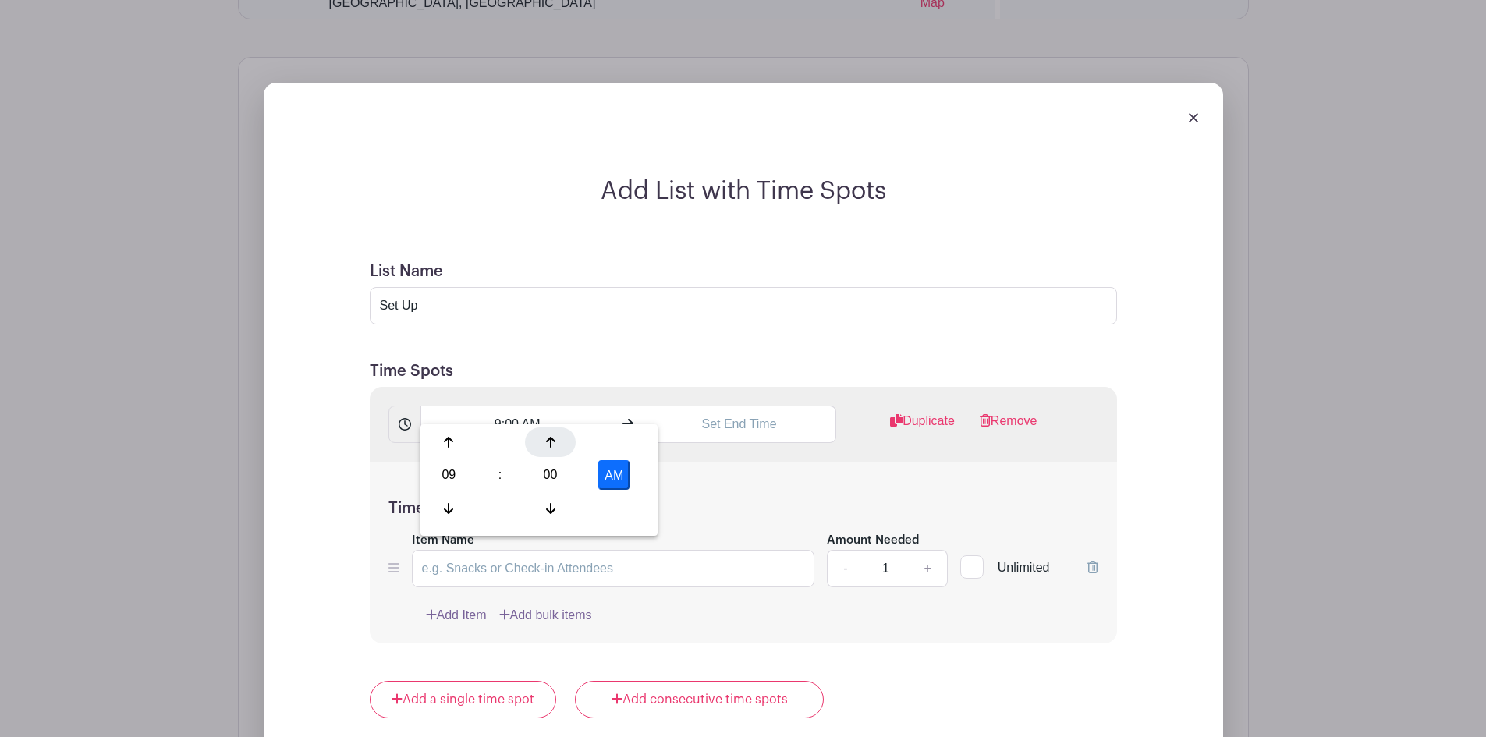
click at [540, 437] on div at bounding box center [550, 442] width 51 height 30
click at [551, 507] on icon at bounding box center [550, 508] width 9 height 12
click at [453, 505] on icon at bounding box center [448, 508] width 9 height 12
type input "8:00 AM"
click at [710, 406] on input "text" at bounding box center [739, 424] width 193 height 37
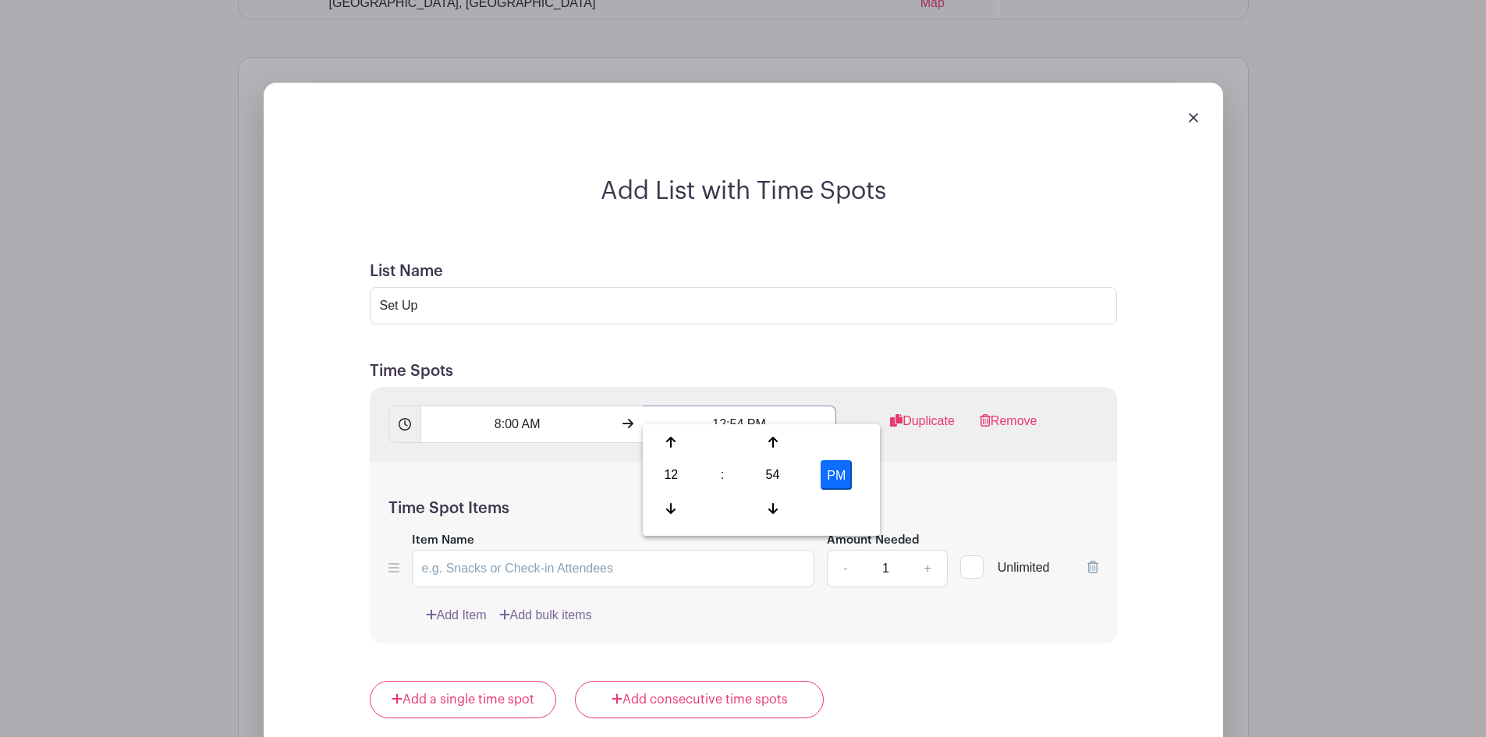
drag, startPoint x: 710, startPoint y: 404, endPoint x: 742, endPoint y: 406, distance: 32.1
click at [742, 406] on input "12:54 PM" at bounding box center [739, 424] width 193 height 37
drag, startPoint x: 749, startPoint y: 406, endPoint x: 768, endPoint y: 410, distance: 20.0
click at [768, 410] on input "10:00 PM" at bounding box center [739, 424] width 193 height 37
type input "10:00 AM"
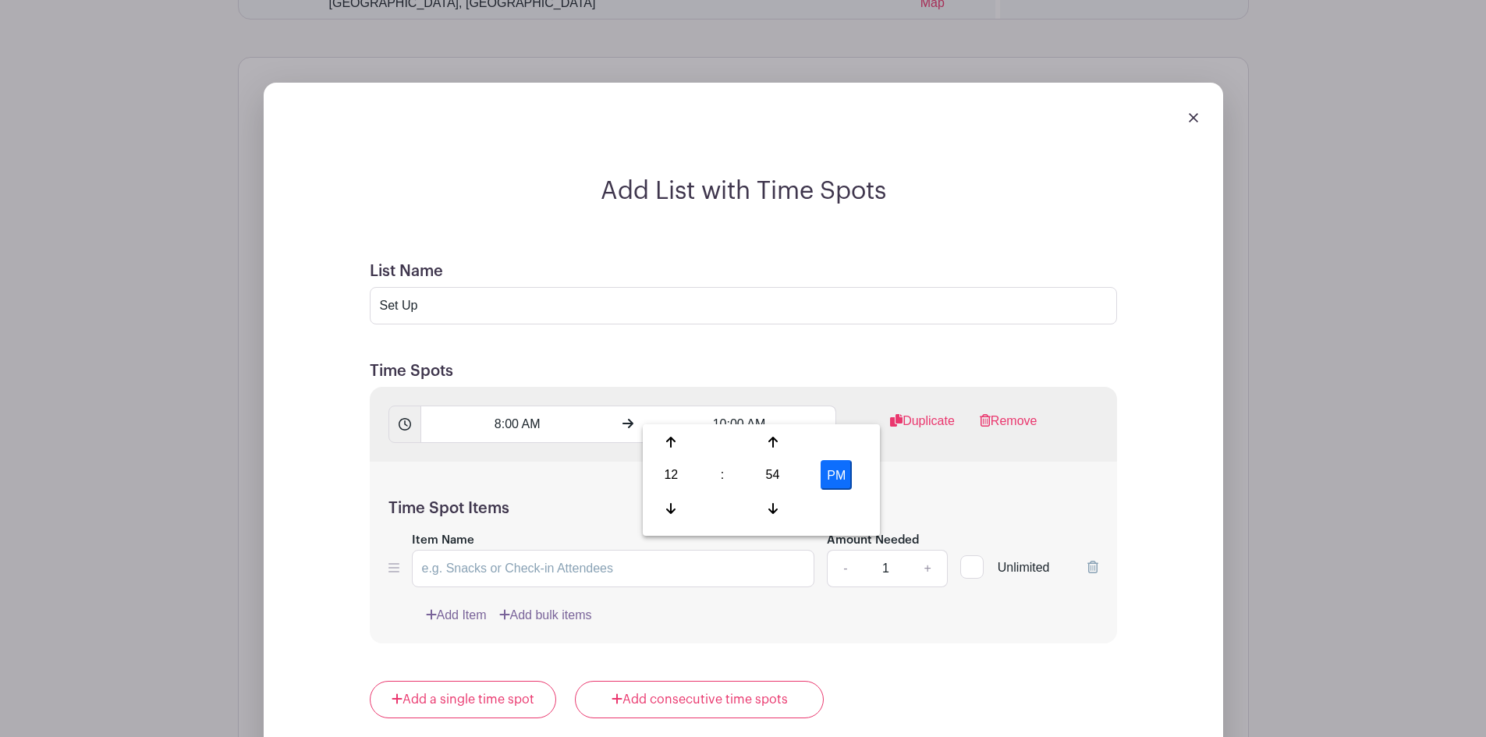
click at [590, 470] on div "Time Spot Items Item Name Amount Needed - 1 + Unlimited Add Item Add bulk items" at bounding box center [743, 553] width 747 height 182
click at [501, 550] on input "Item Name" at bounding box center [613, 568] width 403 height 37
type input "Set Up City Plaza"
click at [933, 550] on link "+" at bounding box center [927, 568] width 39 height 37
click at [931, 550] on link "+" at bounding box center [927, 568] width 39 height 37
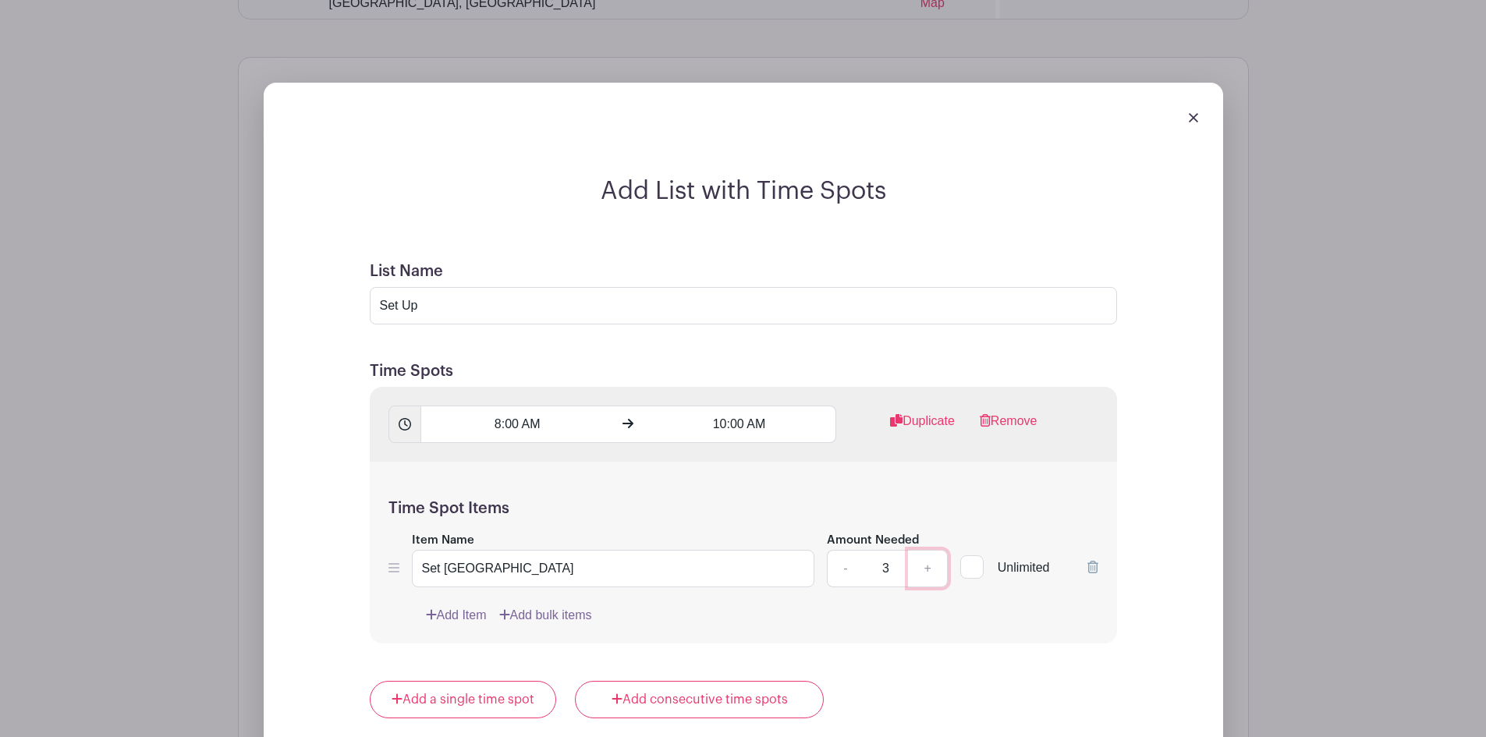
click at [931, 550] on link "+" at bounding box center [927, 568] width 39 height 37
type input "4"
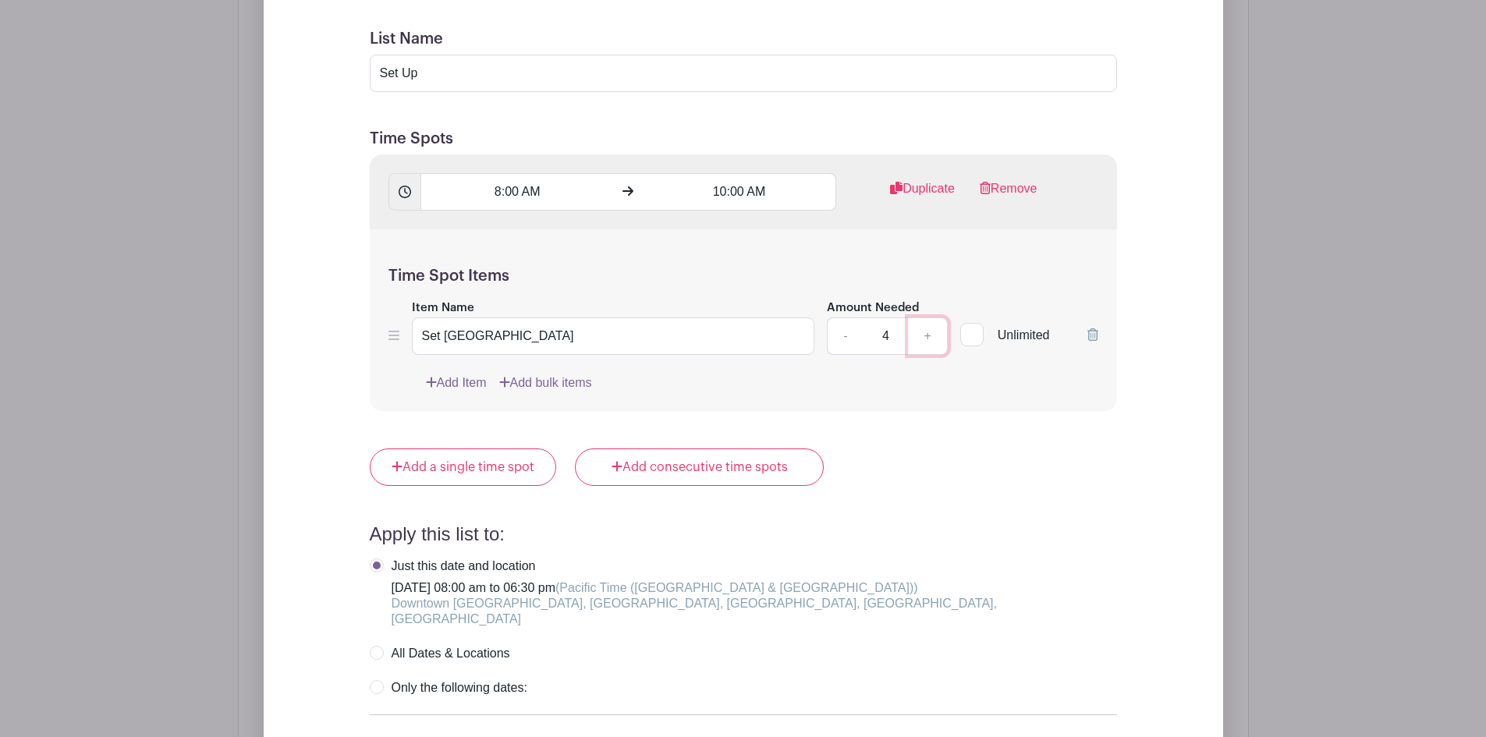
scroll to position [1533, 0]
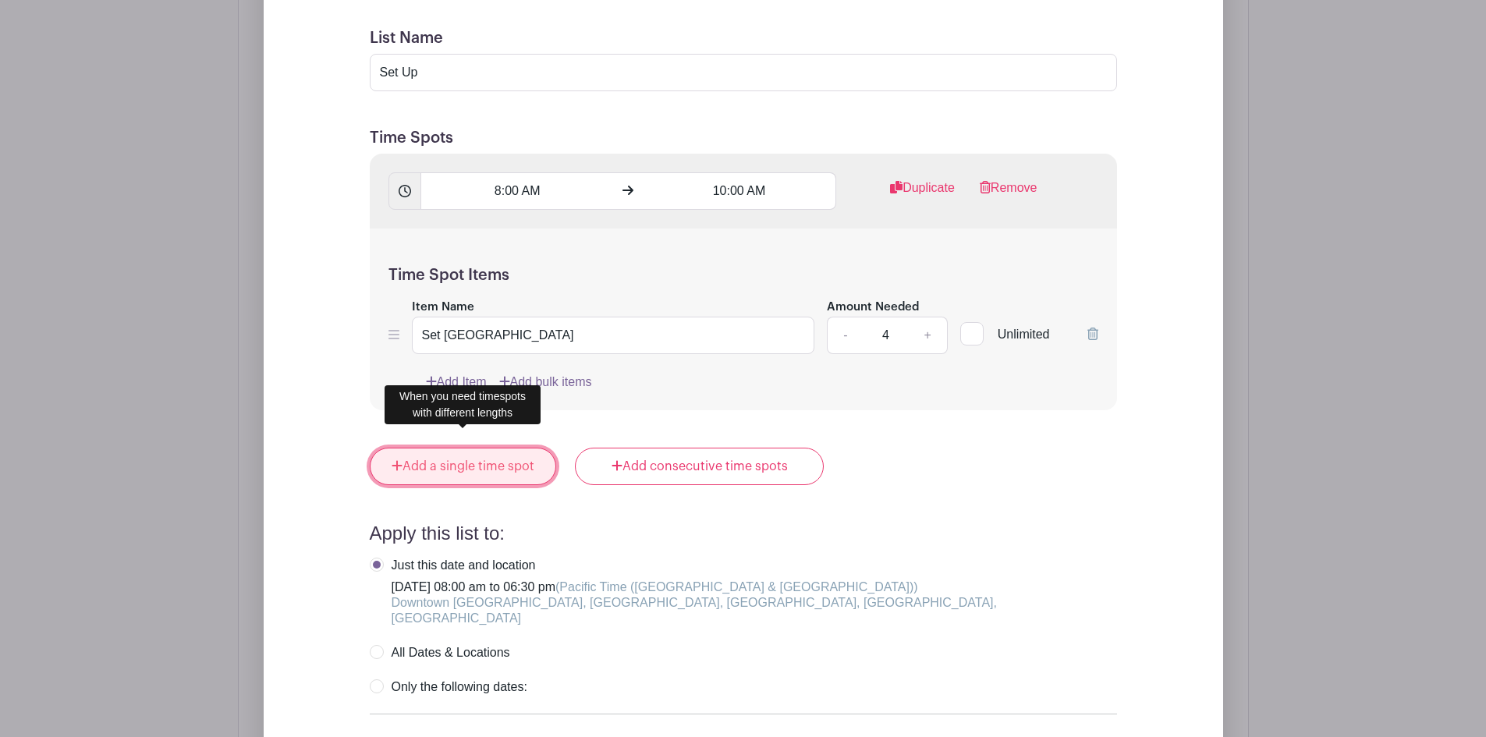
click at [475, 463] on link "Add a single time spot" at bounding box center [463, 466] width 187 height 37
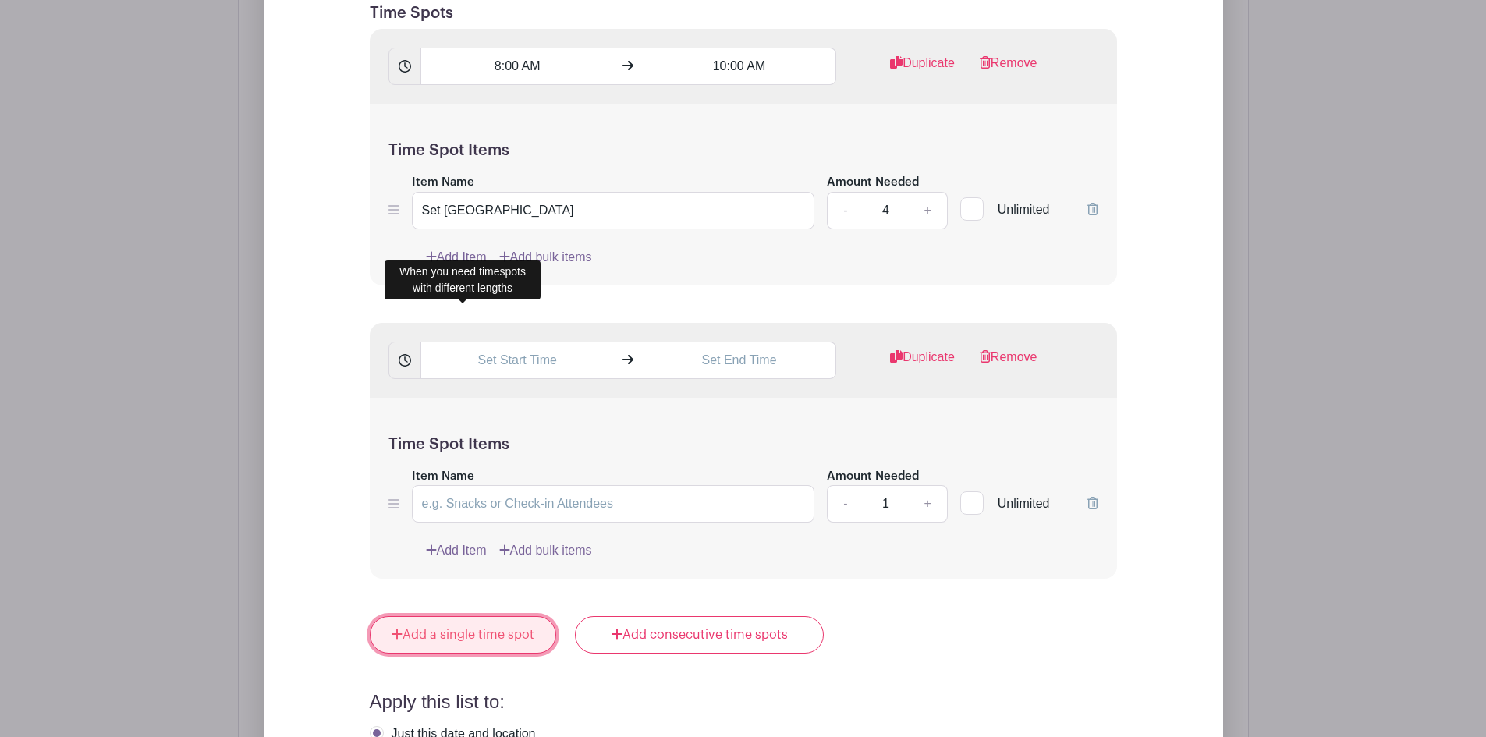
scroll to position [1408, 0]
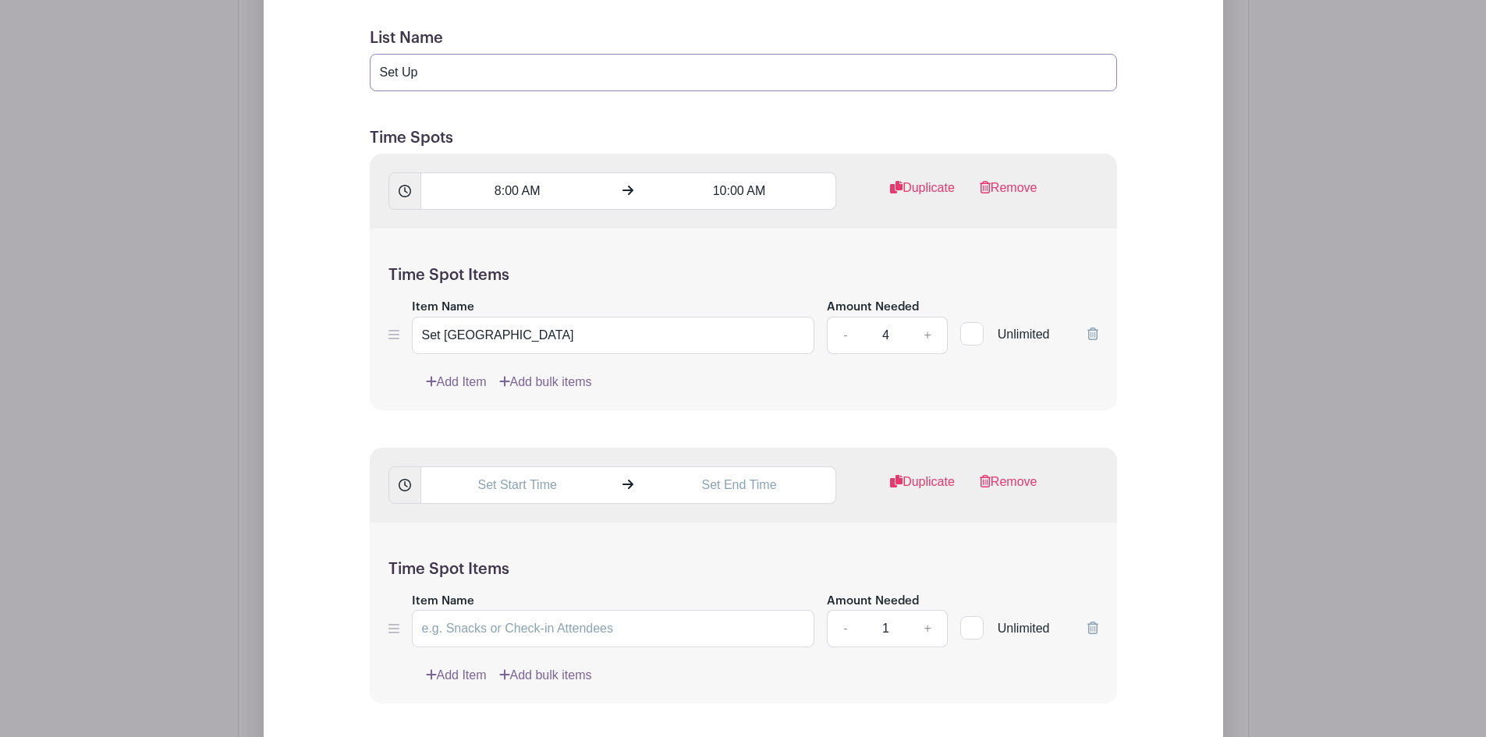
drag, startPoint x: 421, startPoint y: 55, endPoint x: 377, endPoint y: 55, distance: 44.5
click at [377, 55] on input "Set Up" at bounding box center [743, 72] width 747 height 37
type input "D"
type input "Taste of Downtown Event"
click at [538, 472] on input "text" at bounding box center [516, 484] width 193 height 37
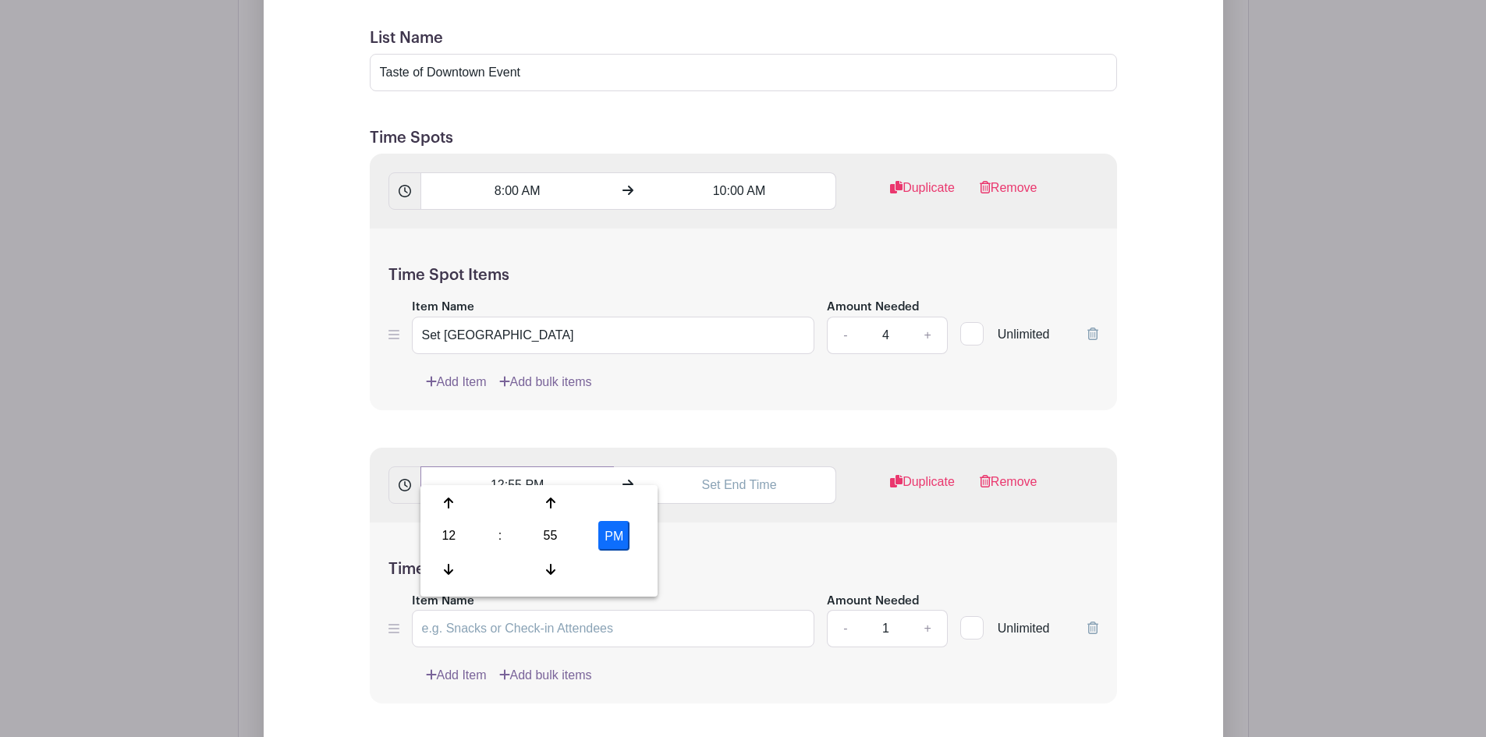
drag, startPoint x: 504, startPoint y: 457, endPoint x: 485, endPoint y: 452, distance: 19.3
click at [485, 466] on input "12:55 PM" at bounding box center [516, 484] width 193 height 37
type input "8:00 AM"
type input "10:00 AM"
click at [469, 610] on input "Item Name" at bounding box center [613, 628] width 403 height 37
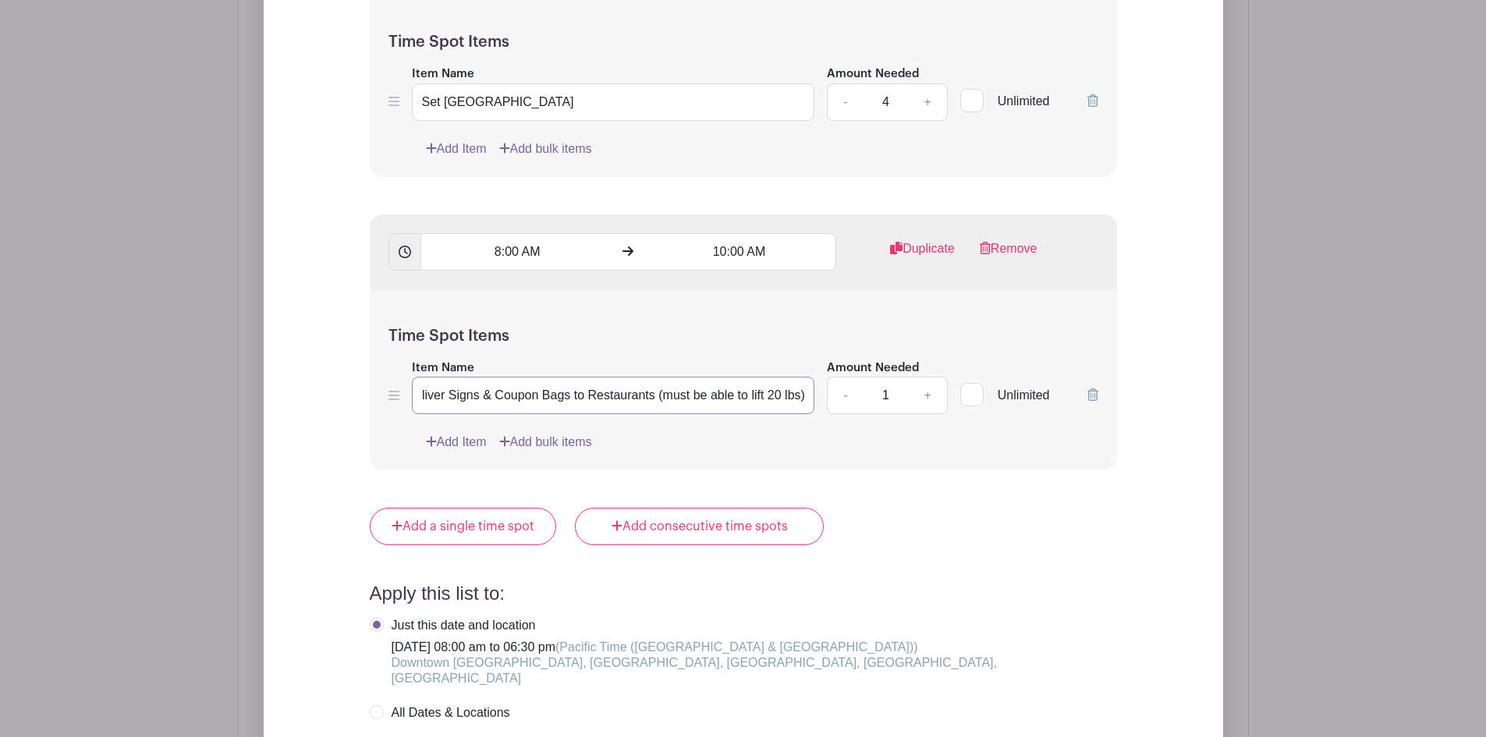
scroll to position [1642, 0]
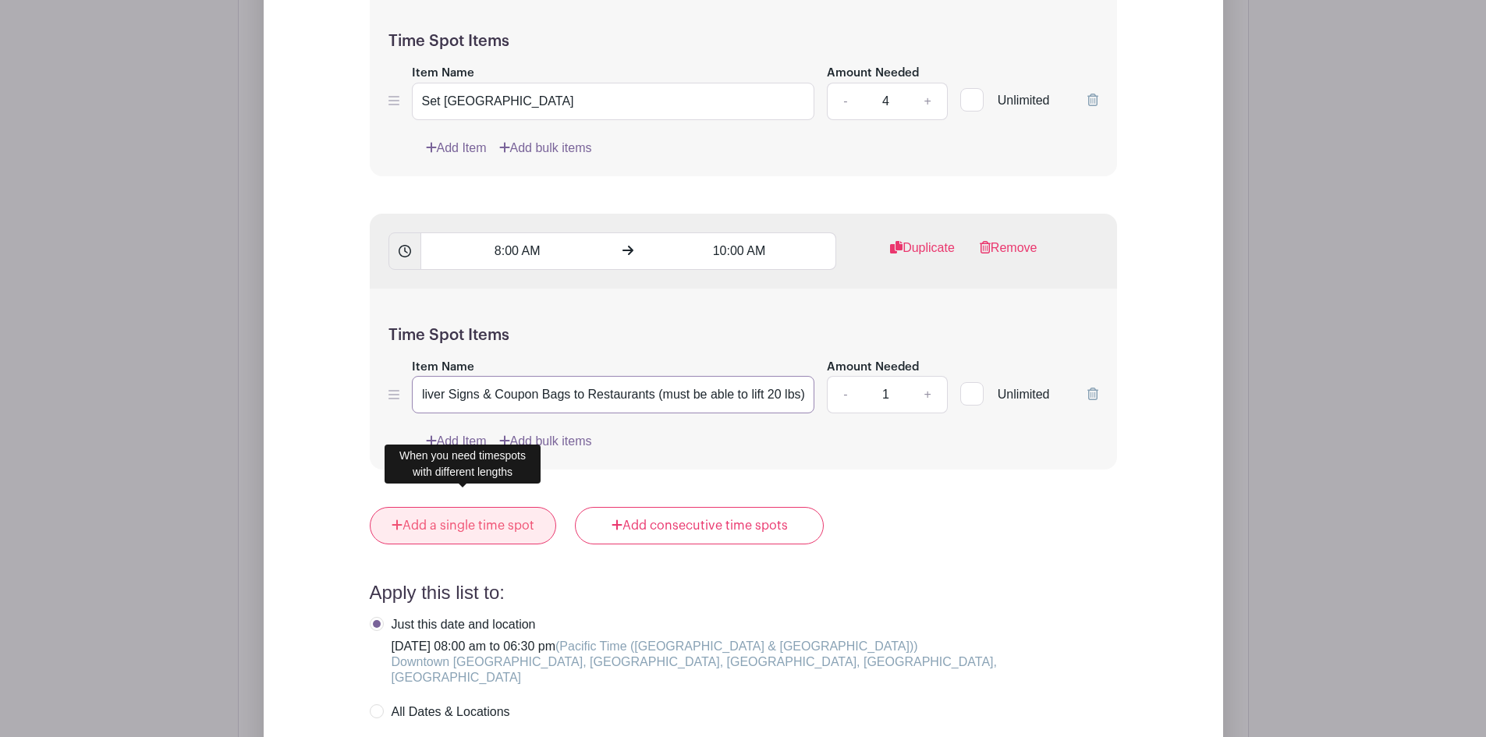
type input "Deliver Signs & Coupon Bags to Restaurants (must be able to lift 20 lbs)"
click at [513, 507] on link "Add a single time spot" at bounding box center [463, 525] width 187 height 37
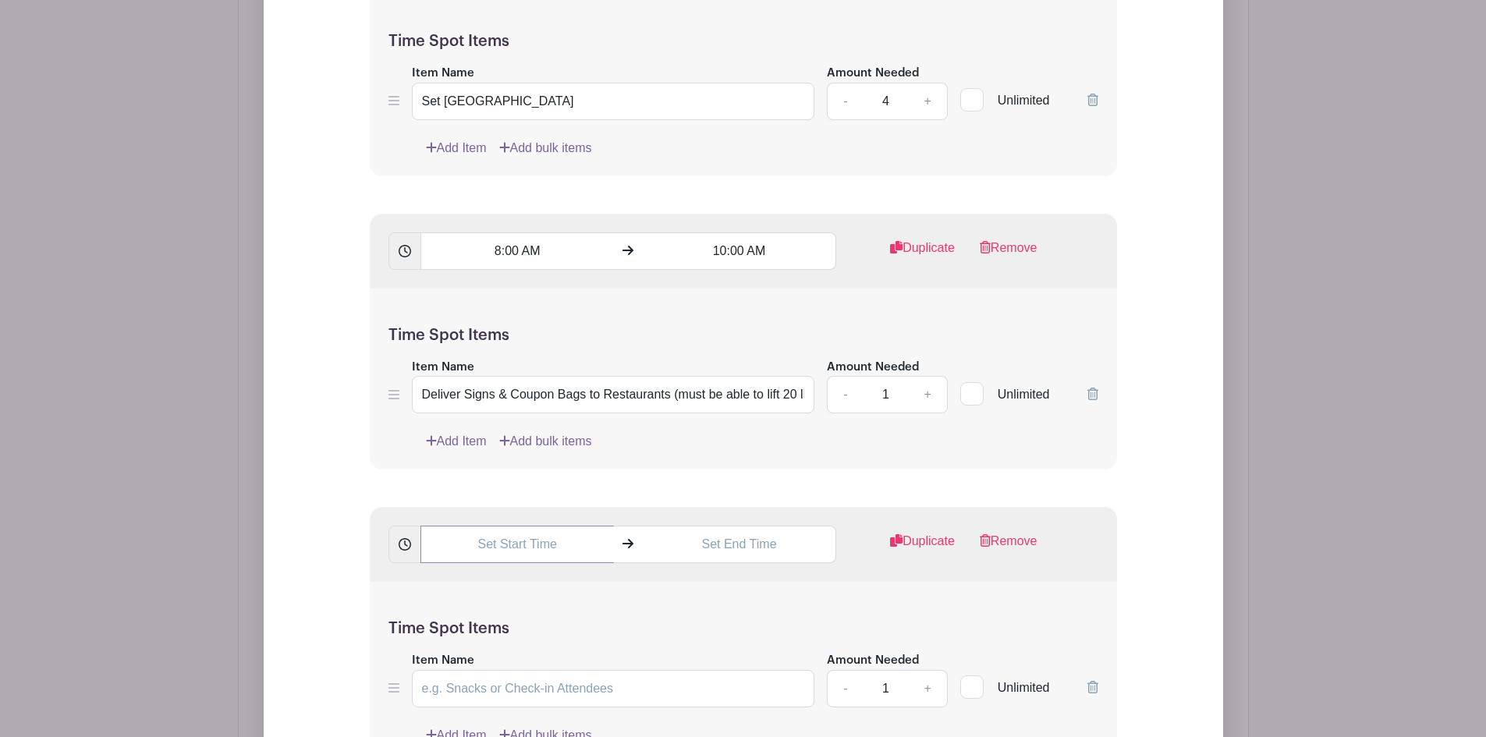
click at [522, 526] on input "text" at bounding box center [516, 544] width 193 height 37
drag, startPoint x: 490, startPoint y: 522, endPoint x: 543, endPoint y: 527, distance: 53.3
click at [543, 527] on input "12:56 PM" at bounding box center [516, 544] width 193 height 37
type input "9:30 AM"
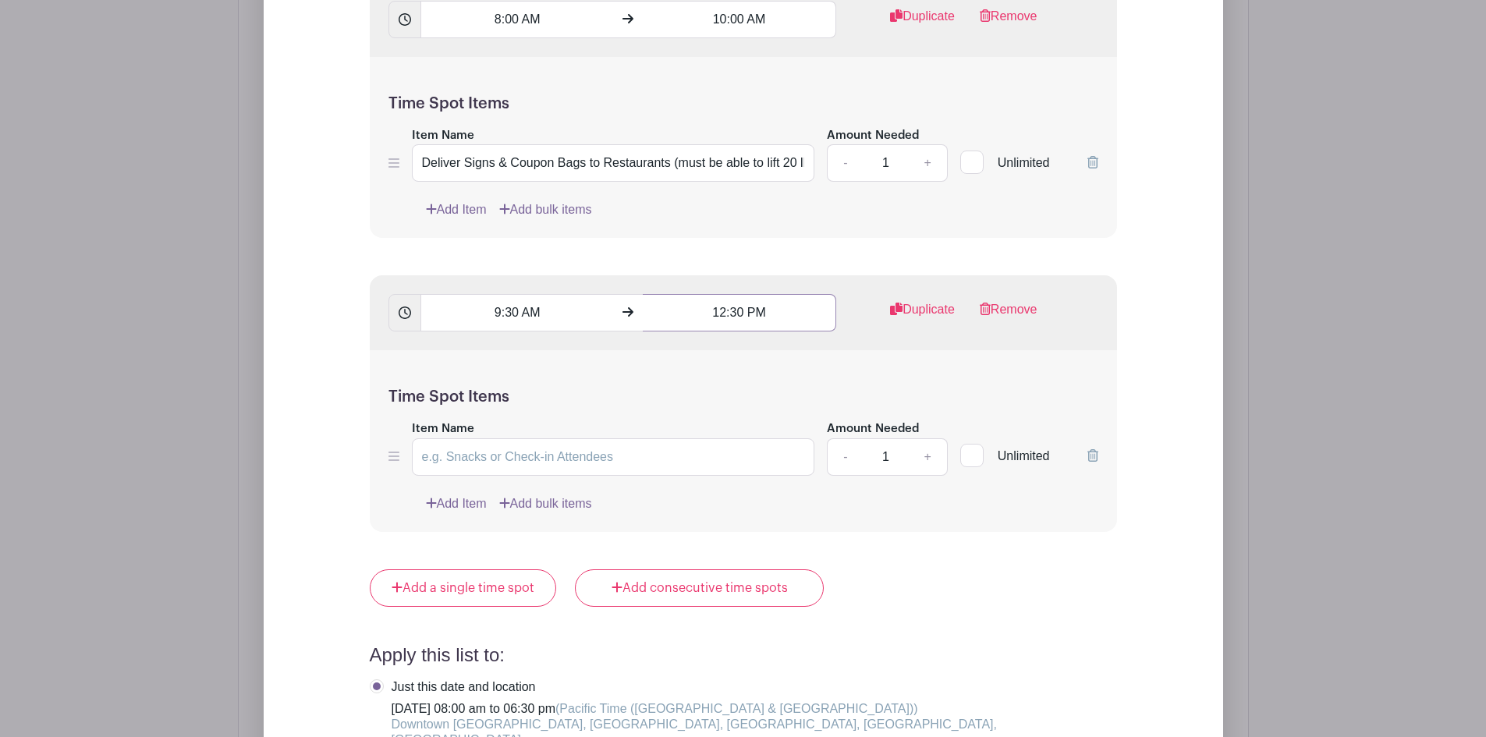
type input "12:30 PM"
click at [496, 437] on input "Item Name" at bounding box center [613, 455] width 403 height 37
type input "Registration Booth"
click at [921, 436] on link "+" at bounding box center [927, 454] width 39 height 37
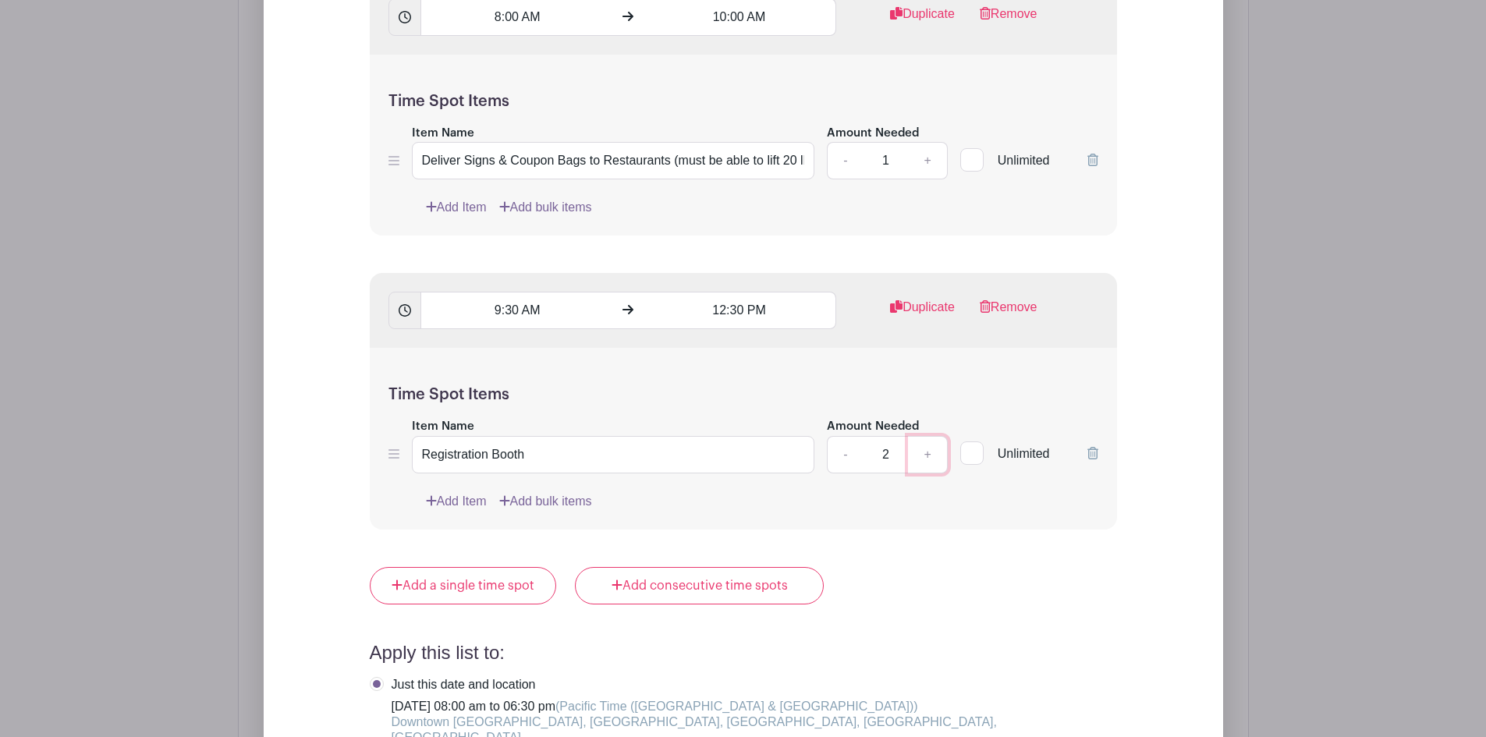
click at [921, 436] on link "+" at bounding box center [927, 454] width 39 height 37
click at [922, 436] on link "+" at bounding box center [927, 454] width 39 height 37
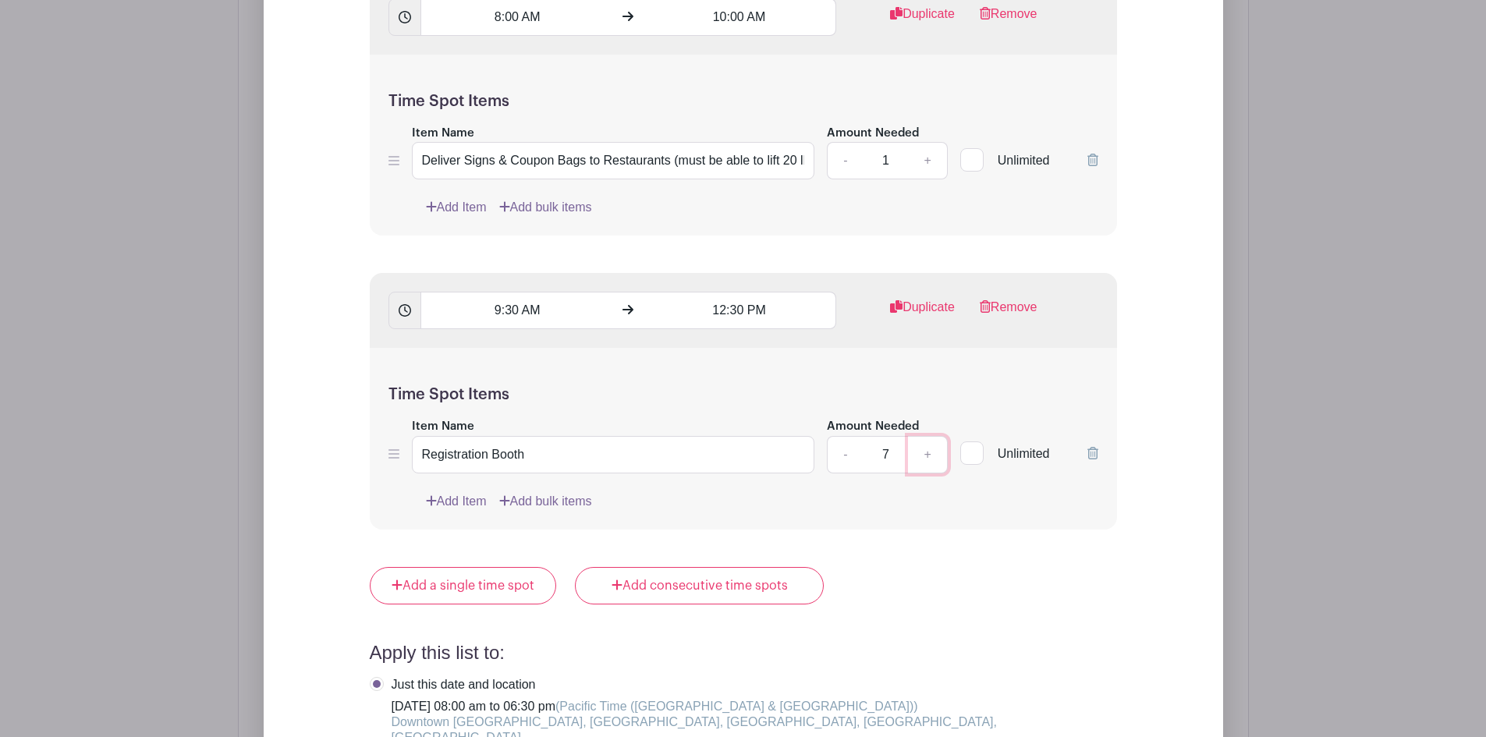
click at [922, 436] on link "+" at bounding box center [927, 454] width 39 height 37
type input "8"
click at [468, 492] on link "Add Item" at bounding box center [456, 501] width 61 height 19
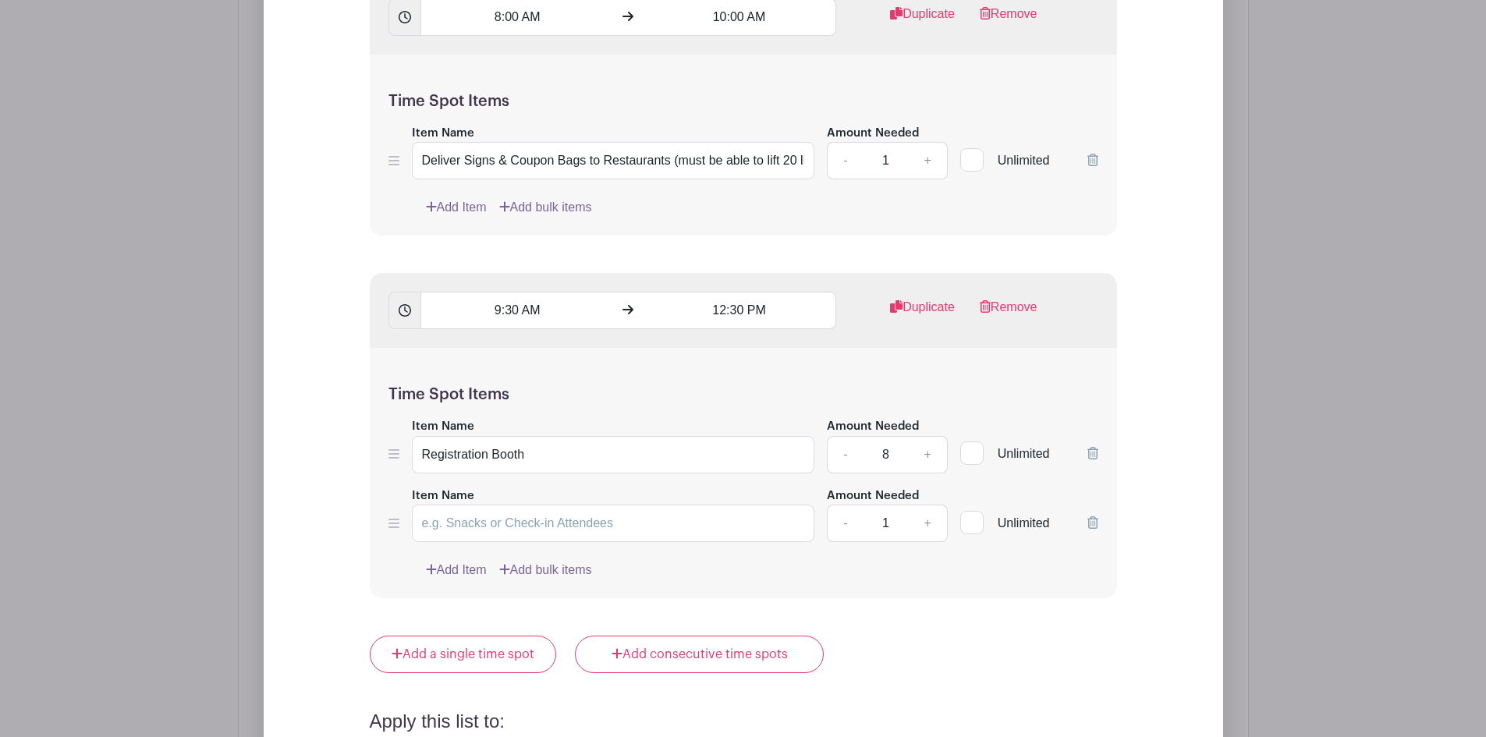
click at [1091, 516] on icon at bounding box center [1092, 522] width 11 height 12
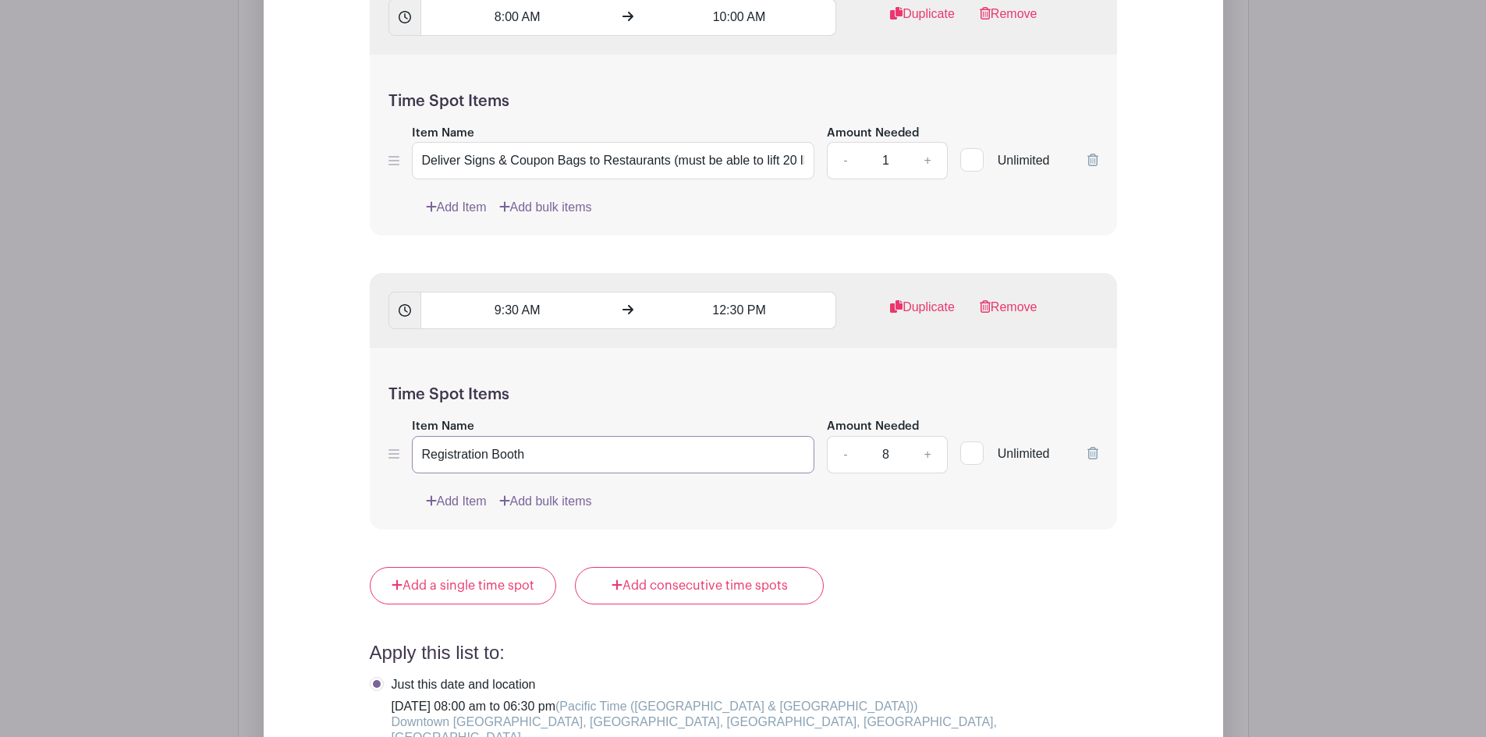
drag, startPoint x: 533, startPoint y: 439, endPoint x: 420, endPoint y: 430, distance: 112.7
click at [419, 436] on input "Registration Booth" at bounding box center [613, 454] width 403 height 37
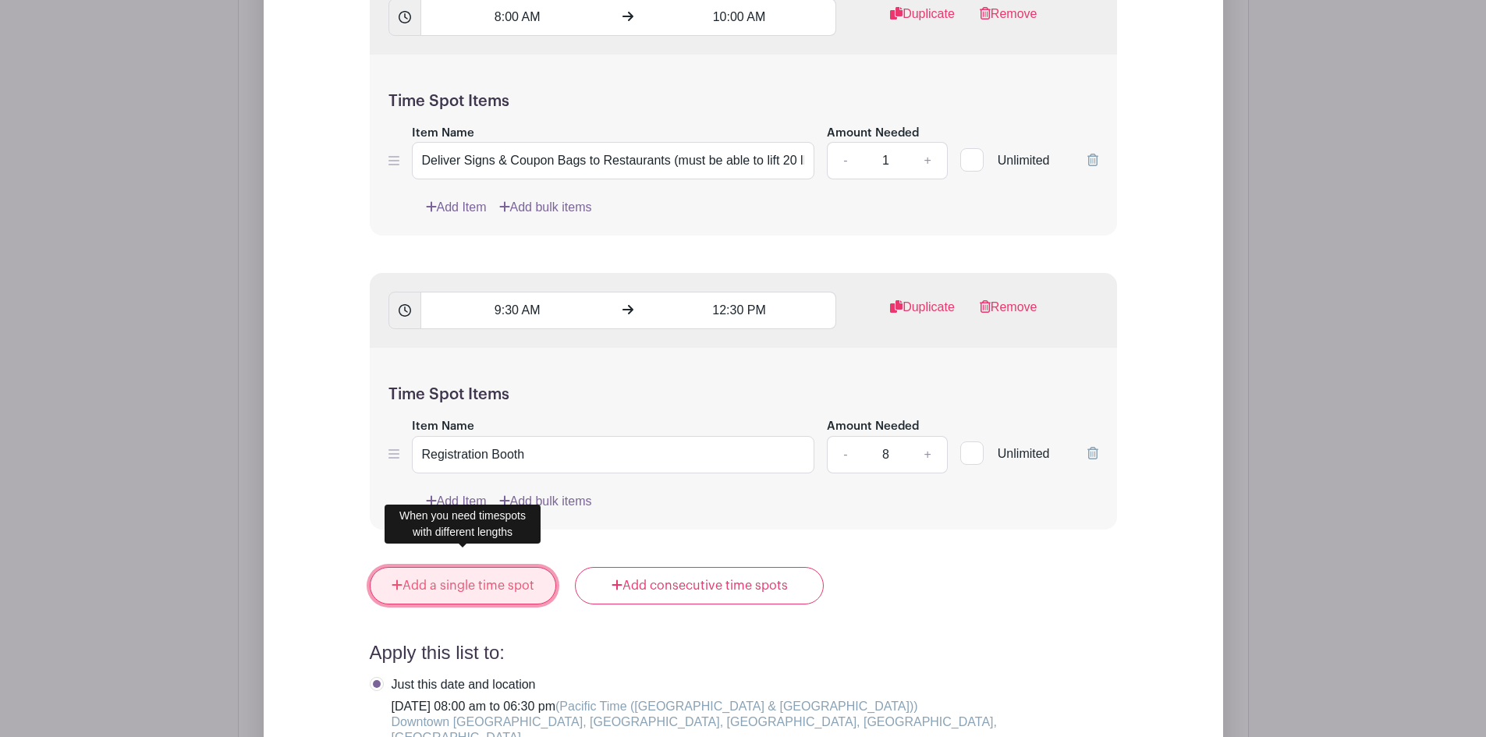
click at [485, 569] on link "Add a single time spot" at bounding box center [463, 585] width 187 height 37
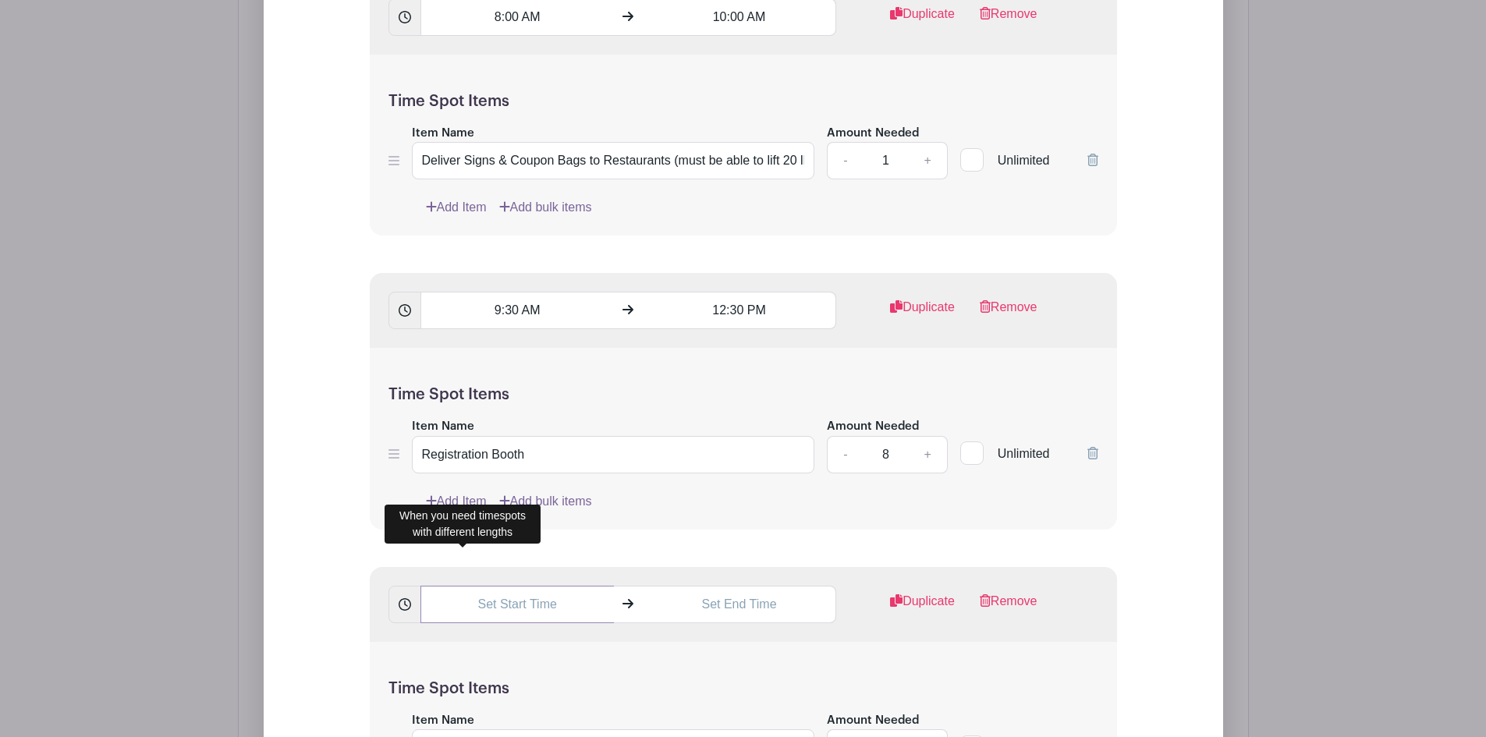
click at [532, 589] on input "text" at bounding box center [516, 604] width 193 height 37
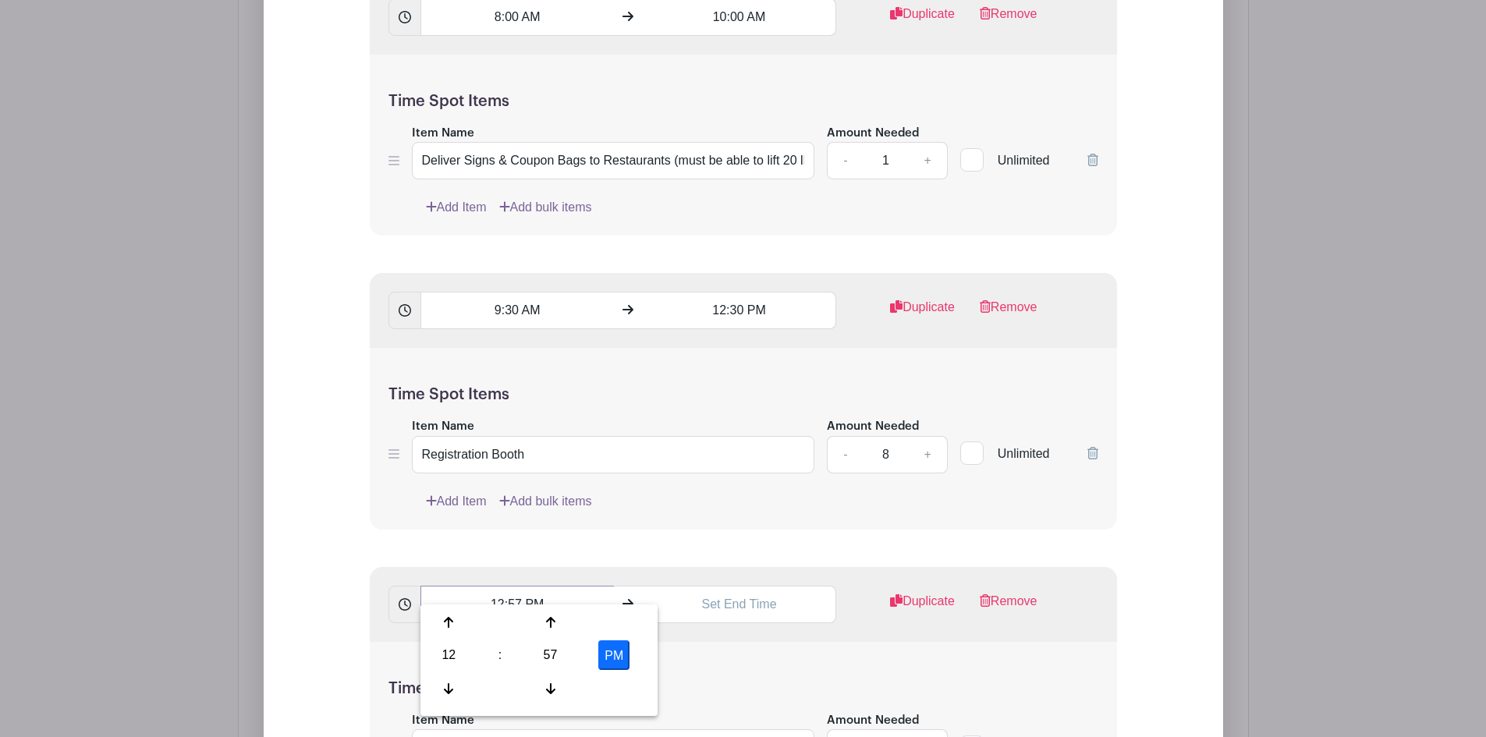
drag, startPoint x: 512, startPoint y: 585, endPoint x: 519, endPoint y: 583, distance: 8.0
click at [519, 586] on input "12:57 PM" at bounding box center [516, 604] width 193 height 37
type input "12:00 PM"
click at [711, 586] on input "text" at bounding box center [739, 604] width 193 height 37
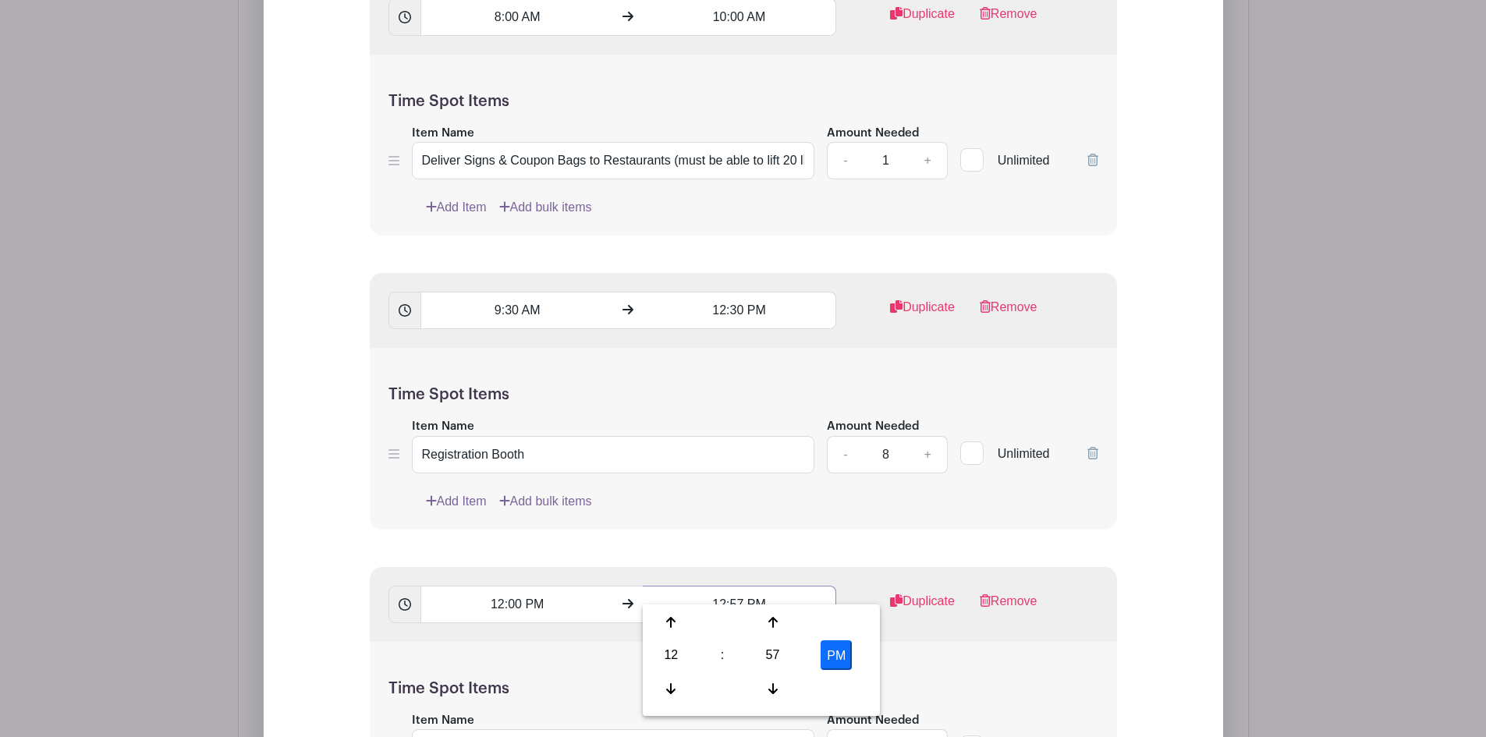
drag, startPoint x: 713, startPoint y: 584, endPoint x: 742, endPoint y: 585, distance: 29.6
click at [742, 586] on input "12:57 PM" at bounding box center [739, 604] width 193 height 37
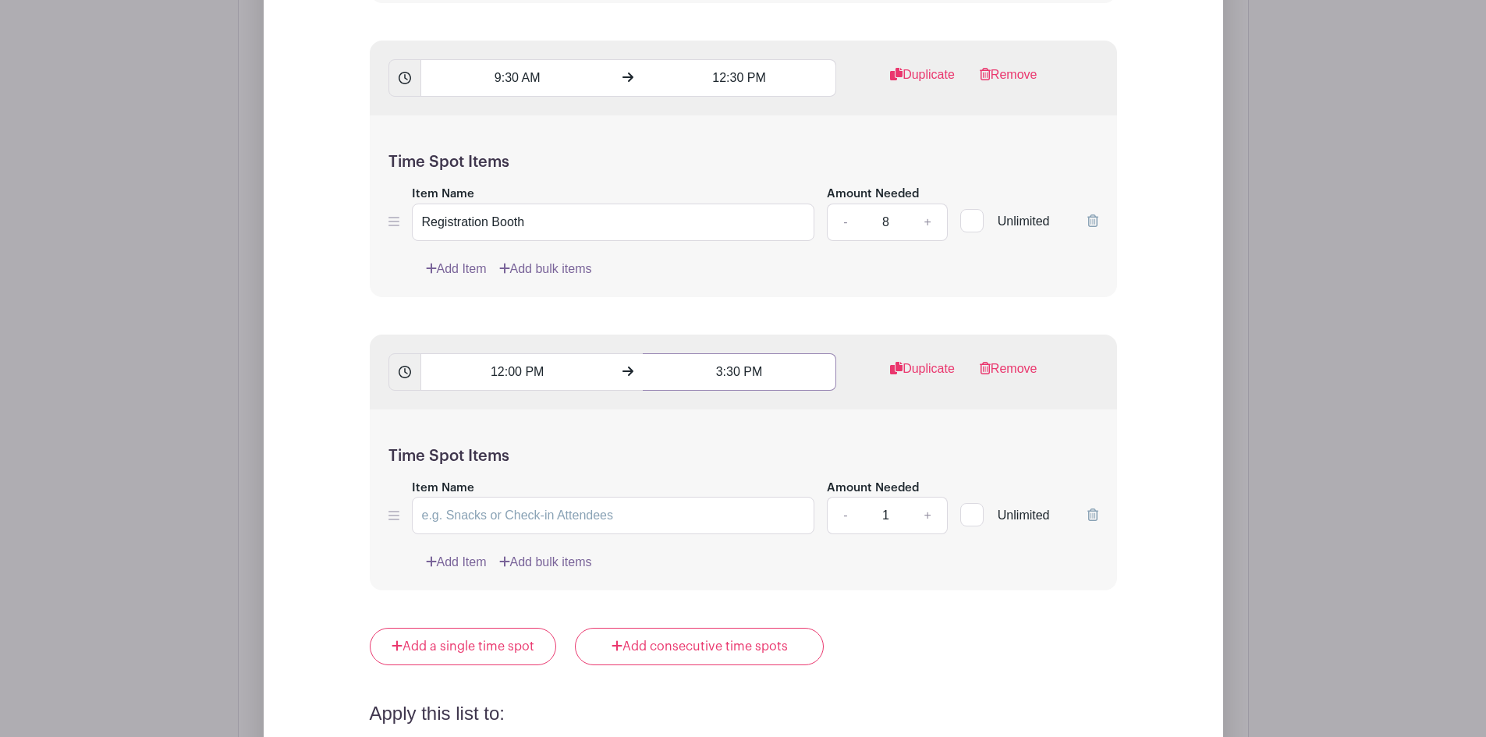
scroll to position [2109, 0]
type input "3:30 PM"
click at [571, 496] on input "Item Name" at bounding box center [613, 514] width 403 height 37
drag, startPoint x: 455, startPoint y: 490, endPoint x: 410, endPoint y: 486, distance: 45.4
click at [410, 486] on div "Item Name V Amount Needed - 1 + Unlimited" at bounding box center [743, 505] width 710 height 57
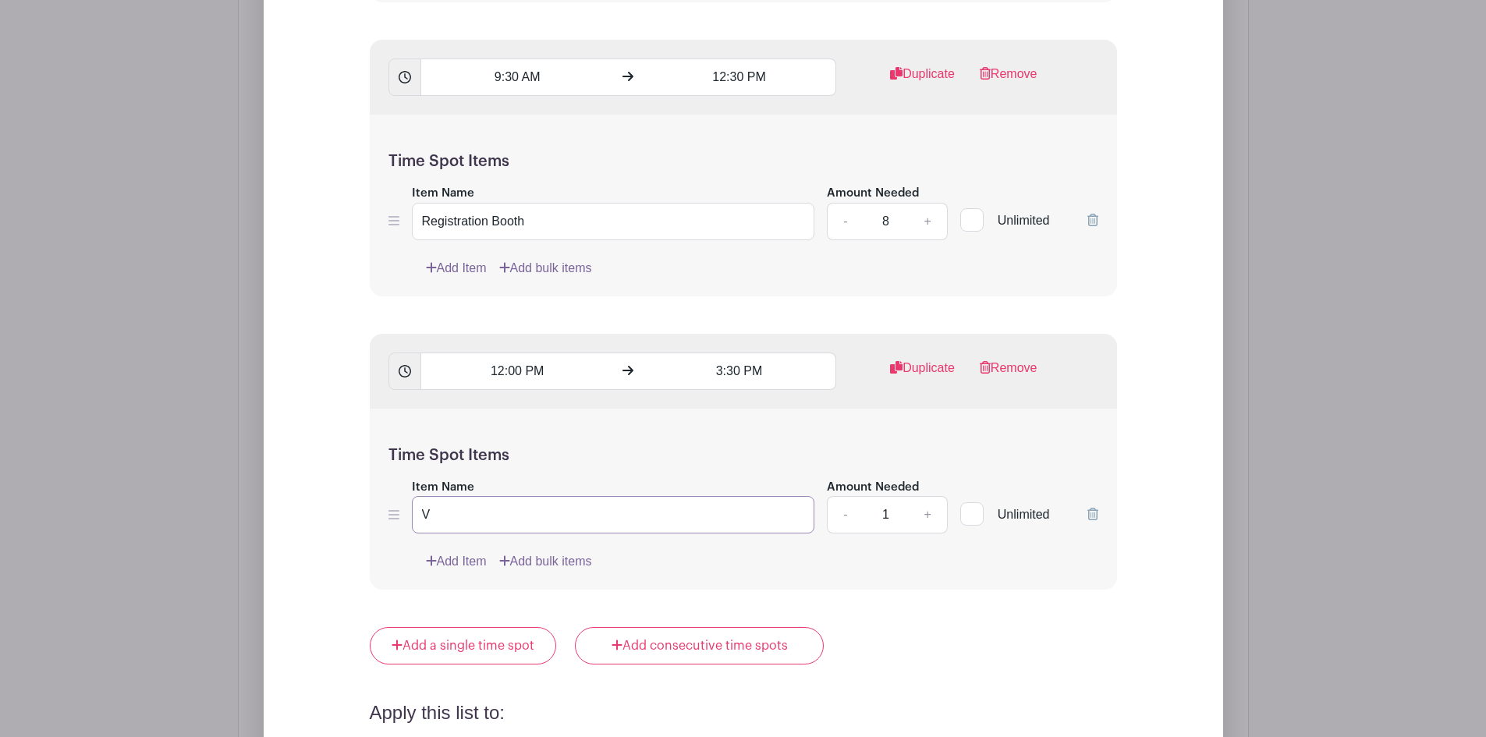
paste input "Registration Booth"
type input "Registration Booth"
click at [928, 496] on link "+" at bounding box center [927, 514] width 39 height 37
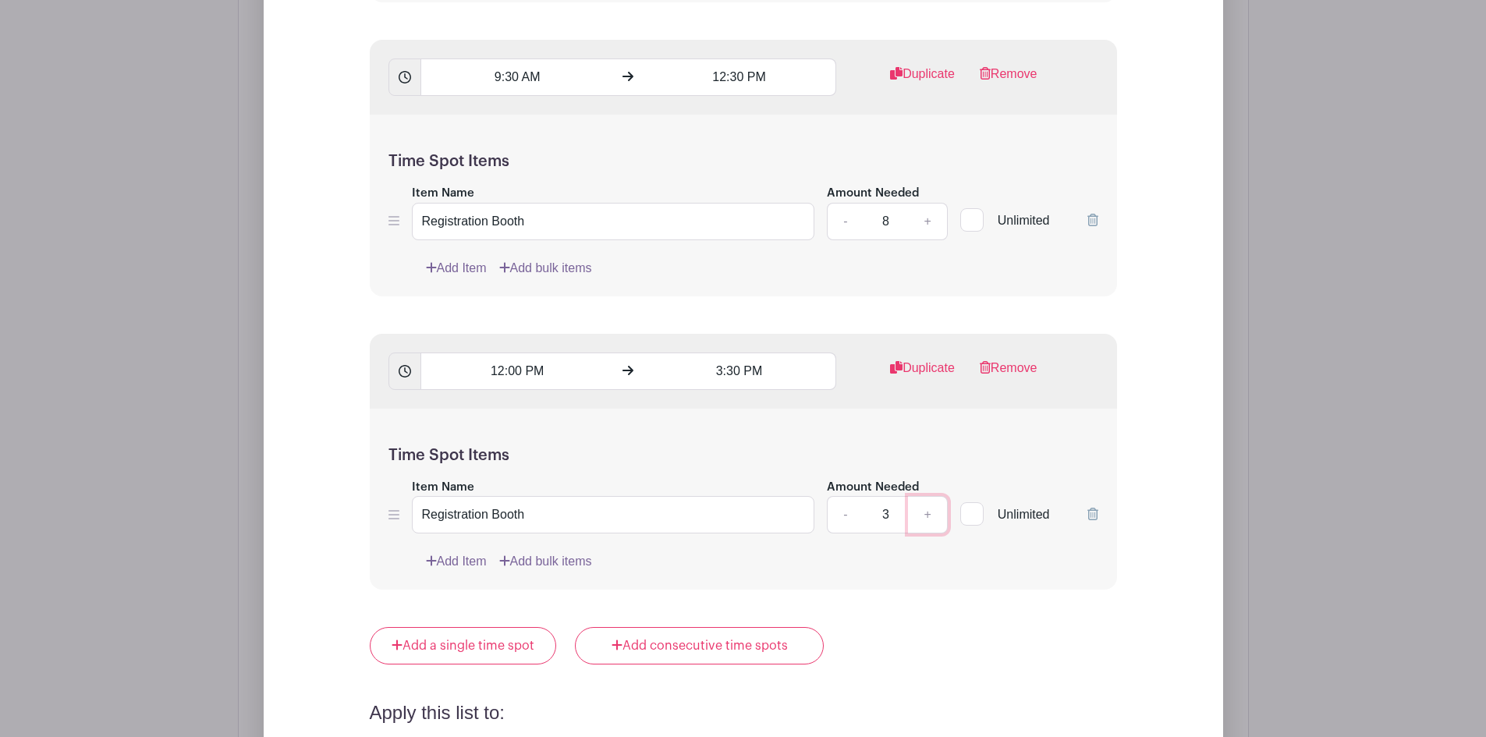
type input "4"
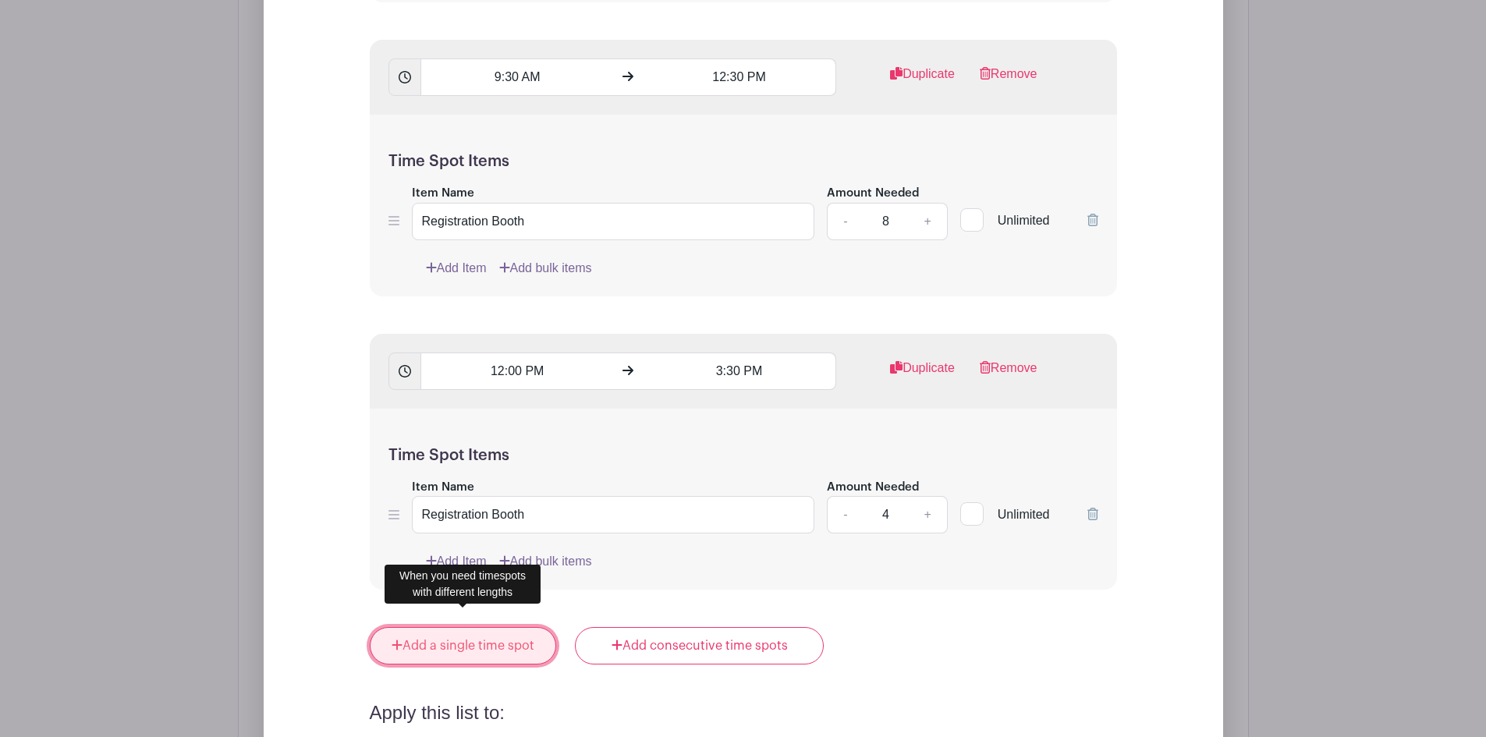
click at [479, 627] on link "Add a single time spot" at bounding box center [463, 645] width 187 height 37
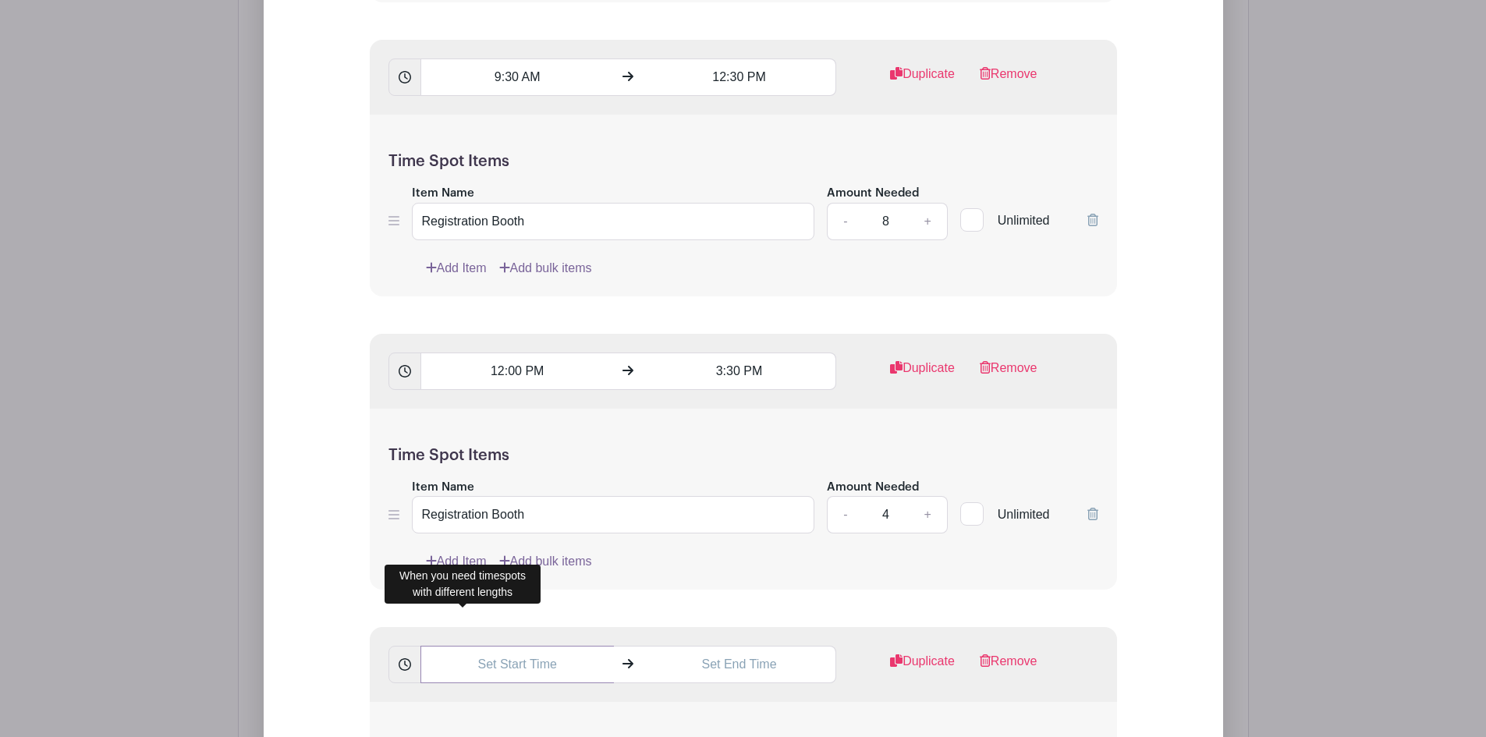
click at [491, 646] on input "text" at bounding box center [516, 664] width 193 height 37
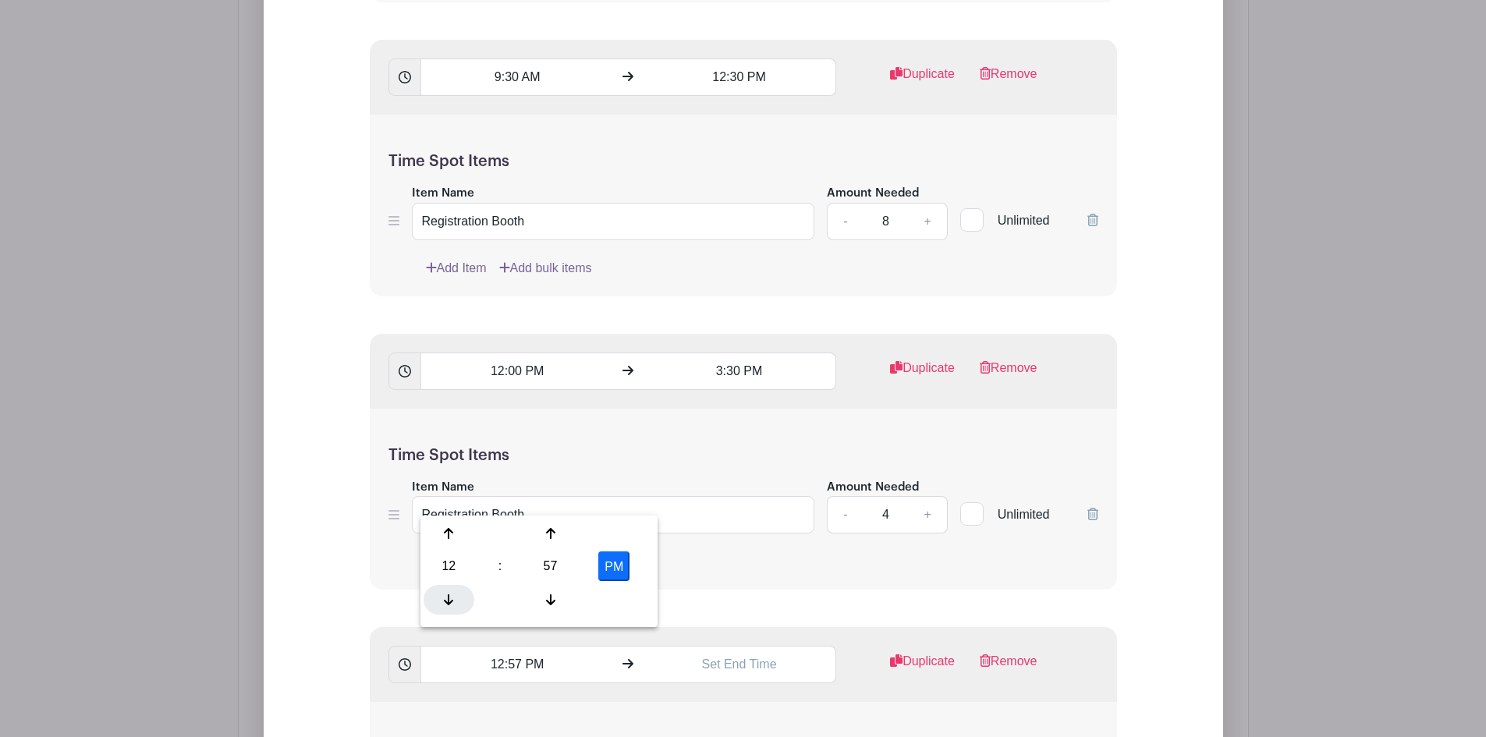
click at [452, 600] on icon at bounding box center [448, 599] width 9 height 11
drag, startPoint x: 492, startPoint y: 642, endPoint x: 552, endPoint y: 641, distance: 60.1
click at [552, 646] on input "9:57 AM" at bounding box center [516, 664] width 193 height 37
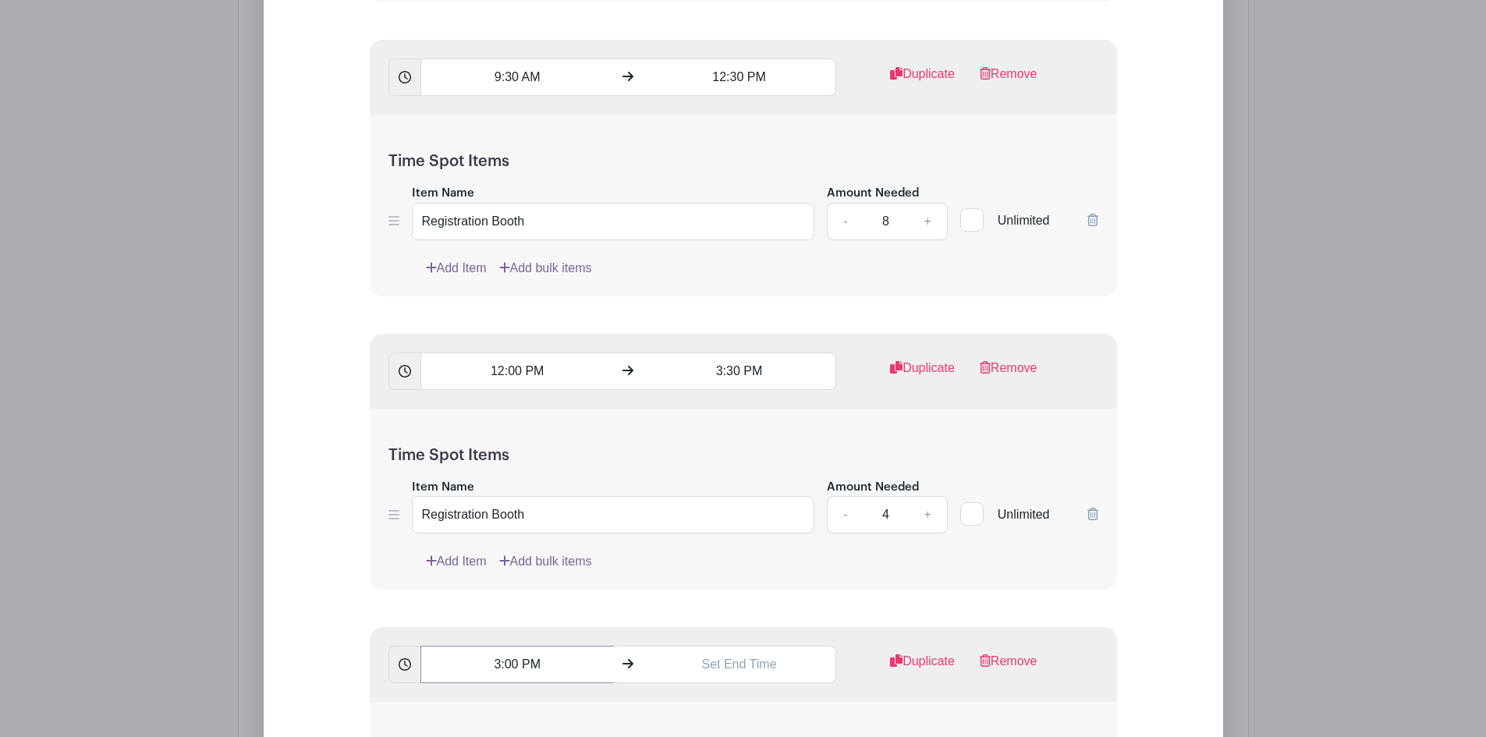
type input "3:00 PM"
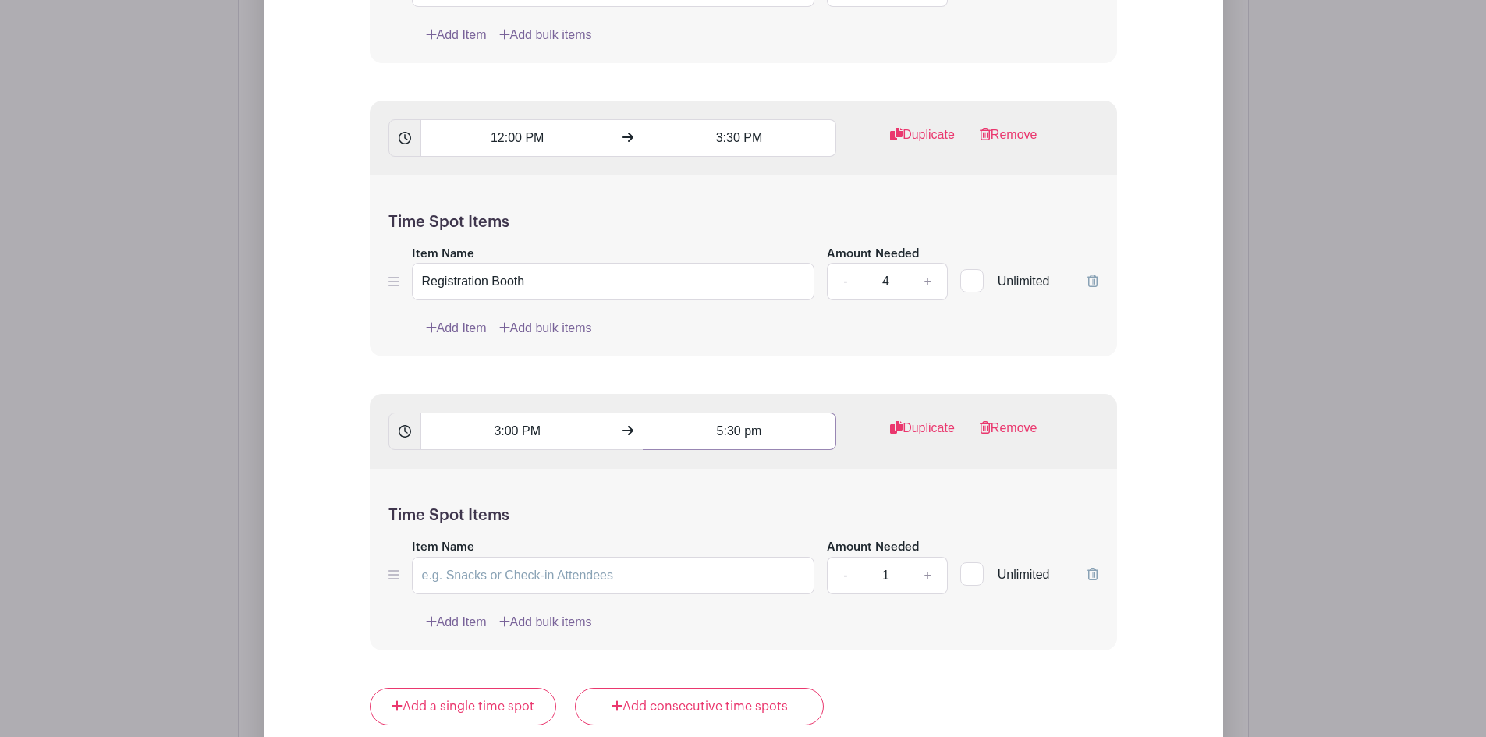
scroll to position [2343, 0]
type input "5:30 pm"
click at [533, 556] on input "Item Name" at bounding box center [613, 574] width 403 height 37
paste input "Registration Booth"
type input "Registration Booth"
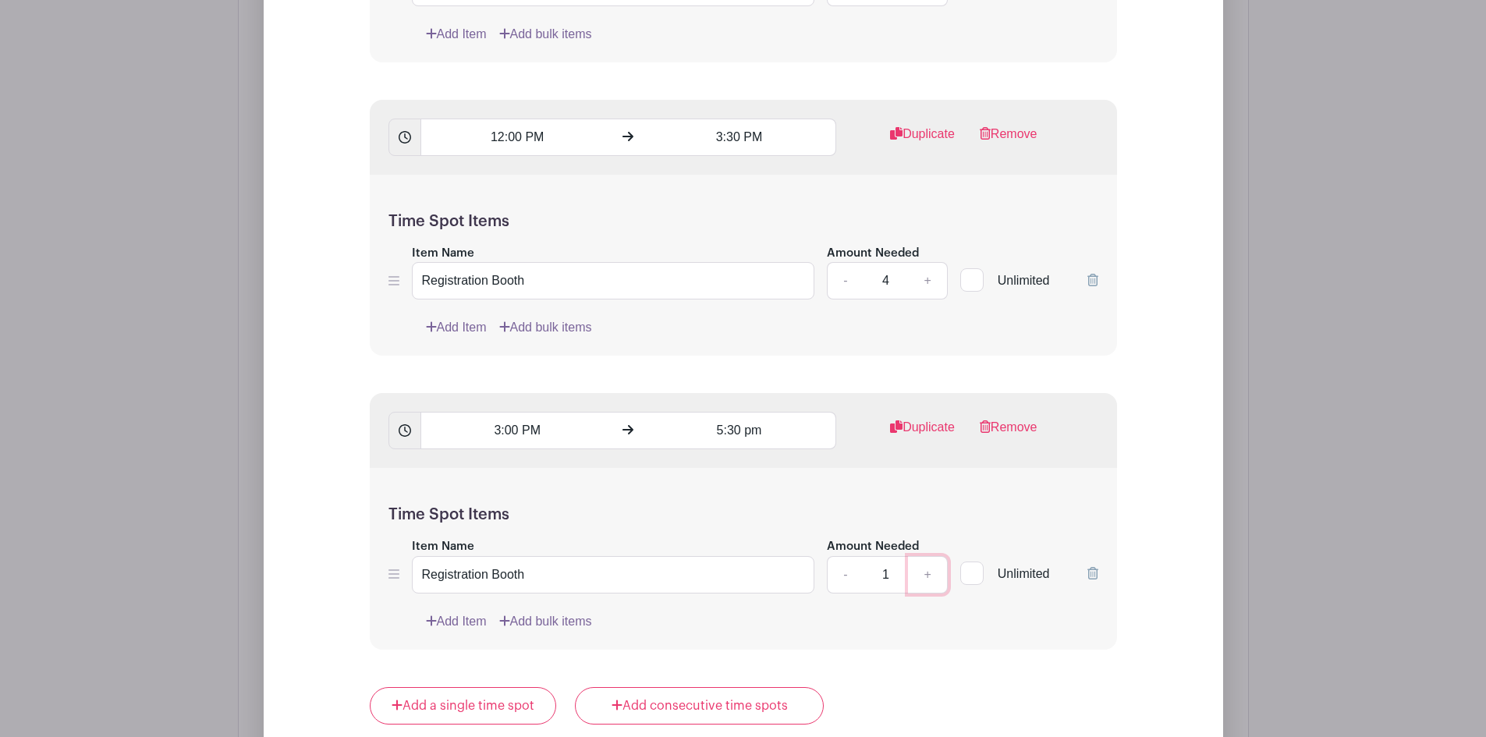
click at [931, 559] on link "+" at bounding box center [927, 574] width 39 height 37
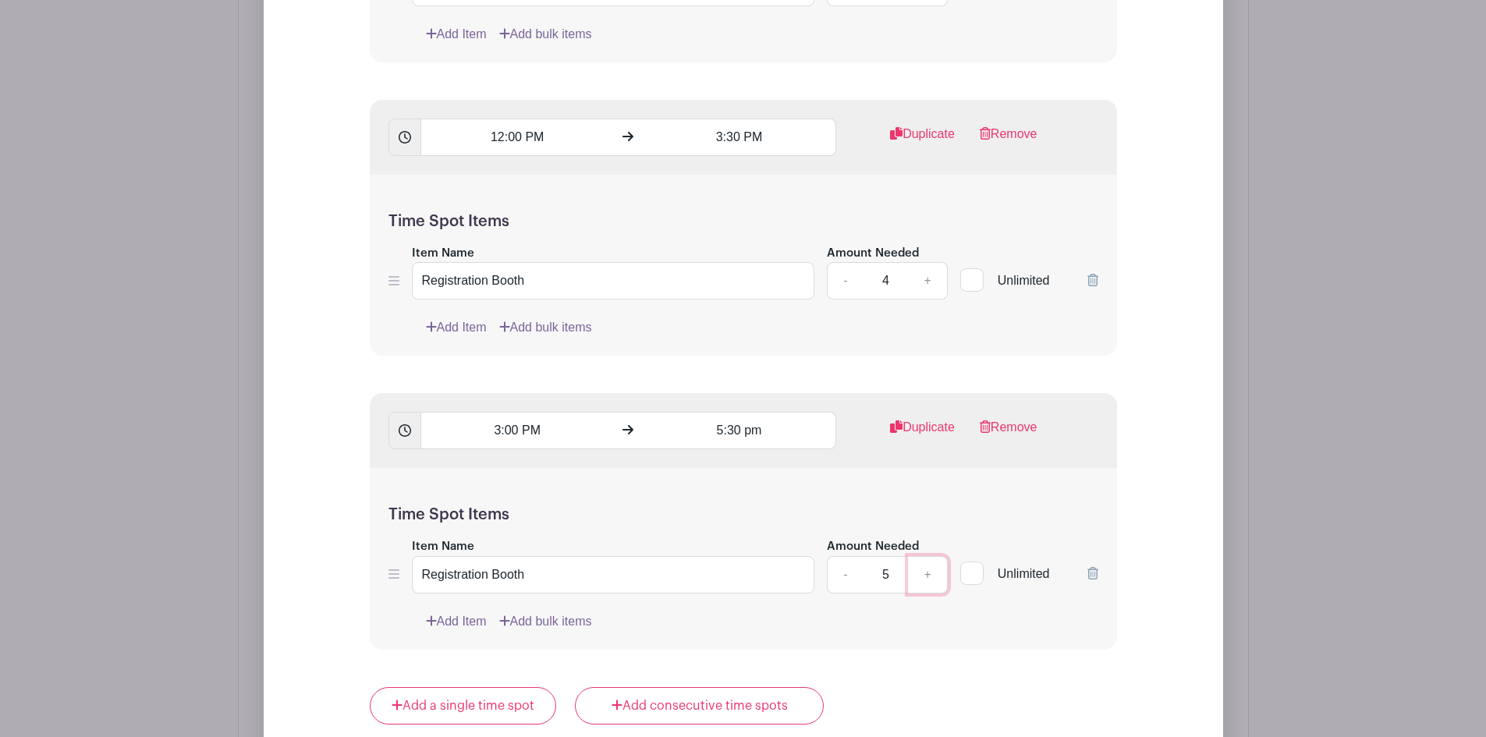
type input "6"
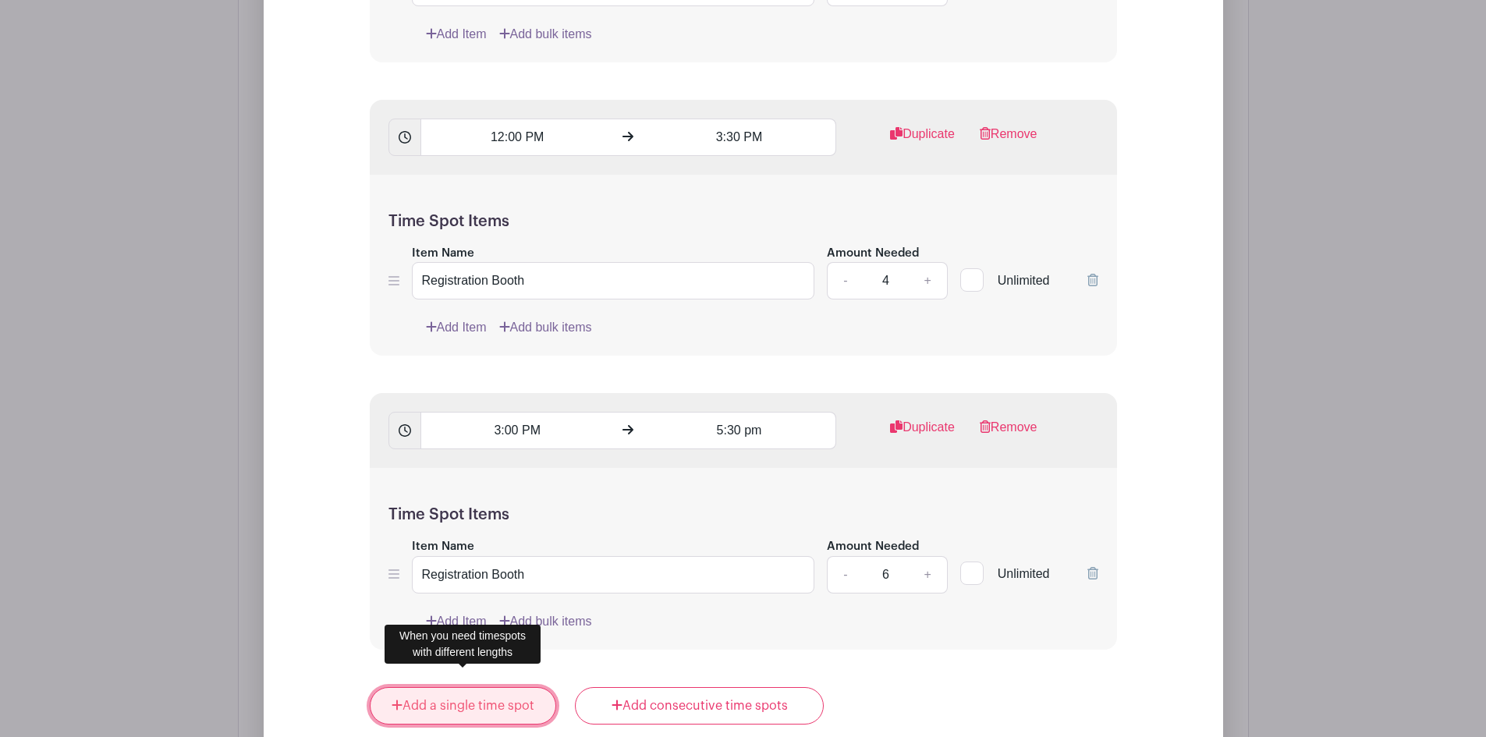
click at [501, 687] on link "Add a single time spot" at bounding box center [463, 705] width 187 height 37
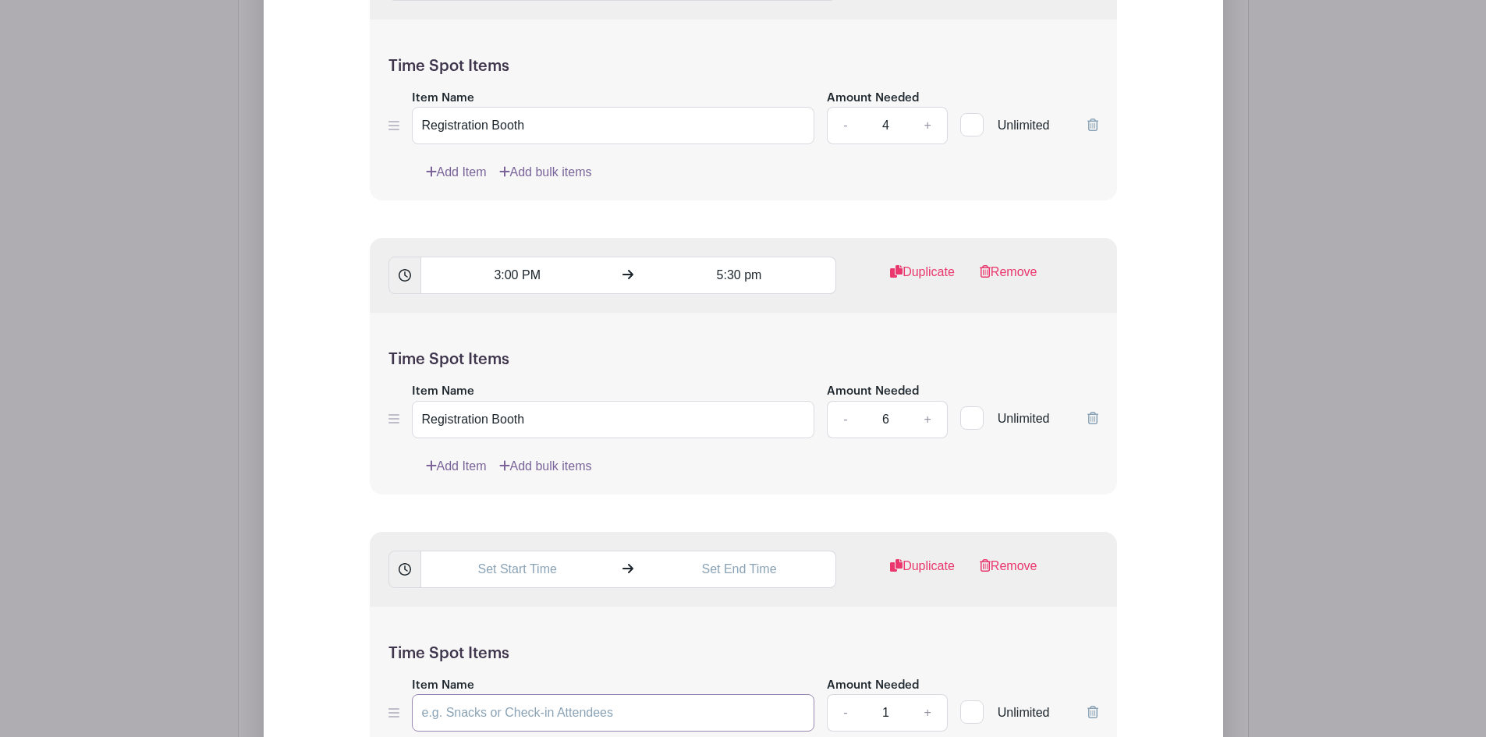
scroll to position [2499, 0]
click at [475, 697] on input "Item Name" at bounding box center [613, 711] width 403 height 37
type input "Beer Garden (must be 21+)"
click at [522, 550] on input "text" at bounding box center [516, 568] width 193 height 37
drag, startPoint x: 491, startPoint y: 550, endPoint x: 522, endPoint y: 550, distance: 30.4
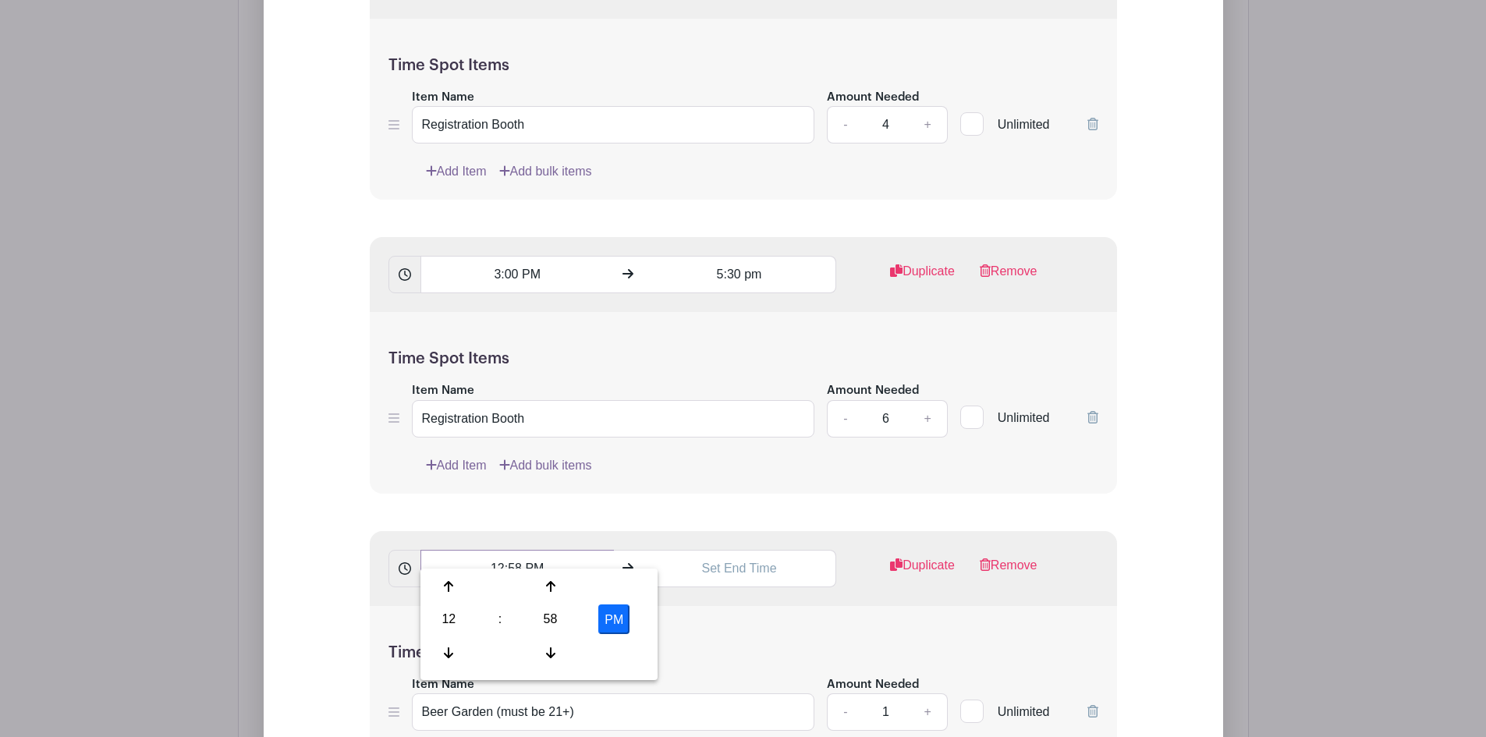
click at [522, 550] on input "12:58 PM" at bounding box center [516, 568] width 193 height 37
type input "3:00 PM"
click at [705, 551] on input "text" at bounding box center [739, 568] width 193 height 37
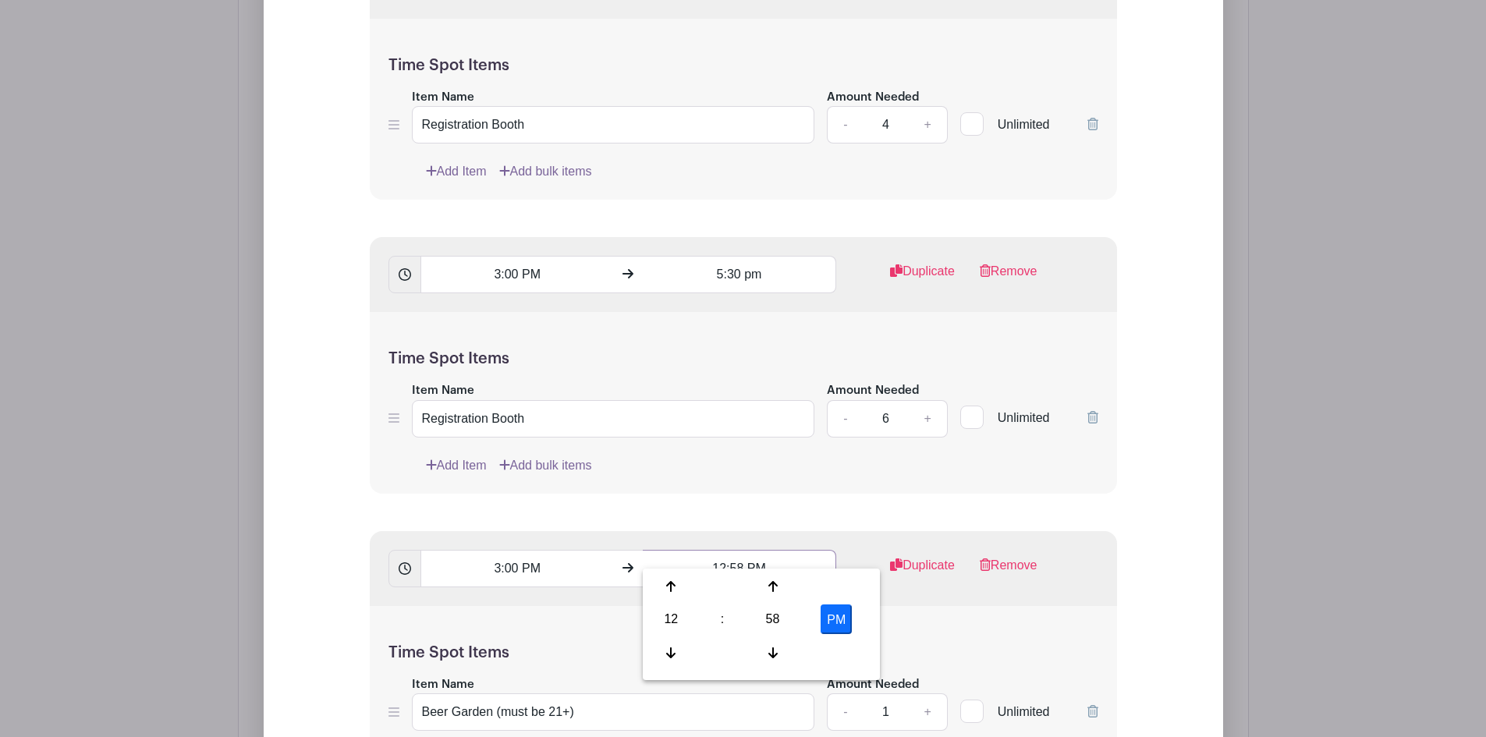
drag, startPoint x: 707, startPoint y: 547, endPoint x: 808, endPoint y: 558, distance: 101.3
click at [808, 558] on input "12:58 PM" at bounding box center [739, 568] width 193 height 37
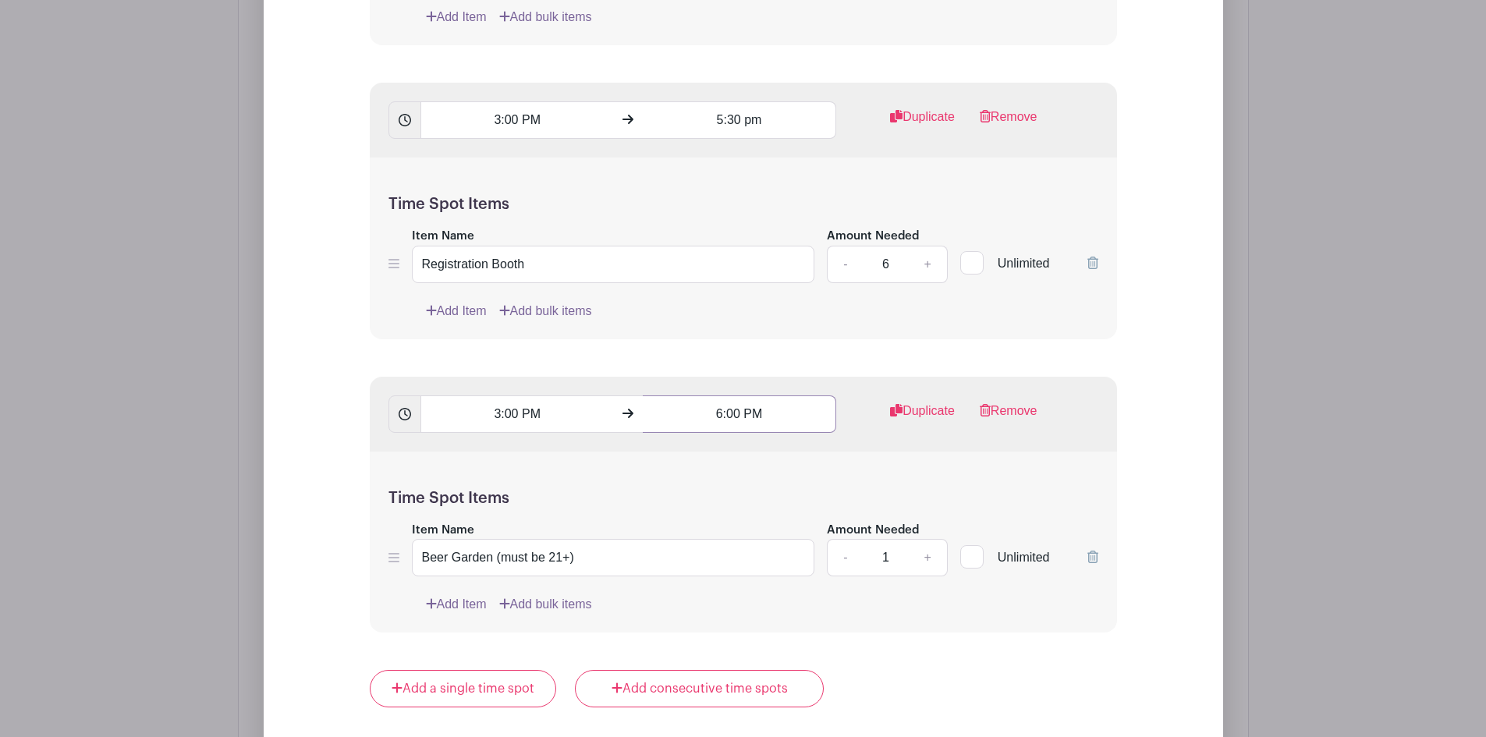
type input "6:00 PM"
click at [926, 541] on link "+" at bounding box center [927, 556] width 39 height 37
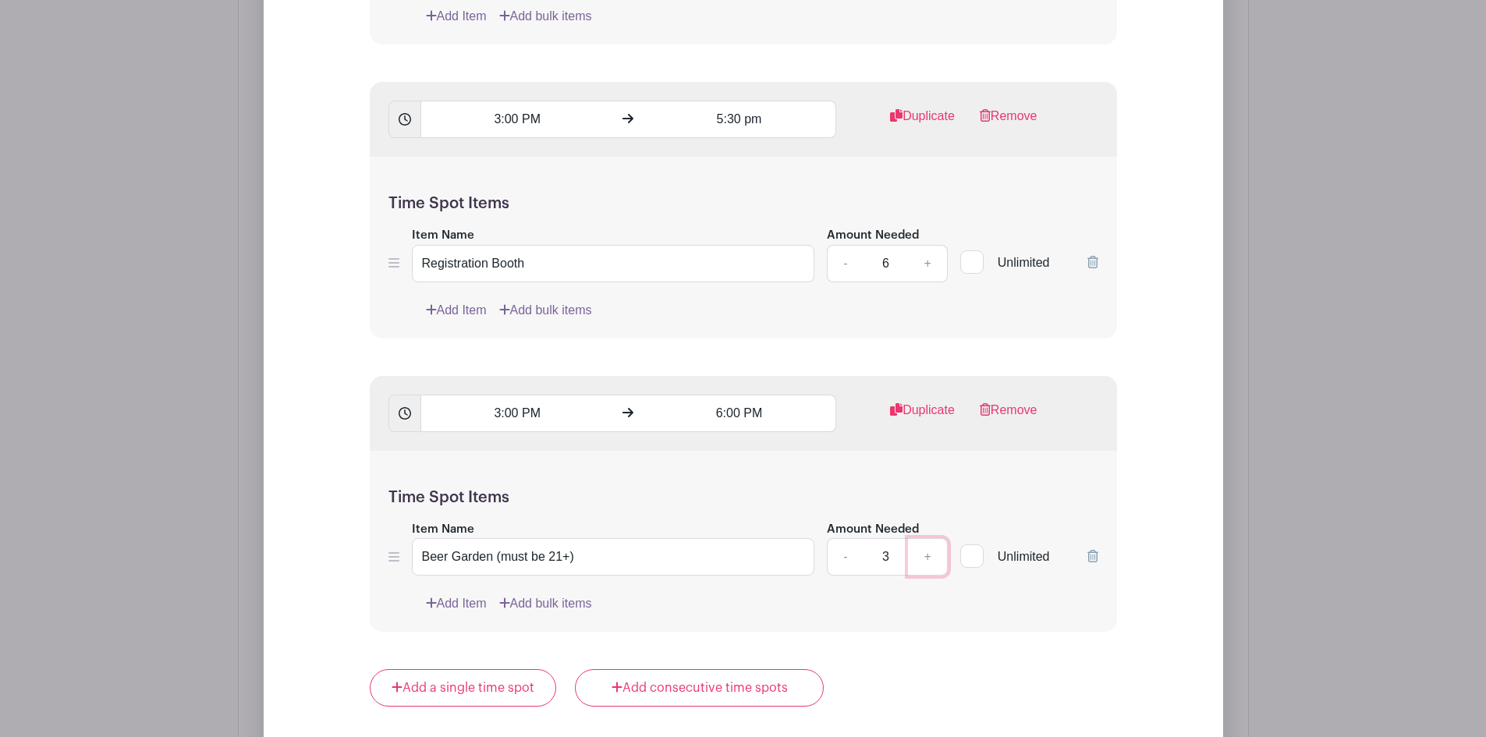
type input "4"
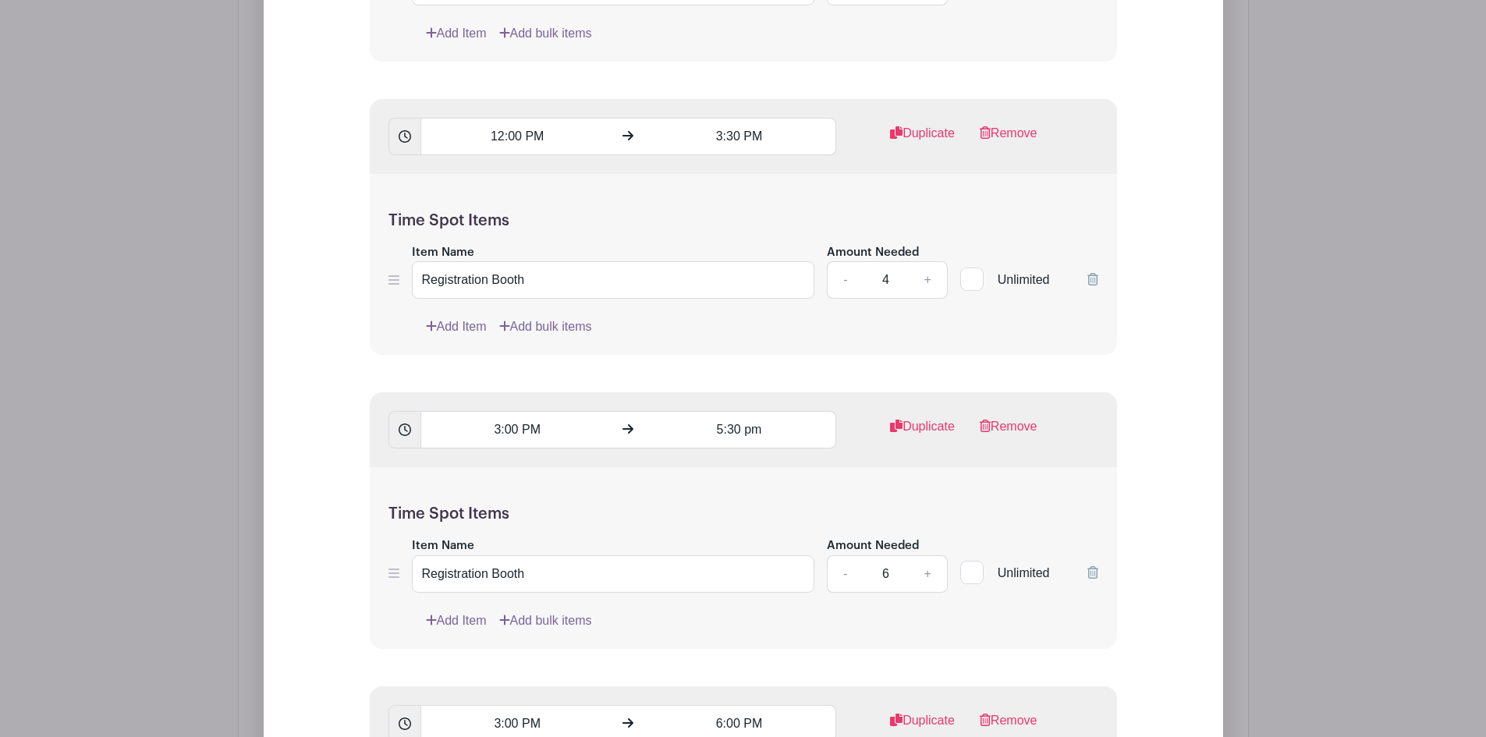
scroll to position [2343, 0]
drag, startPoint x: 761, startPoint y: 414, endPoint x: 746, endPoint y: 416, distance: 14.9
click at [746, 416] on input "5:30 pm" at bounding box center [739, 430] width 193 height 37
type input "12:59 PM"
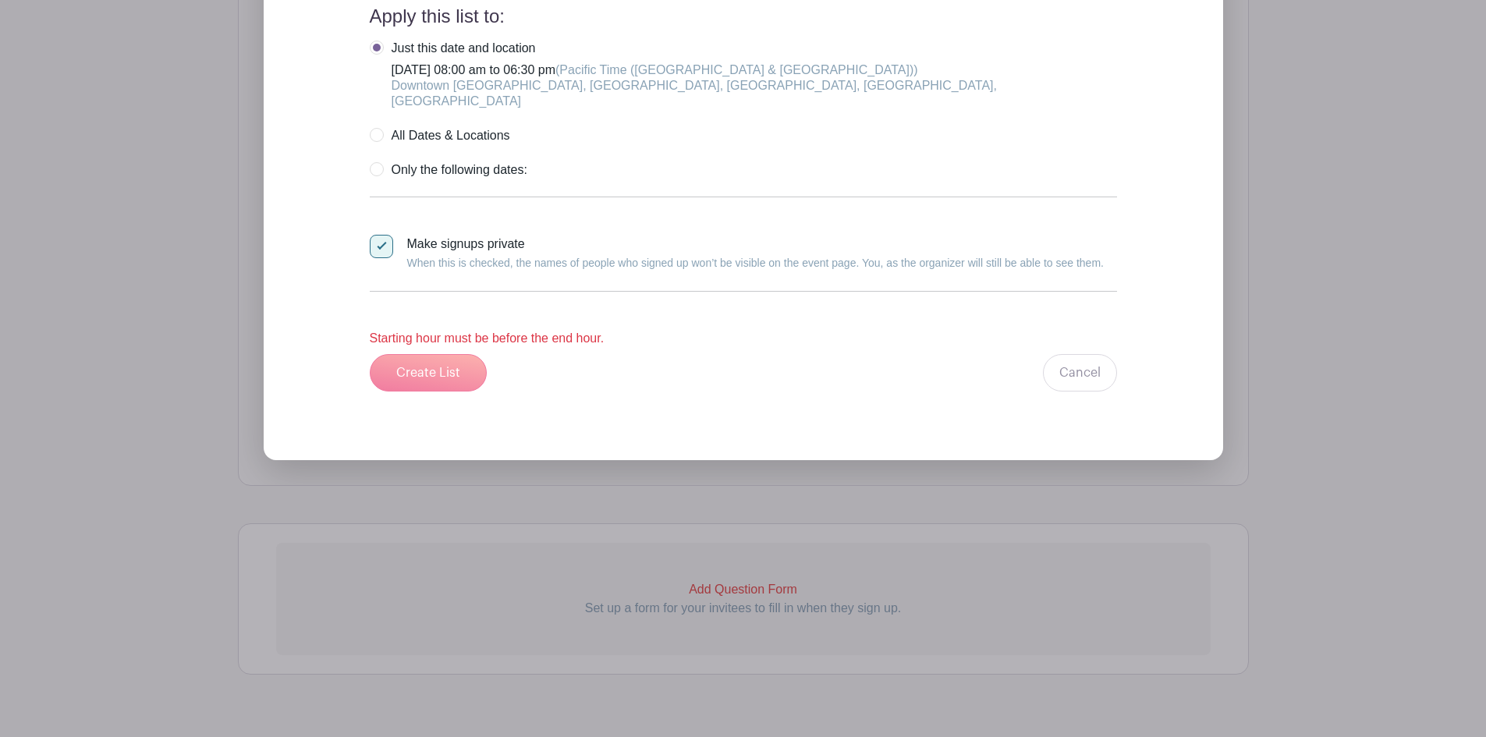
scroll to position [3394, 0]
click at [441, 353] on div "Create List Cancel" at bounding box center [743, 371] width 747 height 37
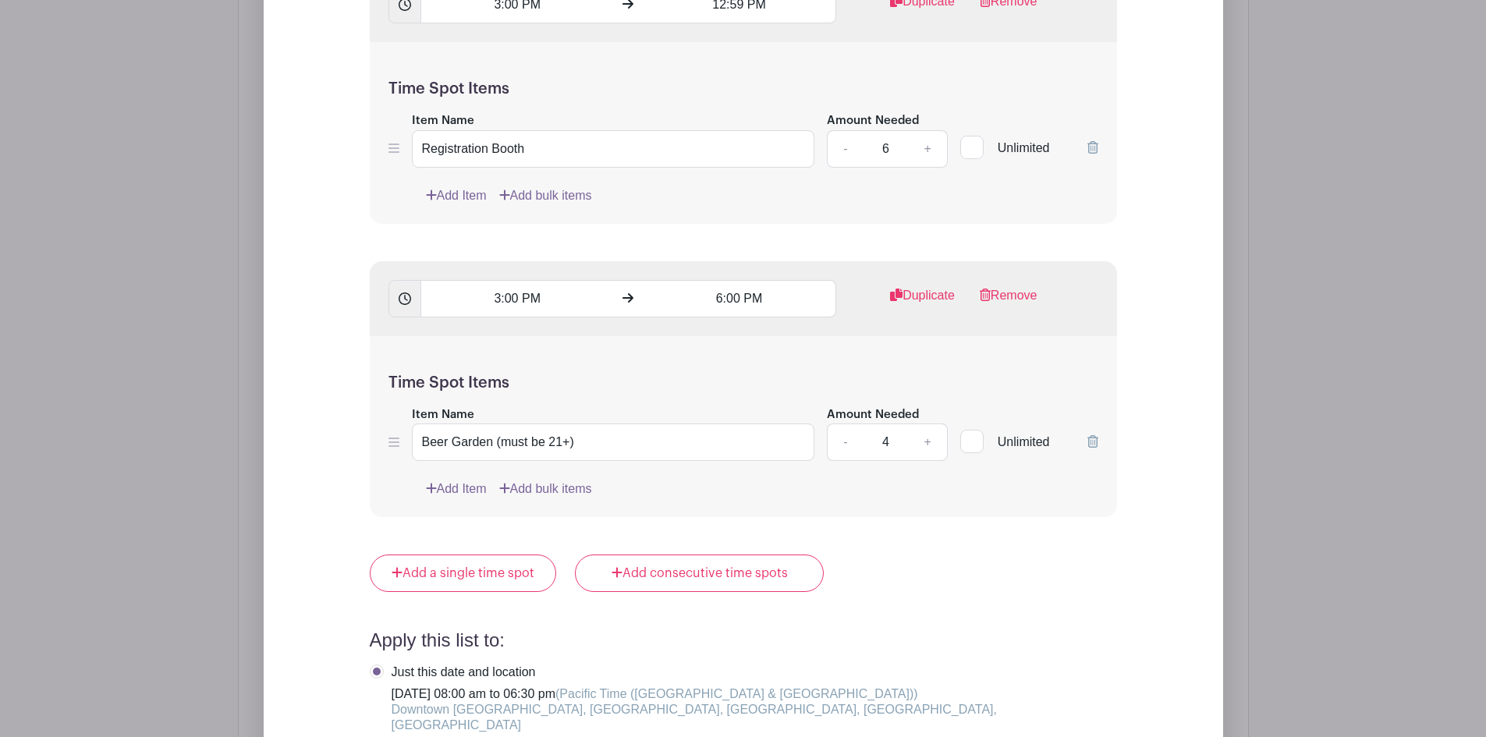
scroll to position [2770, 0]
drag, startPoint x: 720, startPoint y: 282, endPoint x: 739, endPoint y: 281, distance: 18.8
click at [739, 281] on input "6:00 PM" at bounding box center [739, 297] width 193 height 37
type input "5:30 PM"
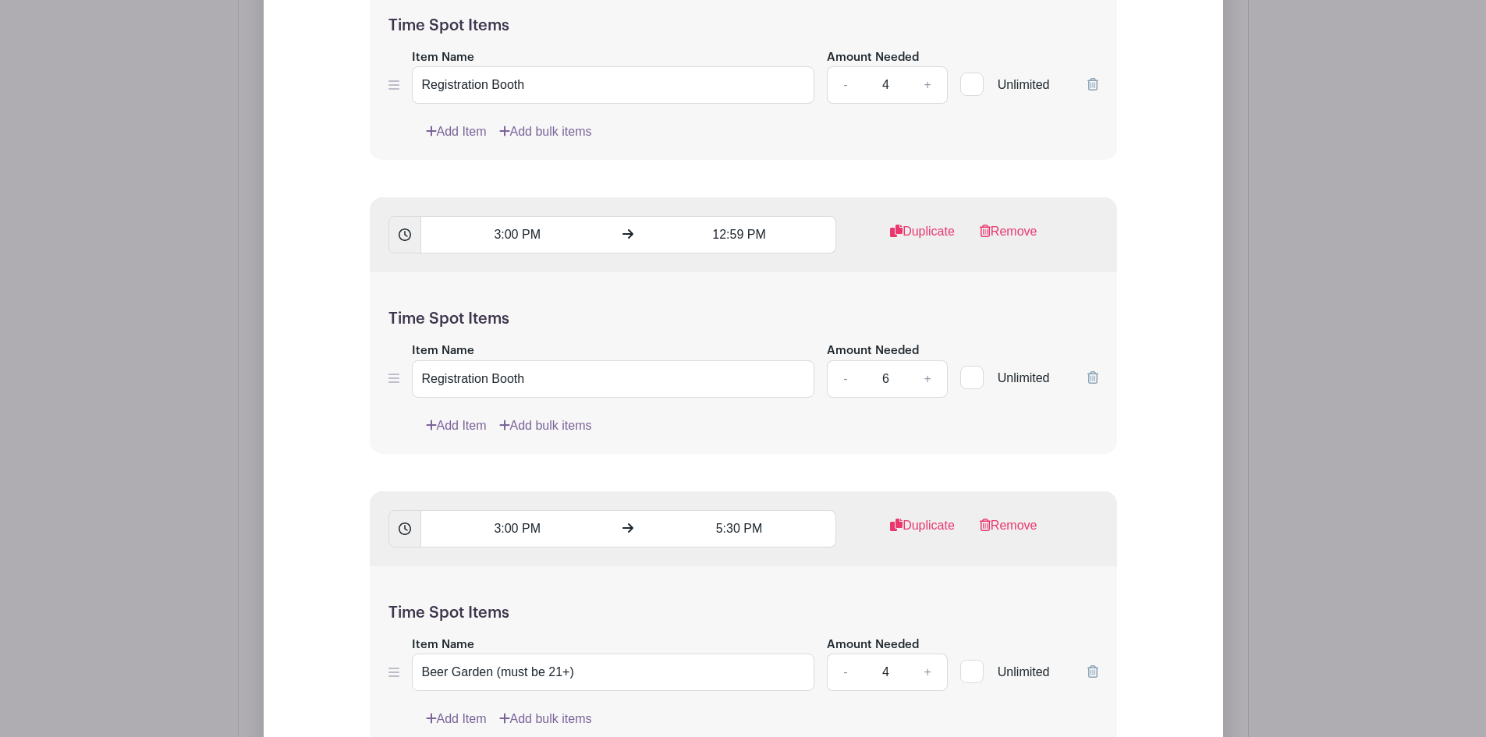
scroll to position [2537, 0]
drag, startPoint x: 713, startPoint y: 215, endPoint x: 740, endPoint y: 215, distance: 27.3
click at [740, 218] on input "12:59 PM" at bounding box center [739, 236] width 193 height 37
type input "6:00 PM"
click at [800, 419] on div "Add Item Add bulk items" at bounding box center [762, 428] width 672 height 19
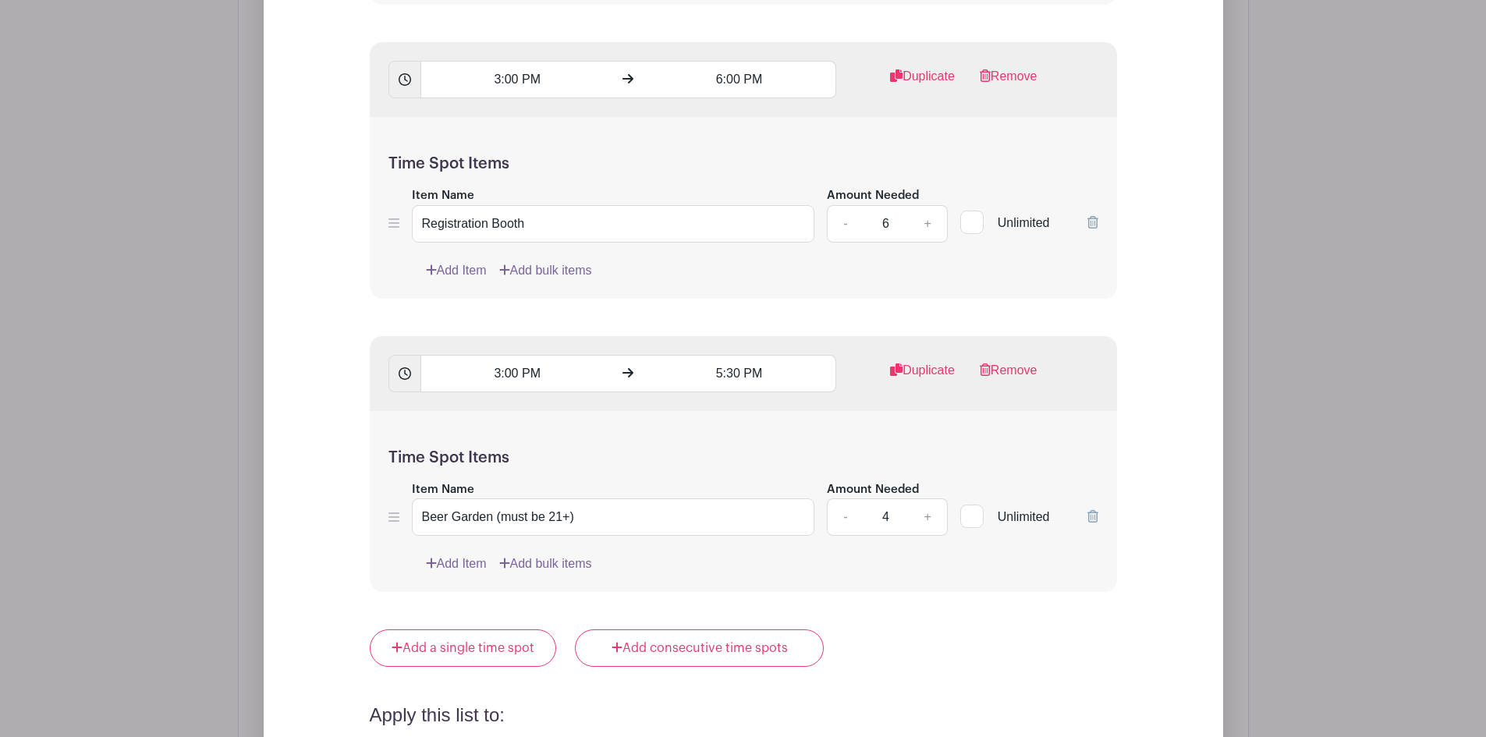
scroll to position [2693, 0]
drag, startPoint x: 715, startPoint y: 349, endPoint x: 737, endPoint y: 359, distance: 23.8
click at [737, 359] on input "5:30 PM" at bounding box center [739, 374] width 193 height 37
type input "6:00 PM"
click at [951, 424] on div "Time Spot Items Item Name Beer Garden (must be 21+) Amount Needed - 4 + Unlimit…" at bounding box center [743, 504] width 747 height 182
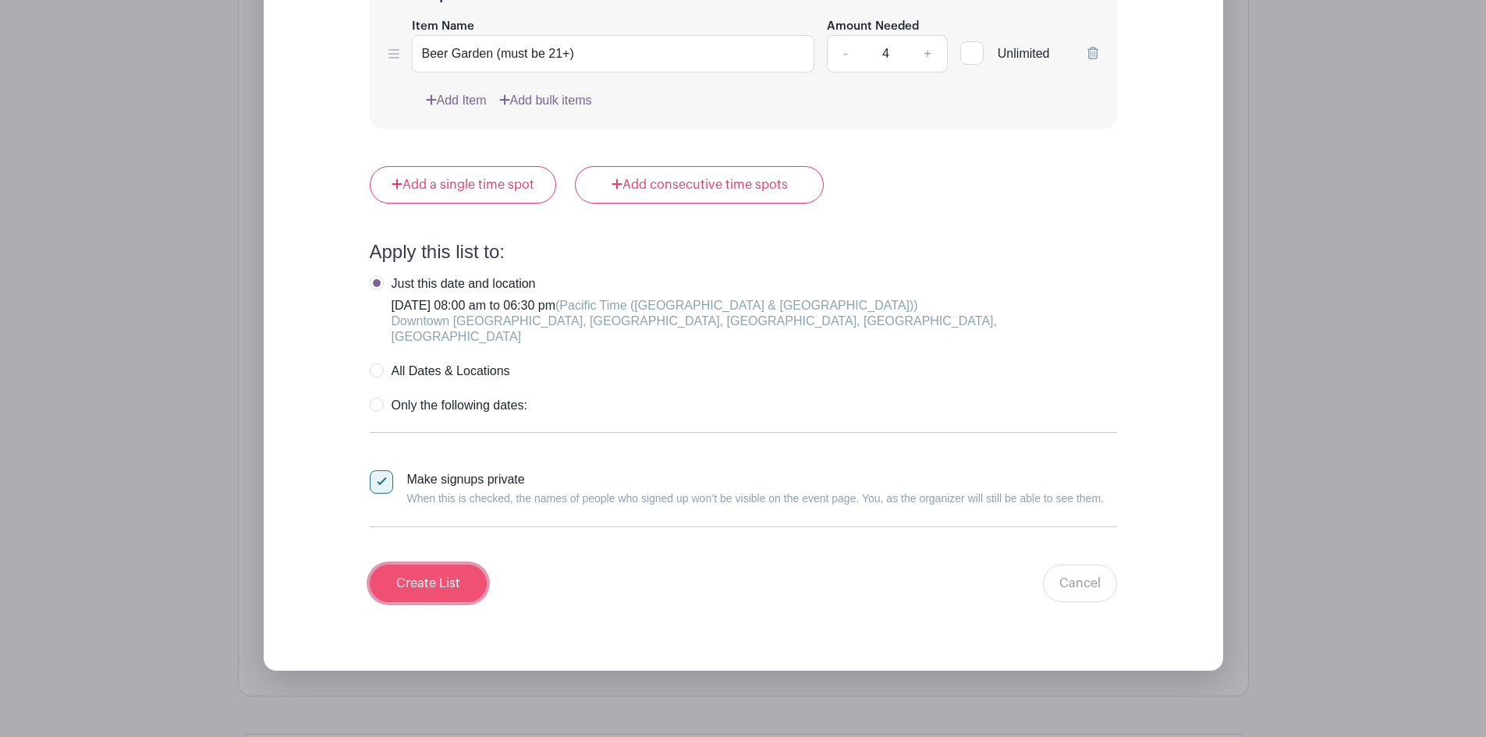
click at [448, 565] on input "Create List" at bounding box center [428, 583] width 117 height 37
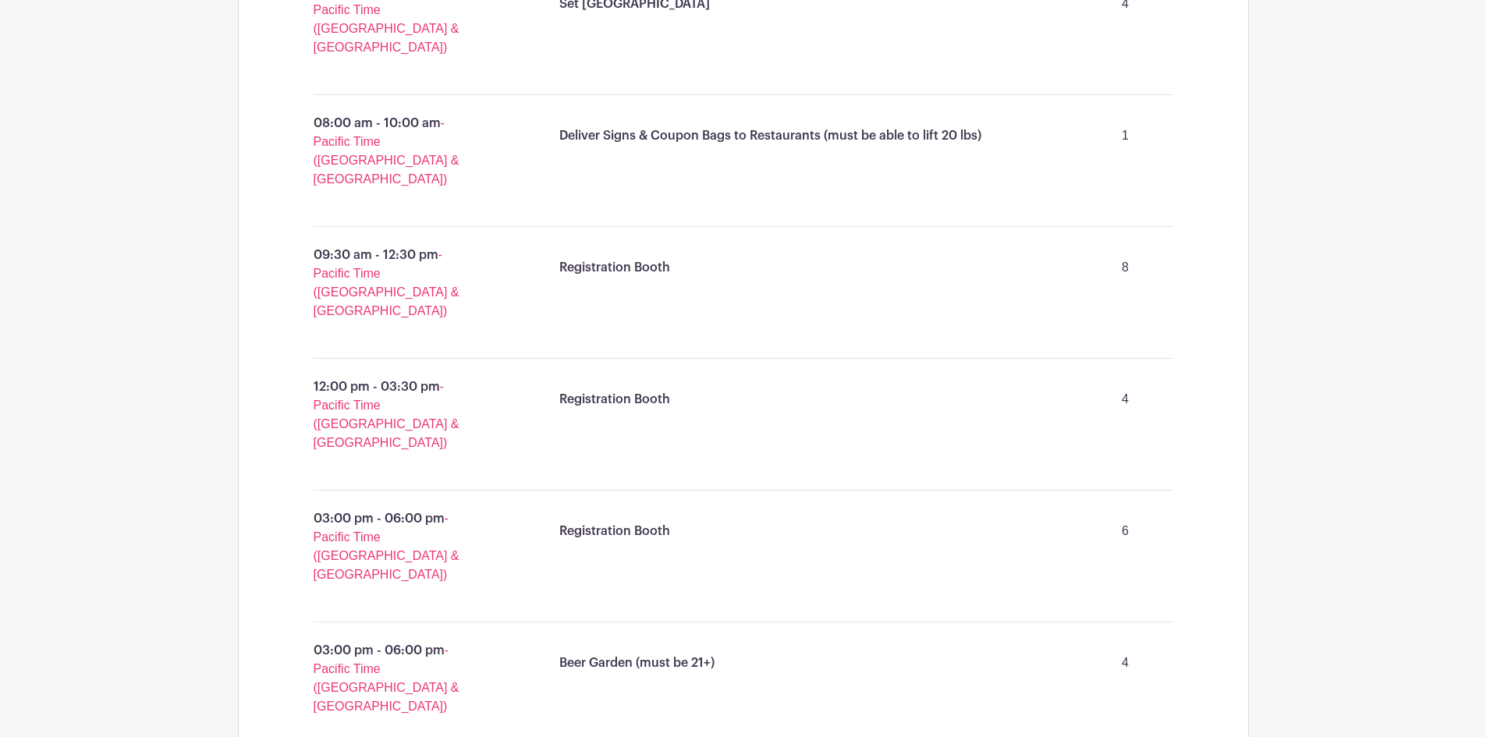
scroll to position [1362, 0]
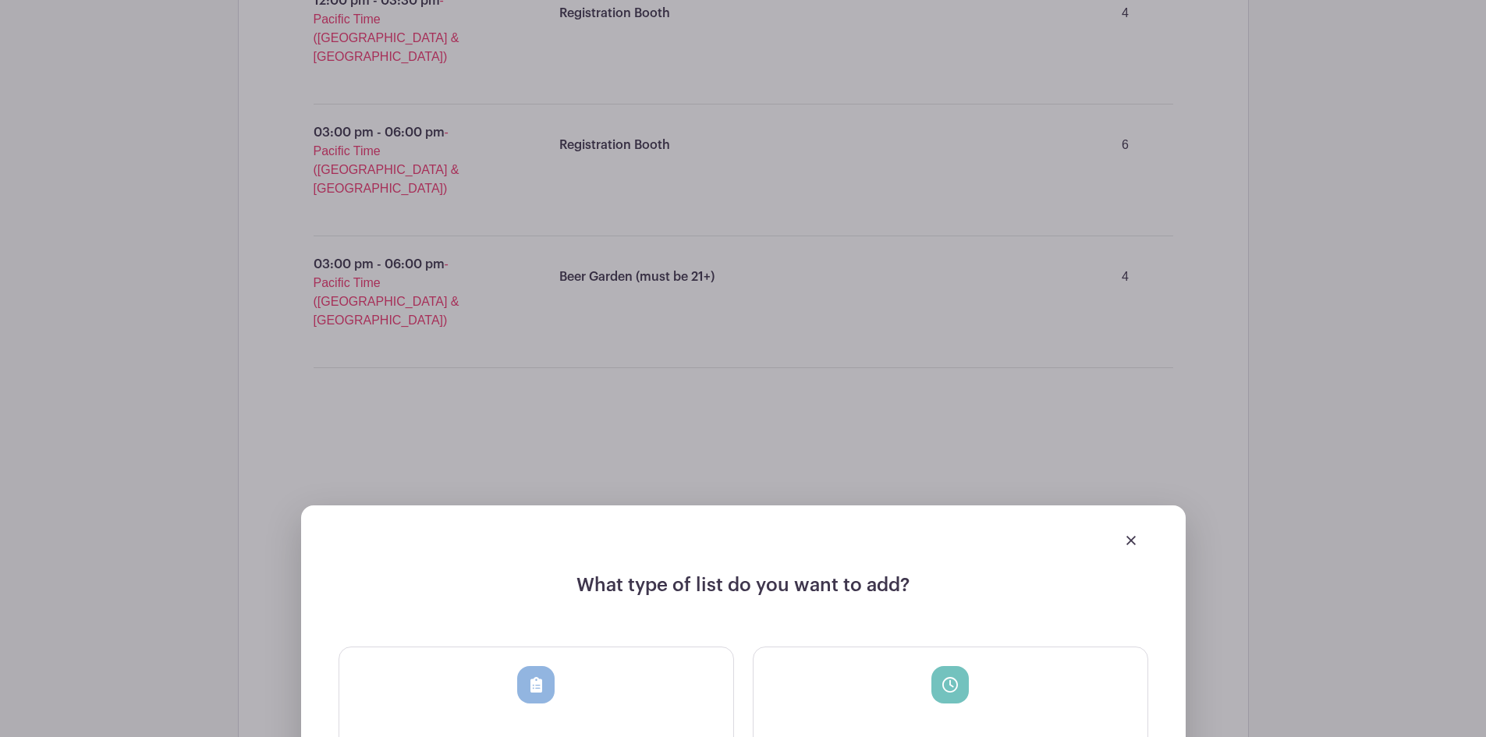
scroll to position [1751, 0]
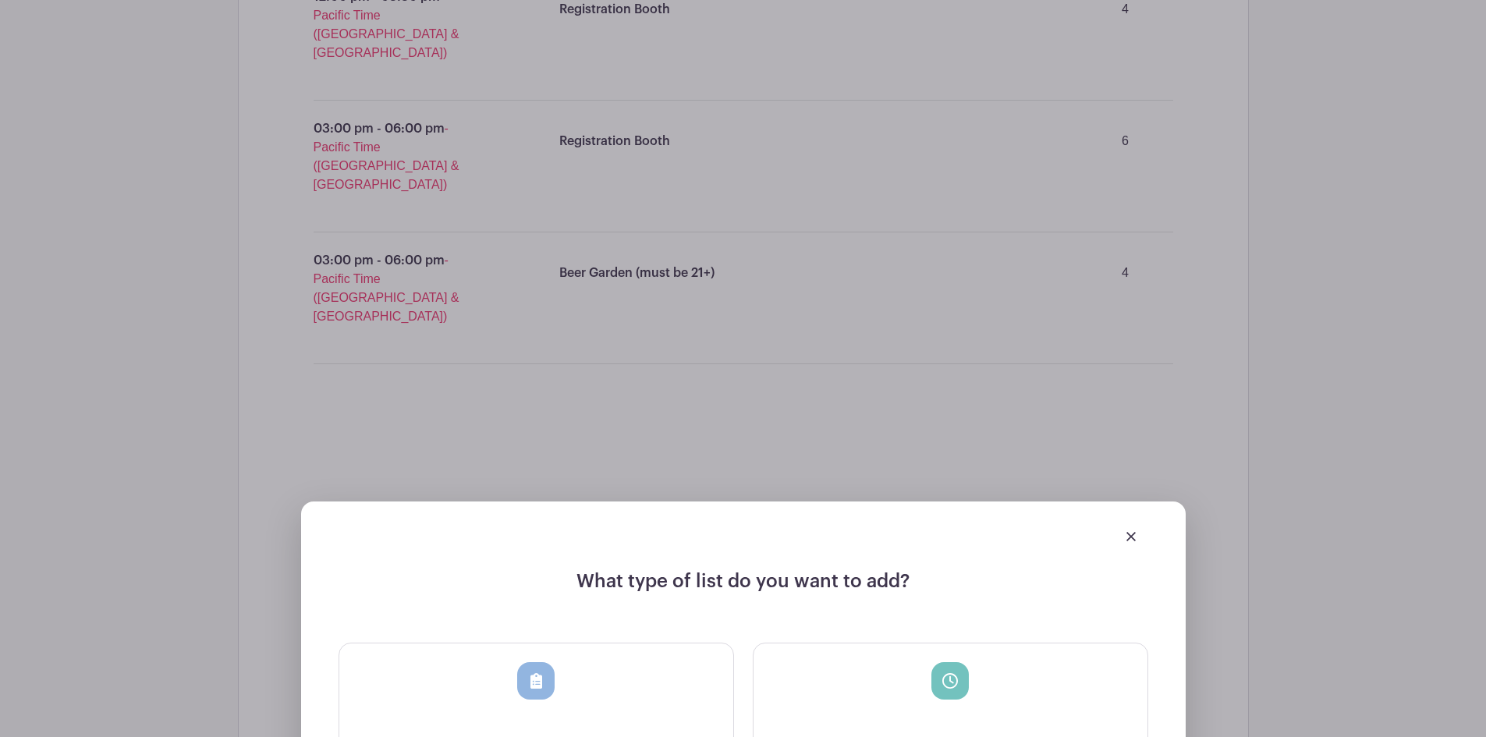
click at [1132, 532] on img at bounding box center [1130, 536] width 9 height 9
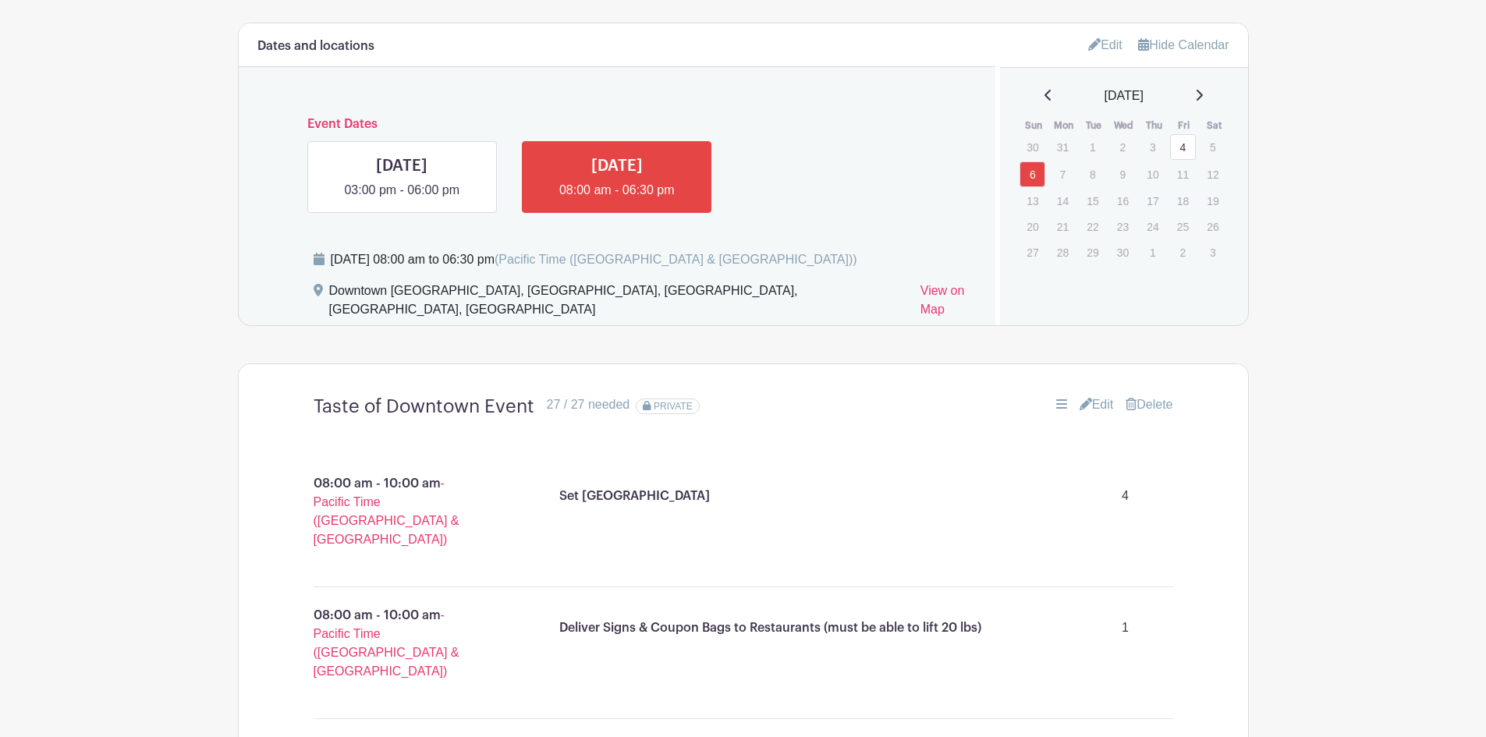
scroll to position [870, 0]
click at [1088, 395] on link "Edit" at bounding box center [1096, 404] width 34 height 19
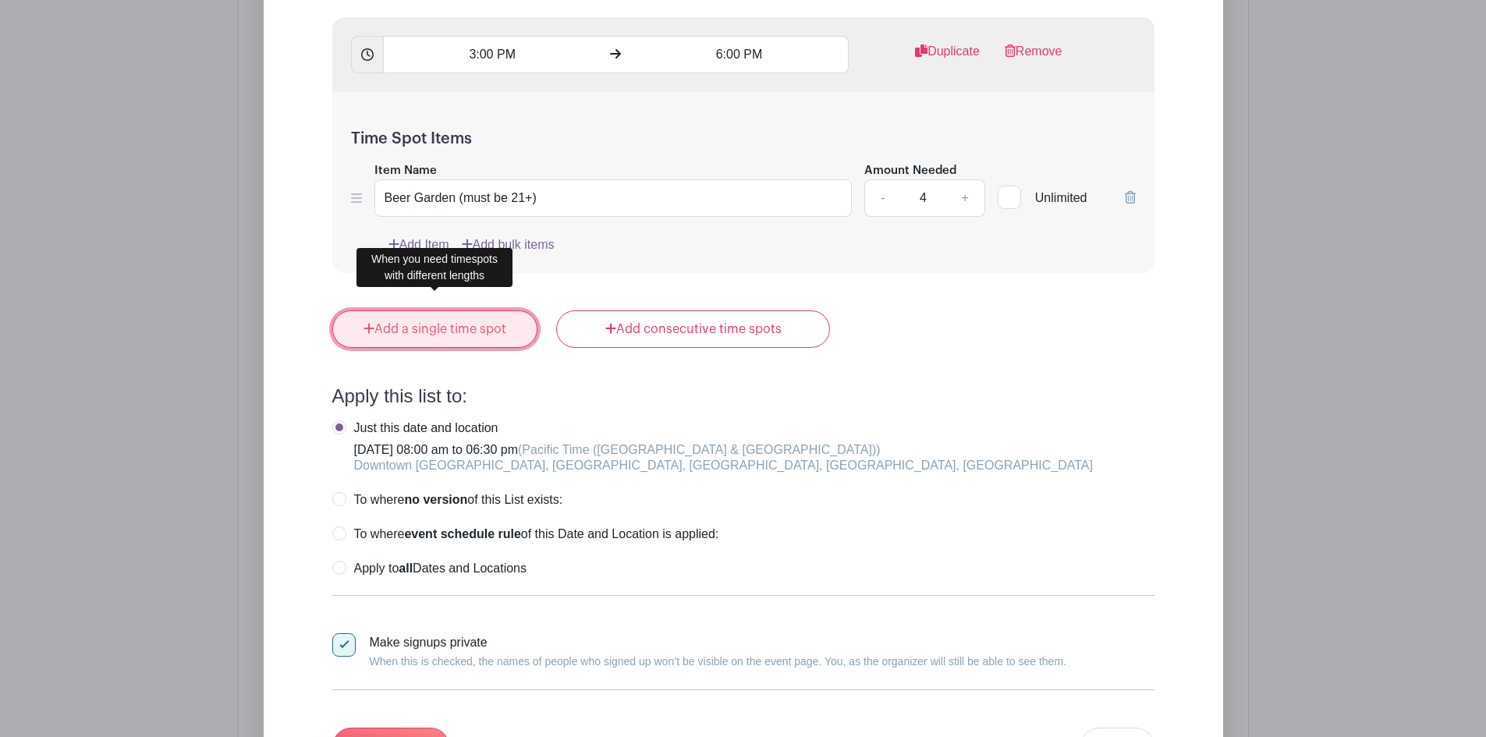
click at [507, 348] on link "Add a single time spot" at bounding box center [435, 328] width 206 height 37
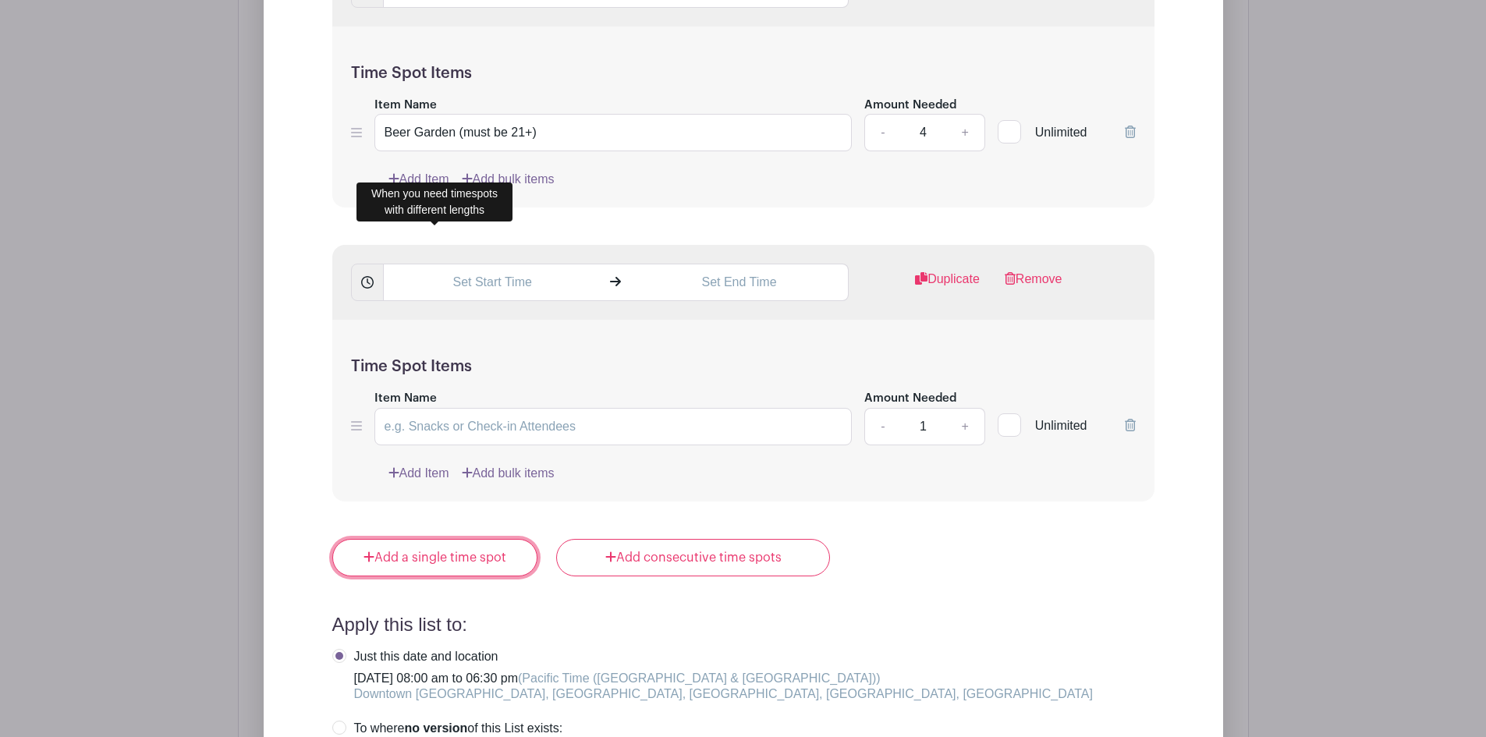
scroll to position [2974, 0]
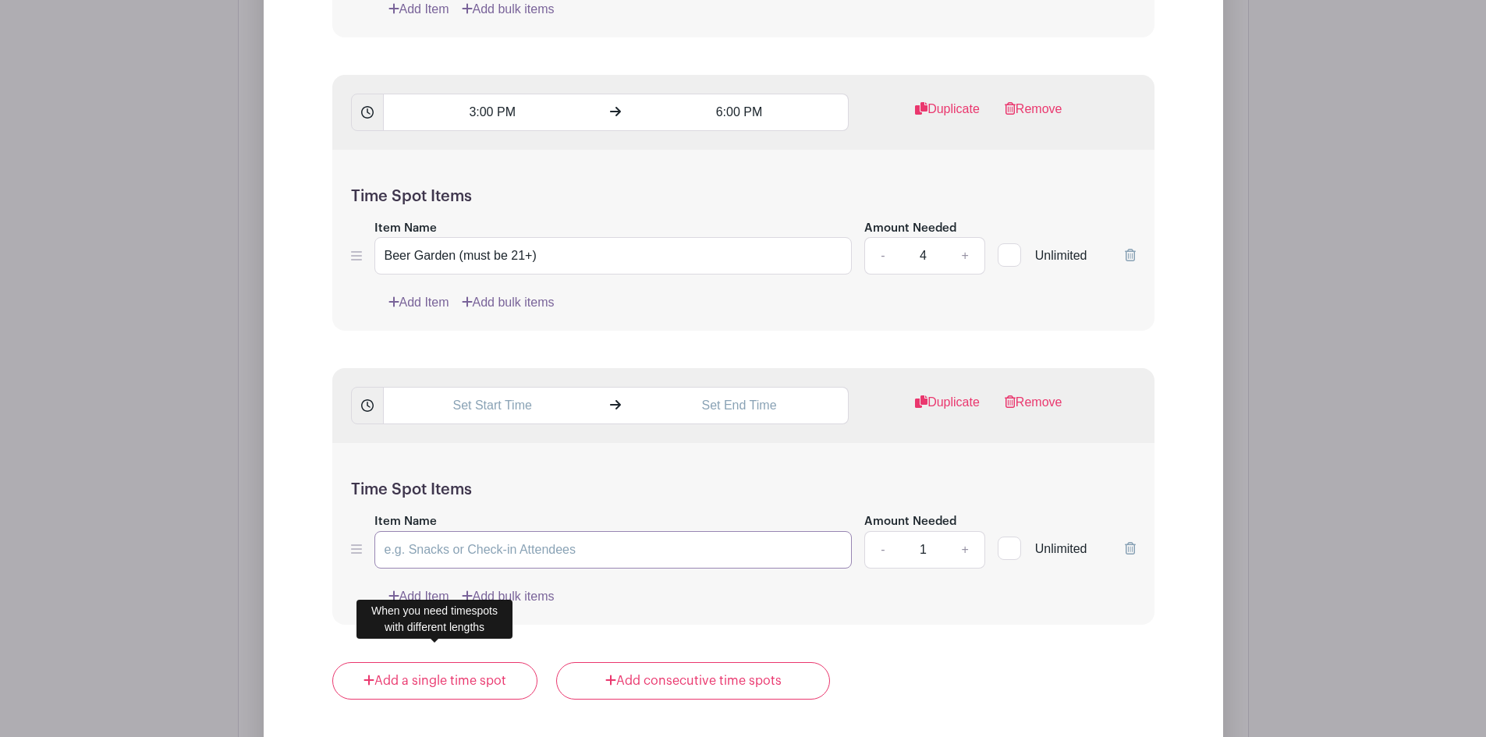
click at [484, 538] on input "Item Name" at bounding box center [613, 549] width 478 height 37
type input "Clean Up"
click at [465, 387] on input "text" at bounding box center [492, 405] width 218 height 37
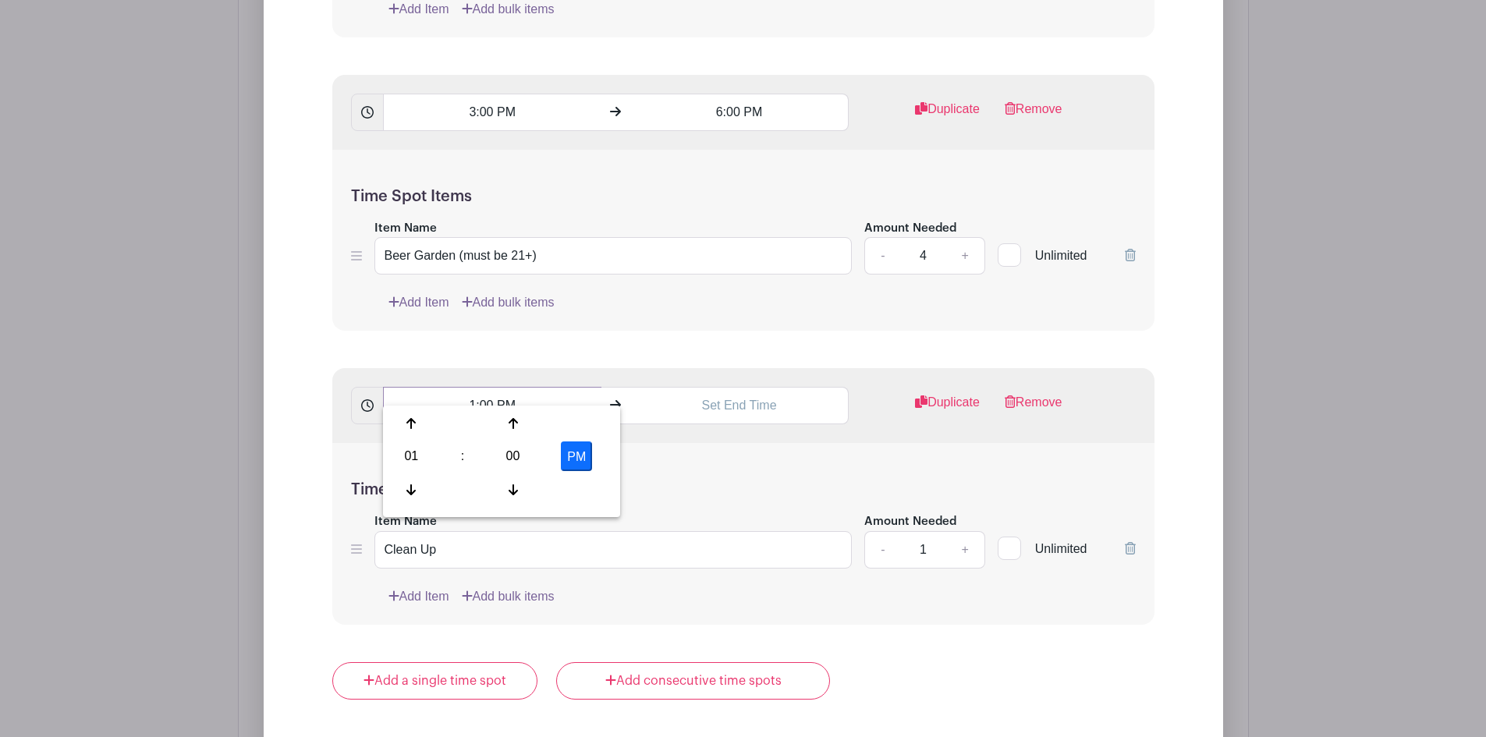
drag, startPoint x: 469, startPoint y: 384, endPoint x: 490, endPoint y: 381, distance: 20.5
click at [490, 387] on input "1:00 PM" at bounding box center [492, 405] width 218 height 37
type input "5:30 PM"
click at [735, 387] on input "text" at bounding box center [739, 405] width 218 height 37
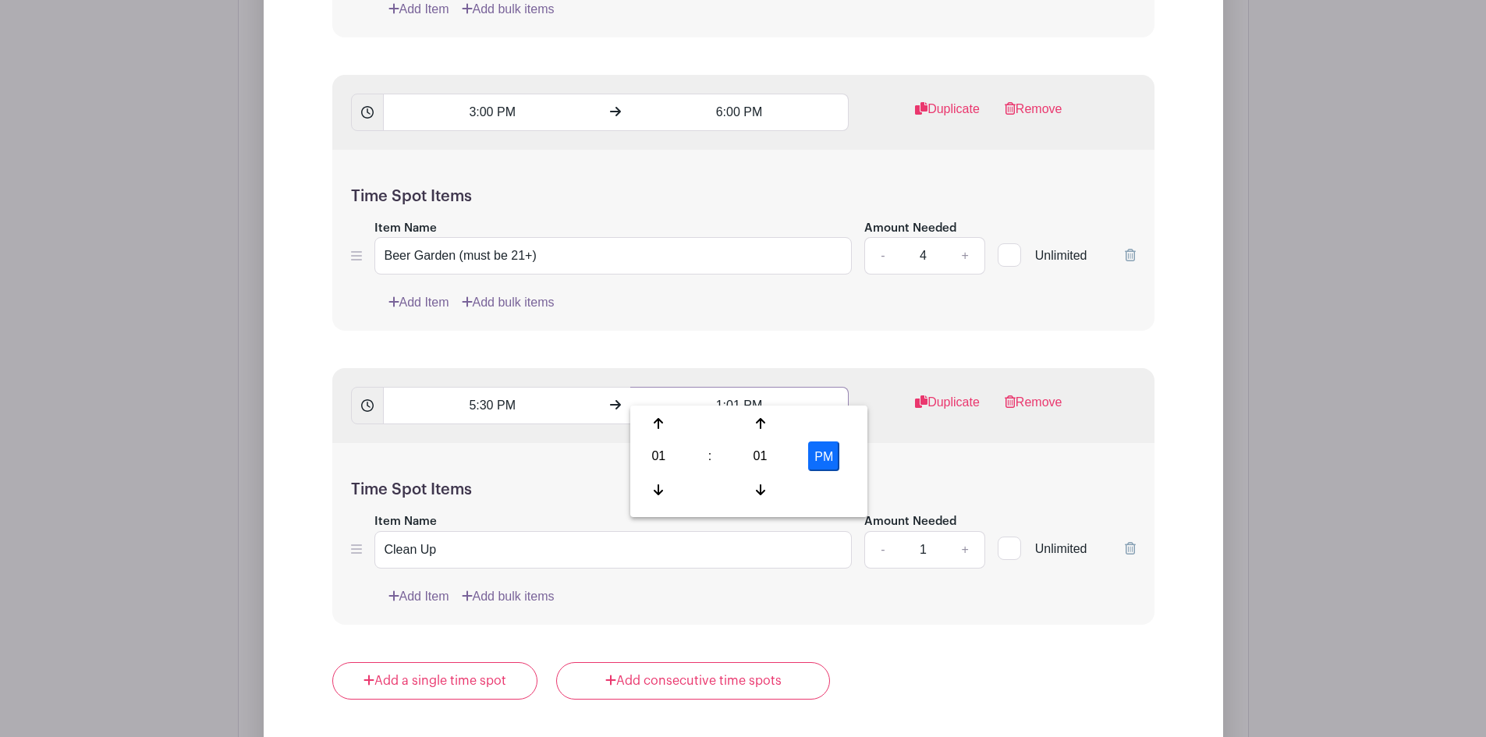
drag, startPoint x: 714, startPoint y: 386, endPoint x: 740, endPoint y: 385, distance: 25.7
click at [740, 387] on input "1:01 PM" at bounding box center [739, 405] width 218 height 37
type input "6:30 PM"
click at [962, 531] on link "+" at bounding box center [964, 549] width 39 height 37
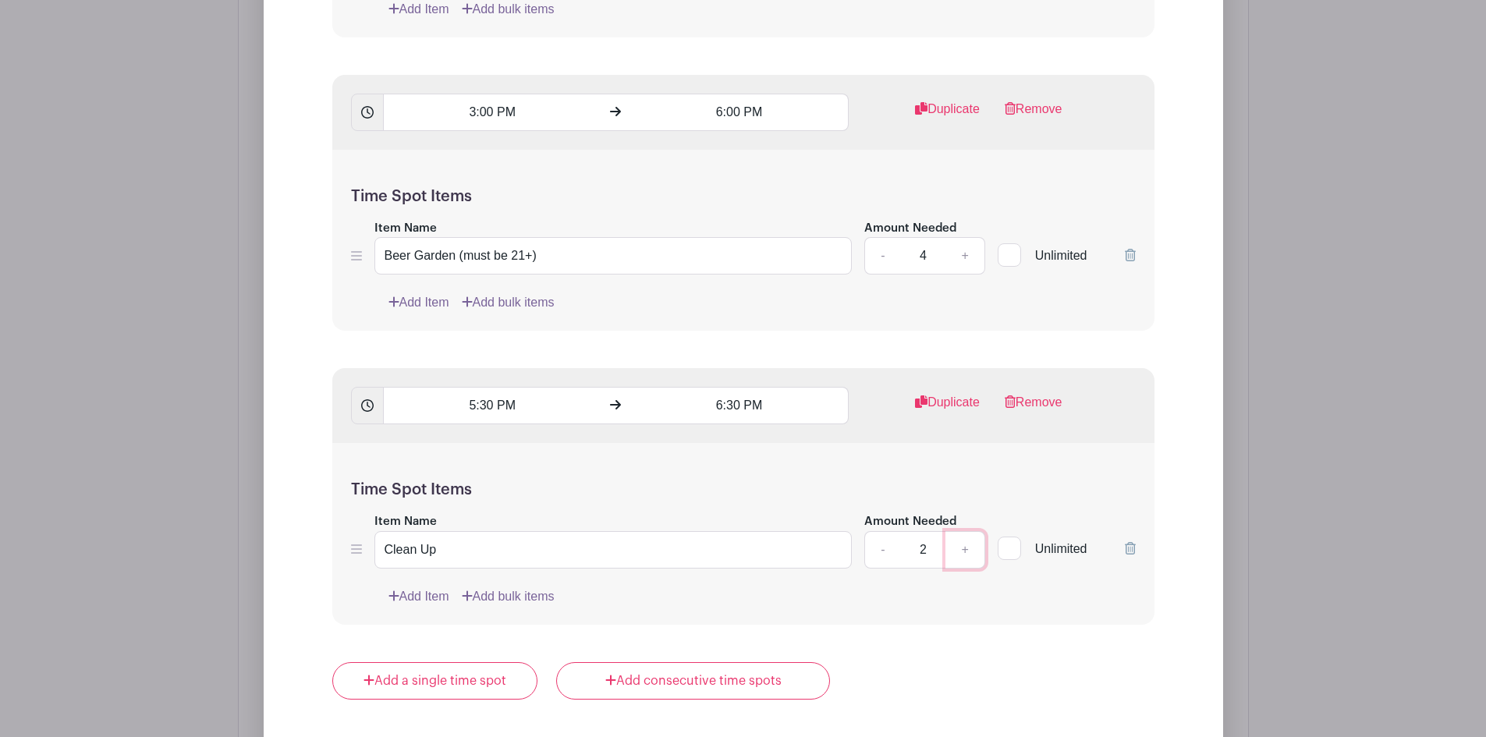
type input "3"
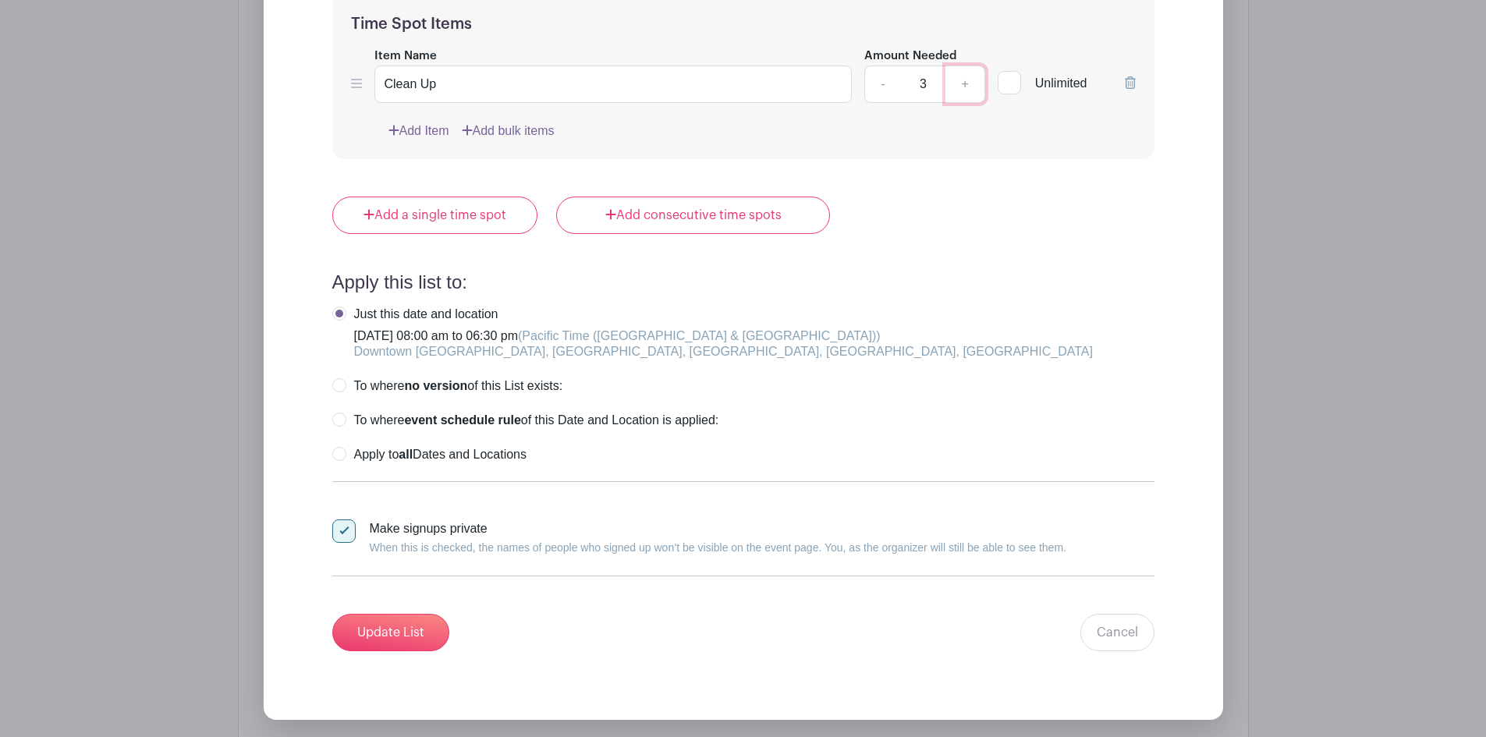
scroll to position [3442, 0]
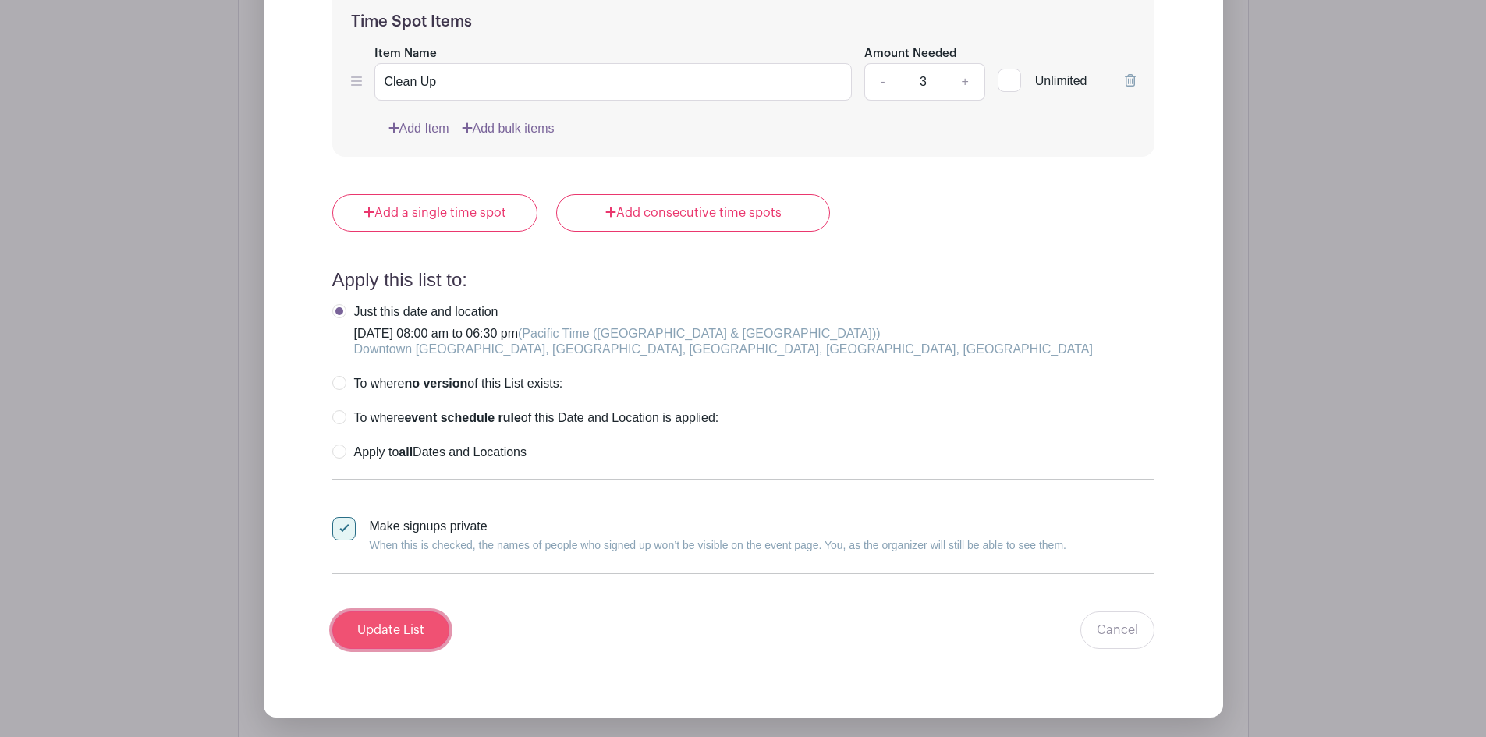
click at [430, 614] on input "Update List" at bounding box center [390, 629] width 117 height 37
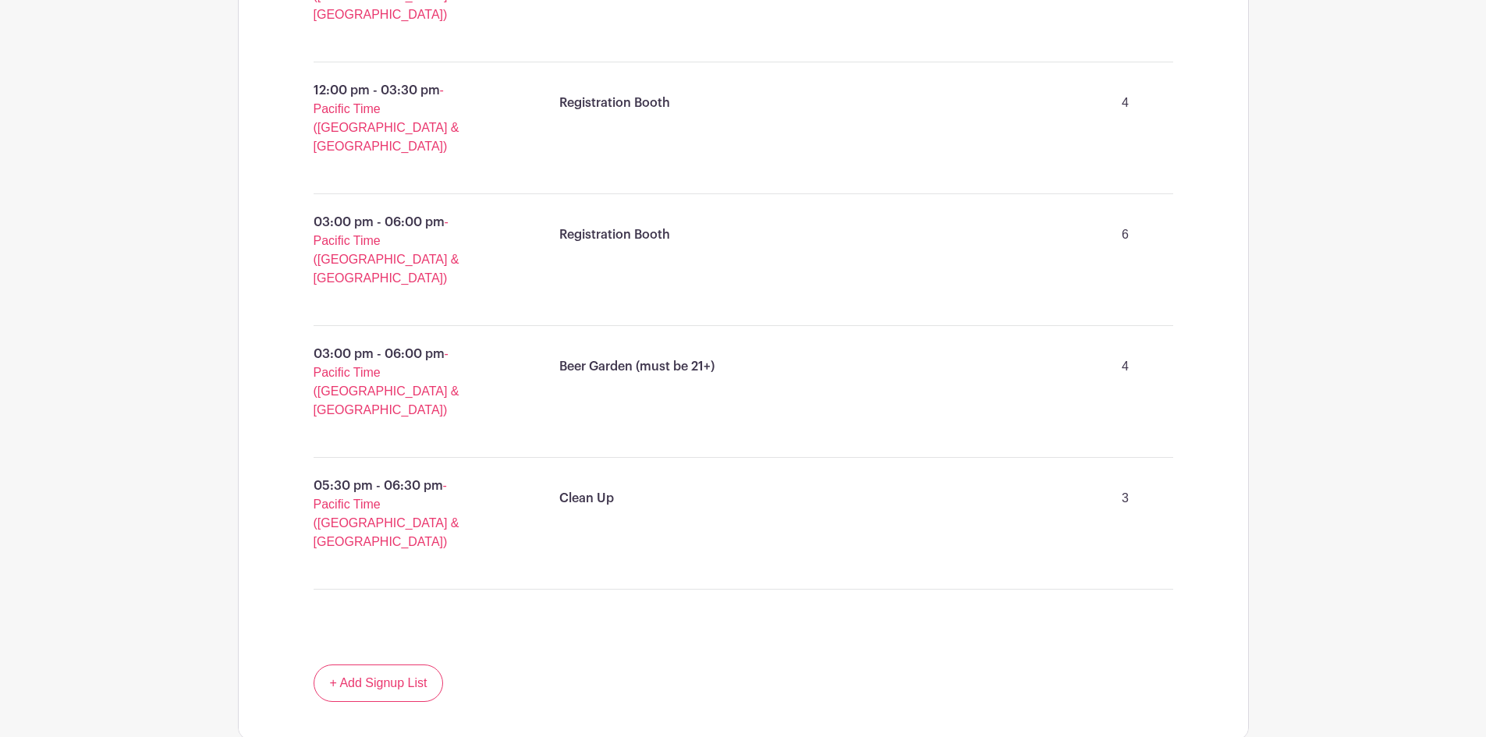
scroll to position [1666, 0]
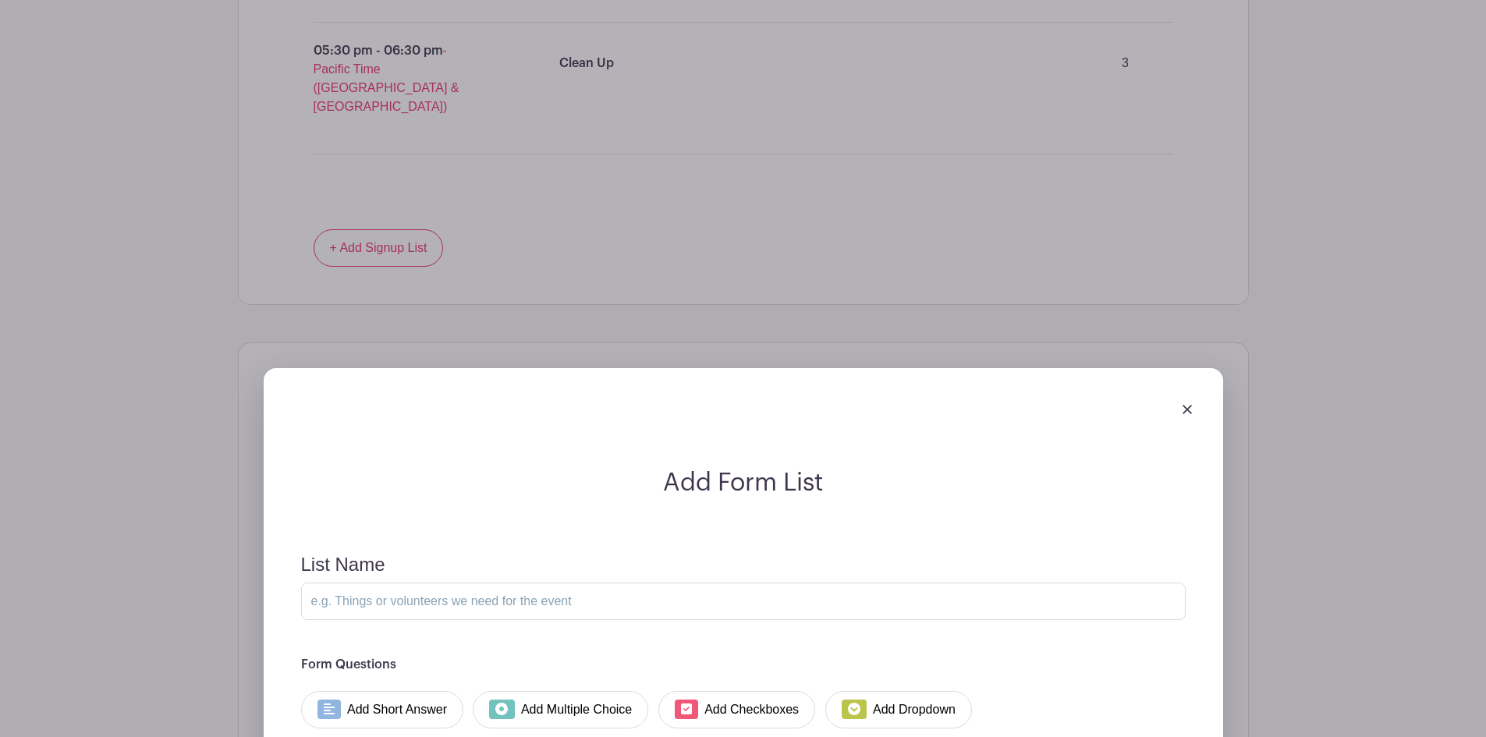
scroll to position [2114, 0]
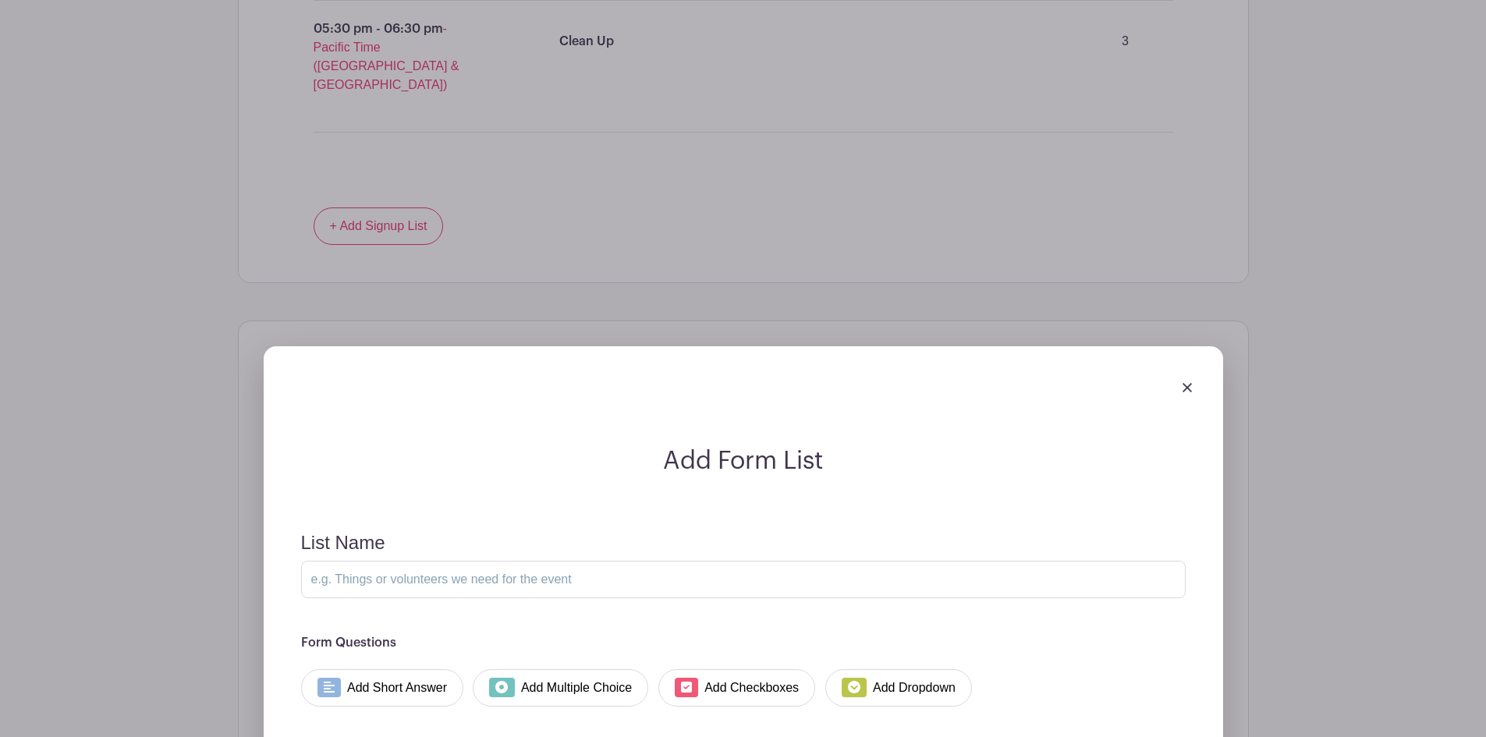
click at [1185, 383] on img at bounding box center [1186, 387] width 9 height 9
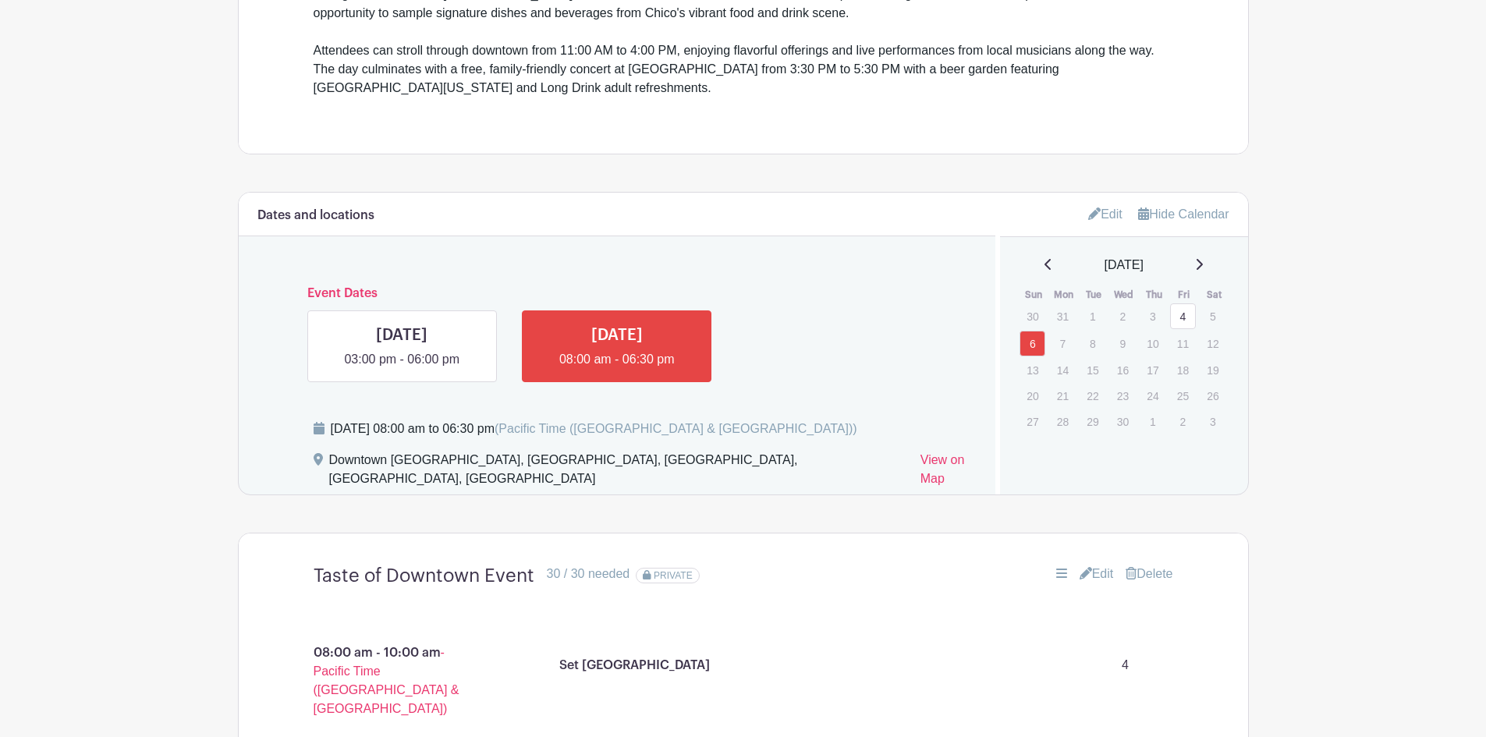
scroll to position [700, 0]
click at [402, 368] on link at bounding box center [402, 368] width 0 height 0
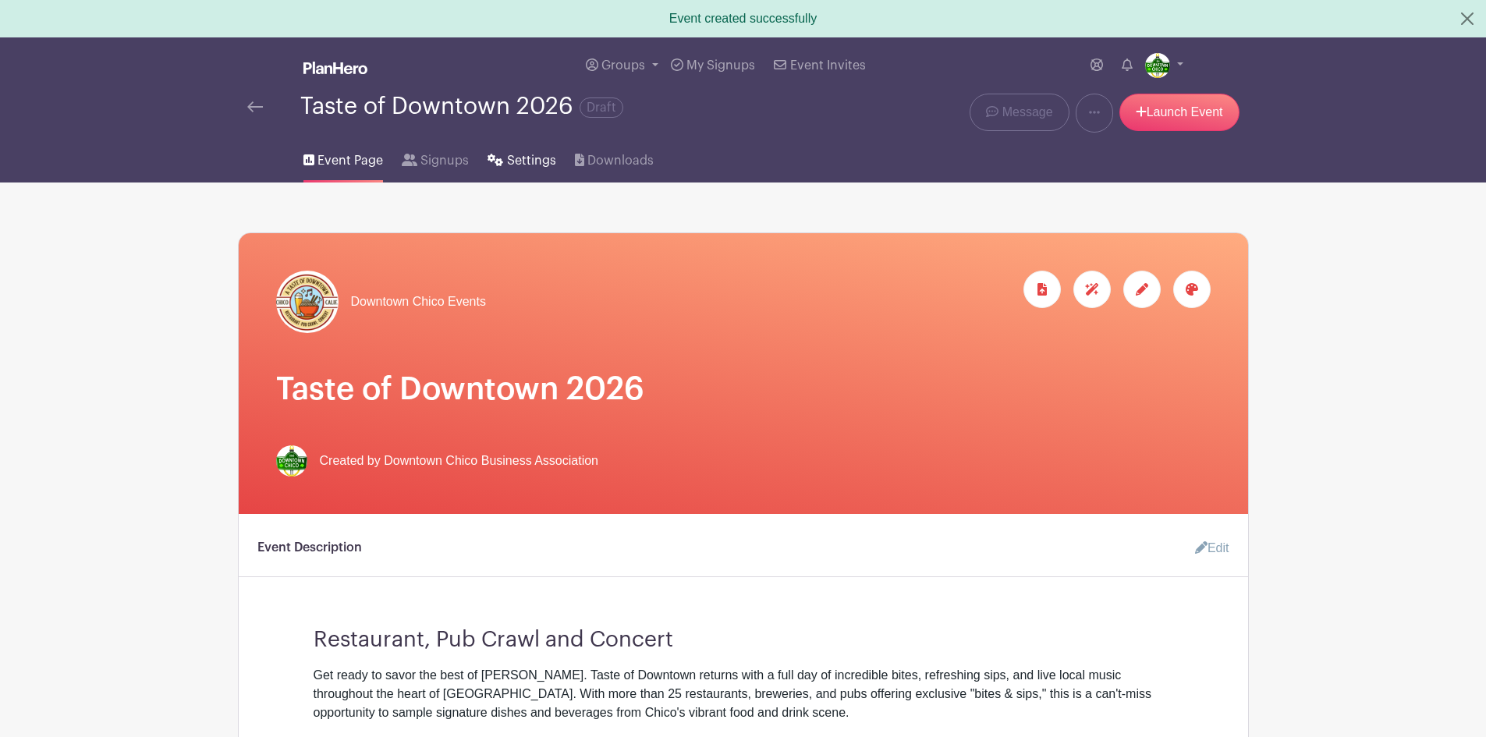
click at [516, 159] on span "Settings" at bounding box center [531, 160] width 49 height 19
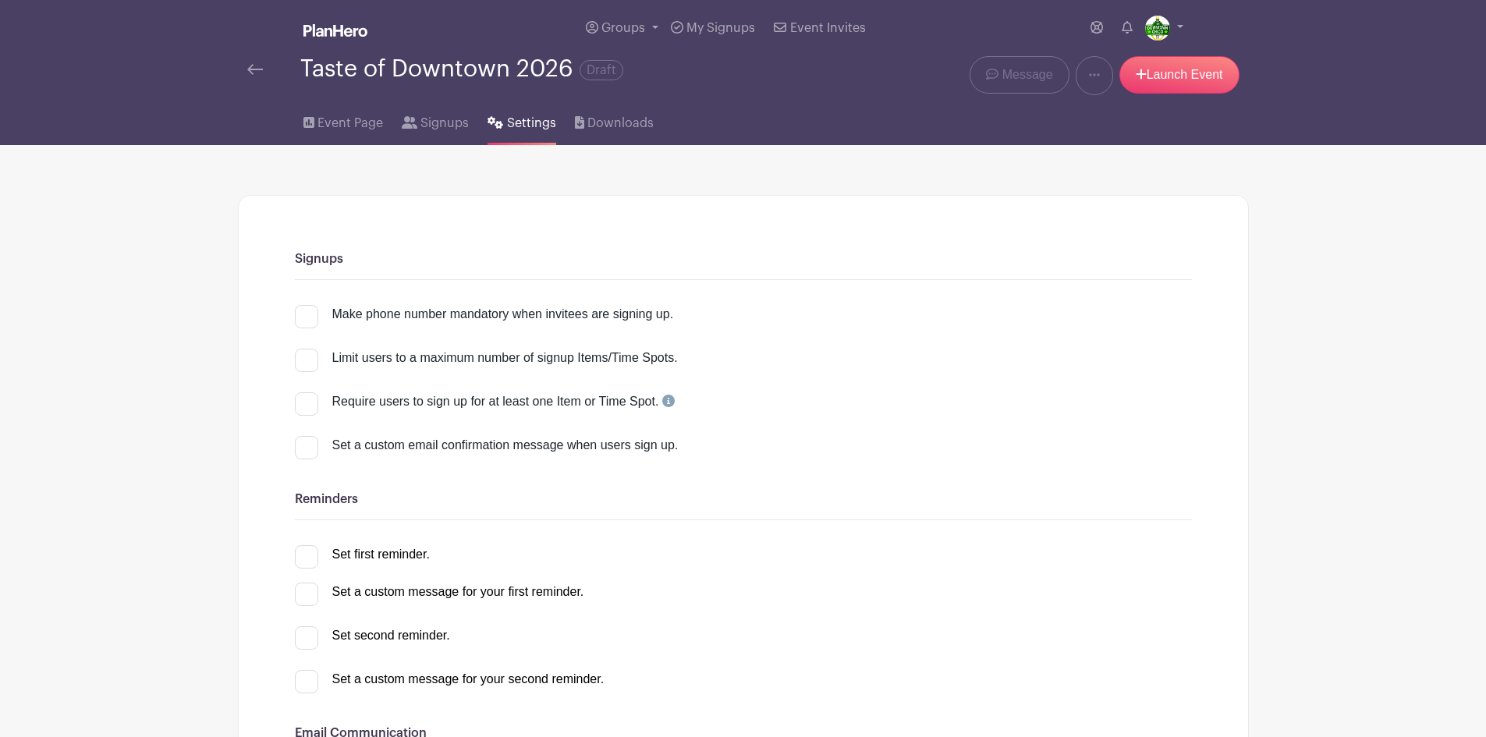
click at [312, 313] on div at bounding box center [306, 316] width 23 height 23
click at [305, 313] on input "Make phone number mandatory when invitees are signing up." at bounding box center [300, 310] width 10 height 10
checkbox input "true"
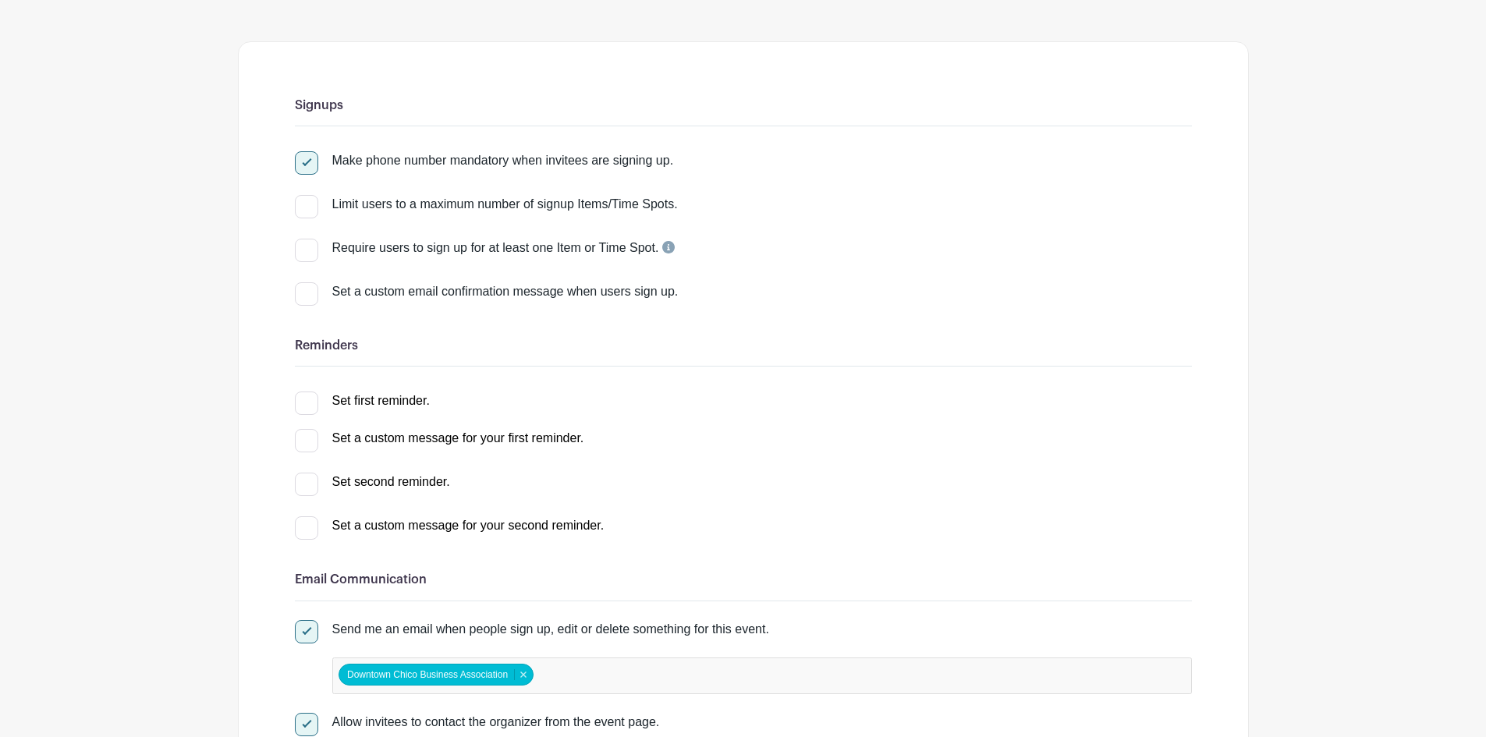
scroll to position [154, 0]
click at [302, 294] on div at bounding box center [306, 293] width 23 height 23
click at [302, 292] on input "Set a custom email confirmation message when users sign up." at bounding box center [300, 287] width 10 height 10
checkbox input "true"
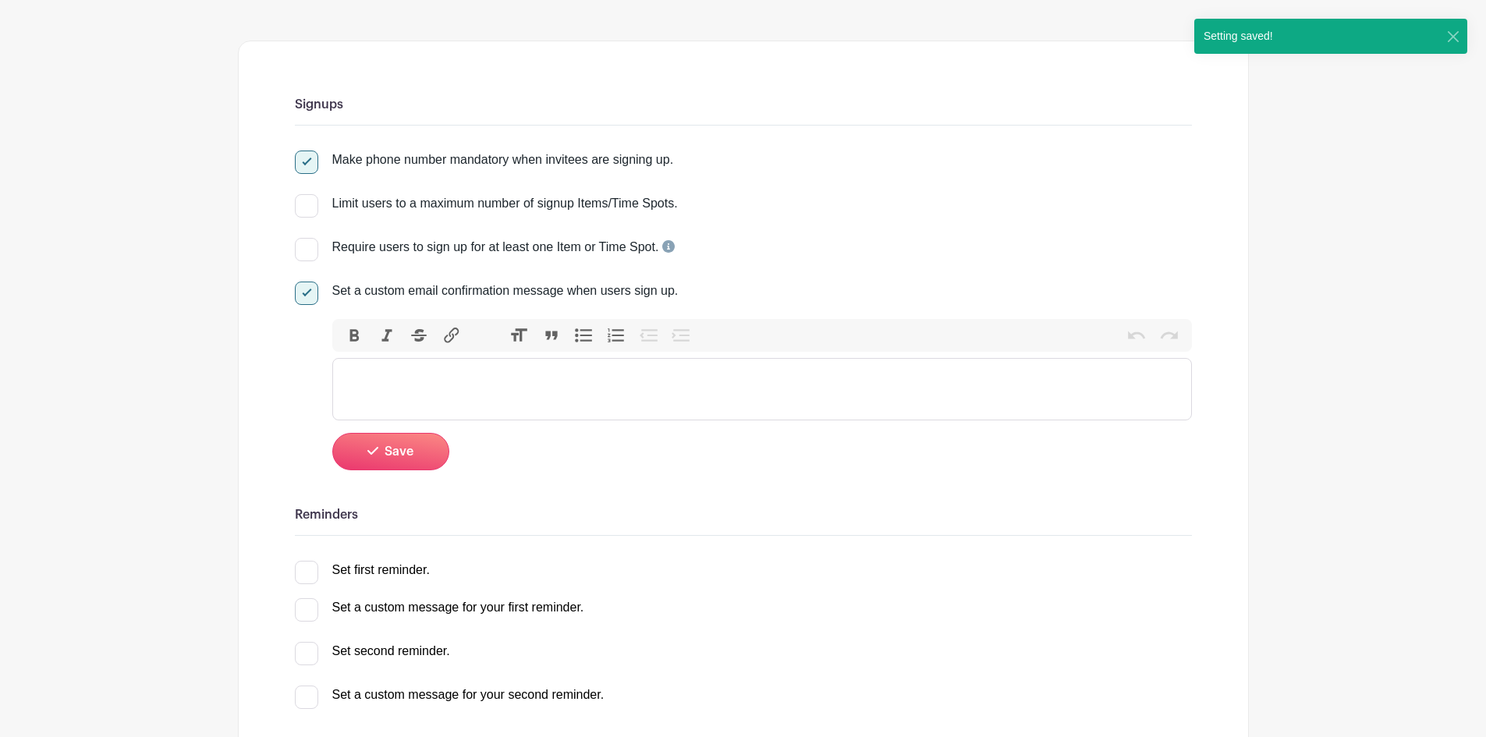
click at [398, 381] on trix-editor at bounding box center [761, 389] width 859 height 62
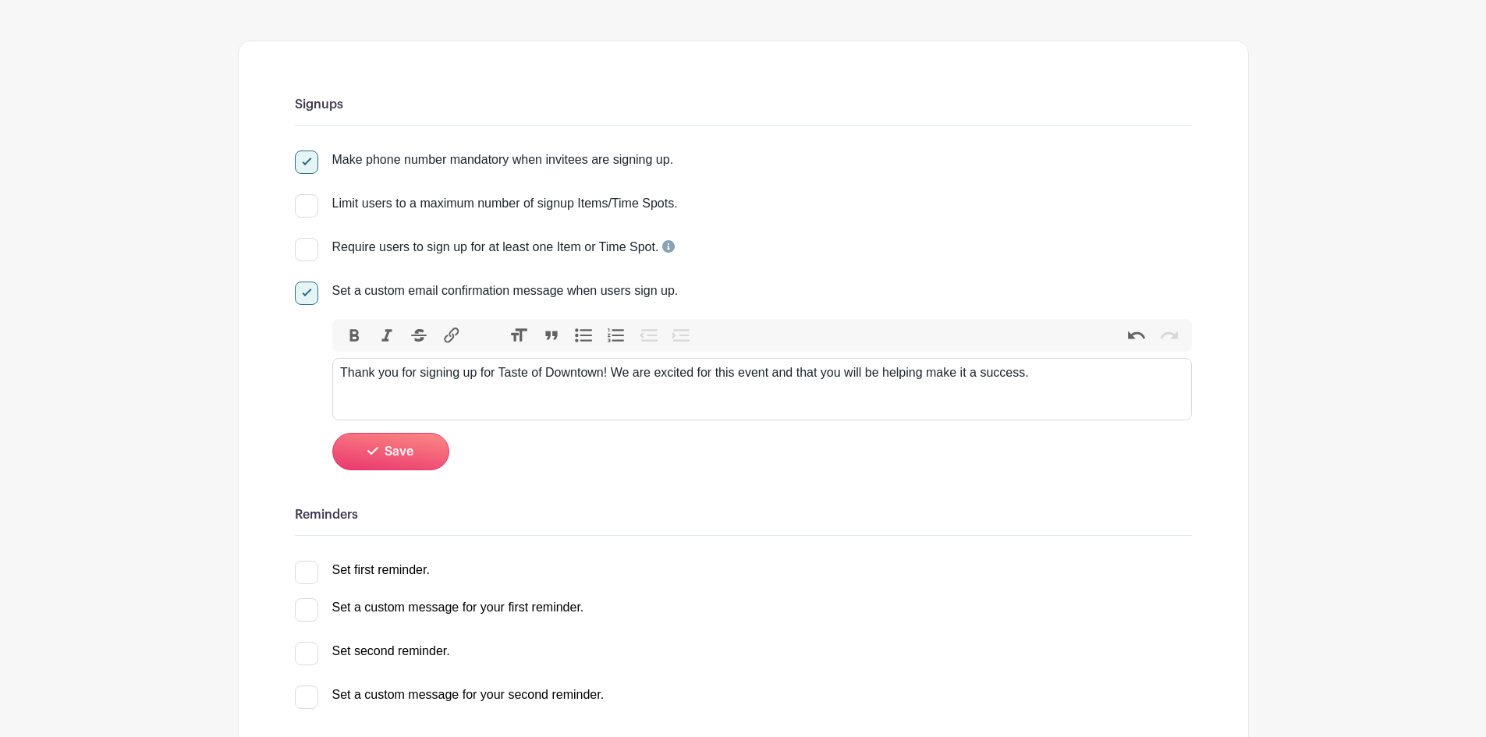
type trix-editor "<div>Thank you for signing up for Taste of Downtown! We are excited for this ev…"
click at [425, 452] on button "Save" at bounding box center [390, 451] width 117 height 37
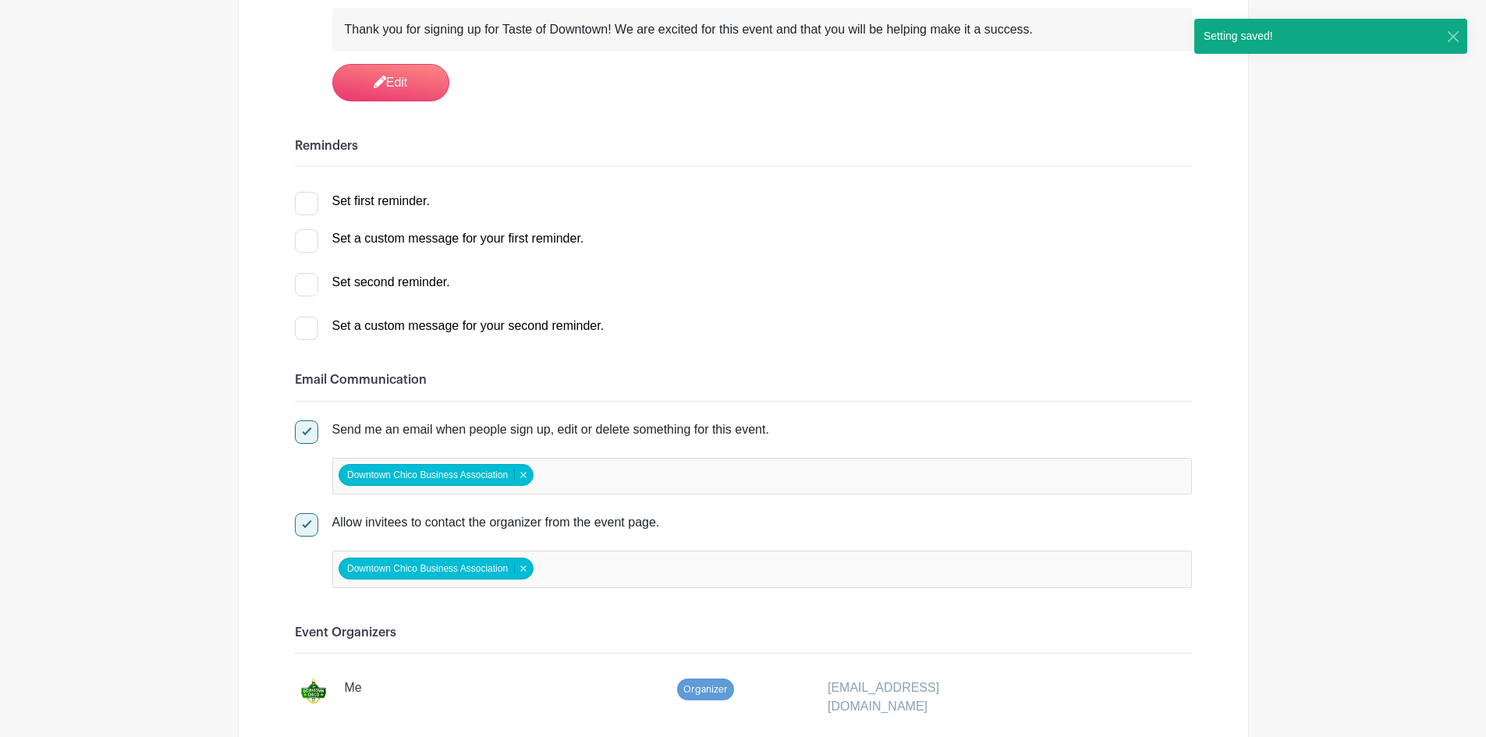
scroll to position [466, 0]
click at [306, 201] on div at bounding box center [306, 202] width 23 height 23
click at [305, 201] on input "Set first reminder." at bounding box center [300, 196] width 10 height 10
checkbox input "true"
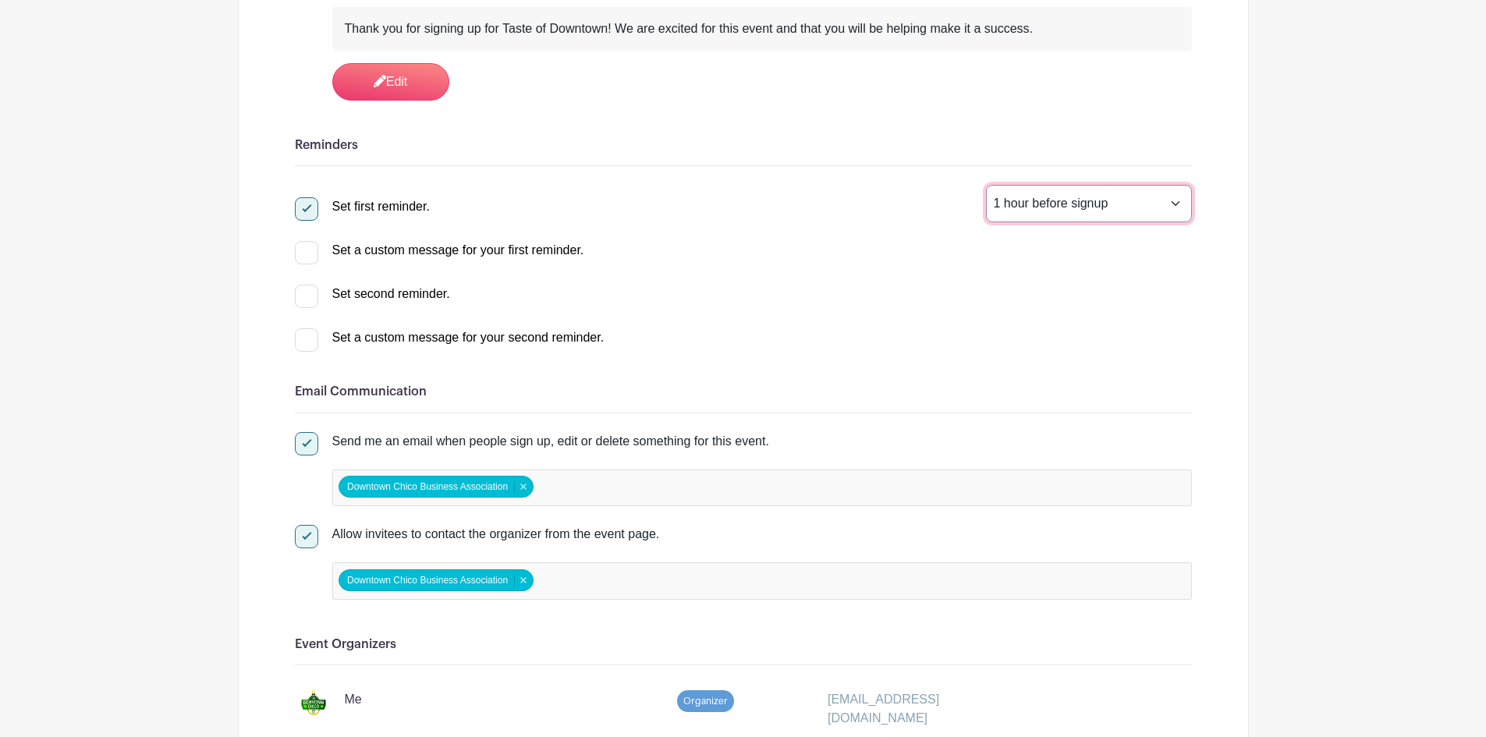
click at [1080, 203] on select "1 hour before signup 2 hours before signup 3 hours before signup 4 hours before…" at bounding box center [1089, 203] width 206 height 37
select select "24"
click at [986, 185] on select "1 hour before signup 2 hours before signup 3 hours before signup 4 hours before…" at bounding box center [1089, 203] width 206 height 37
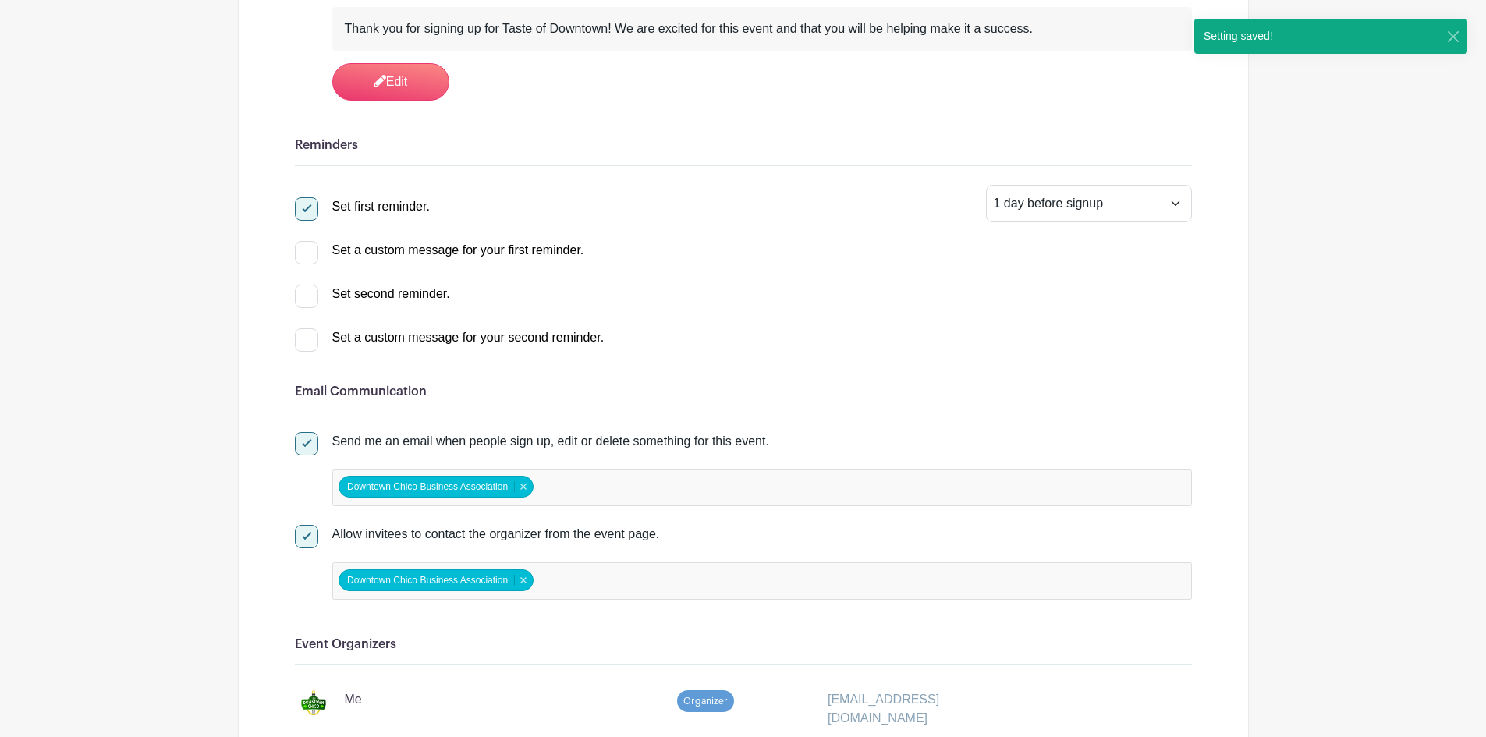
click at [307, 296] on div at bounding box center [306, 296] width 23 height 23
click at [305, 295] on input "Set second reminder." at bounding box center [300, 290] width 10 height 10
checkbox input "true"
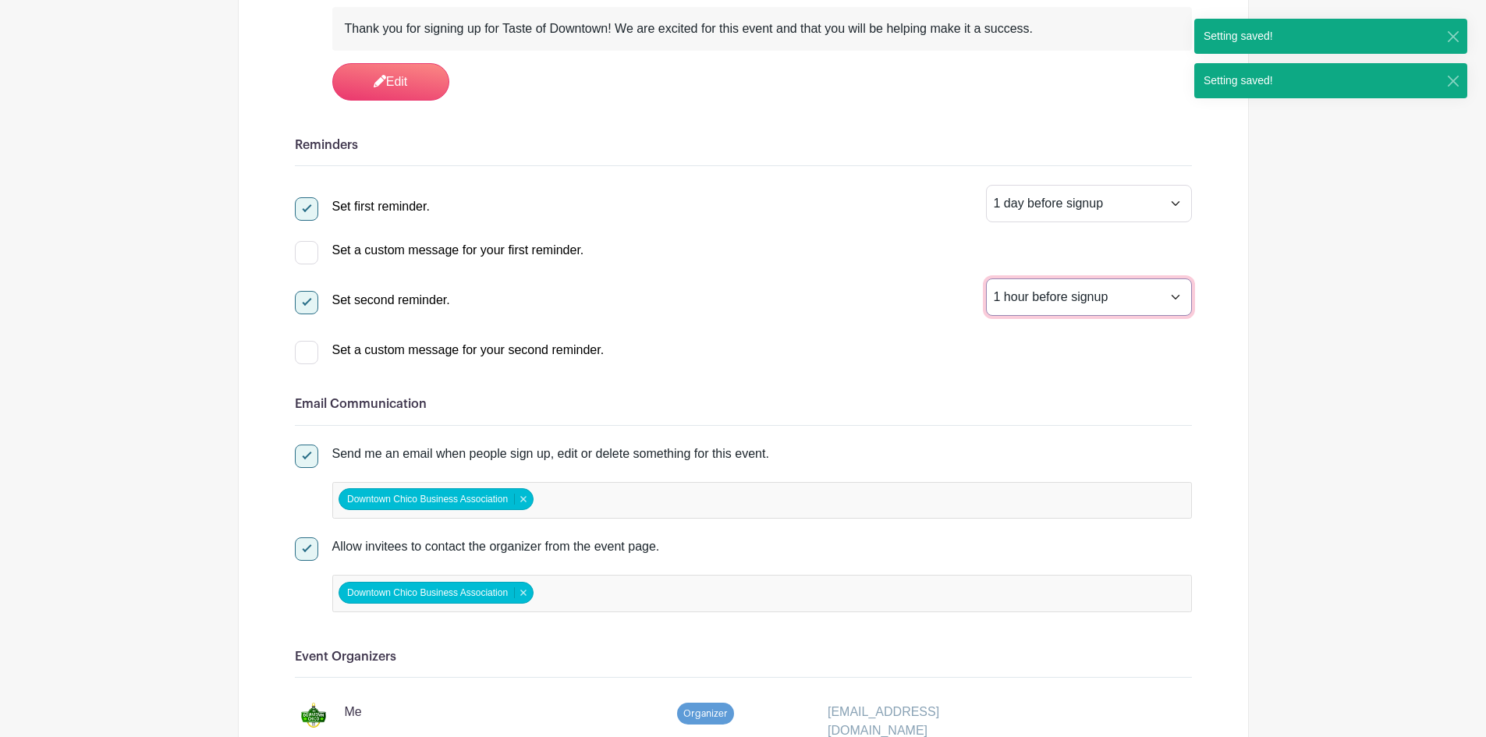
click at [1065, 294] on select "1 hour before signup 2 hours before signup 3 hours before signup 4 hours before…" at bounding box center [1089, 296] width 206 height 37
click at [738, 273] on div "Set first reminder. 1 hour before signup 2 hours before signup 3 hours before s…" at bounding box center [743, 272] width 897 height 175
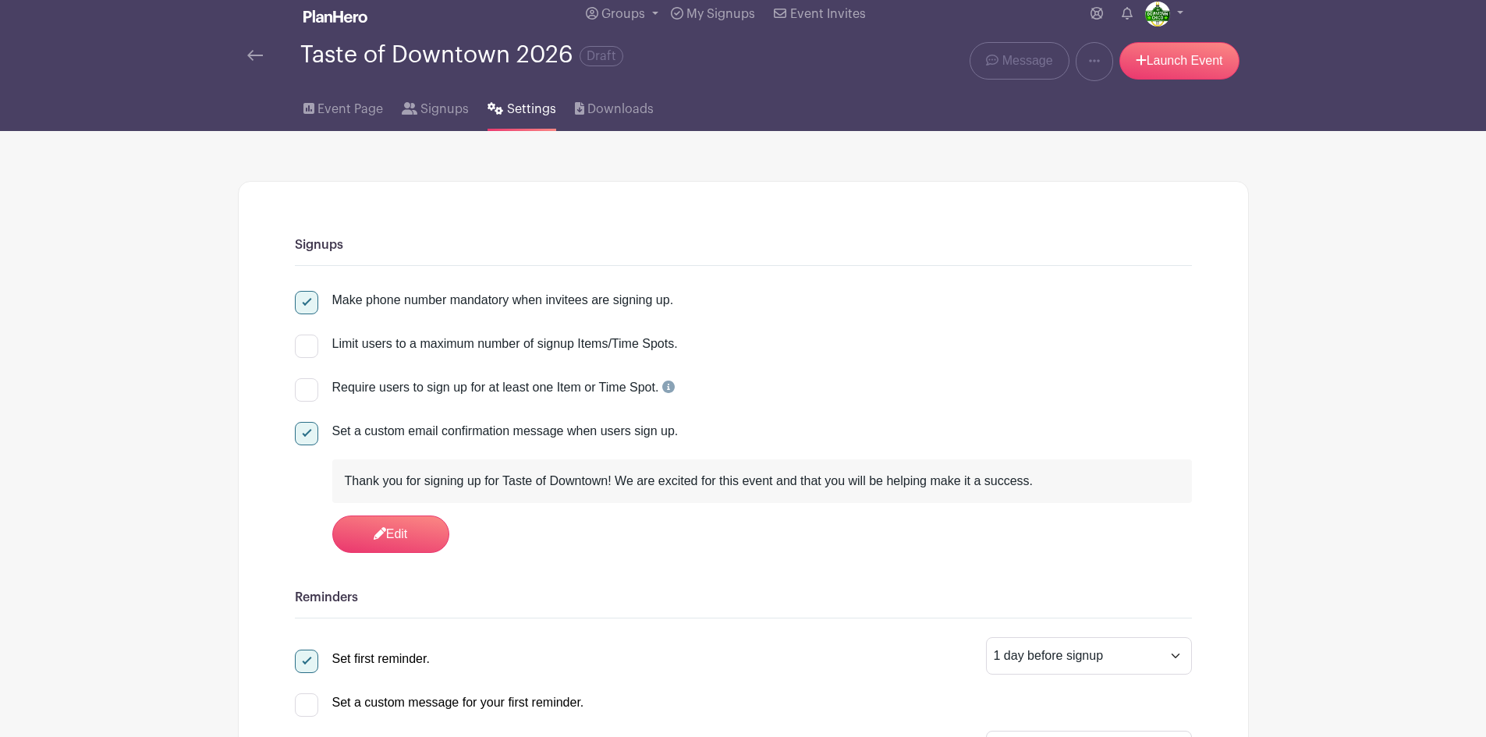
scroll to position [0, 0]
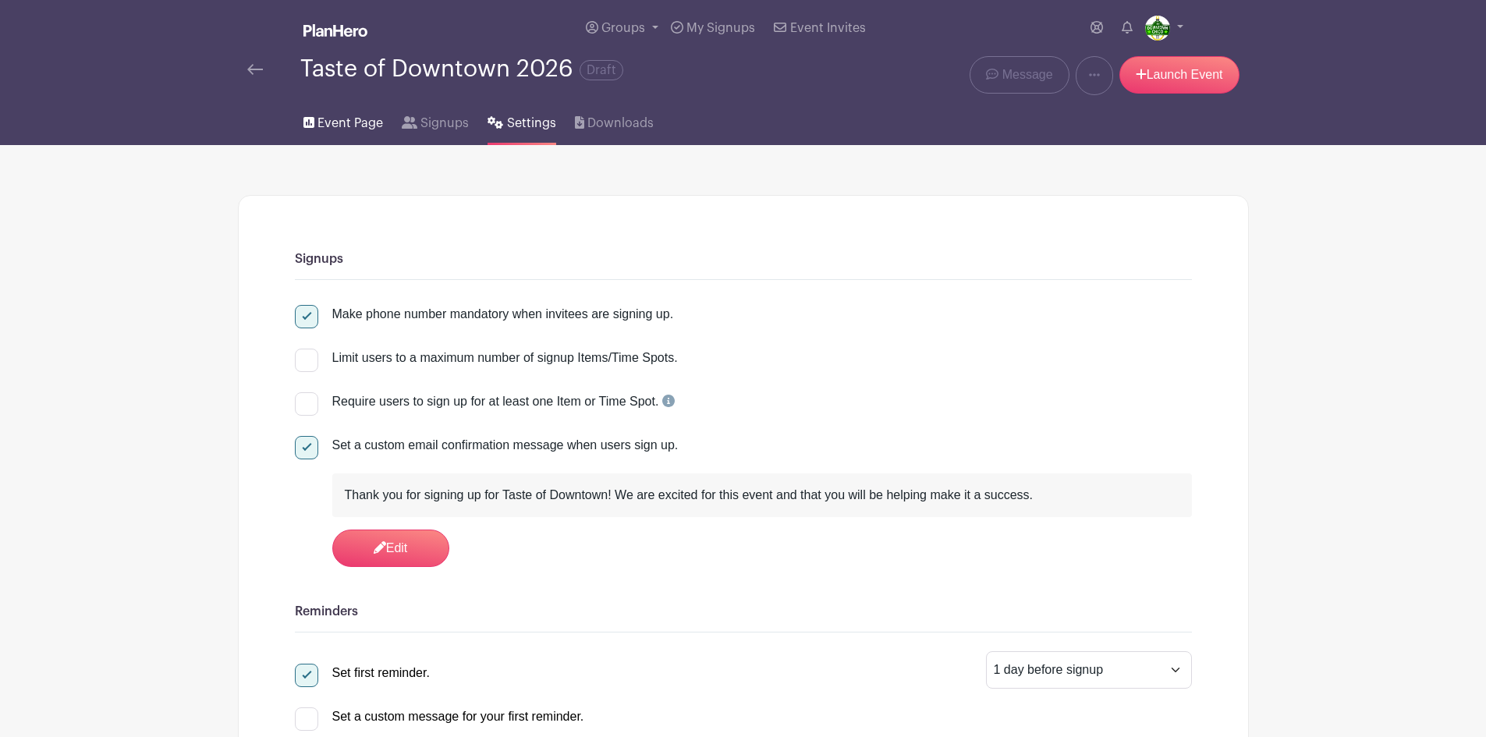
click at [345, 128] on span "Event Page" at bounding box center [350, 123] width 66 height 19
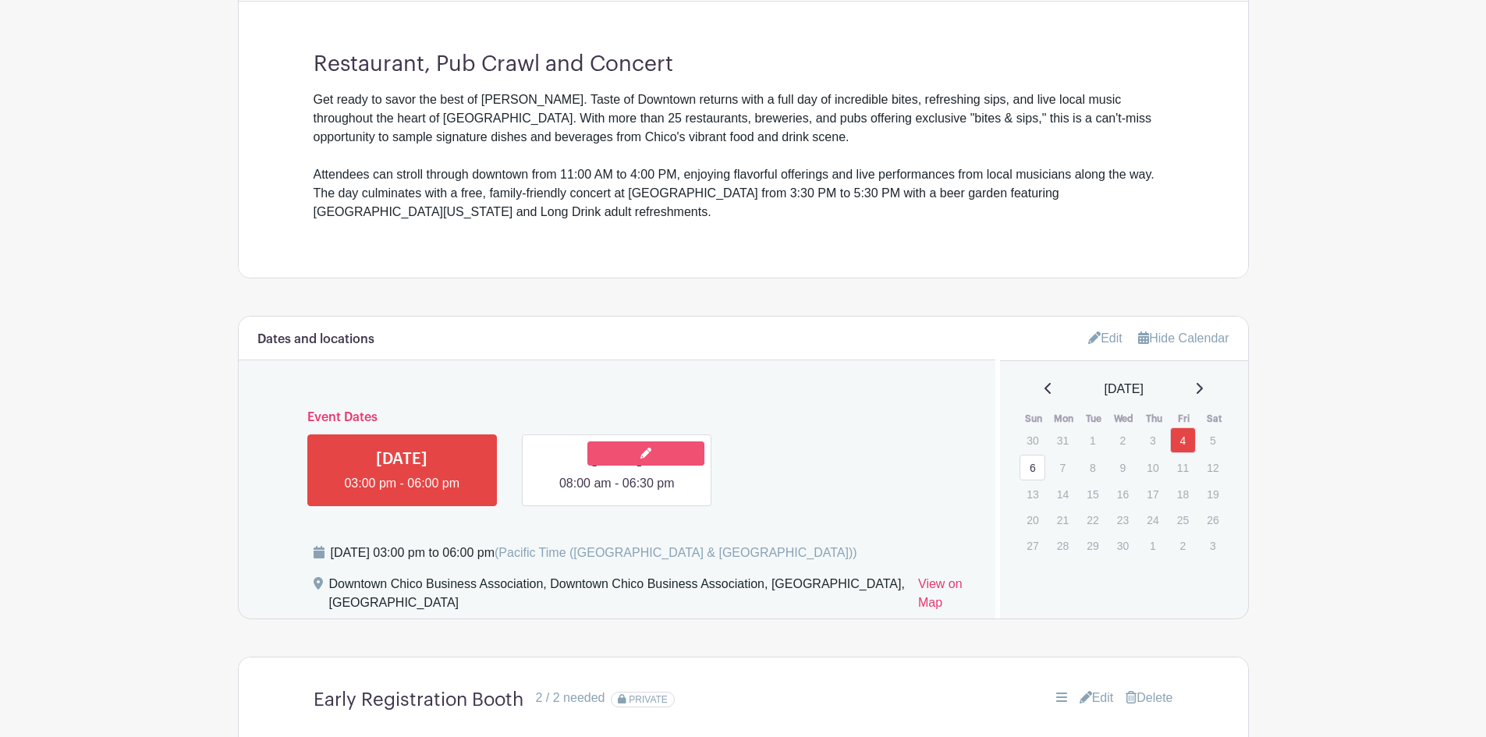
scroll to position [537, 0]
click at [676, 462] on link at bounding box center [645, 454] width 117 height 24
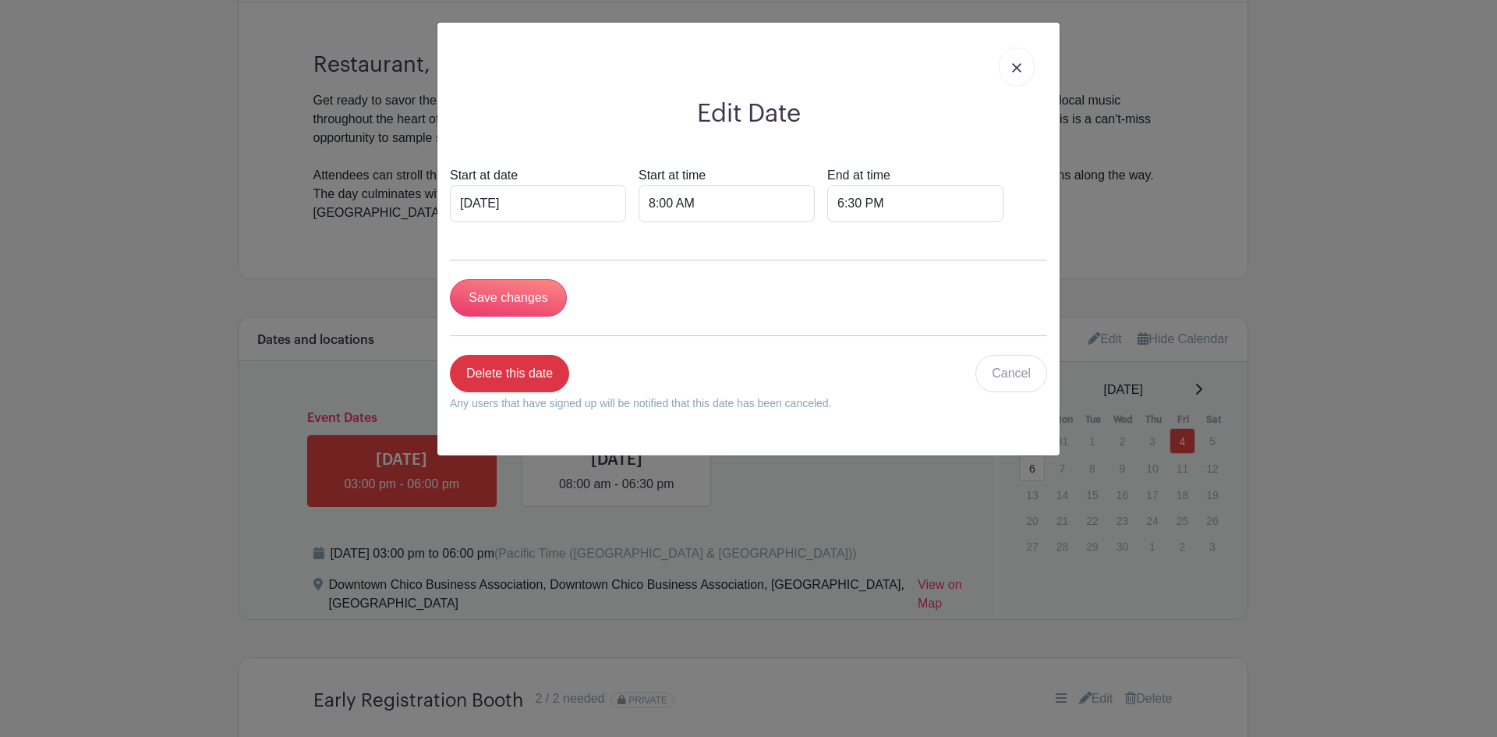
click at [1016, 72] on img at bounding box center [1016, 67] width 9 height 9
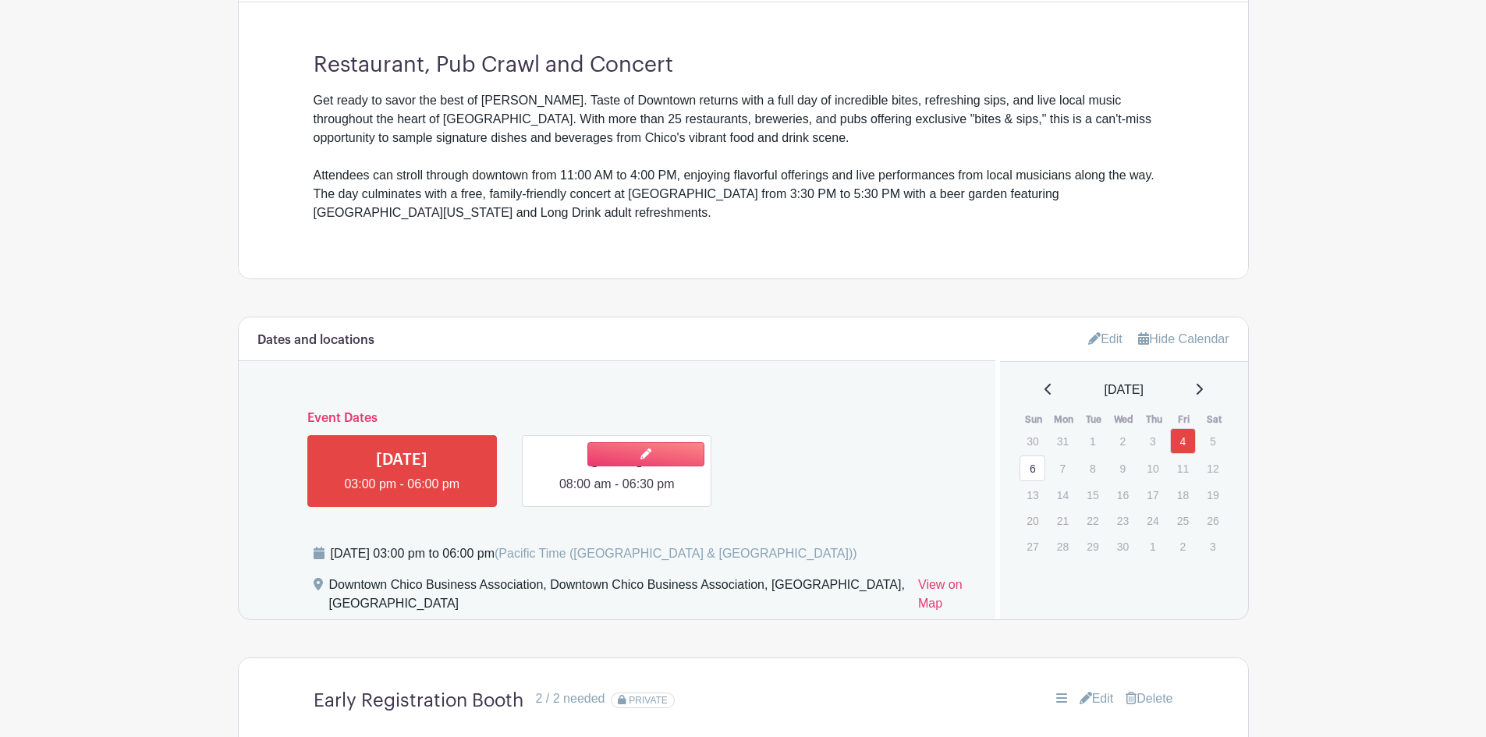
click at [617, 494] on link at bounding box center [617, 494] width 0 height 0
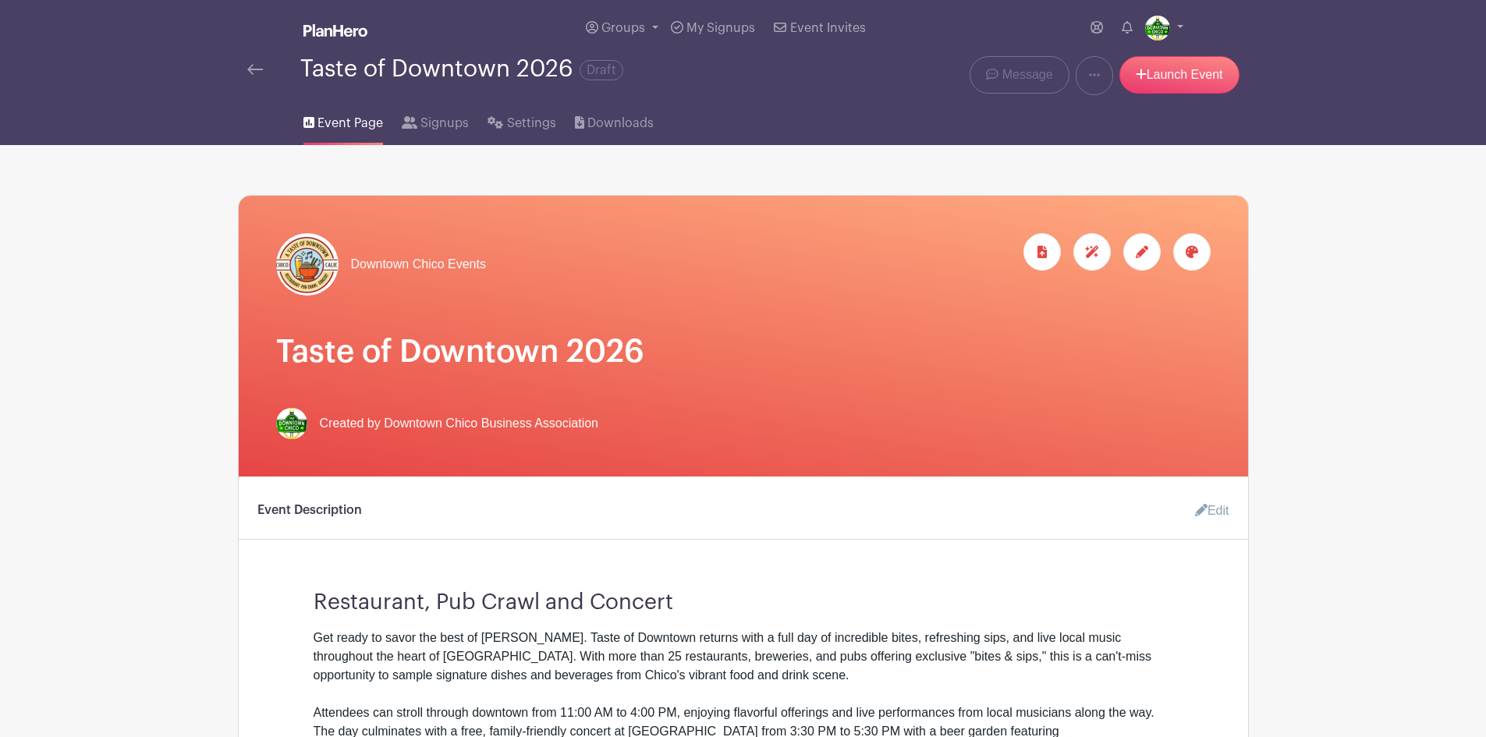
click at [259, 66] on img at bounding box center [255, 69] width 16 height 11
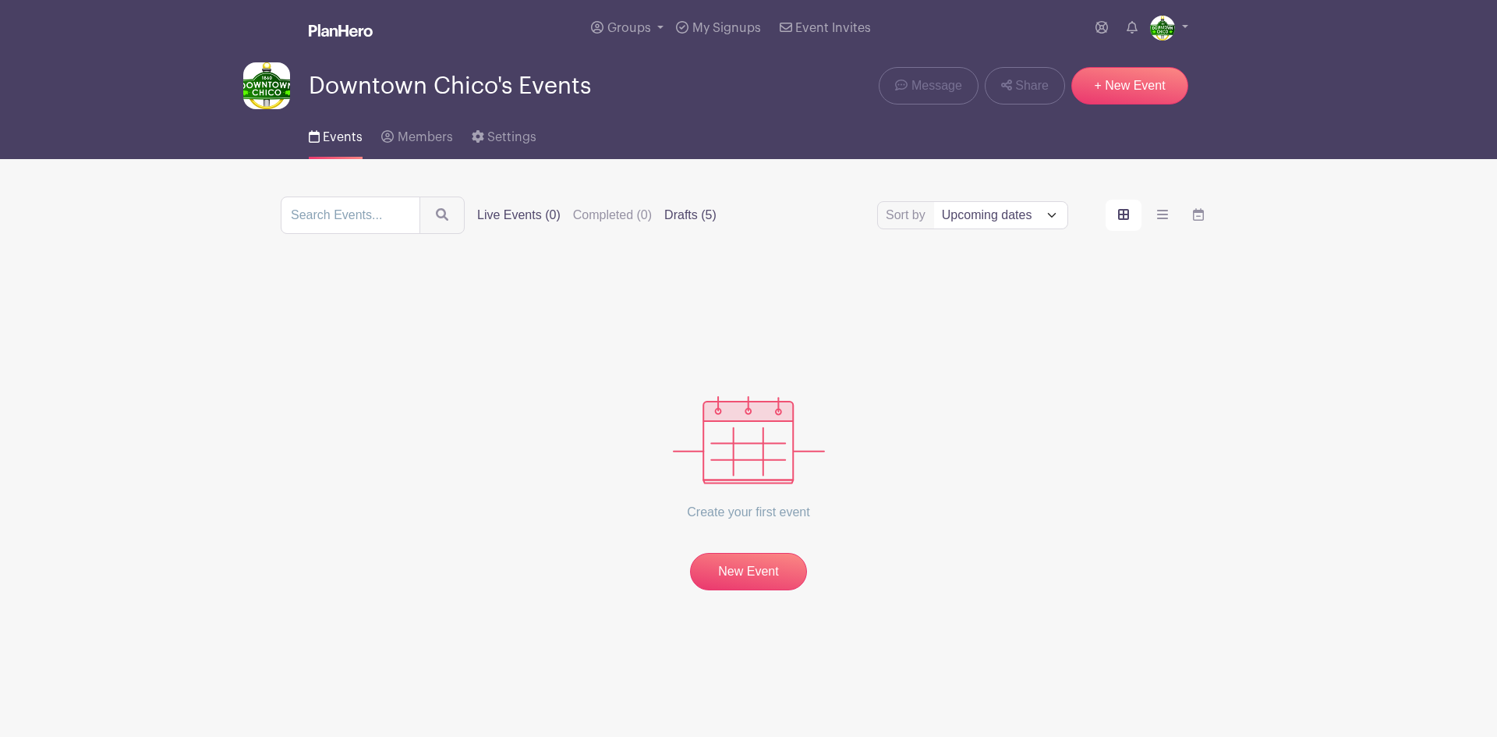
click at [679, 211] on label "Drafts (5)" at bounding box center [690, 215] width 52 height 19
click at [0, 0] on input "Drafts (5)" at bounding box center [0, 0] width 0 height 0
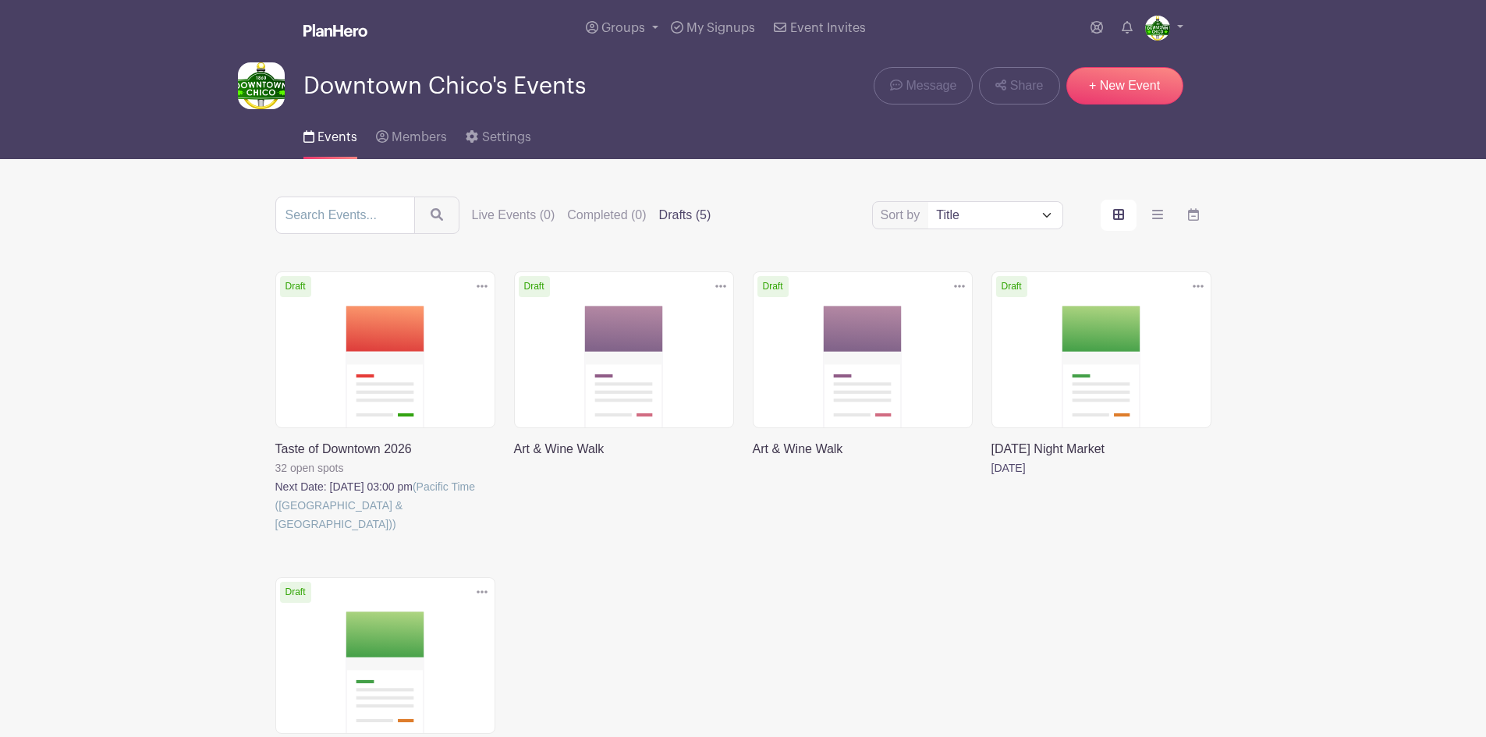
click at [514, 459] on link at bounding box center [514, 459] width 0 height 0
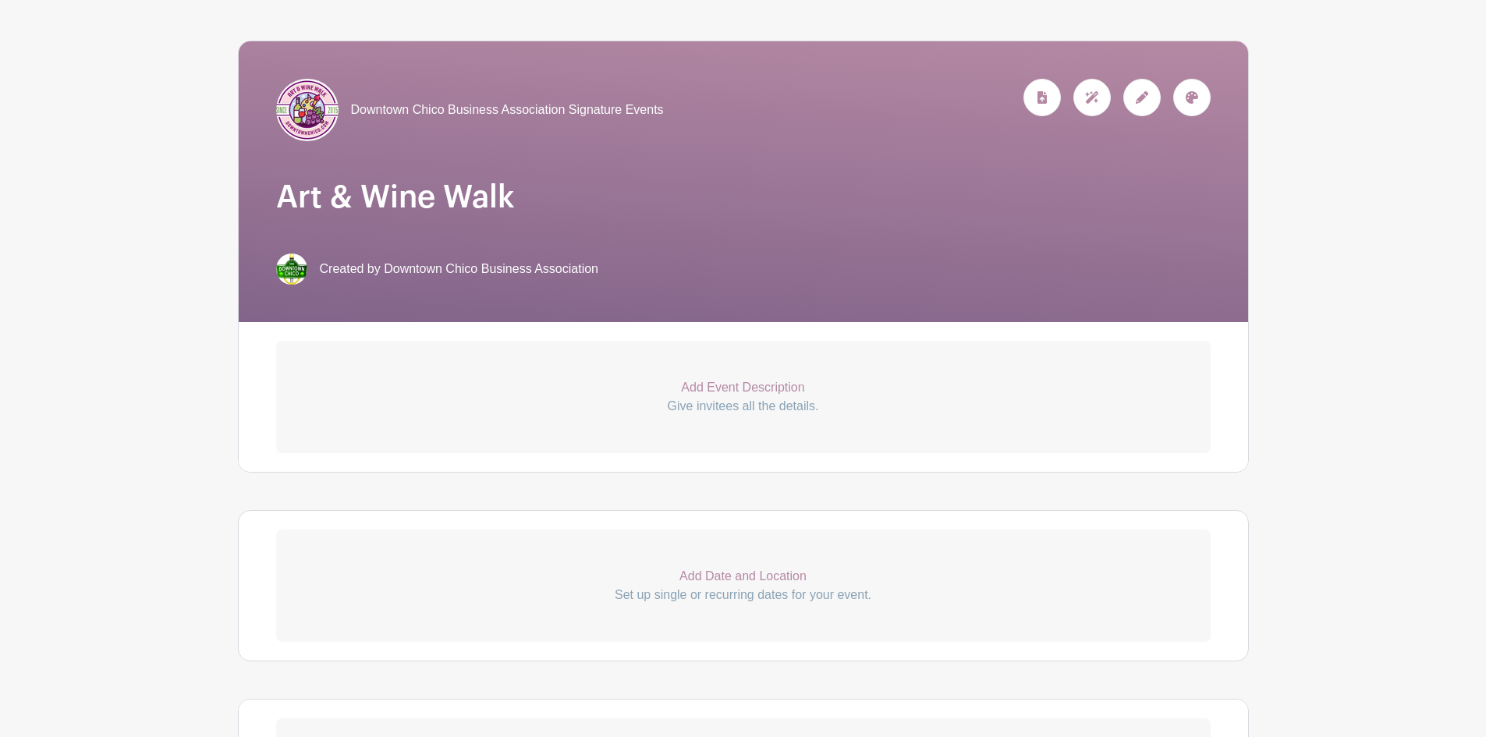
scroll to position [155, 0]
drag, startPoint x: 749, startPoint y: 382, endPoint x: 728, endPoint y: 378, distance: 21.4
click at [749, 382] on p "Add Event Description" at bounding box center [743, 386] width 934 height 19
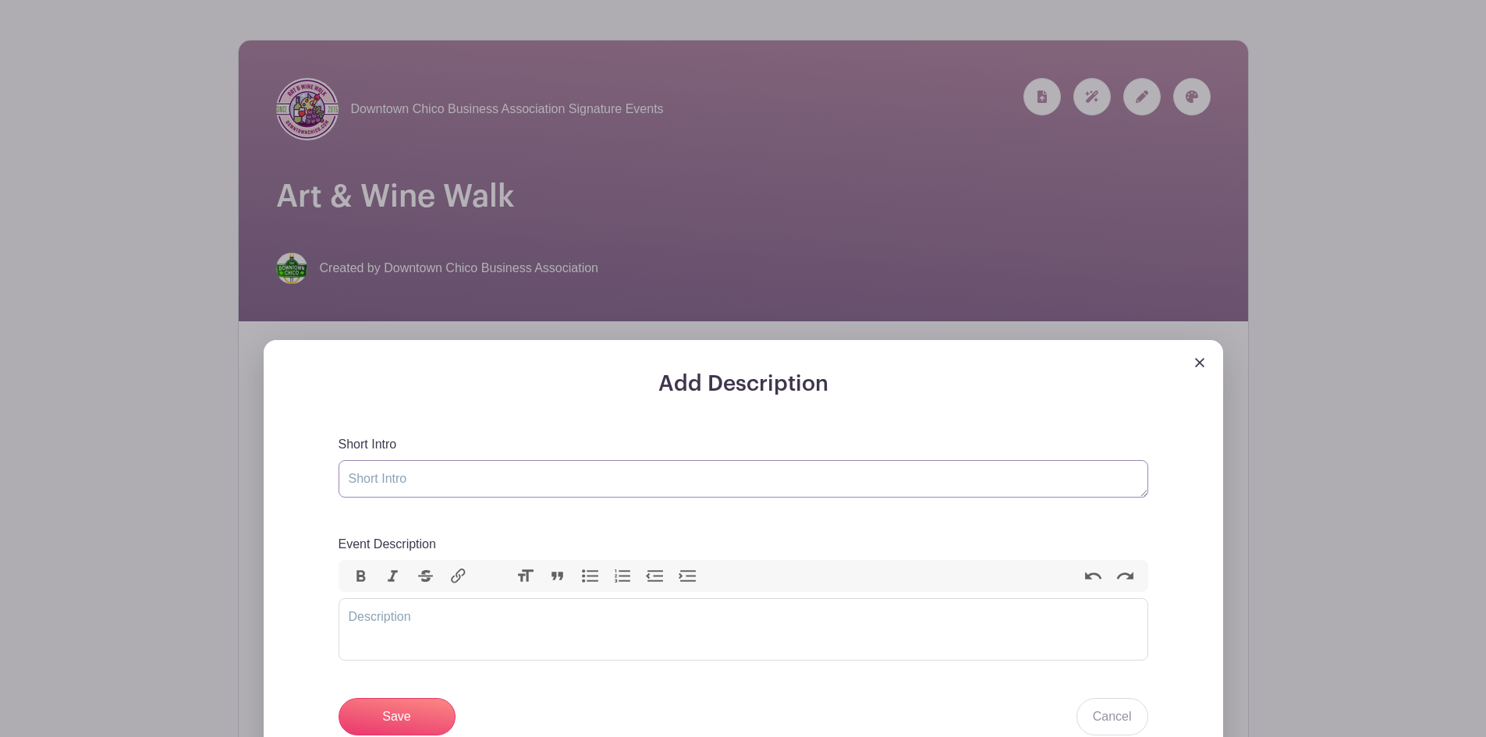
click at [392, 478] on textarea "Short Intro" at bounding box center [742, 478] width 809 height 37
type textarea "A celebration of local art & culture"
click at [463, 613] on trix-editor "Event Description" at bounding box center [742, 629] width 809 height 62
paste trix-editor "<div>Attendees stroll through downtown, explore gallery receptions and in-store…"
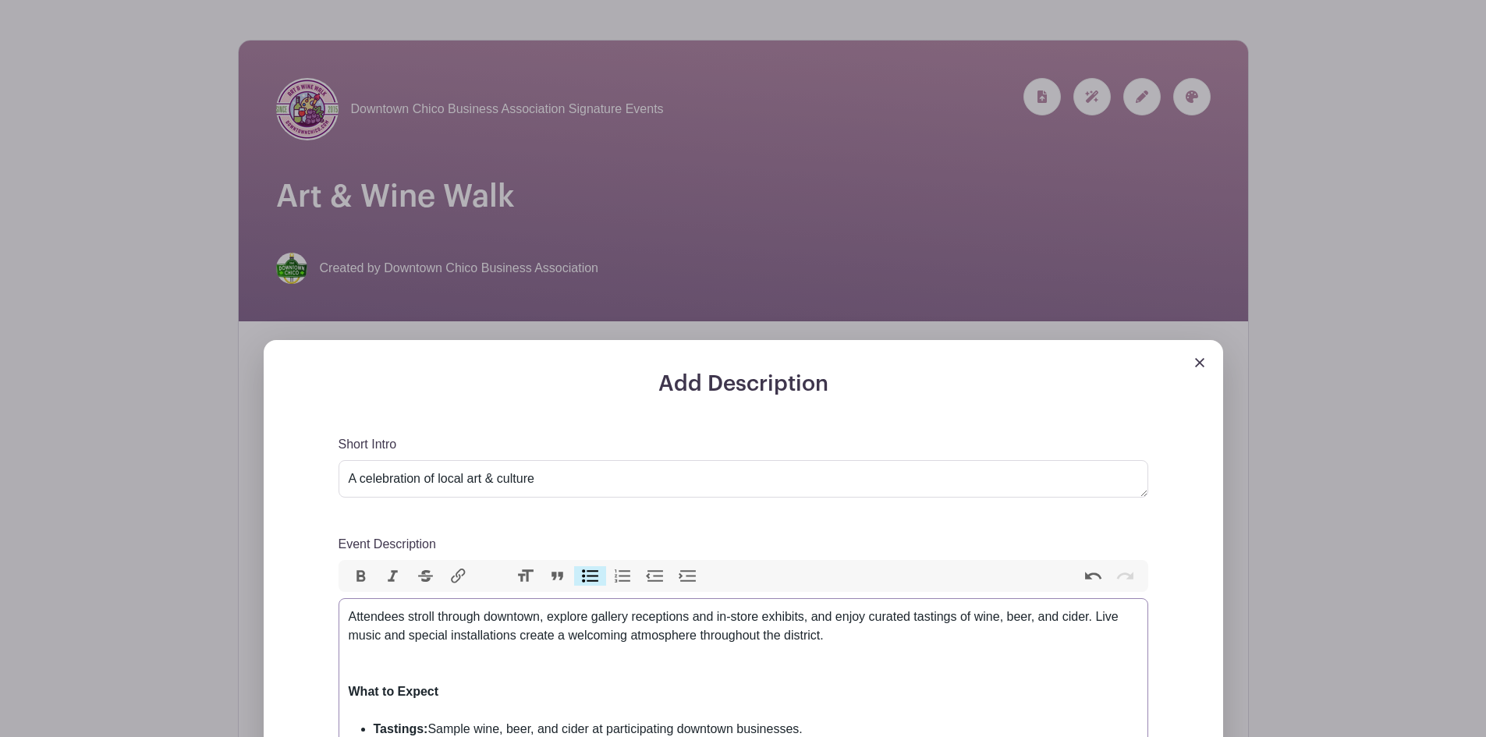
type trix-editor "<div>Attendees stroll through downtown, explore gallery receptions and in-store…"
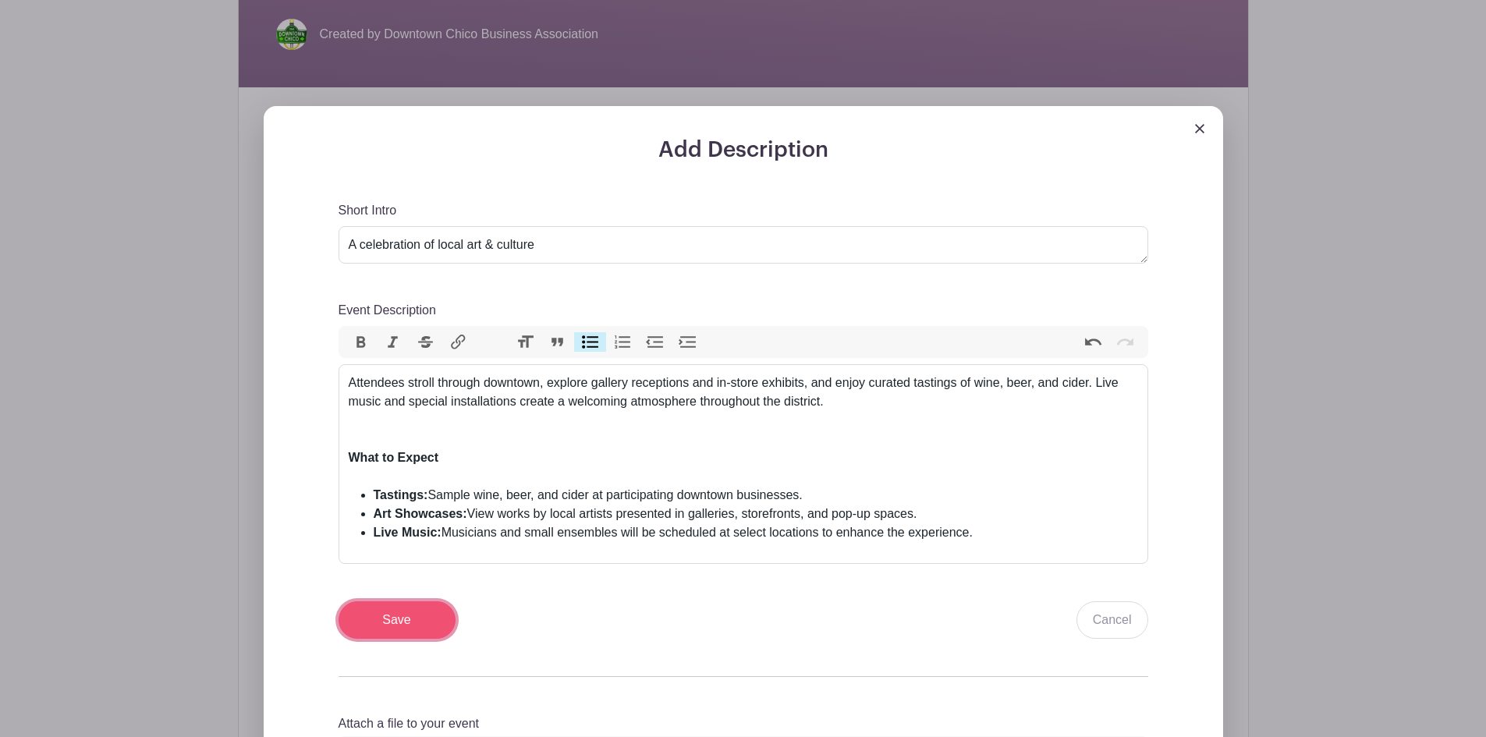
click at [430, 622] on input "Save" at bounding box center [396, 619] width 117 height 37
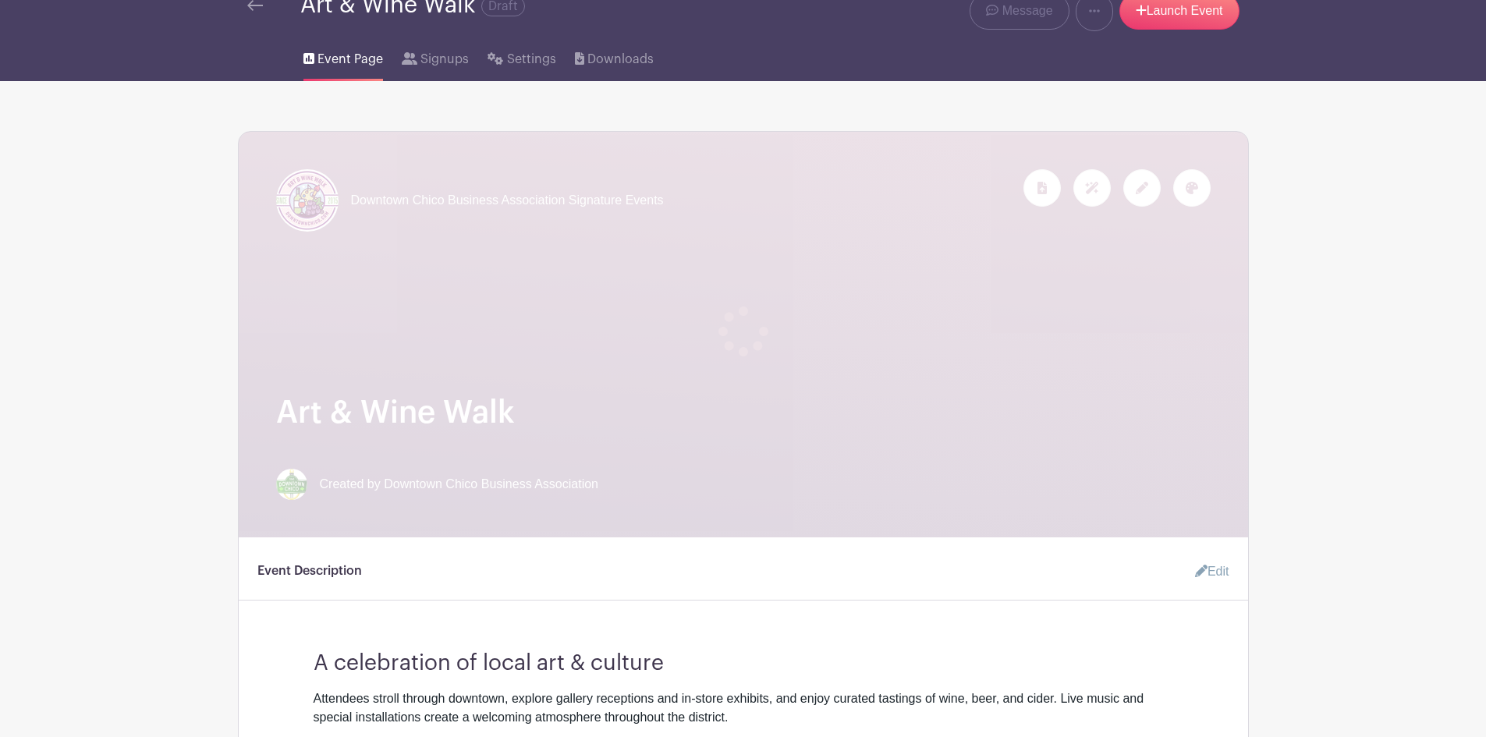
scroll to position [0, 0]
